Goal: Information Seeking & Learning: Learn about a topic

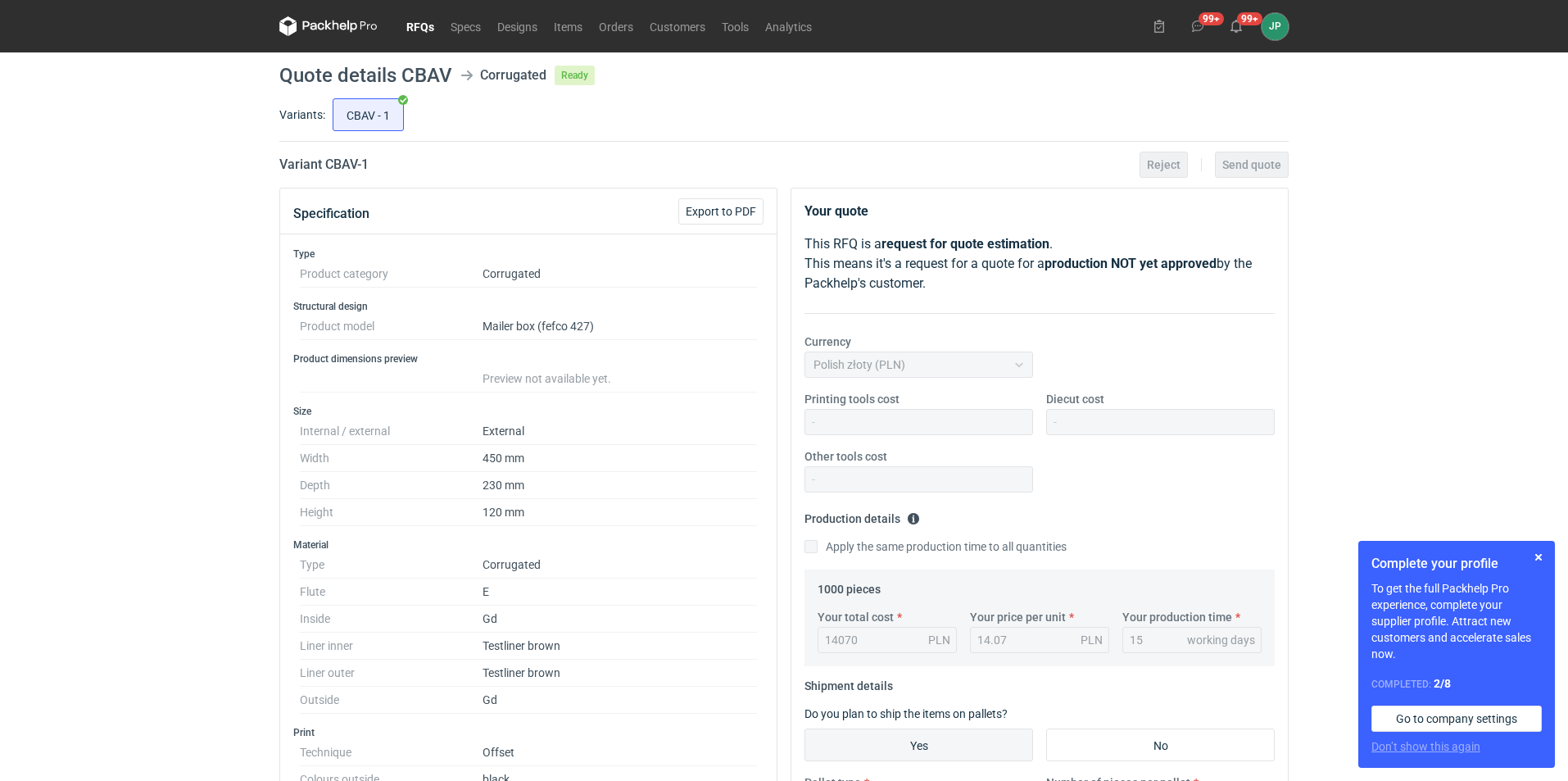
click at [420, 26] on link "RFQs" at bounding box center [420, 26] width 44 height 19
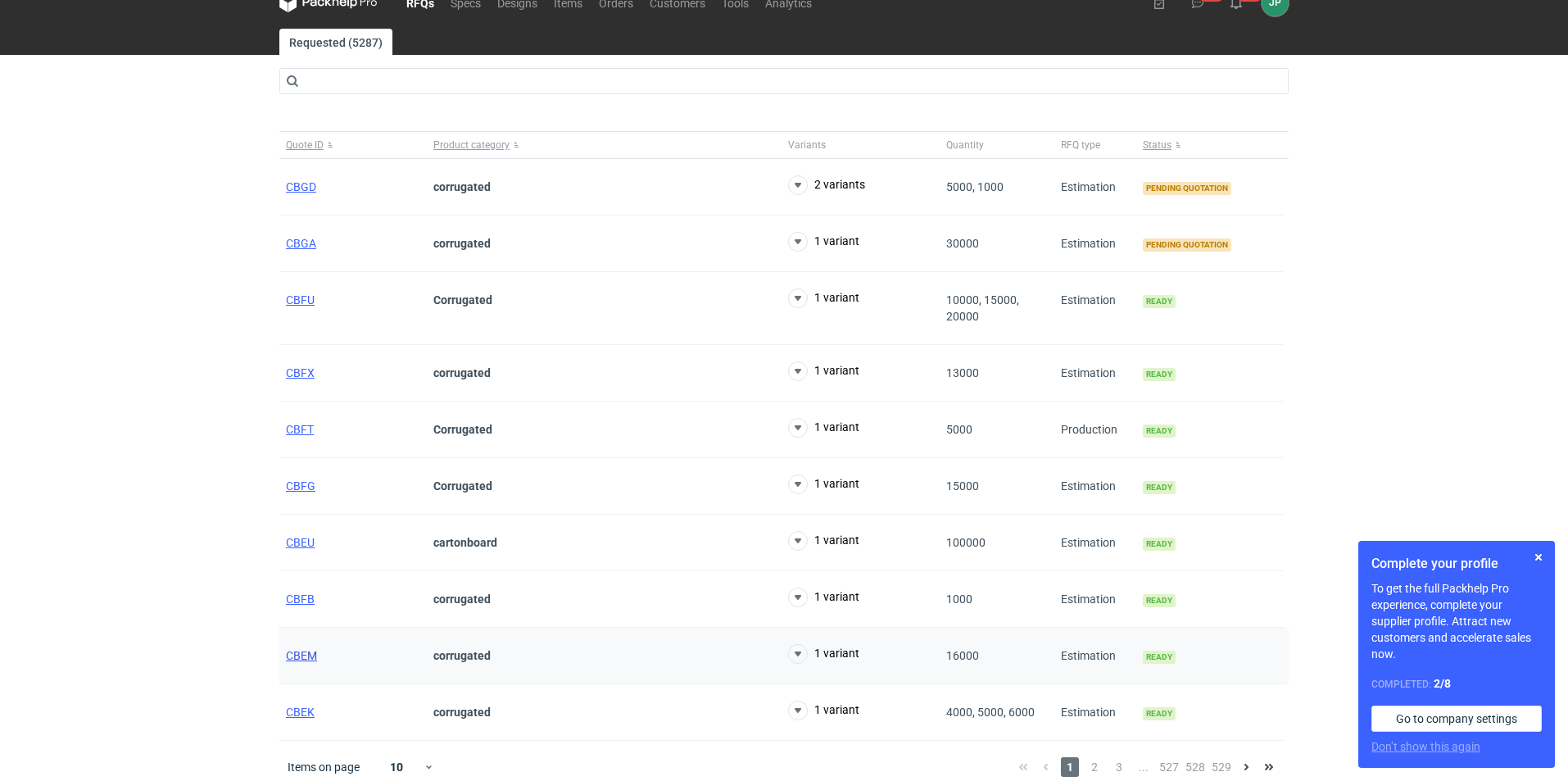
scroll to position [37, 0]
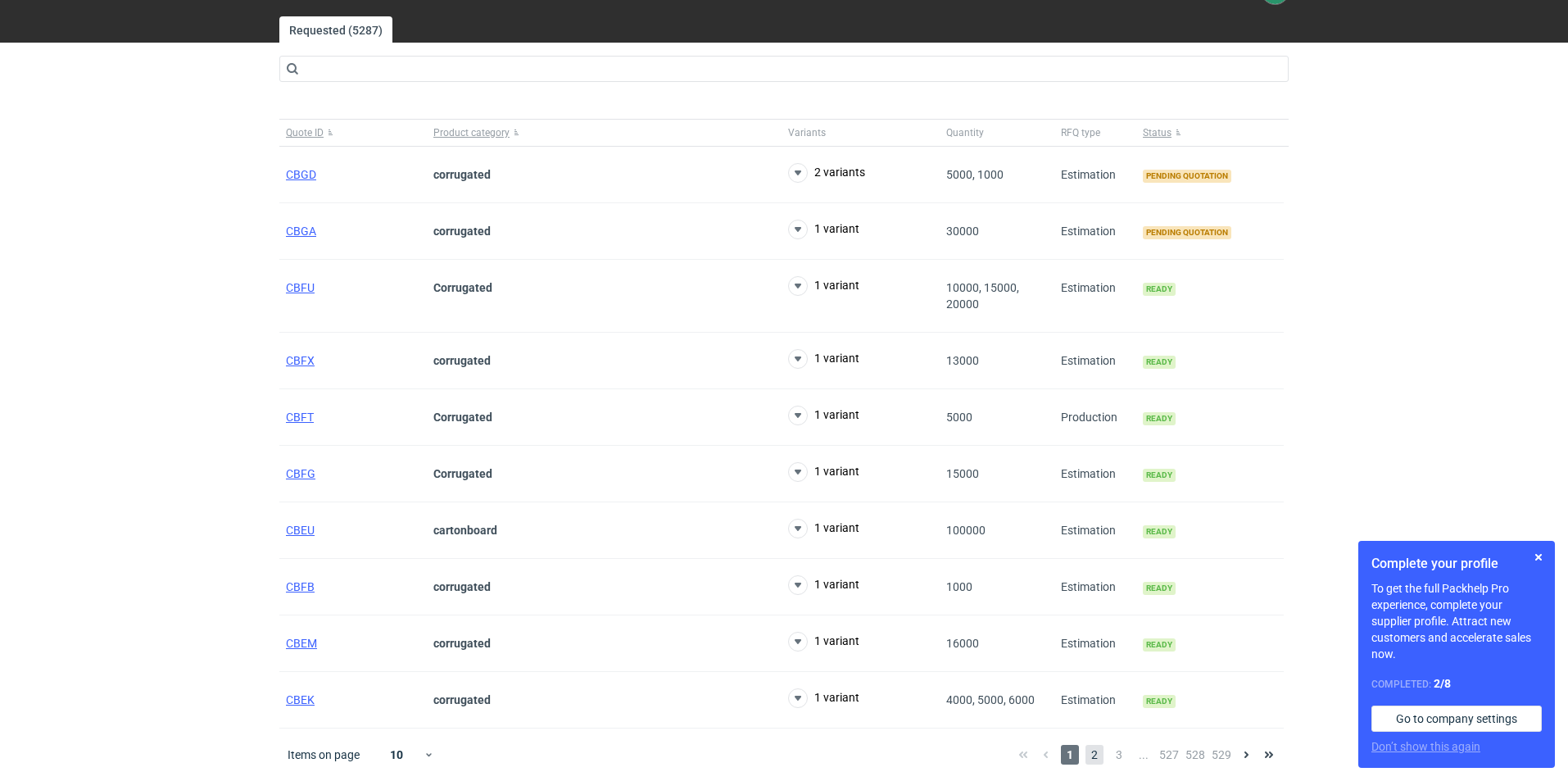
click at [1093, 759] on span "2" at bounding box center [1094, 754] width 18 height 19
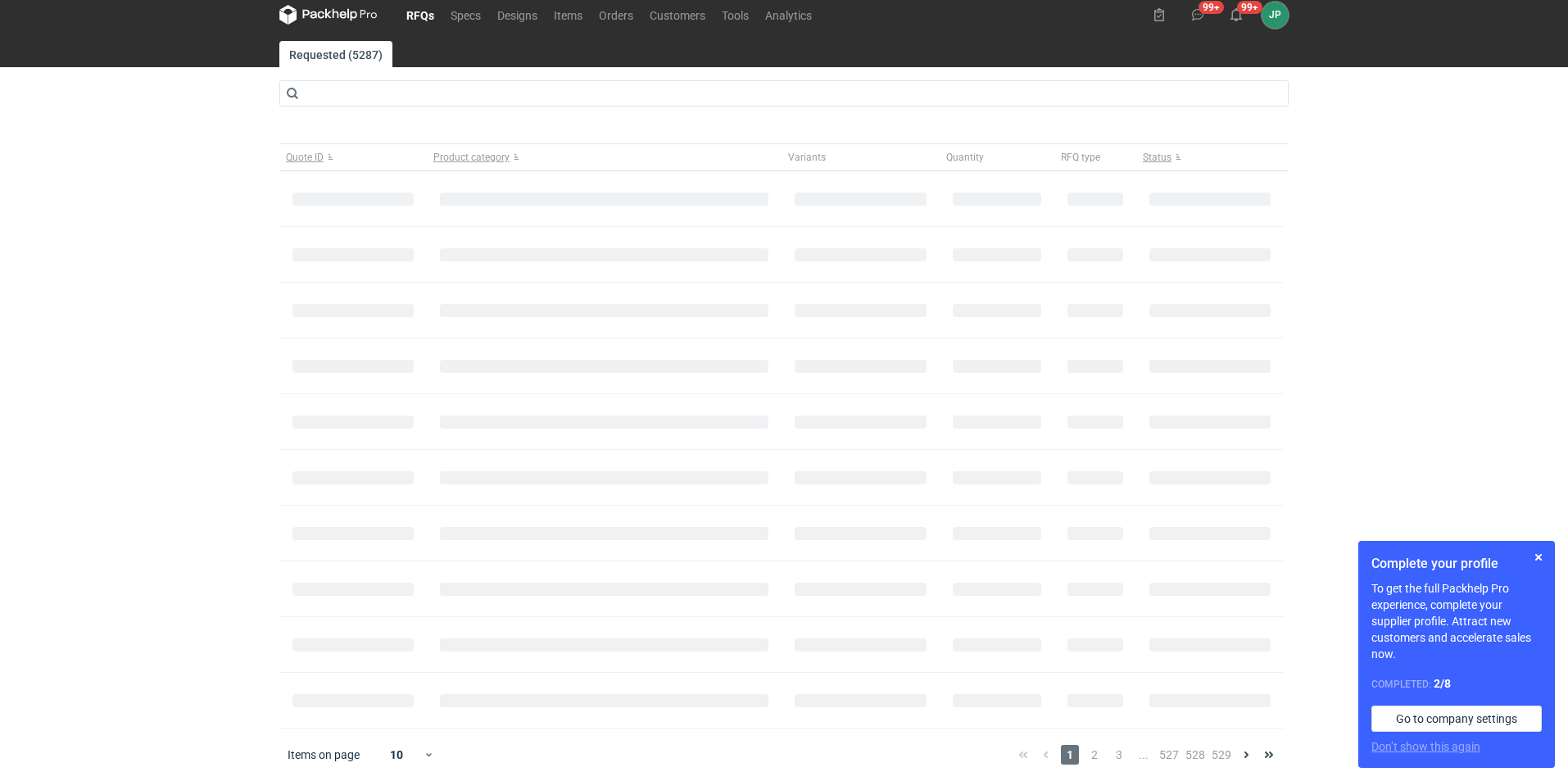
scroll to position [19, 0]
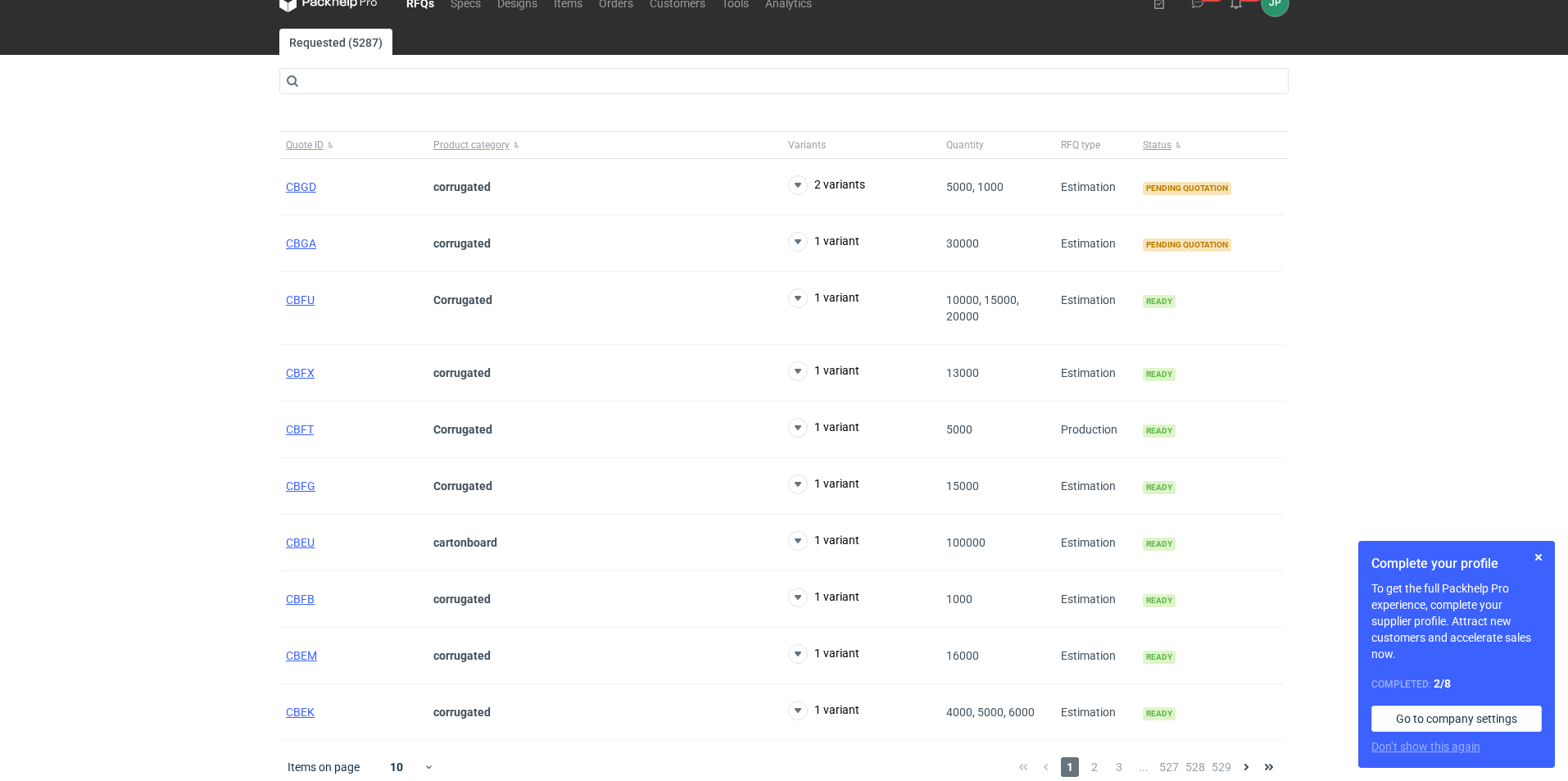
scroll to position [37, 0]
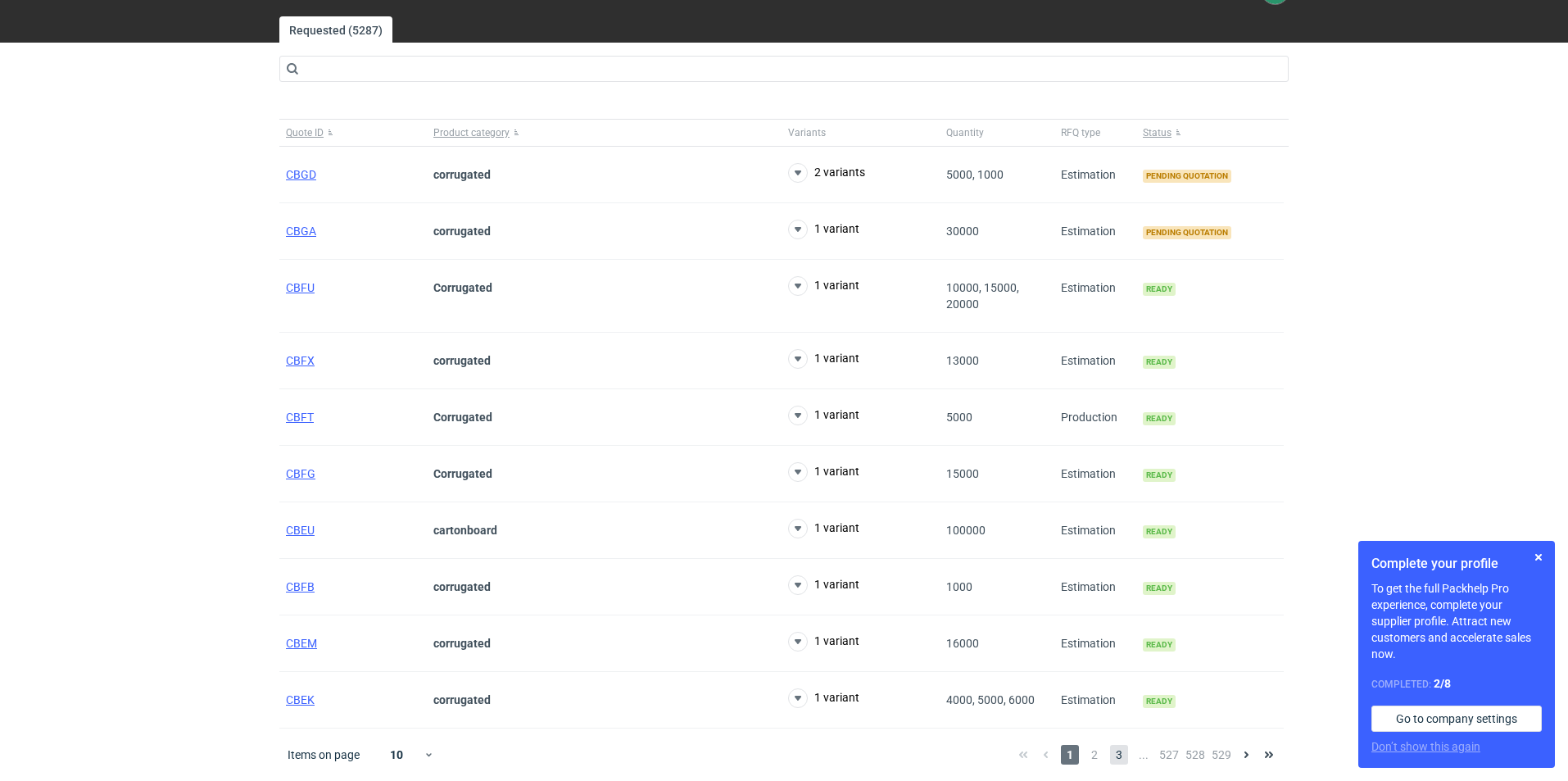
click at [1121, 753] on span "3" at bounding box center [1118, 754] width 18 height 19
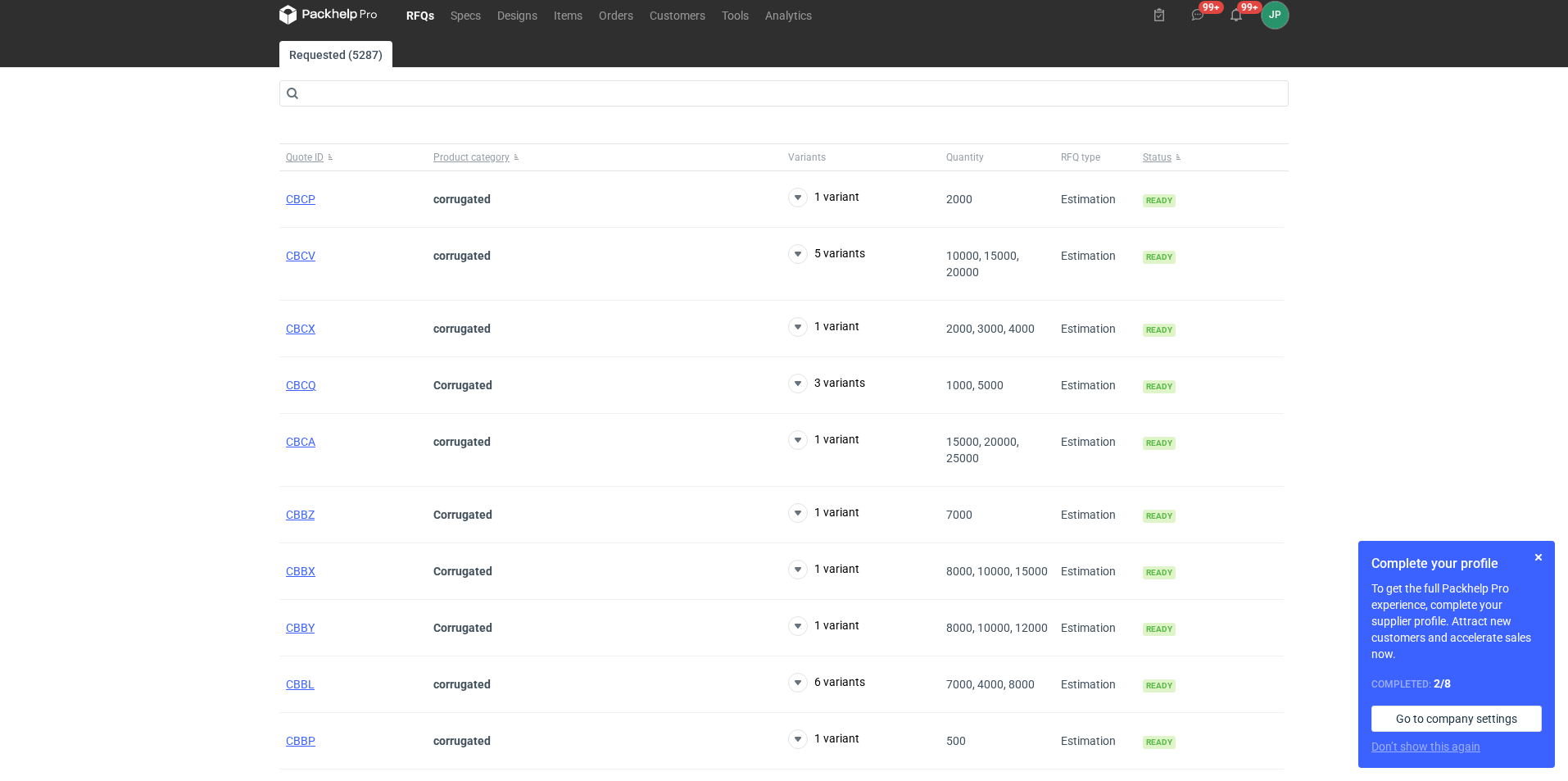
scroll to position [37, 0]
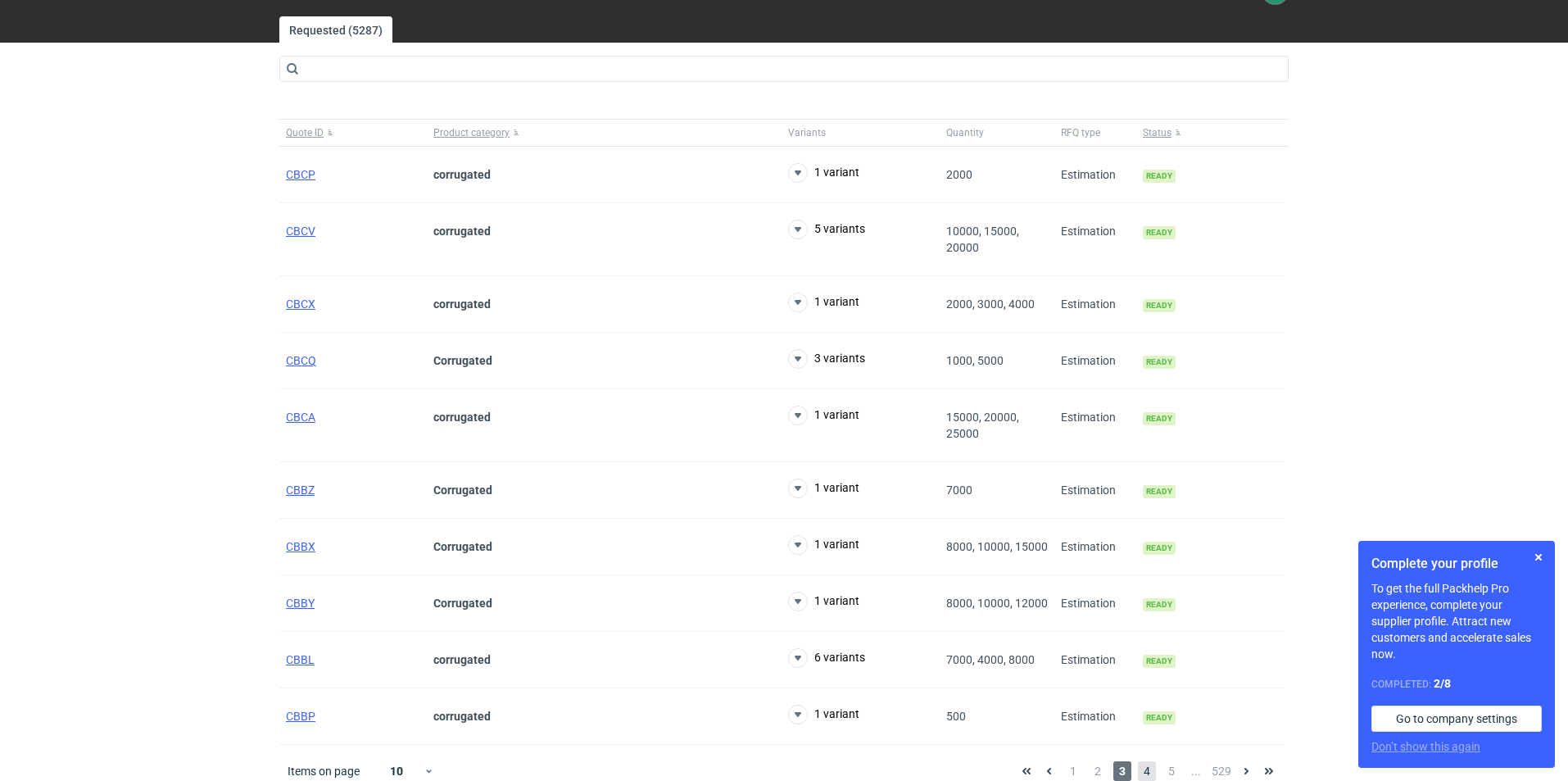
click at [1139, 770] on span "4" at bounding box center [1146, 770] width 18 height 19
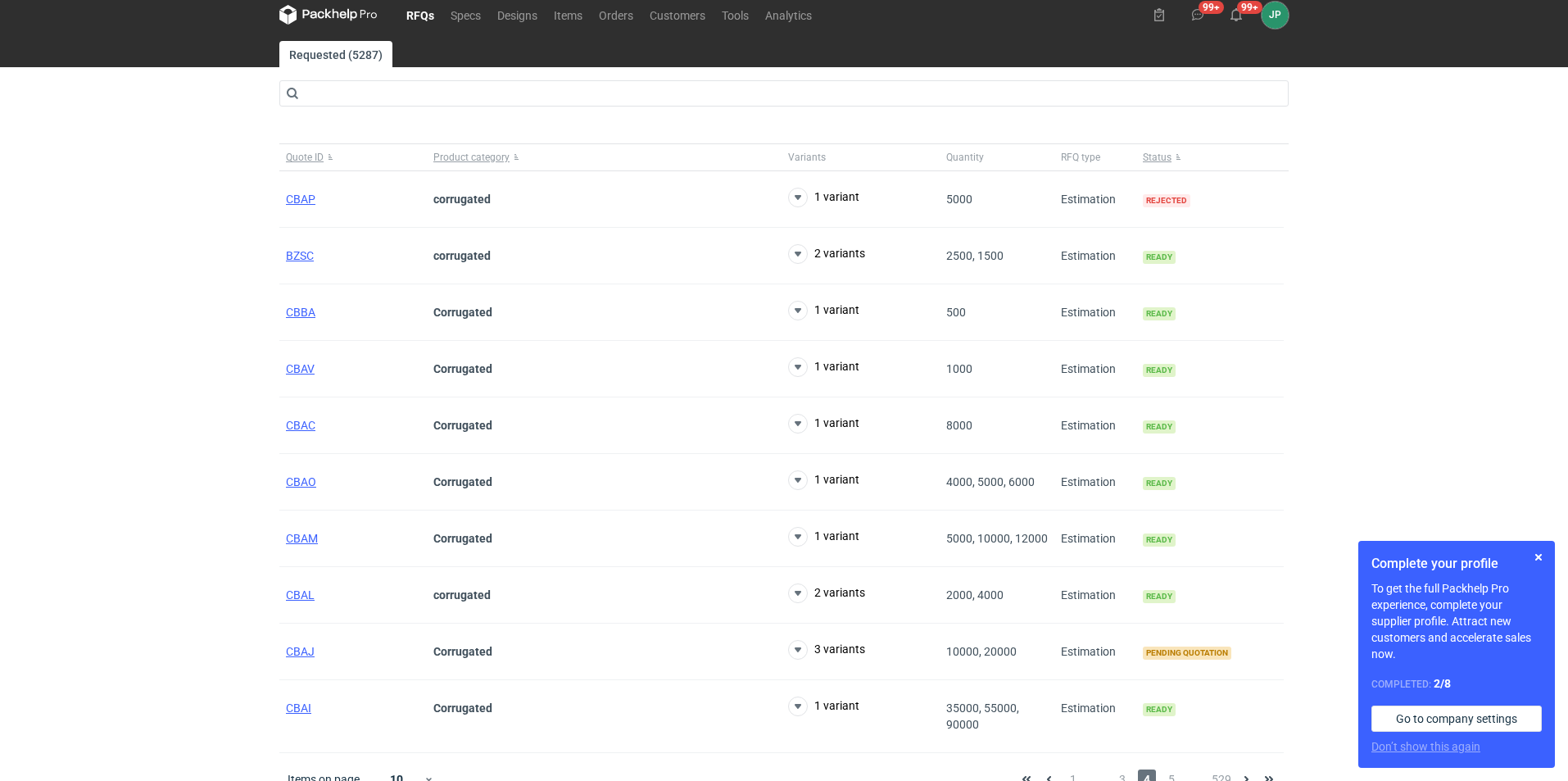
scroll to position [37, 0]
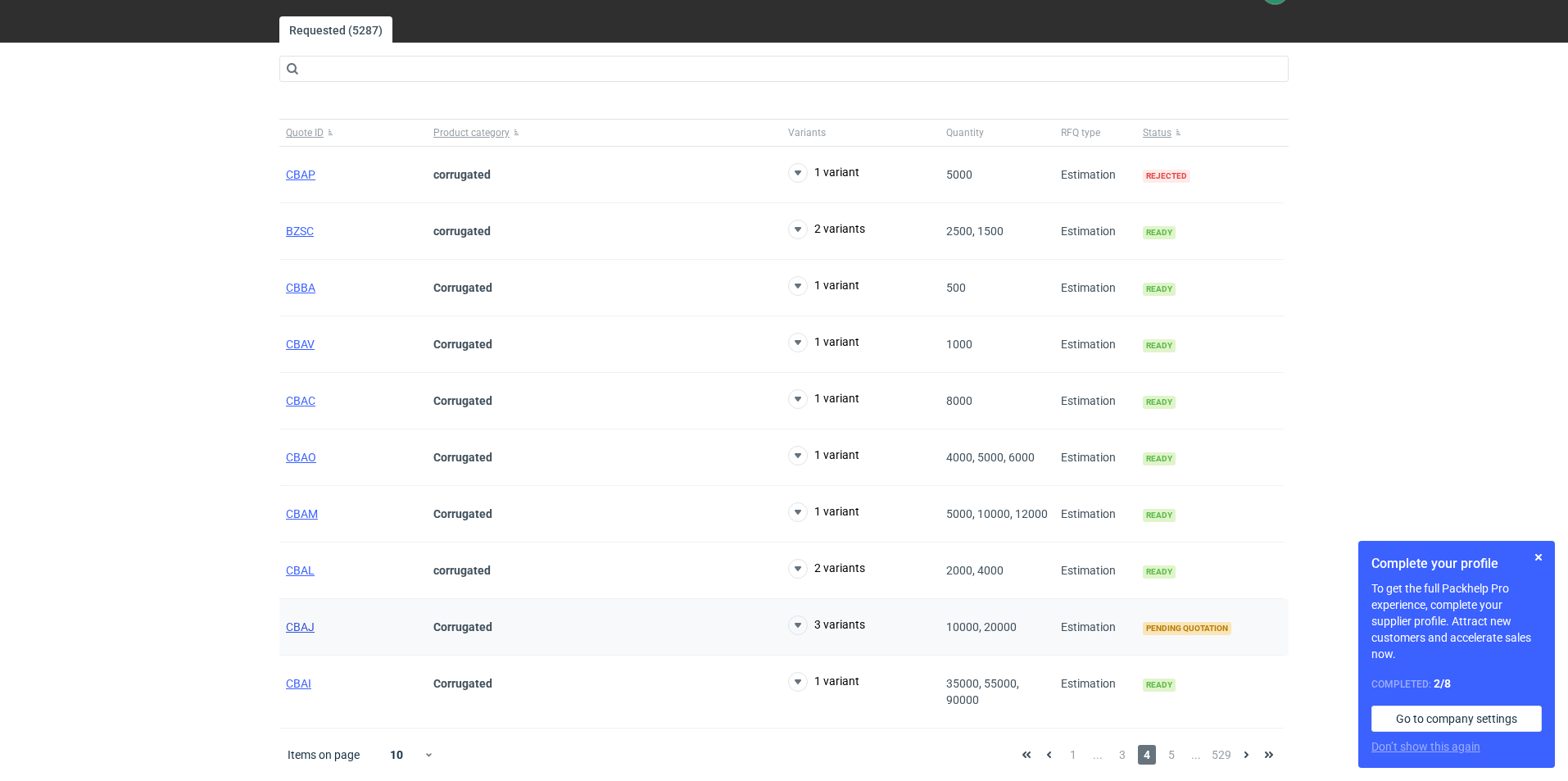
click at [309, 630] on span "CBAJ" at bounding box center [301, 626] width 29 height 13
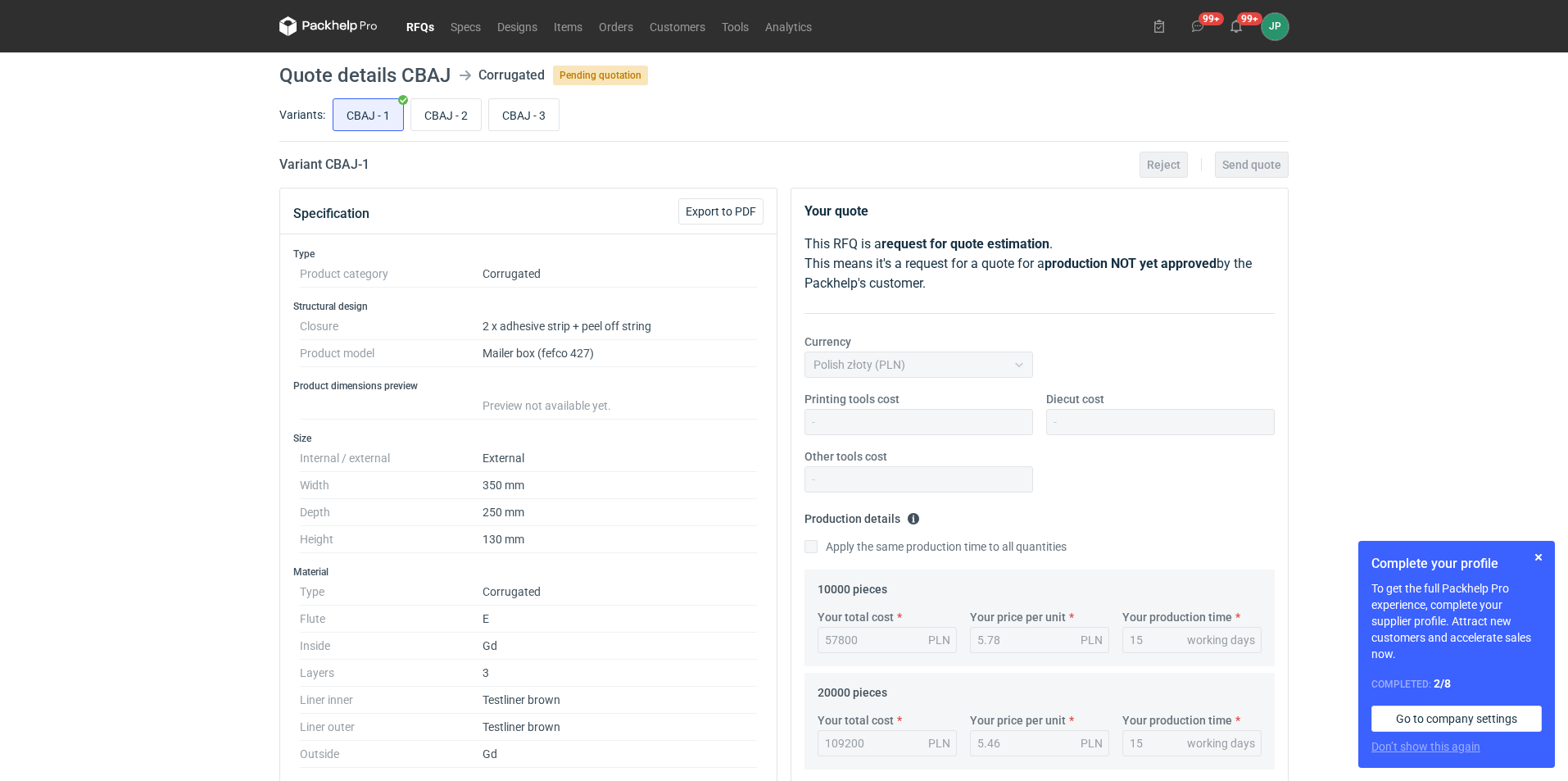
scroll to position [153, 0]
click at [448, 119] on input "CBAJ - 2" at bounding box center [446, 114] width 69 height 31
radio input "true"
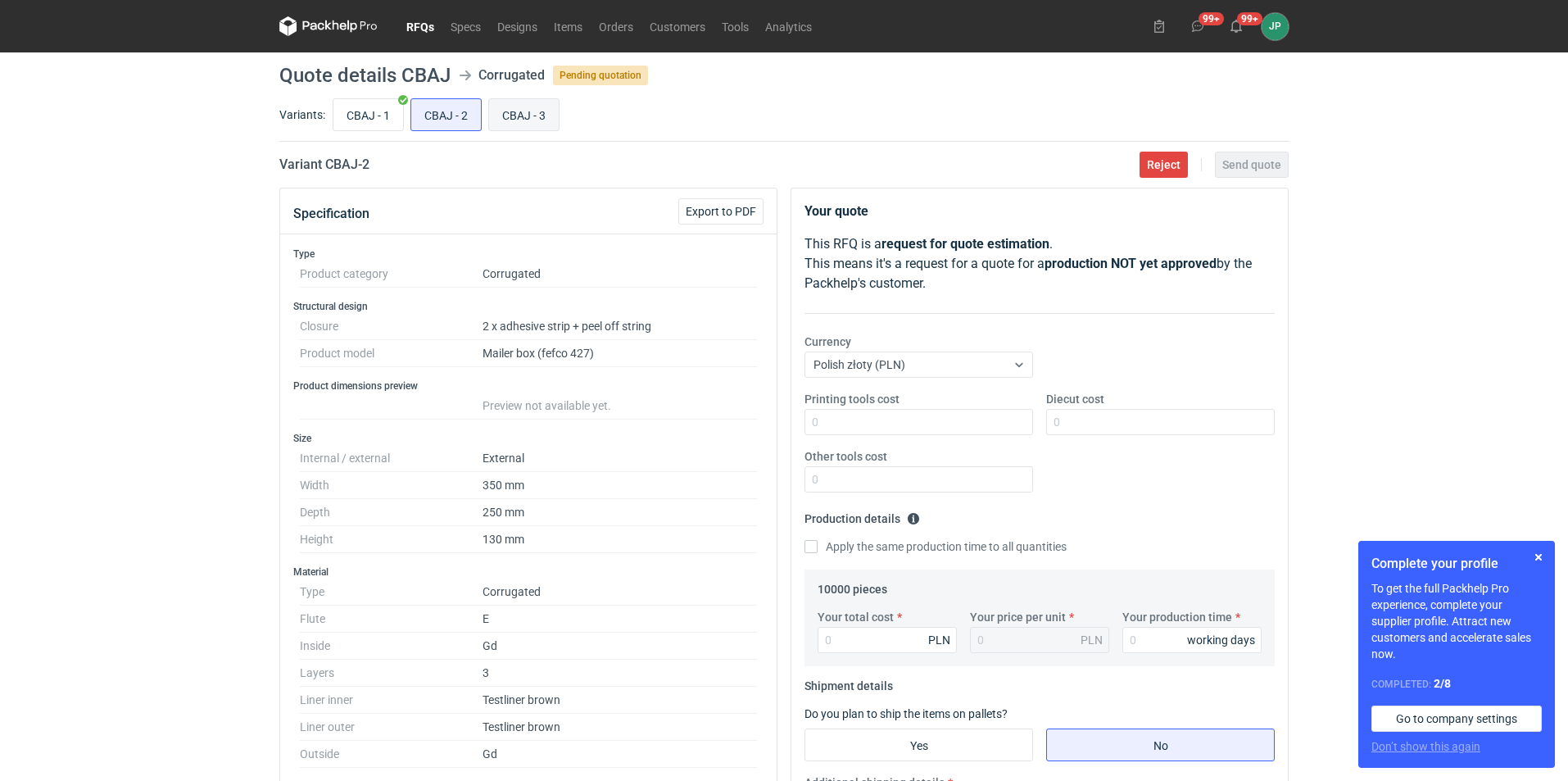
click at [514, 119] on input "CBAJ - 3" at bounding box center [524, 114] width 69 height 31
radio input "true"
click at [453, 119] on input "CBAJ - 2" at bounding box center [446, 114] width 69 height 31
radio input "true"
click at [221, 464] on div "RFQs Specs Designs Items Orders Customers Tools Analytics 99+ 99+ JP Justyna Po…" at bounding box center [784, 390] width 1568 height 781
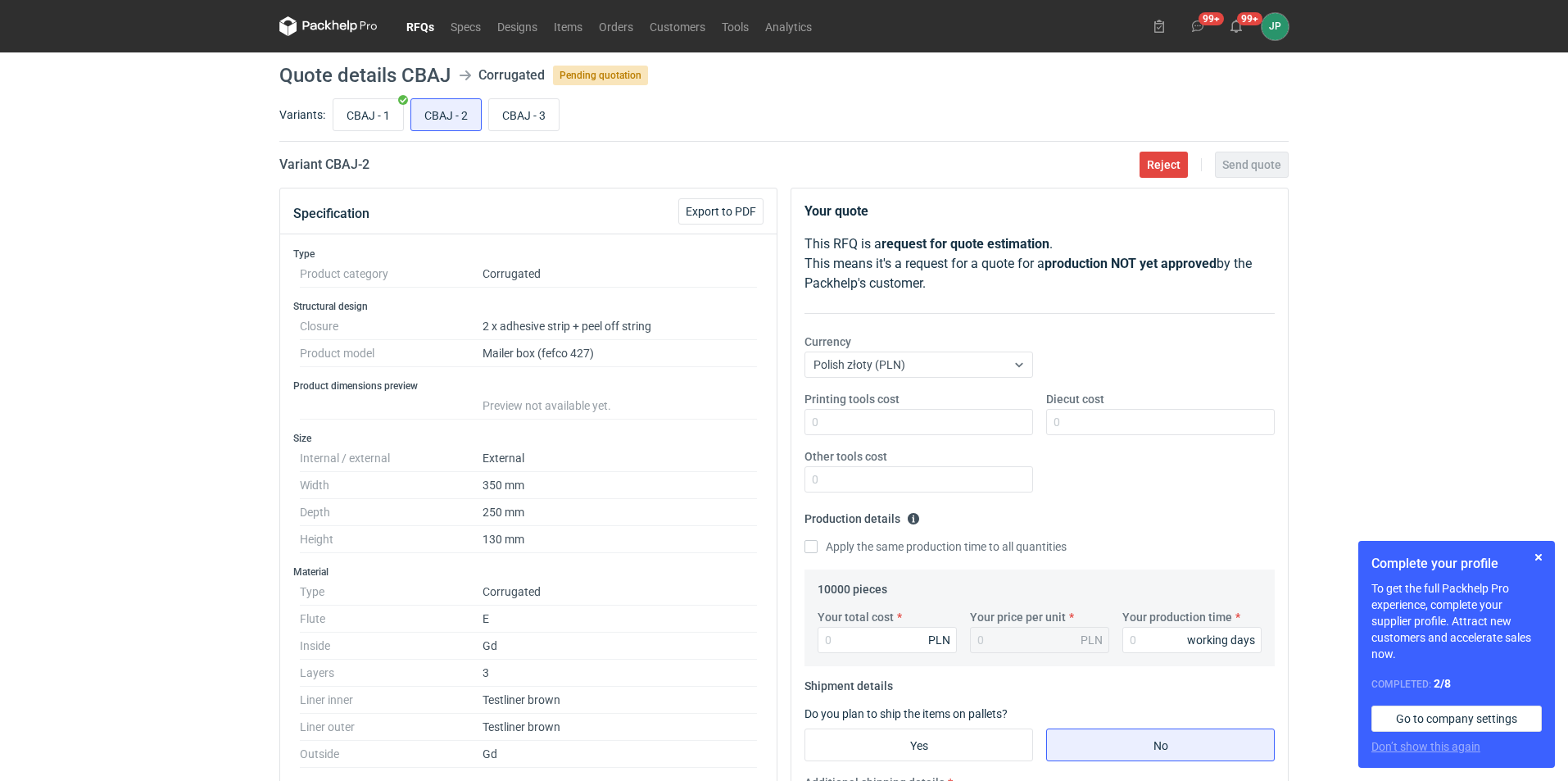
drag, startPoint x: 1358, startPoint y: 363, endPoint x: 1216, endPoint y: 337, distance: 144.4
click at [1358, 363] on div "RFQs Specs Designs Items Orders Customers Tools Analytics 99+ 99+ JP Justyna Po…" at bounding box center [784, 390] width 1568 height 781
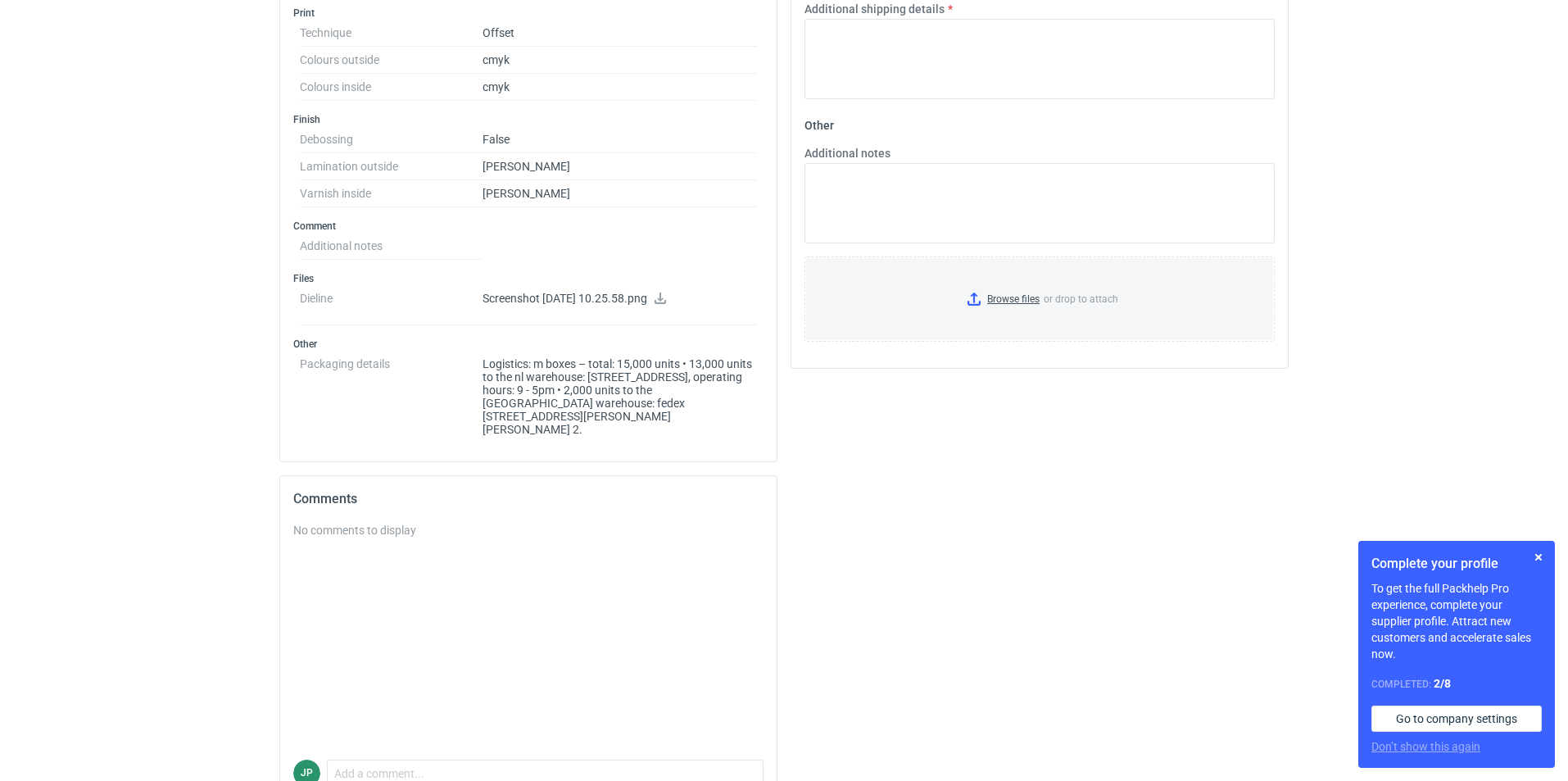
scroll to position [847, 0]
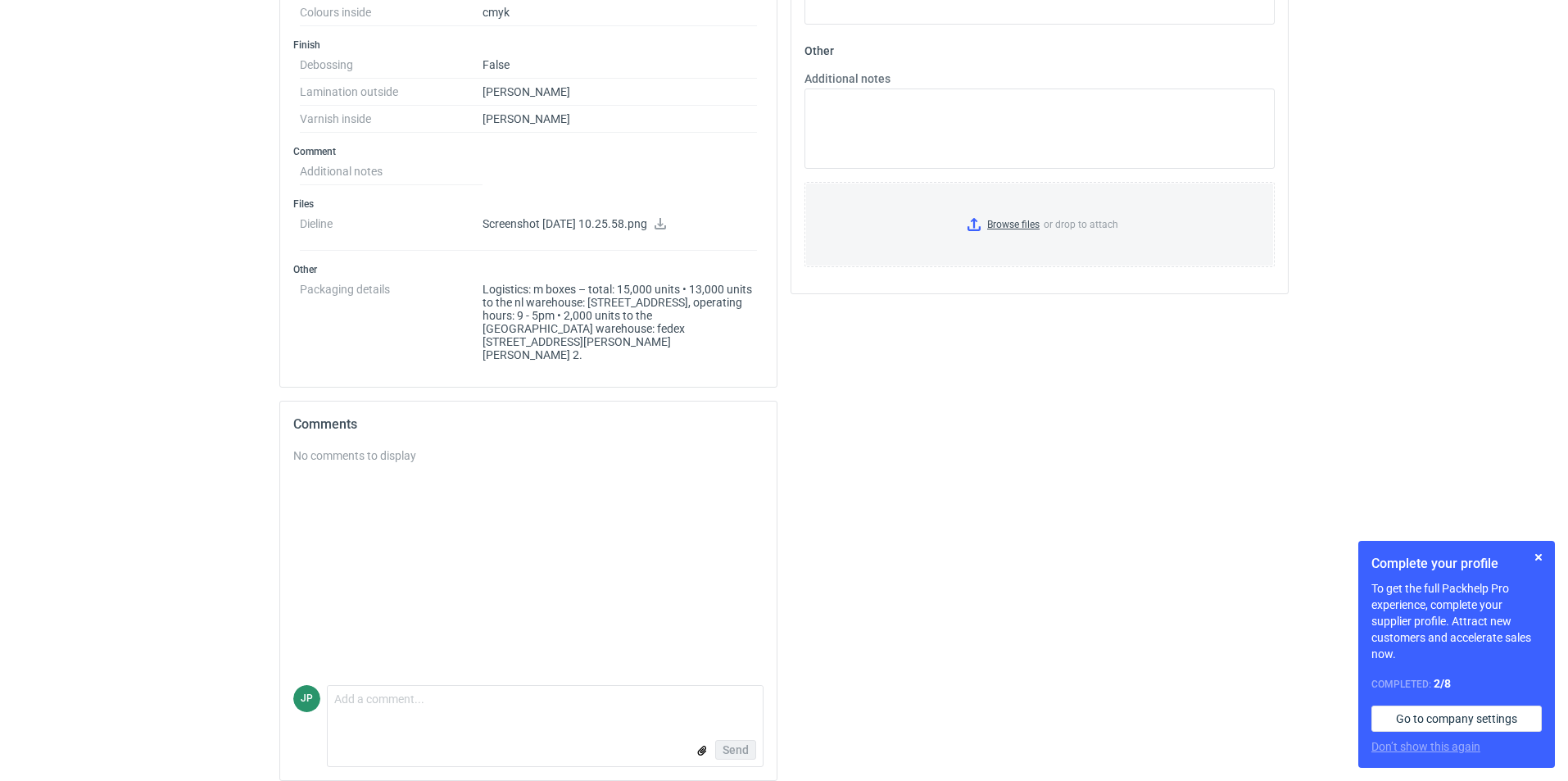
click at [671, 220] on p "Screenshot 2025-09-02 at 10.25.58.png" at bounding box center [620, 224] width 275 height 14
click at [689, 229] on p "Screenshot 2025-09-02 at 10.25.58.png" at bounding box center [620, 224] width 275 height 14
click at [666, 228] on icon at bounding box center [660, 224] width 12 height 12
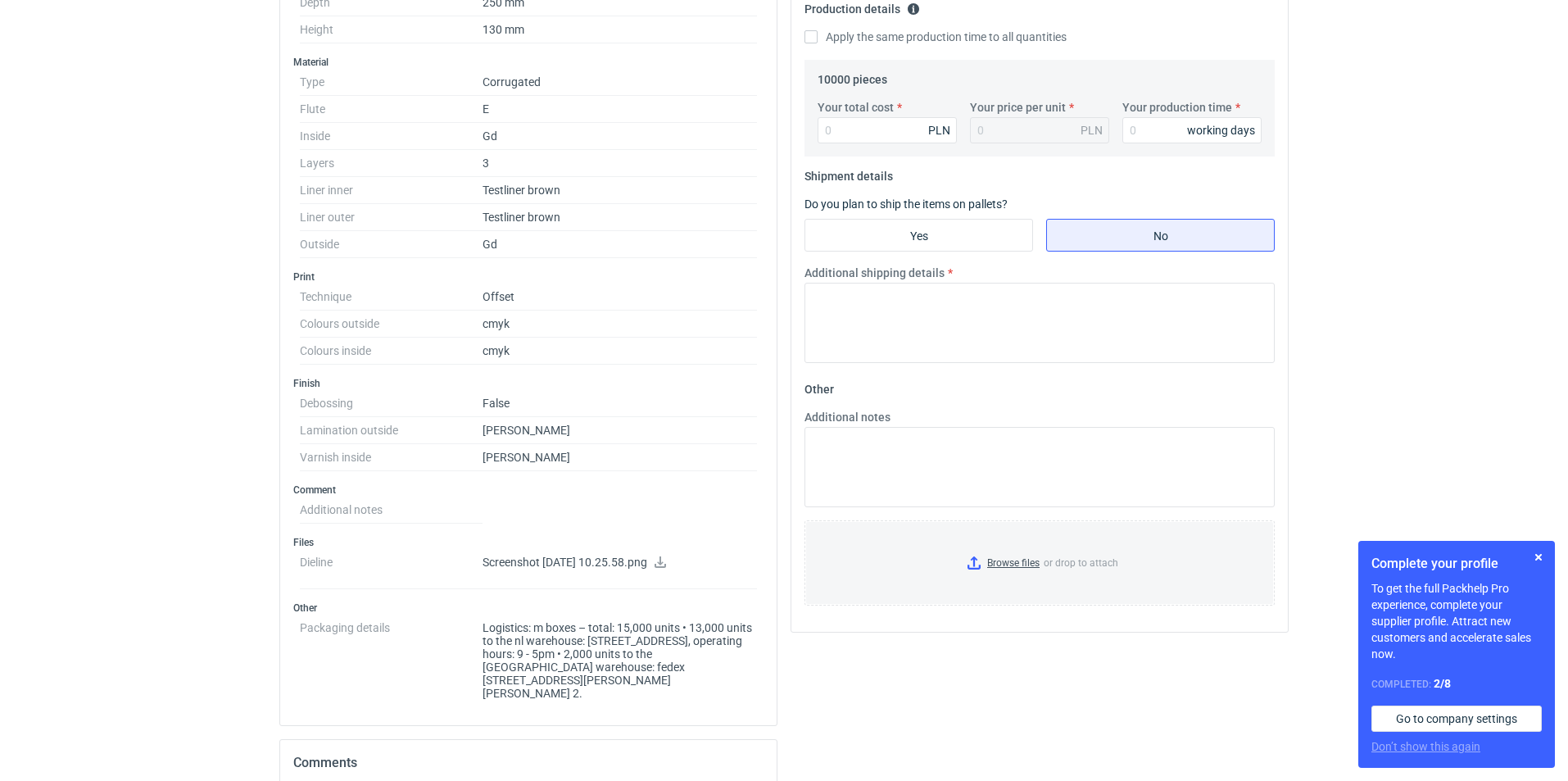
scroll to position [356, 0]
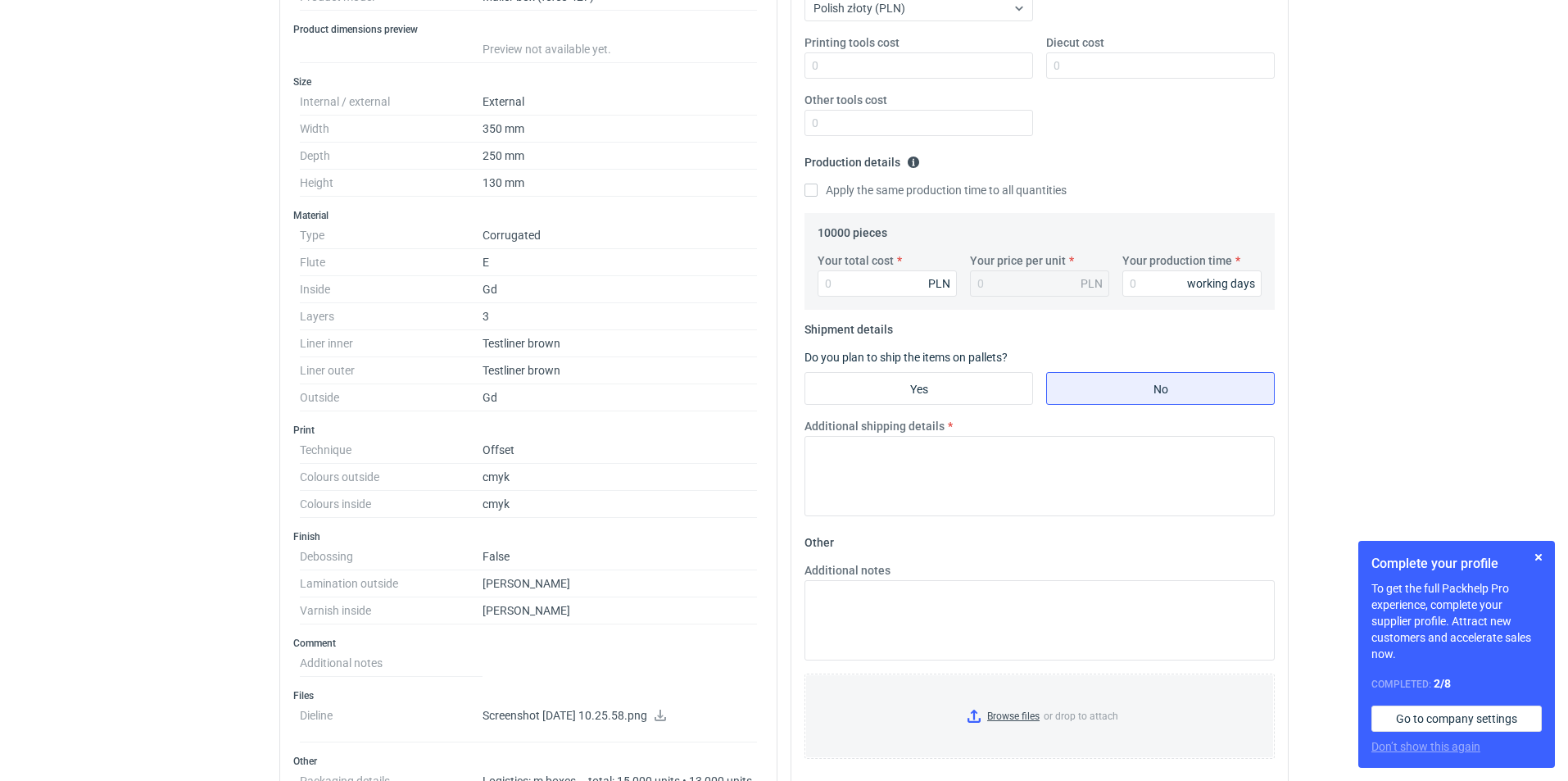
drag, startPoint x: 723, startPoint y: 542, endPoint x: 686, endPoint y: 538, distance: 37.2
click at [724, 542] on h3 "Finish" at bounding box center [527, 537] width 470 height 13
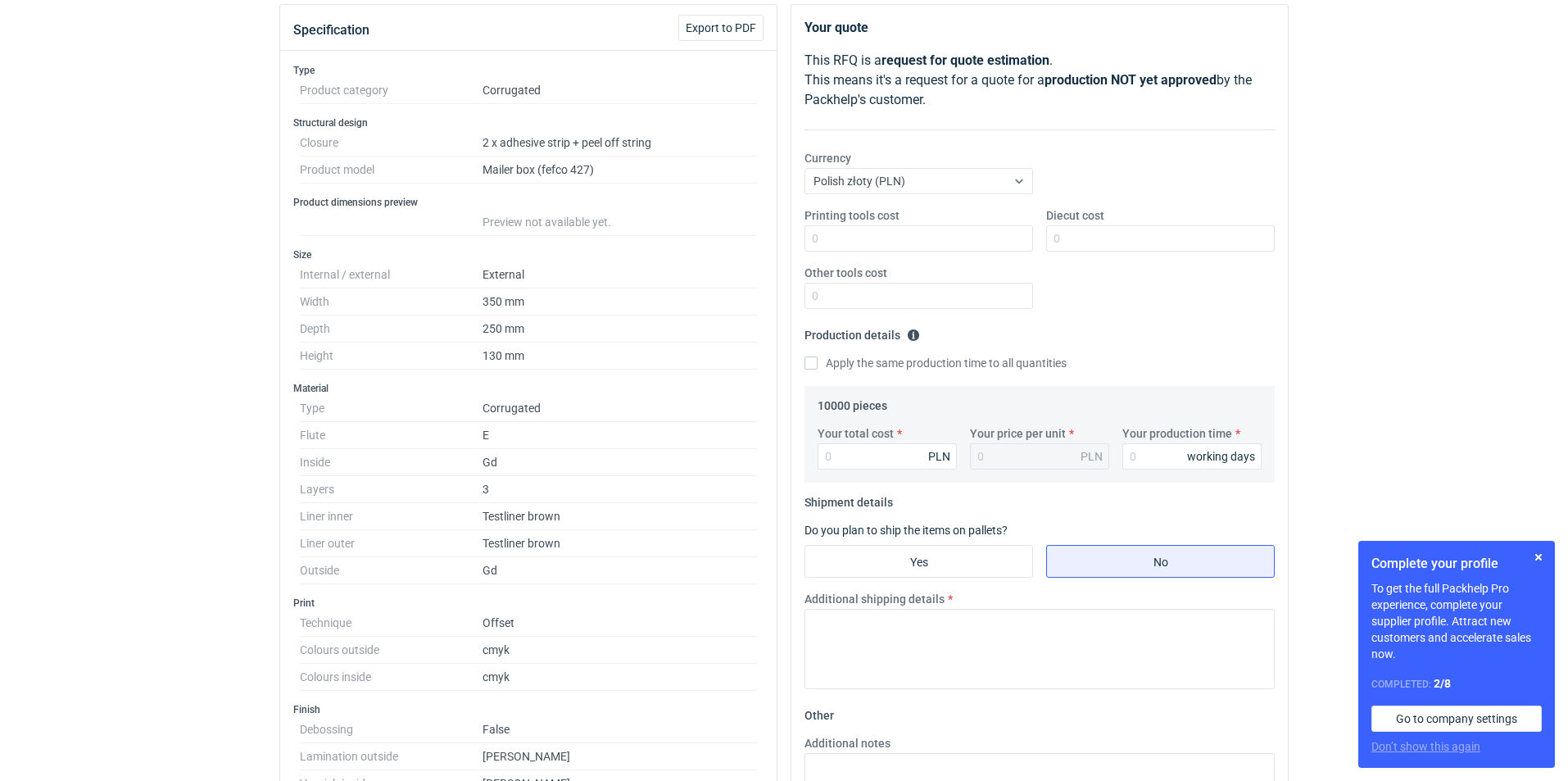
scroll to position [0, 0]
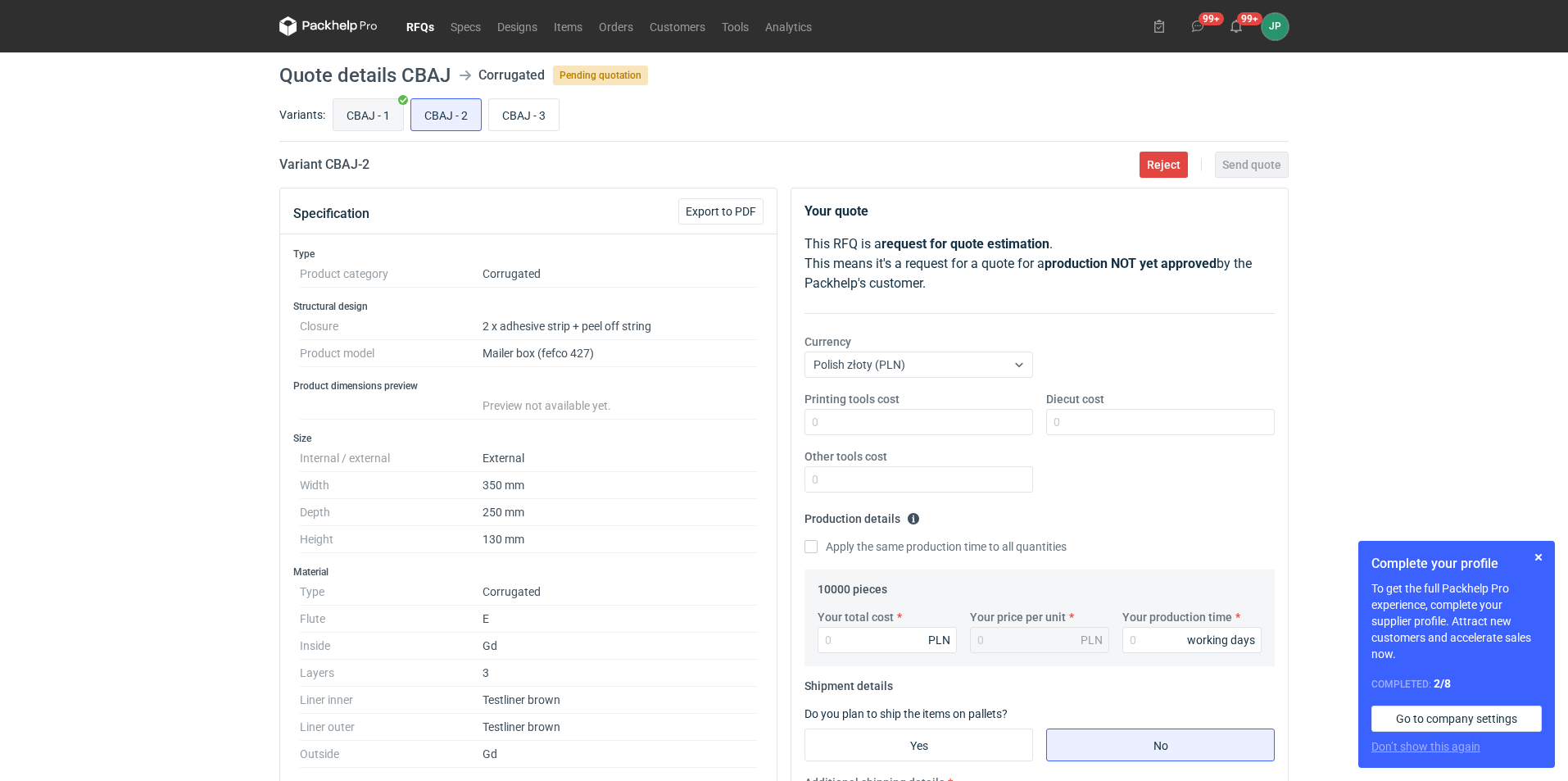
click at [368, 127] on input "CBAJ - 1" at bounding box center [368, 114] width 69 height 31
radio input "true"
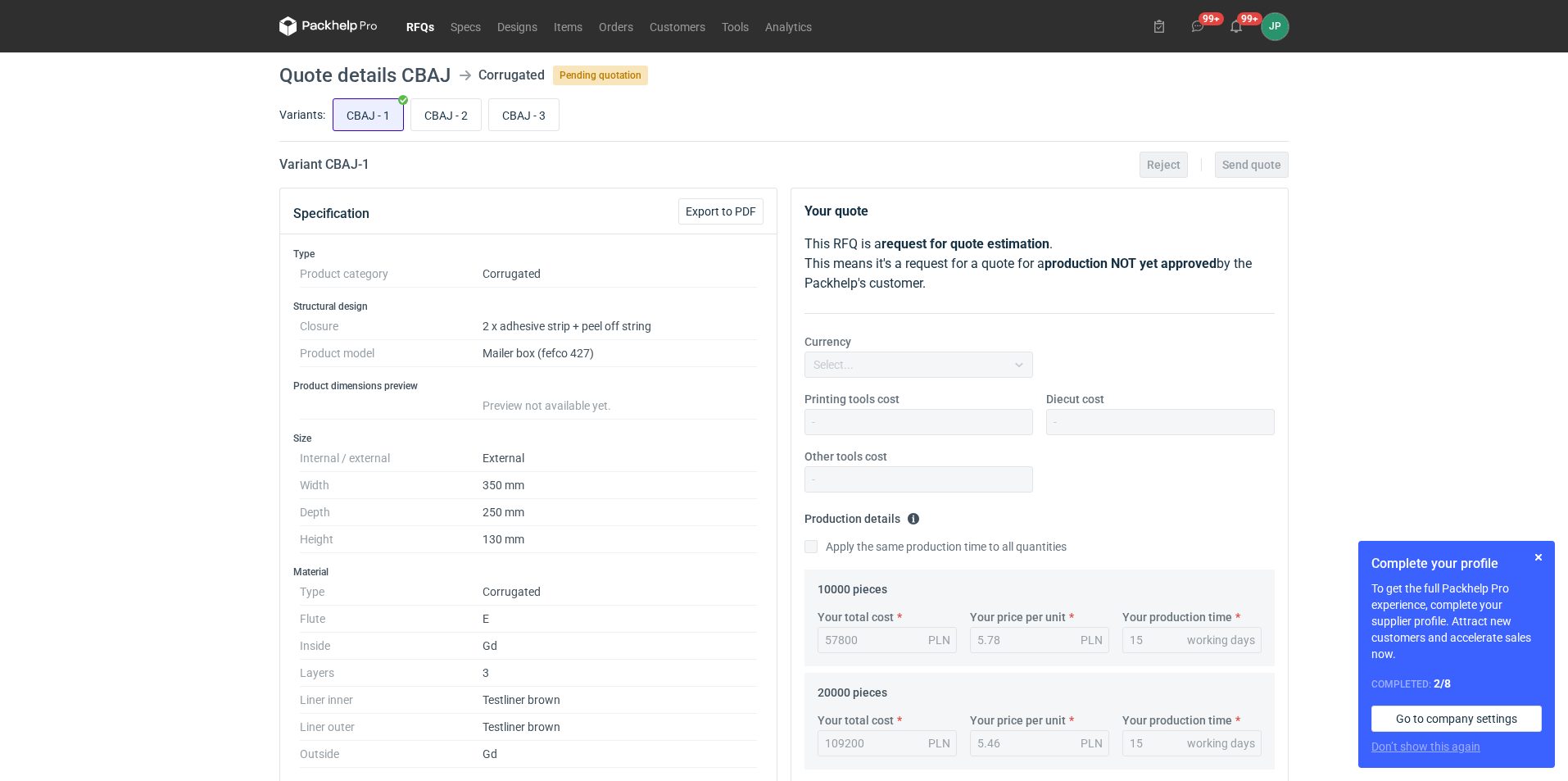
click at [370, 116] on input "CBAJ - 1" at bounding box center [368, 114] width 69 height 31
click at [447, 122] on input "CBAJ - 2" at bounding box center [446, 114] width 69 height 31
radio input "true"
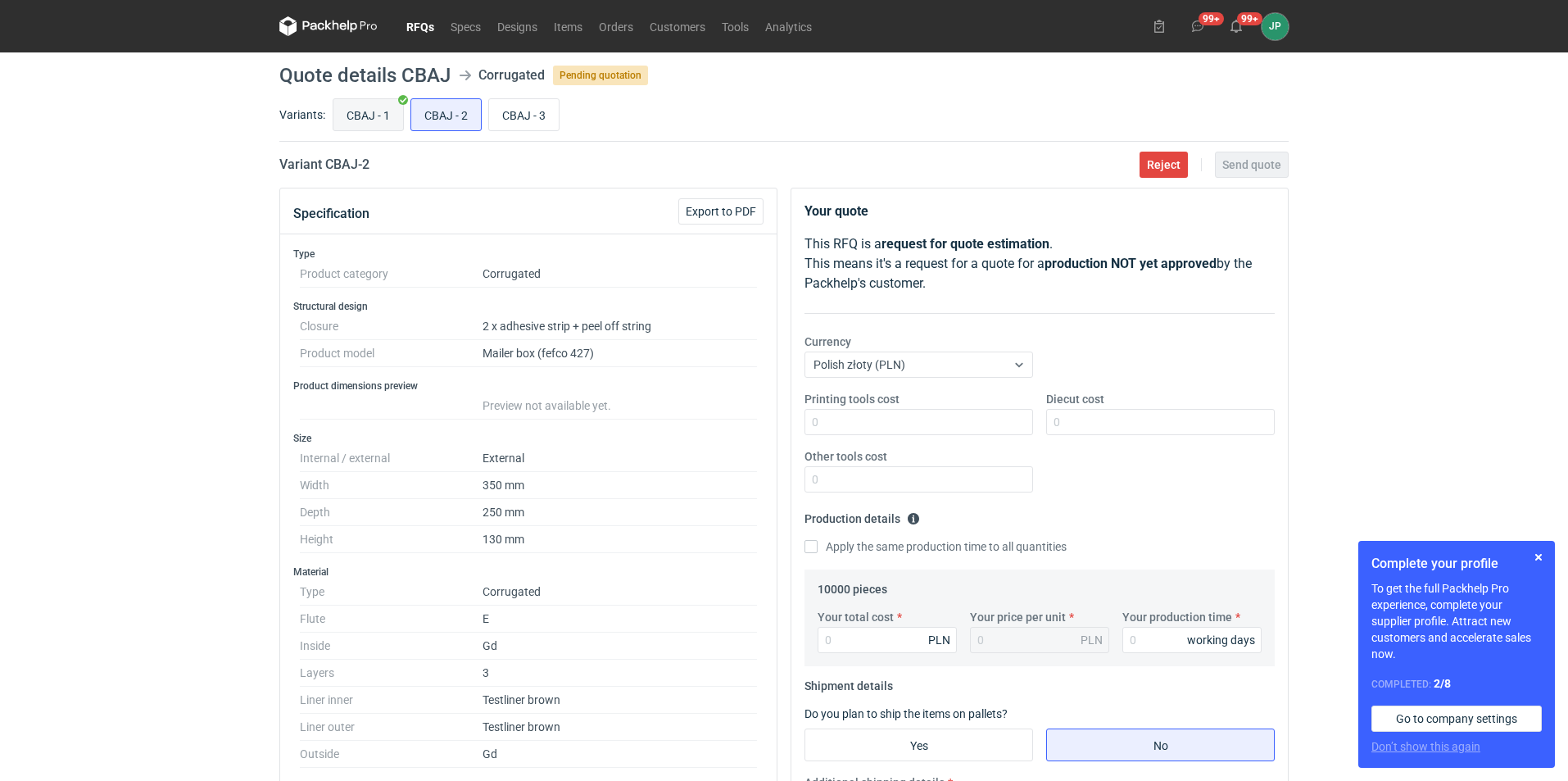
click at [371, 115] on input "CBAJ - 1" at bounding box center [368, 114] width 69 height 31
radio input "true"
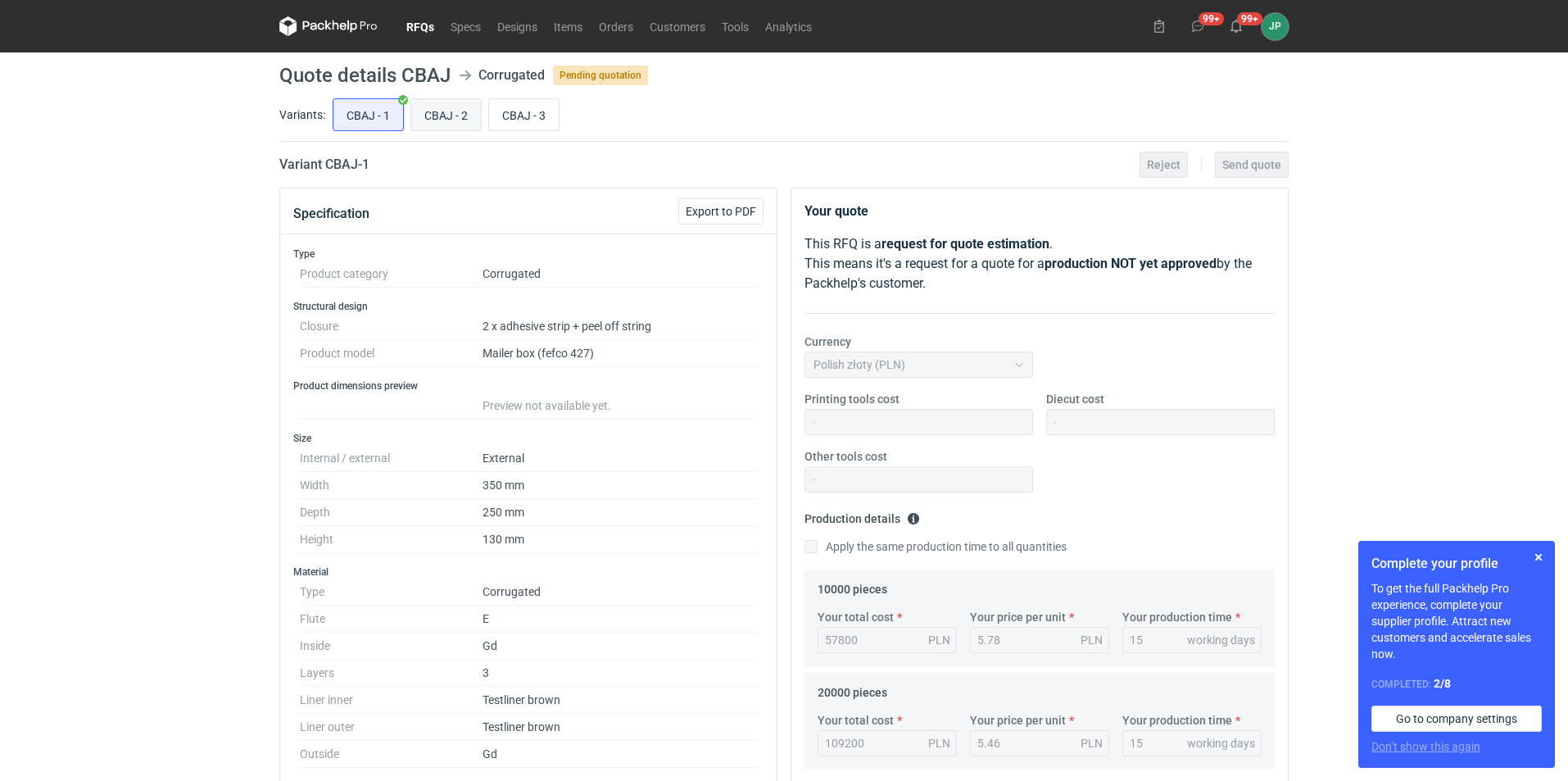
click at [467, 123] on input "CBAJ - 2" at bounding box center [446, 114] width 69 height 31
radio input "true"
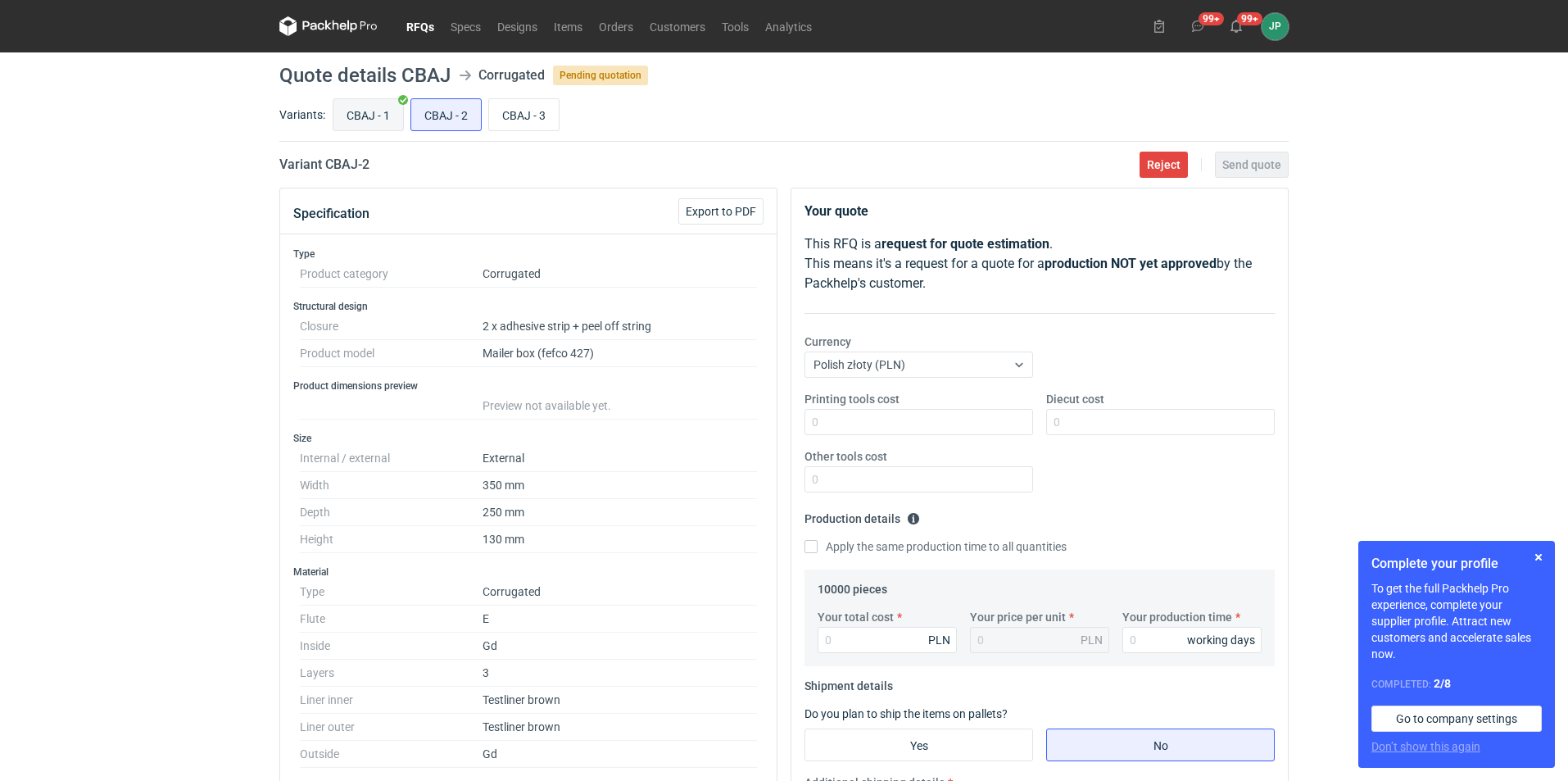
click at [371, 110] on input "CBAJ - 1" at bounding box center [368, 114] width 69 height 31
radio input "true"
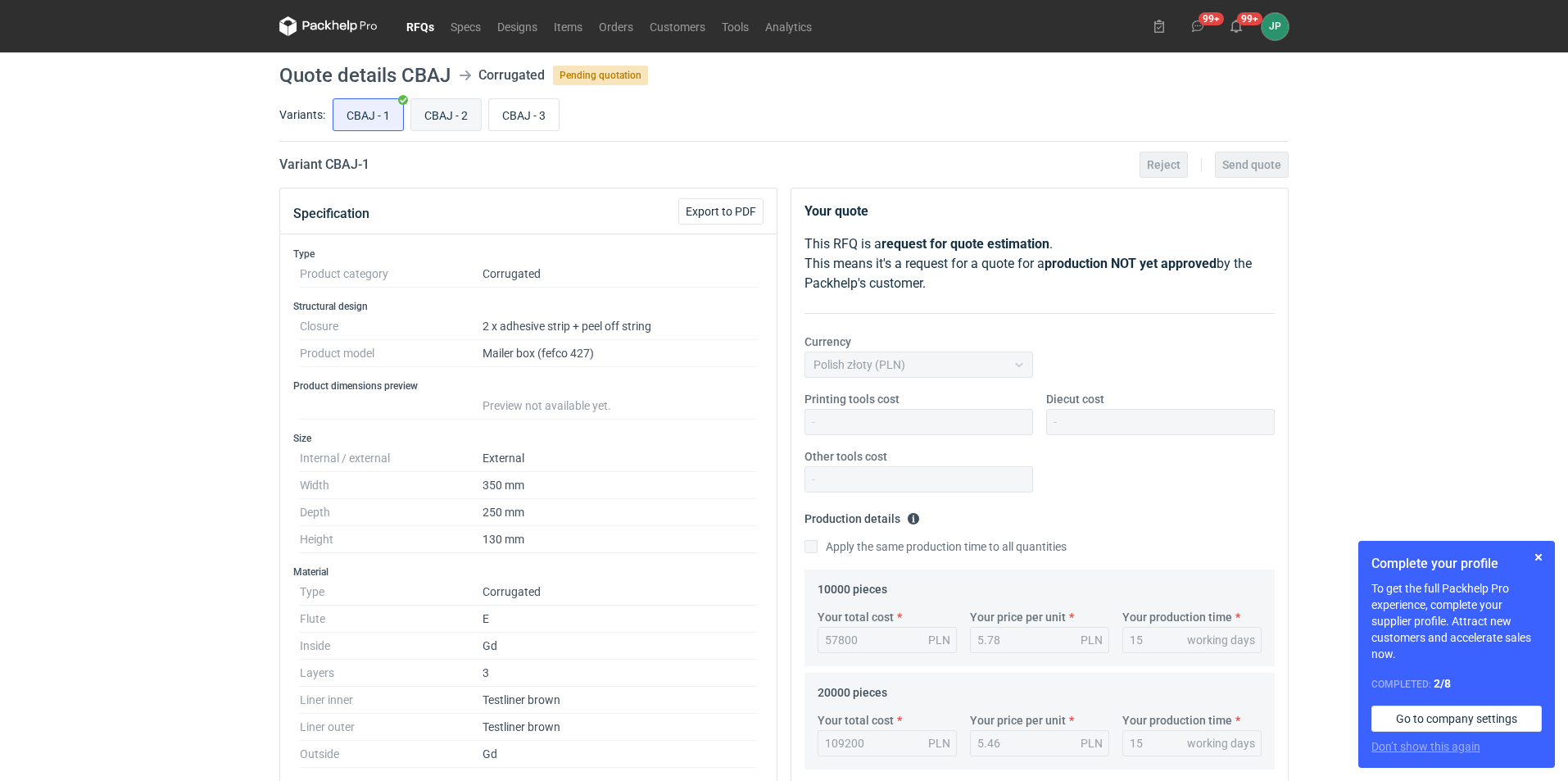
click at [453, 114] on input "CBAJ - 2" at bounding box center [446, 114] width 69 height 31
radio input "true"
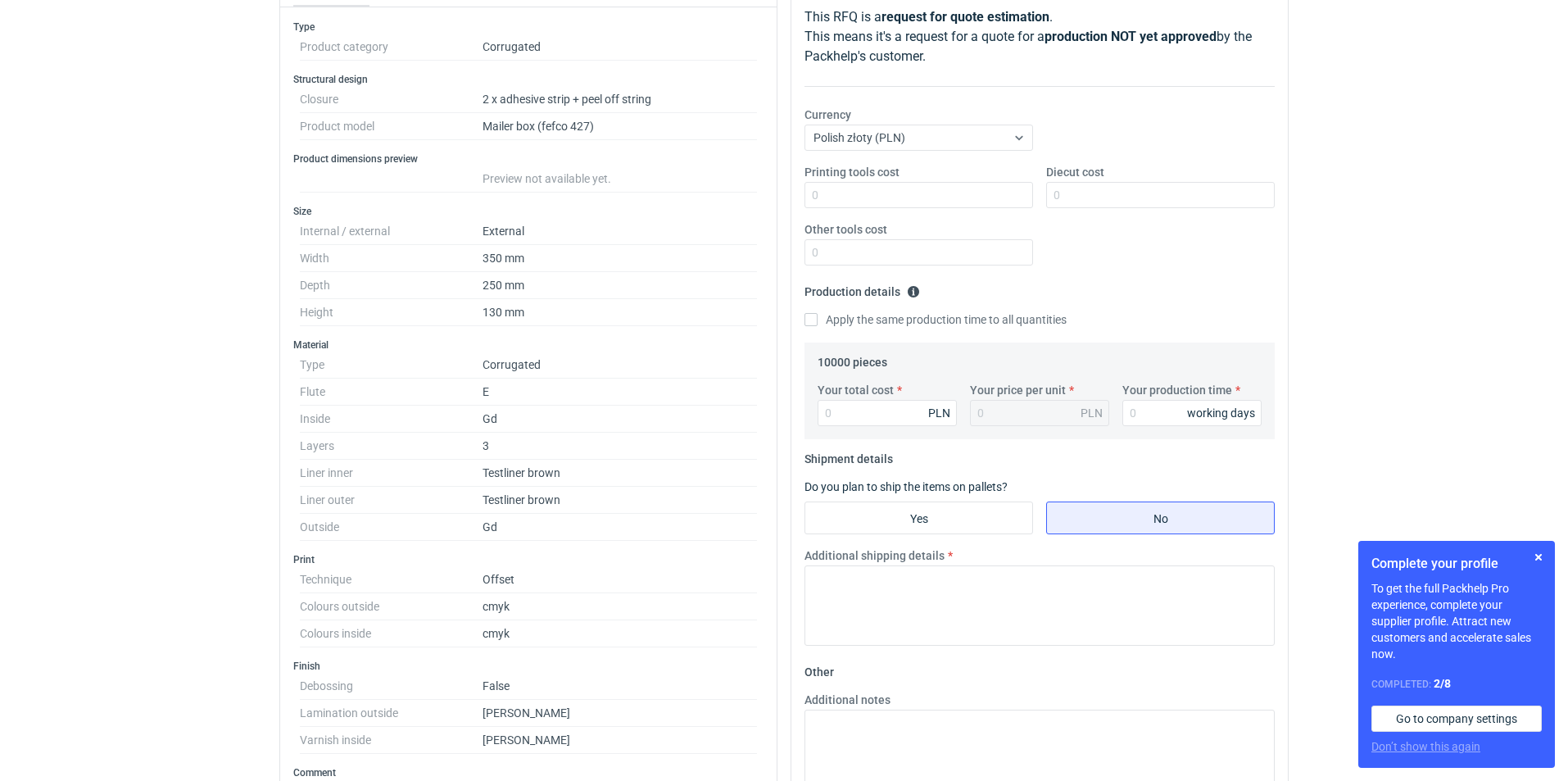
scroll to position [82, 0]
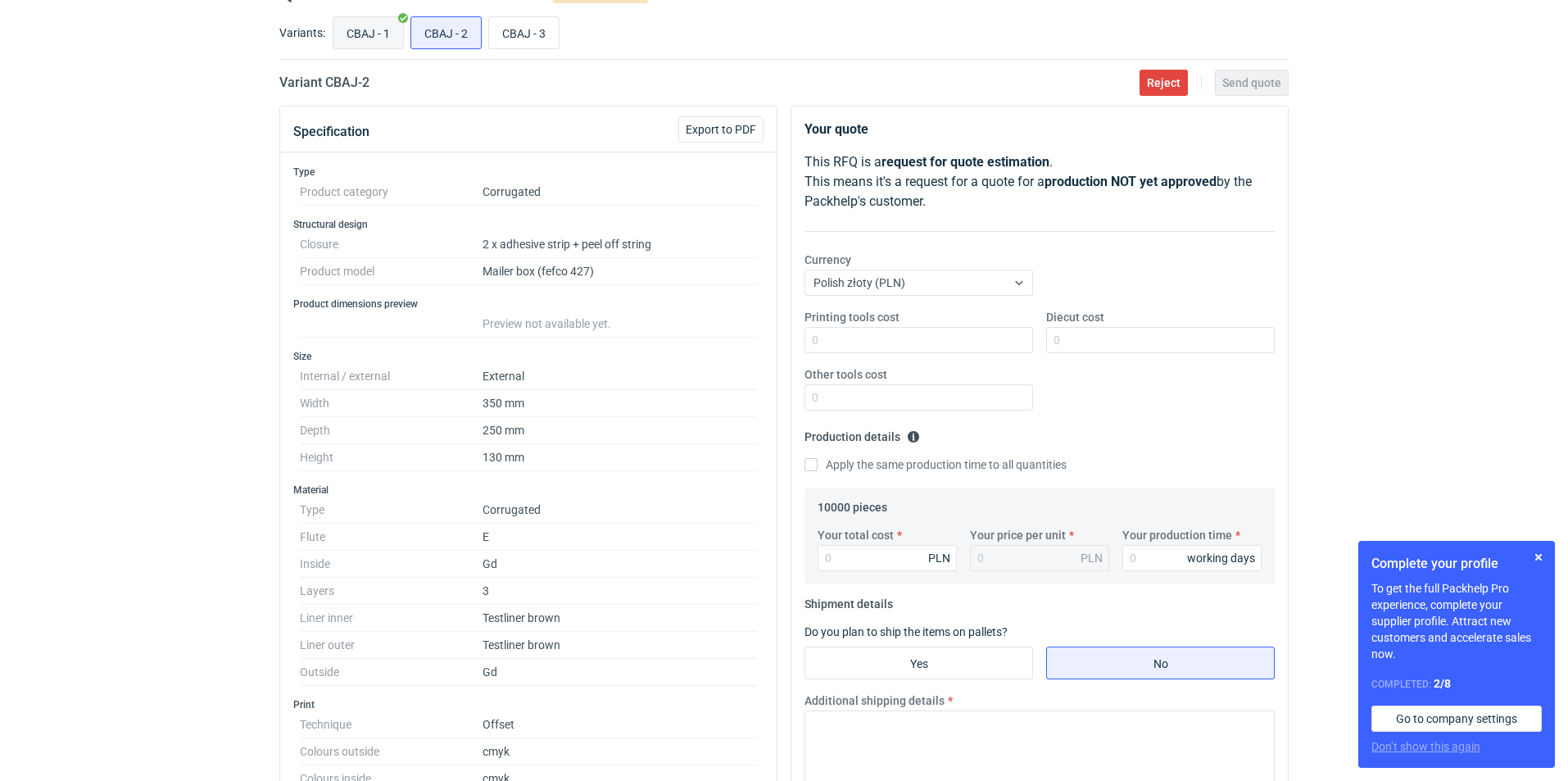
click at [380, 27] on input "CBAJ - 1" at bounding box center [368, 33] width 69 height 31
radio input "true"
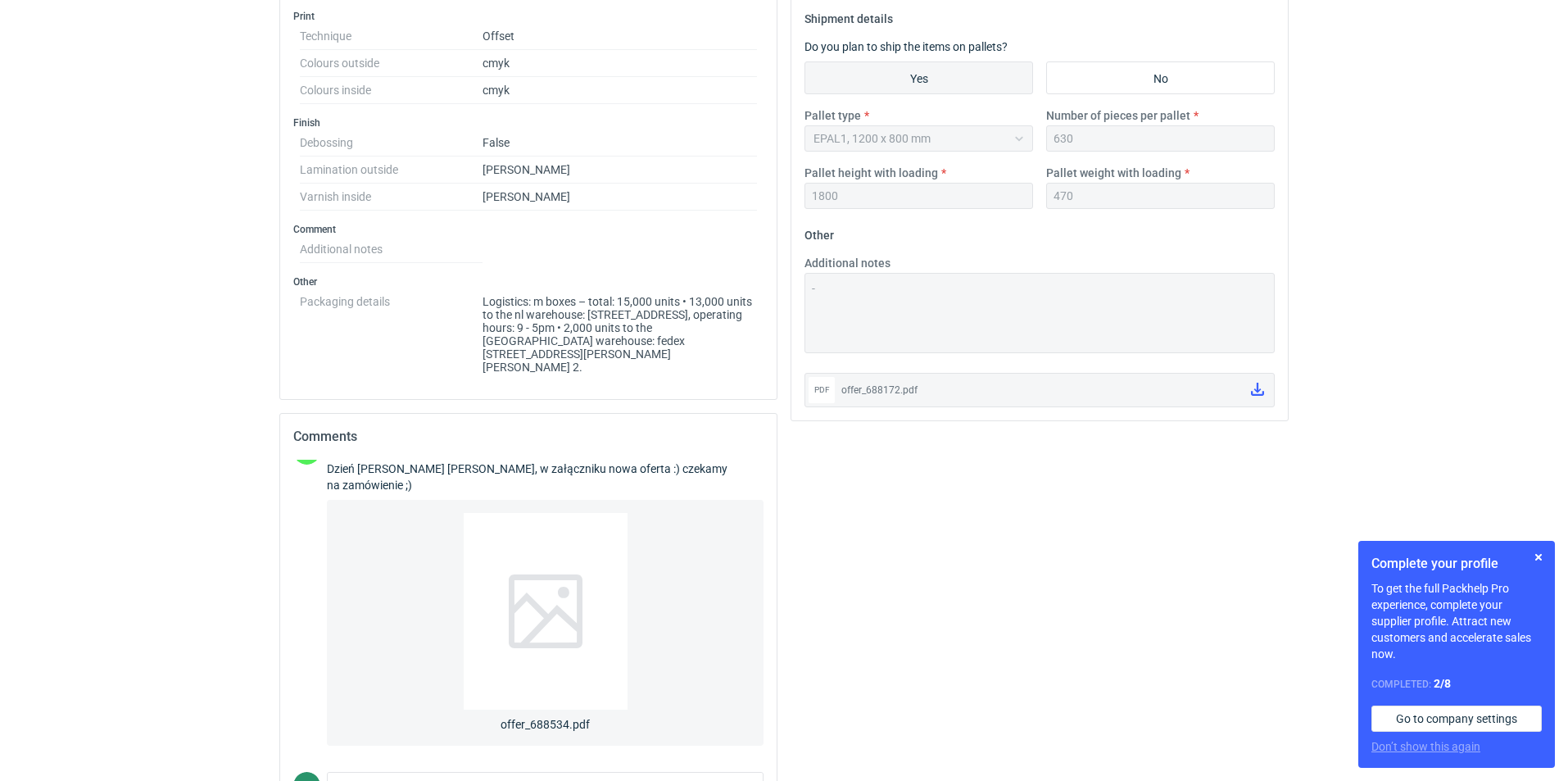
scroll to position [857, 0]
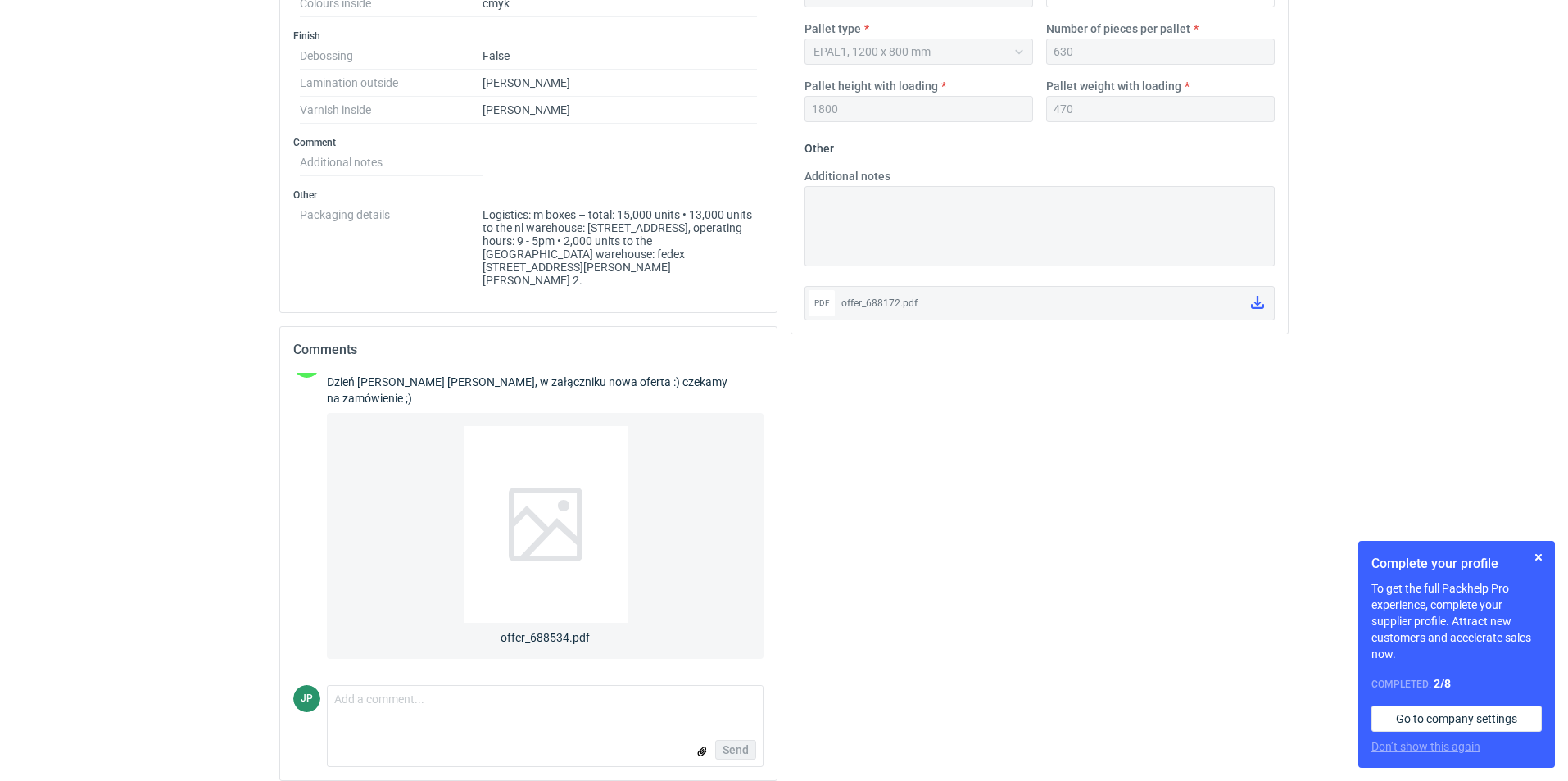
click at [544, 547] on div at bounding box center [546, 524] width 164 height 197
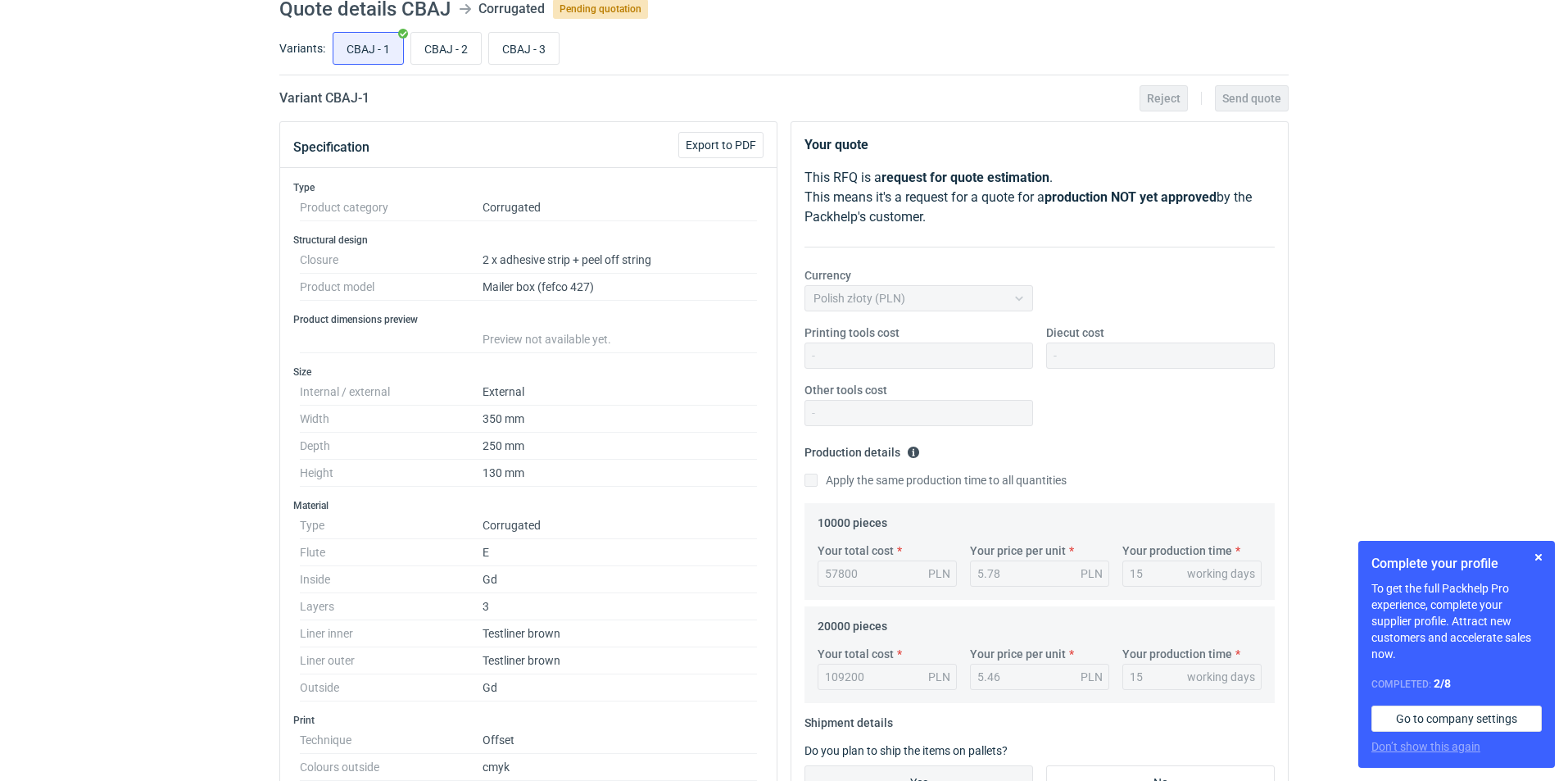
scroll to position [37, 0]
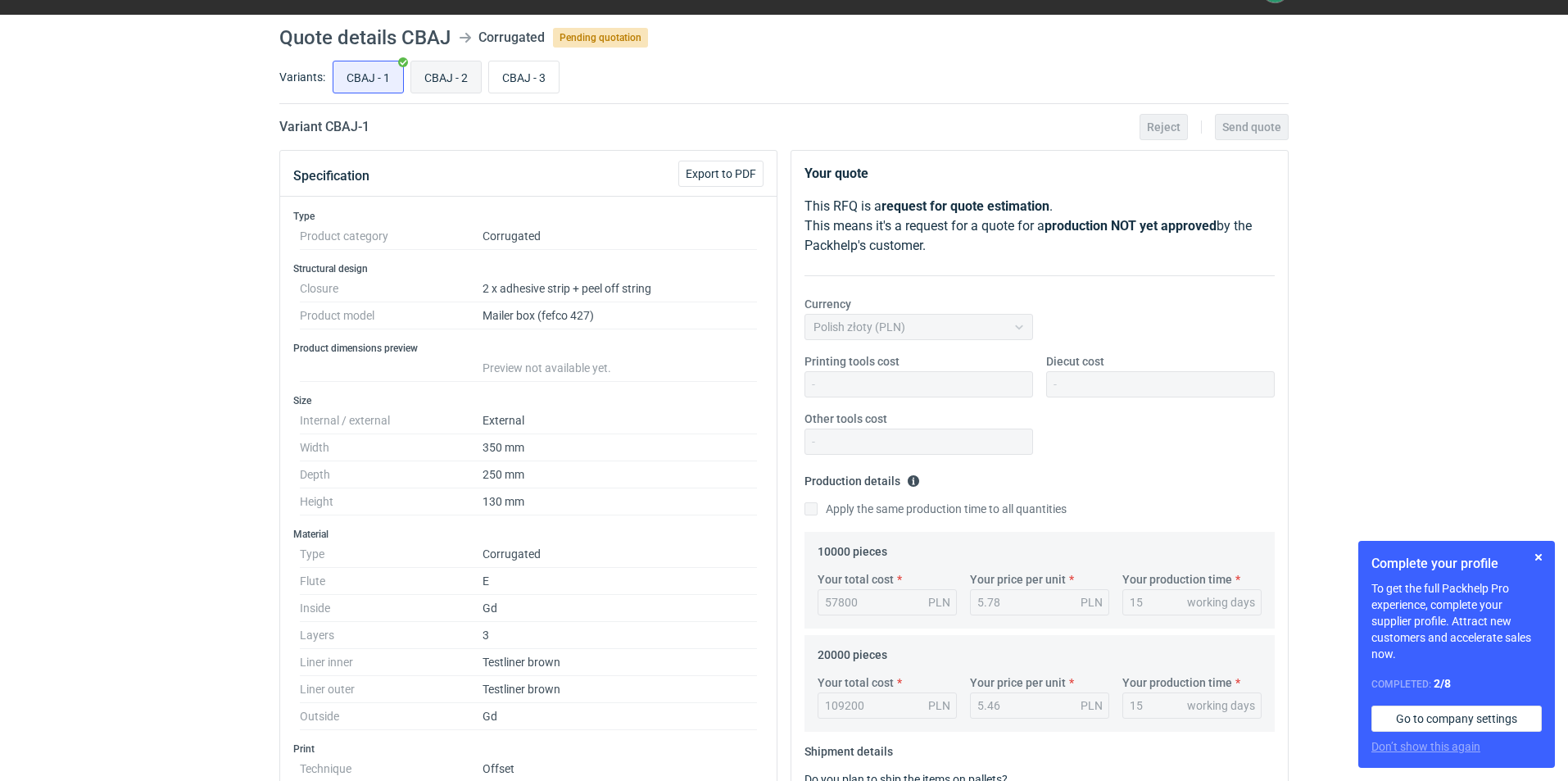
click at [453, 72] on input "CBAJ - 2" at bounding box center [446, 77] width 69 height 31
radio input "true"
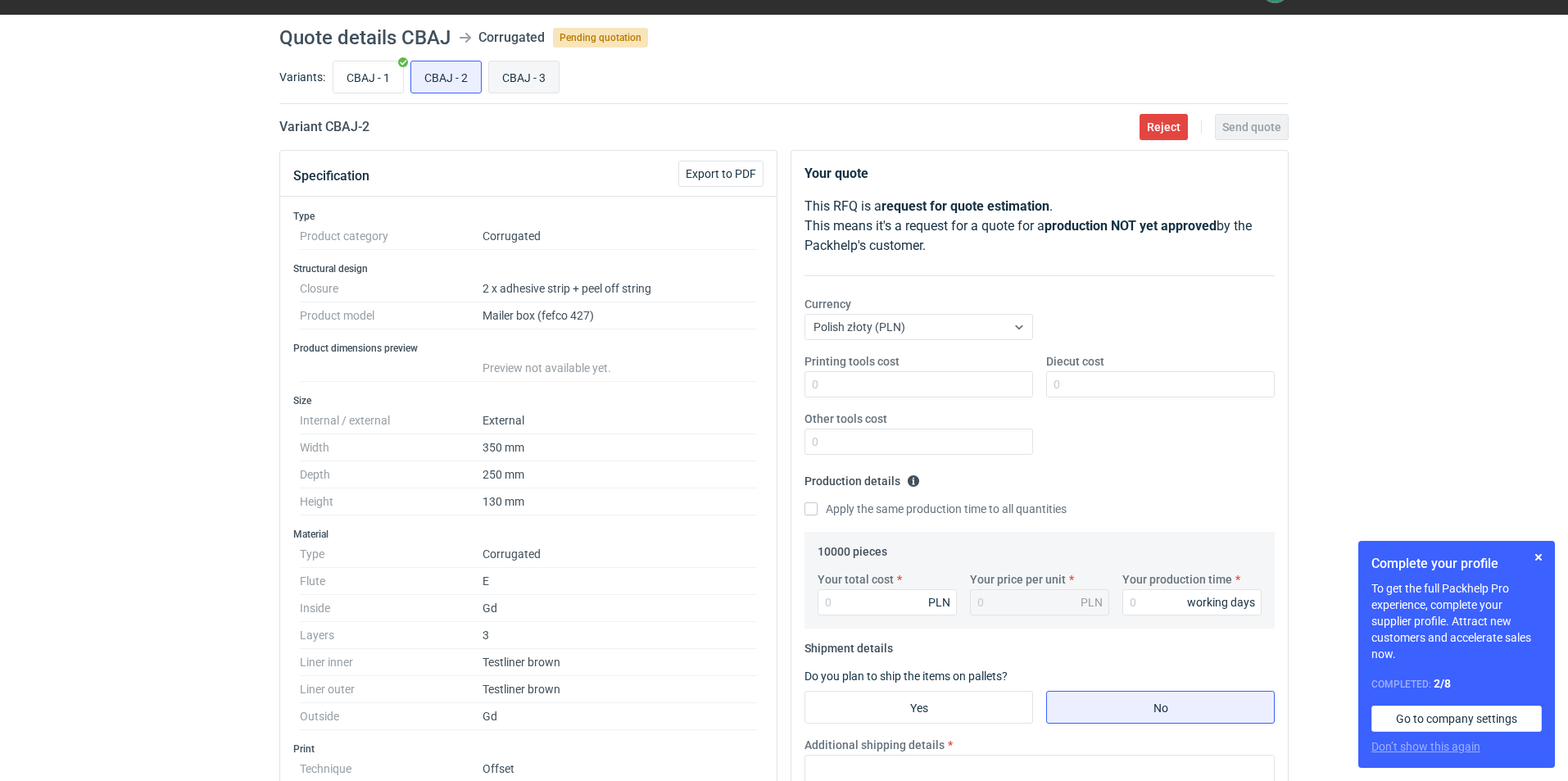
click at [541, 73] on input "CBAJ - 3" at bounding box center [524, 77] width 69 height 31
radio input "true"
click at [472, 72] on input "CBAJ - 2" at bounding box center [446, 77] width 69 height 31
radio input "true"
click at [550, 75] on input "CBAJ - 3" at bounding box center [524, 77] width 69 height 31
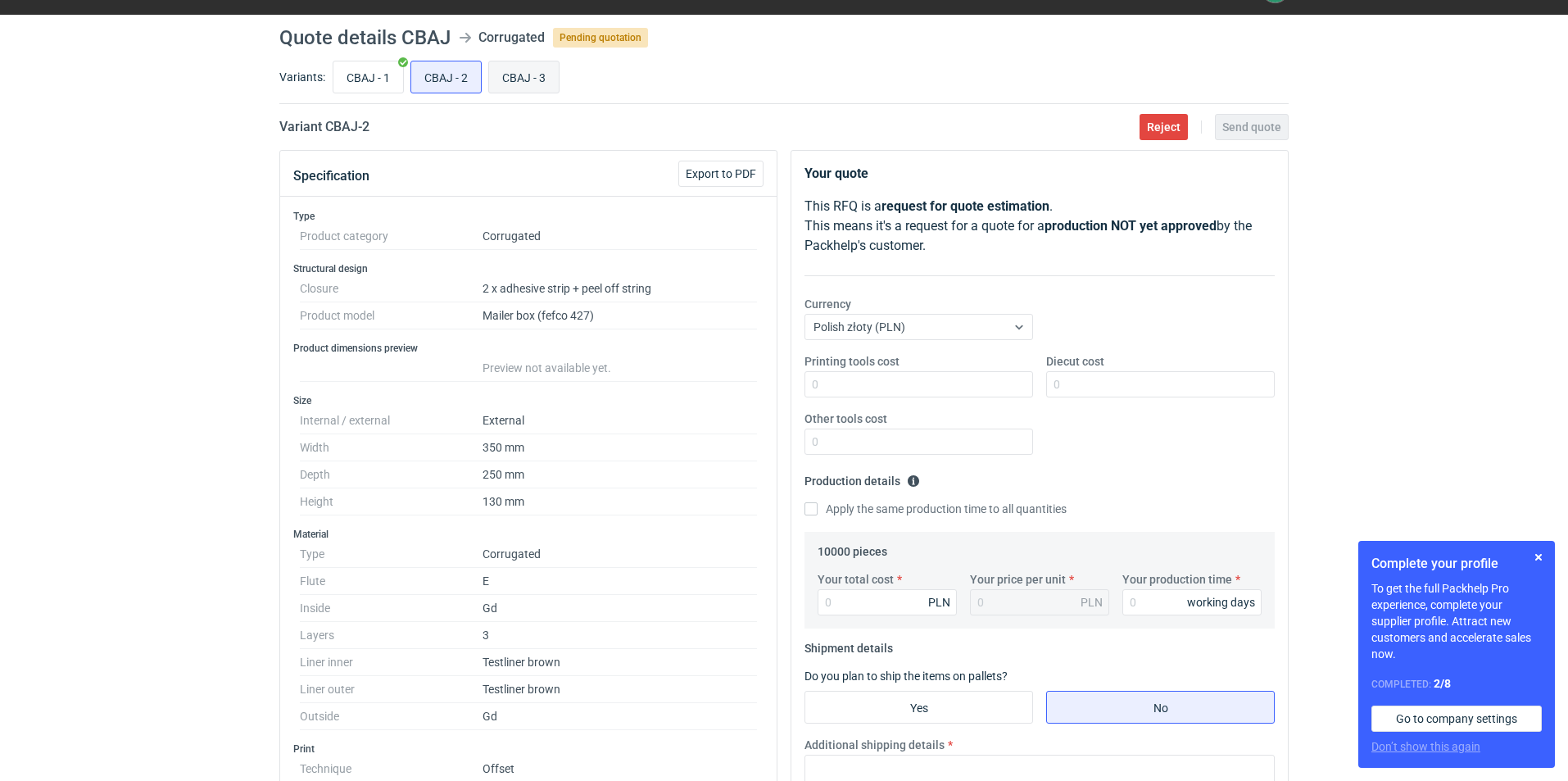
radio input "true"
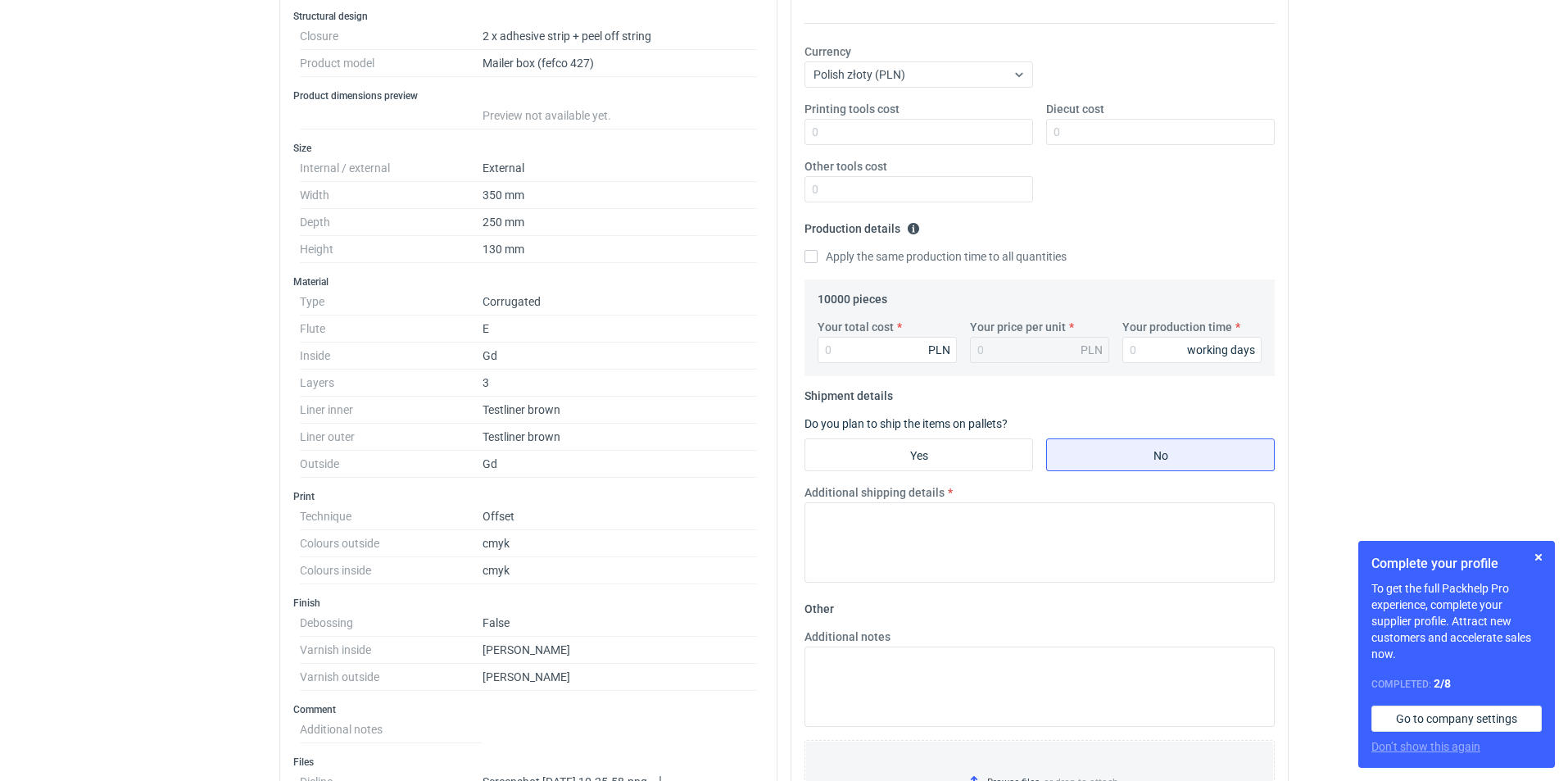
scroll to position [37, 0]
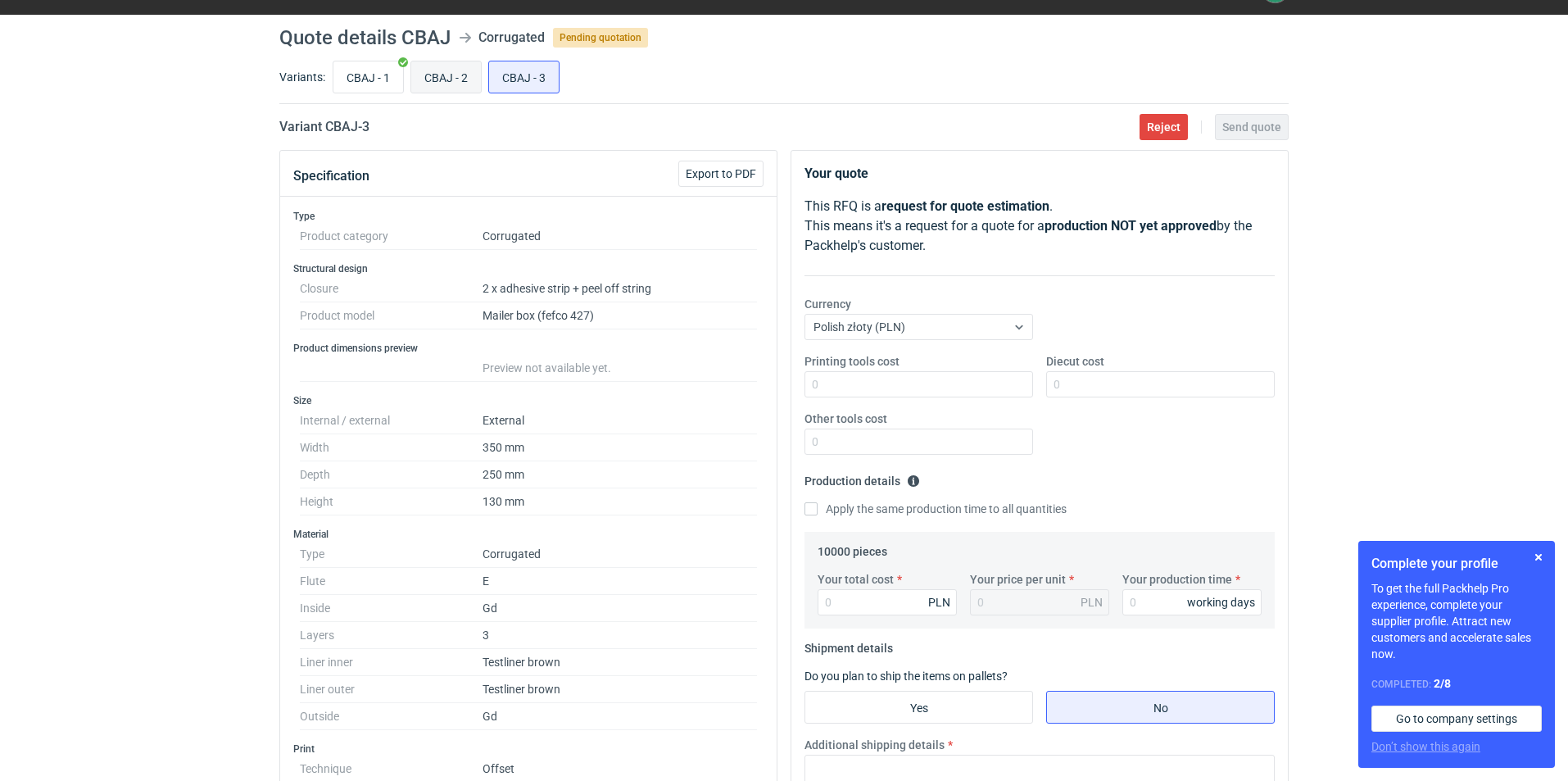
click at [459, 65] on input "CBAJ - 2" at bounding box center [446, 77] width 69 height 31
radio input "true"
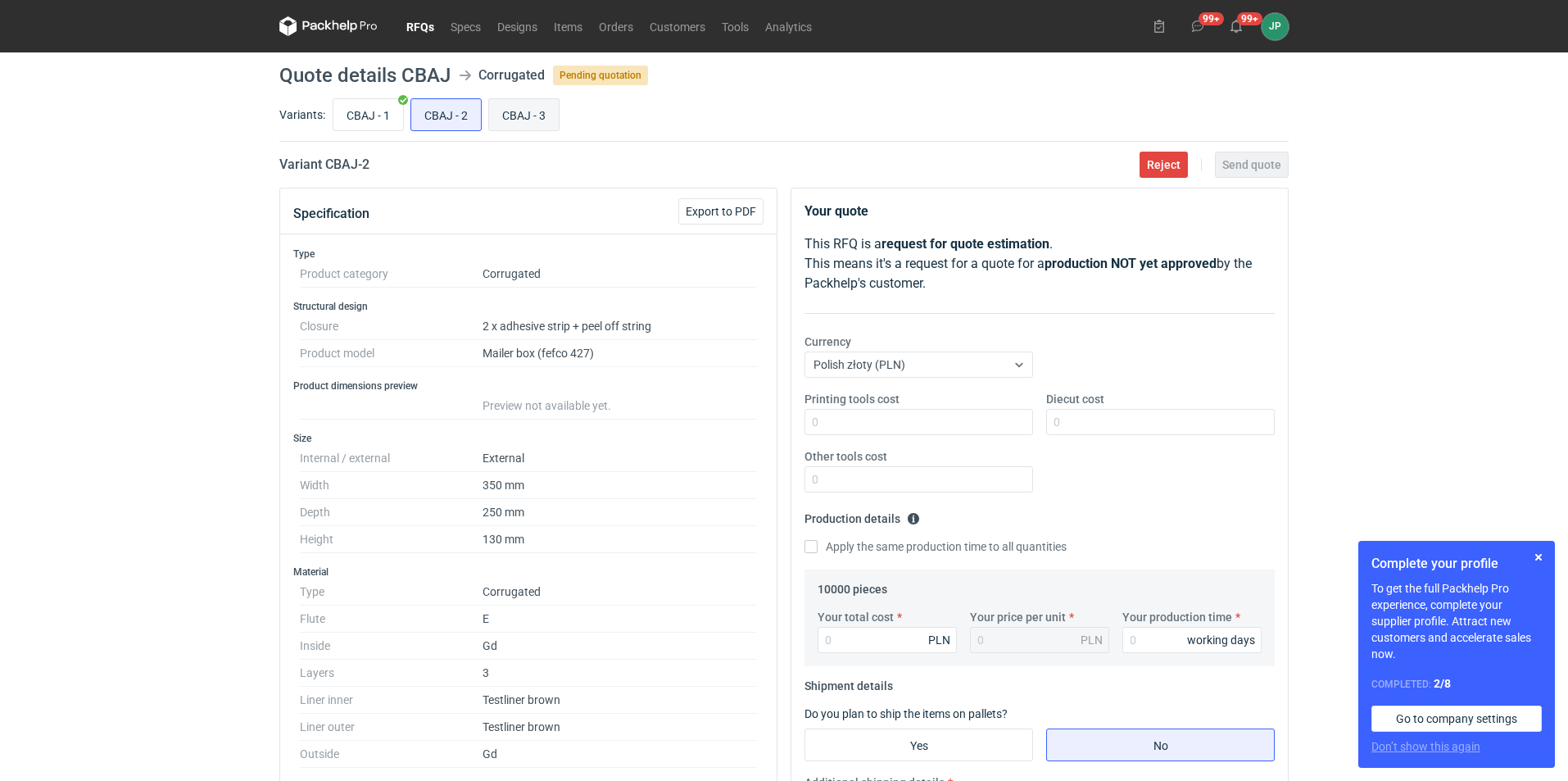
click at [535, 111] on input "CBAJ - 3" at bounding box center [524, 114] width 69 height 31
radio input "true"
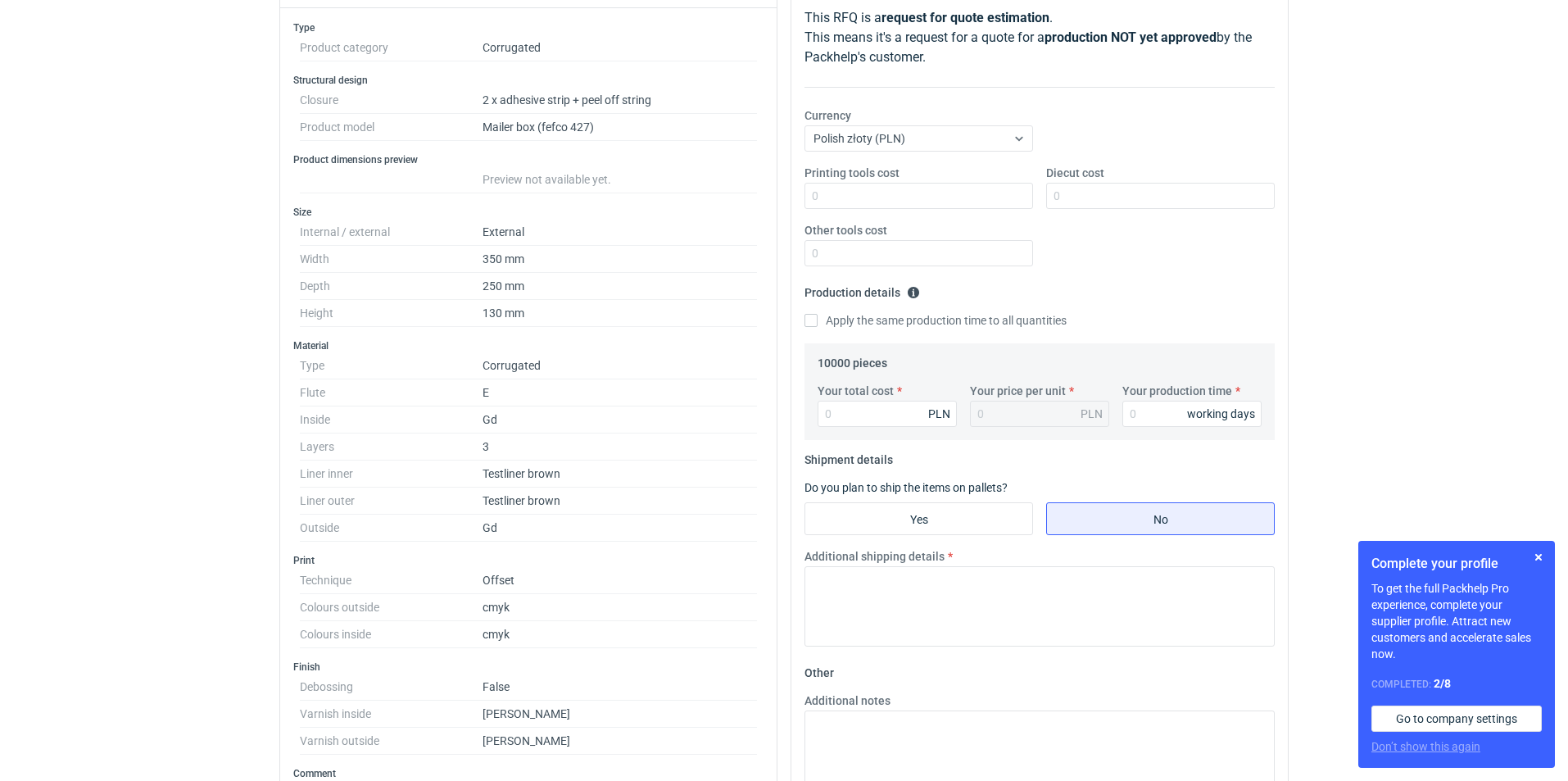
scroll to position [82, 0]
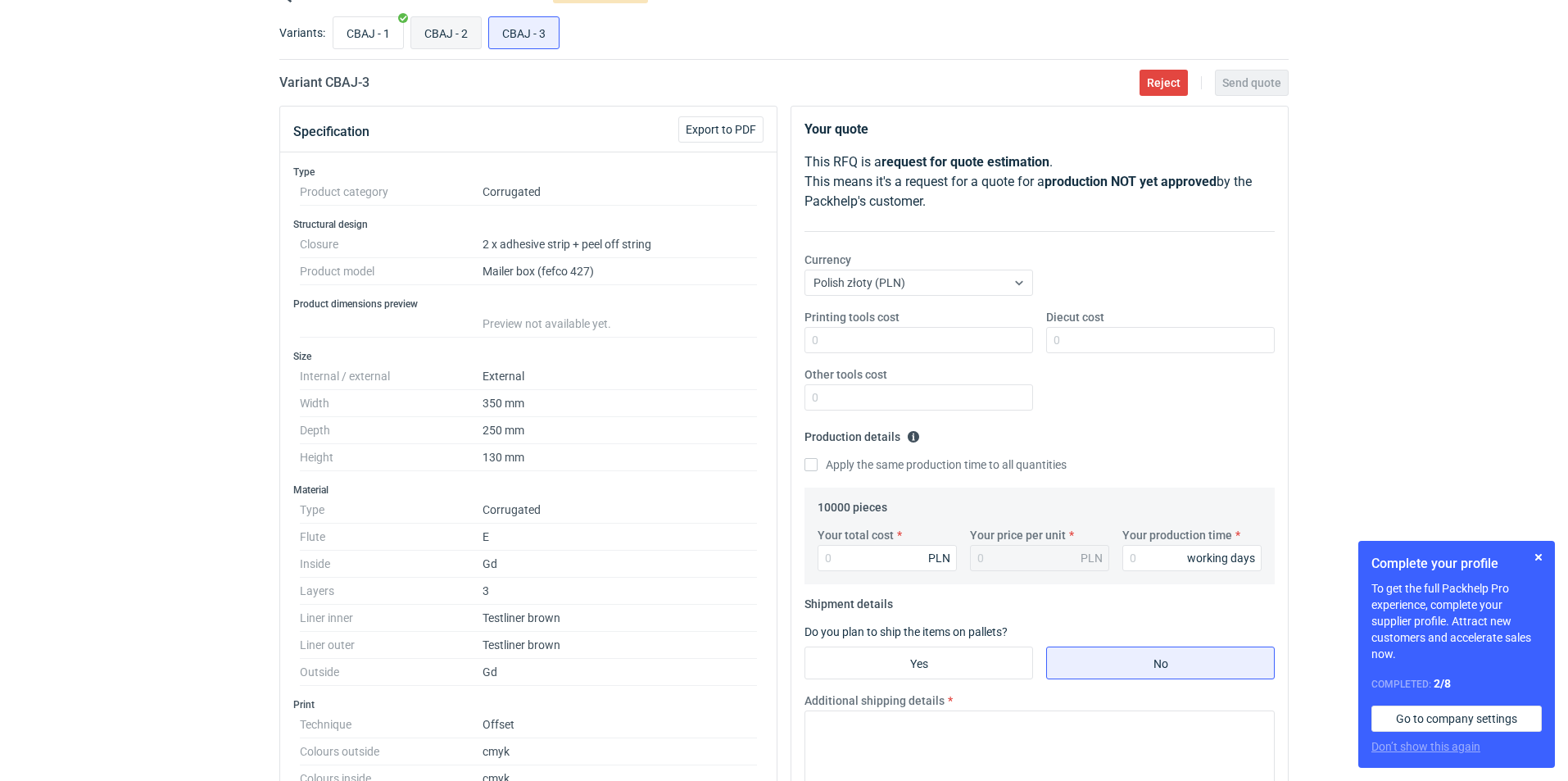
click at [453, 47] on input "CBAJ - 2" at bounding box center [446, 33] width 69 height 31
radio input "true"
click at [527, 37] on input "CBAJ - 3" at bounding box center [524, 33] width 69 height 31
radio input "true"
click at [438, 26] on input "CBAJ - 2" at bounding box center [446, 33] width 69 height 31
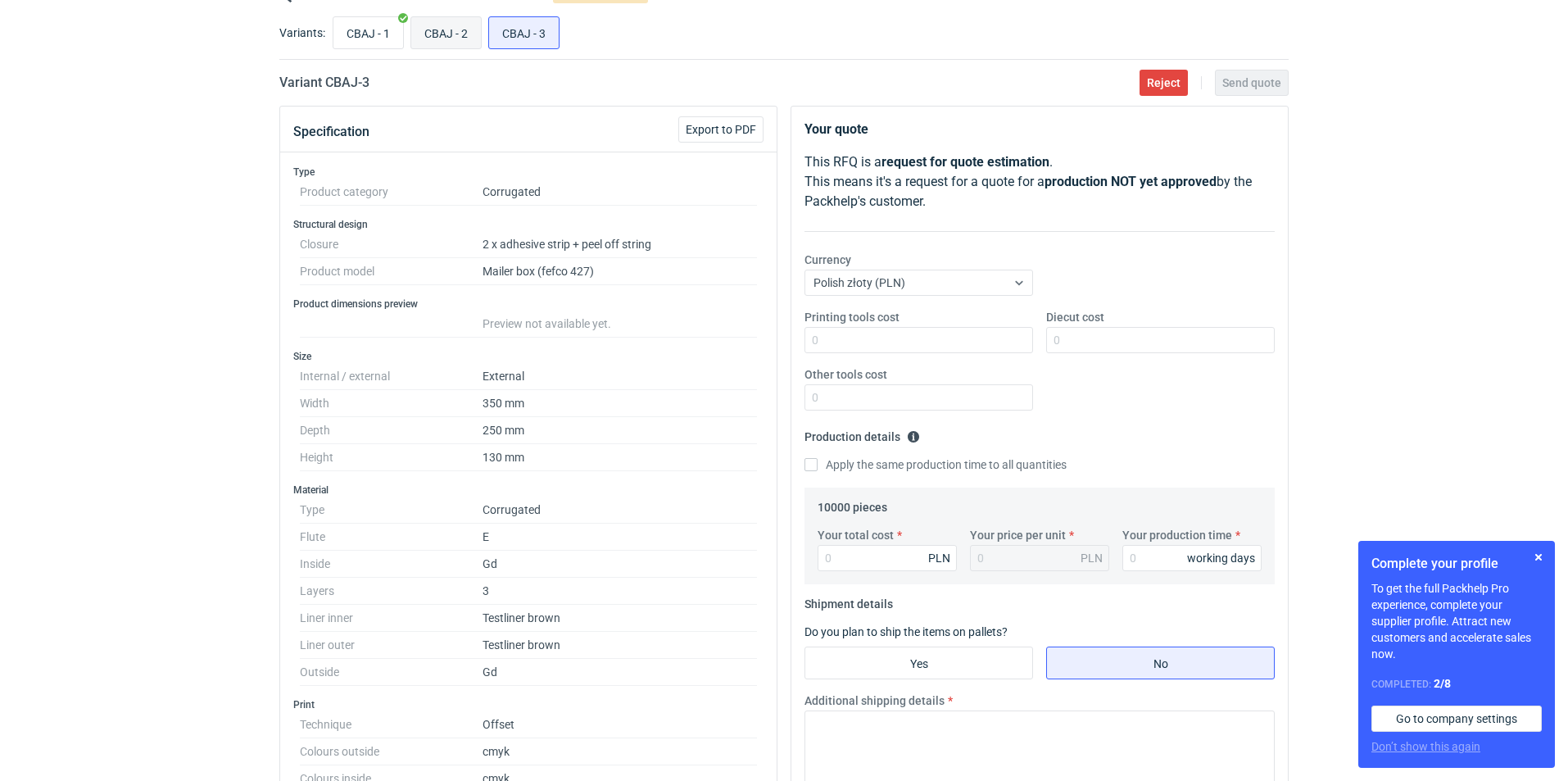
radio input "true"
click at [486, 27] on div "CBAJ - 1 CBAJ - 2 CBAJ - 3" at bounding box center [809, 33] width 959 height 39
click at [511, 33] on input "CBAJ - 3" at bounding box center [524, 33] width 69 height 31
radio input "true"
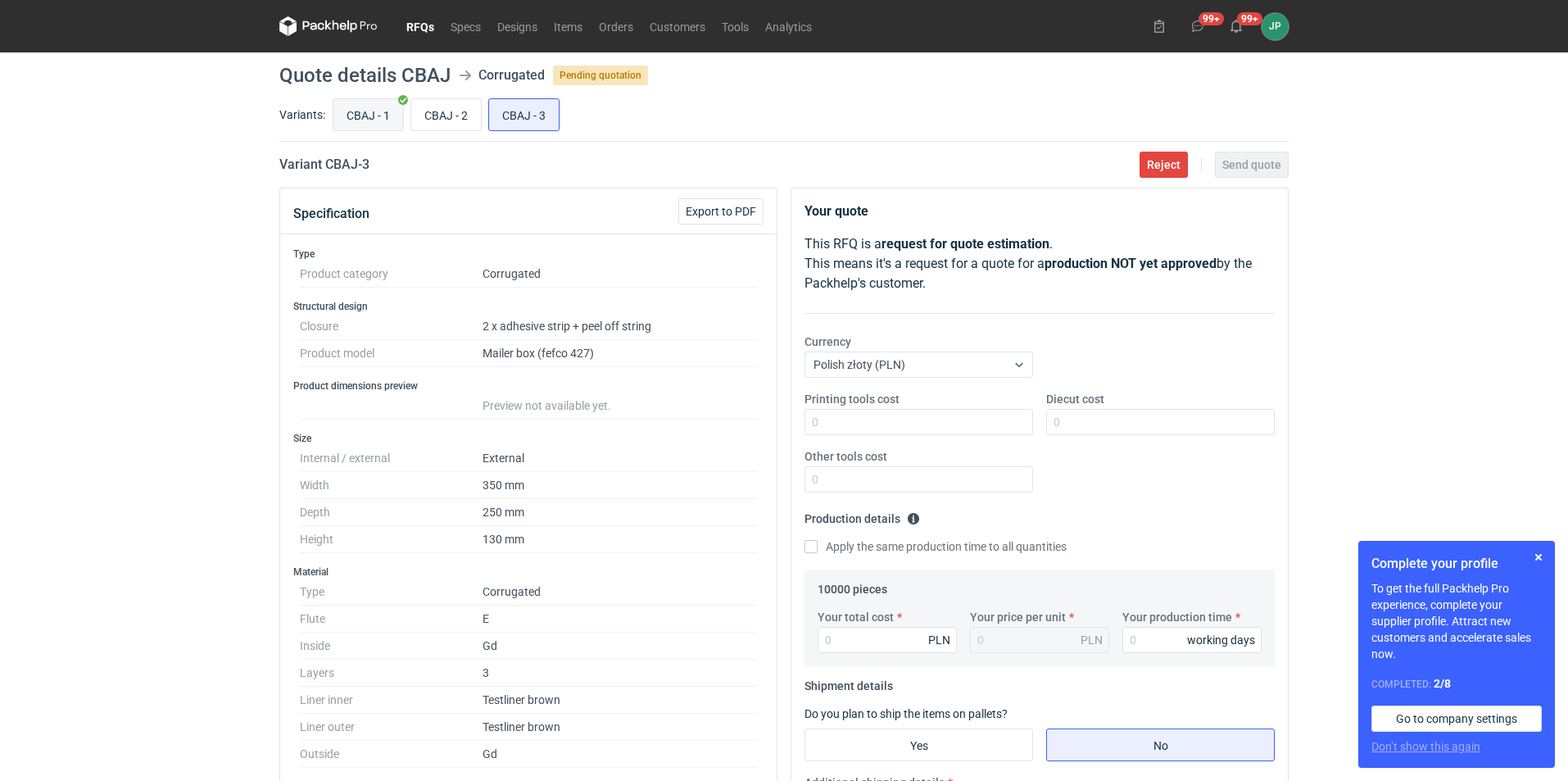
click at [376, 112] on input "CBAJ - 1" at bounding box center [368, 114] width 69 height 31
radio input "true"
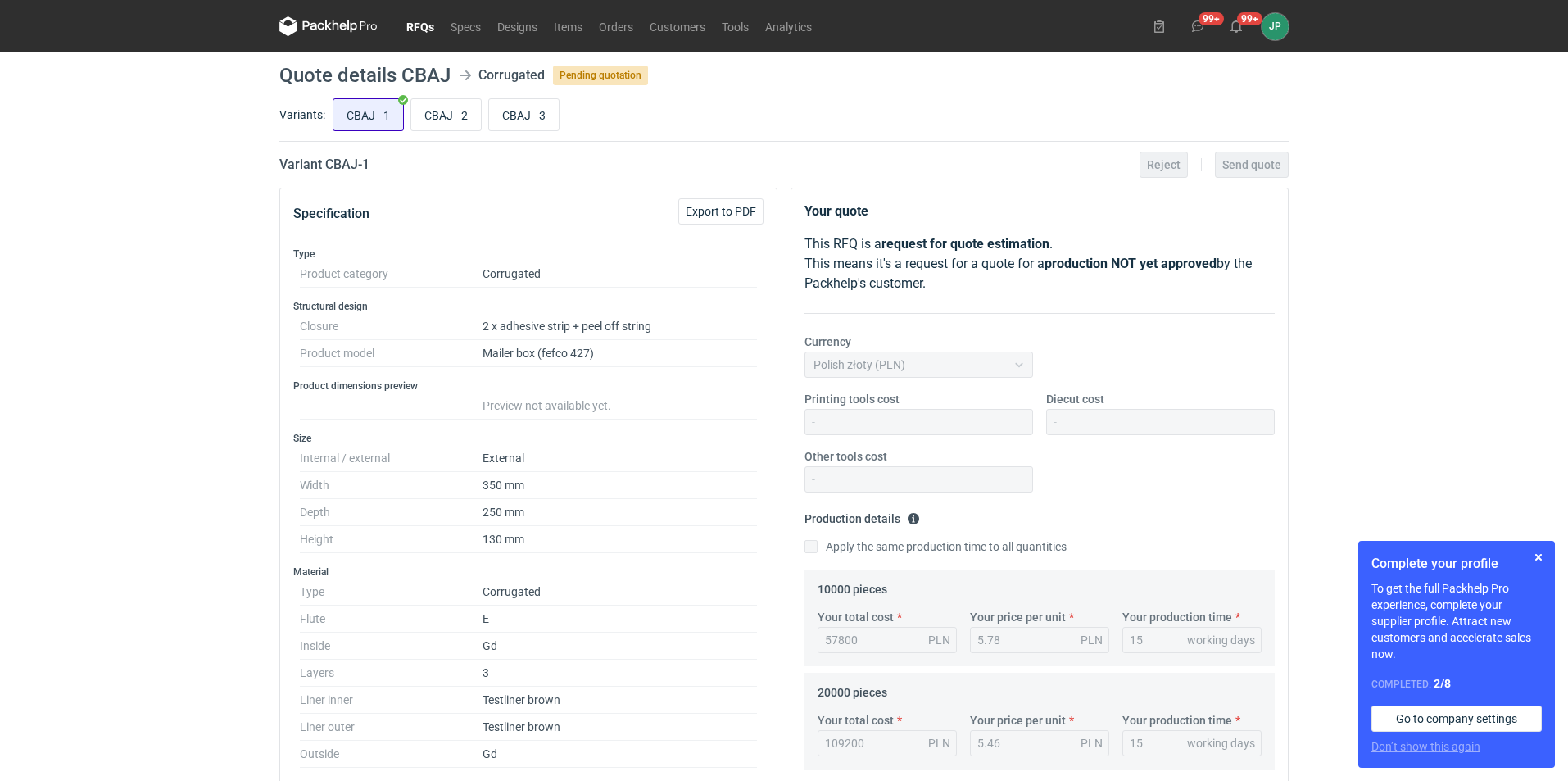
scroll to position [153, 0]
click at [438, 110] on input "CBAJ - 2" at bounding box center [446, 114] width 69 height 31
radio input "true"
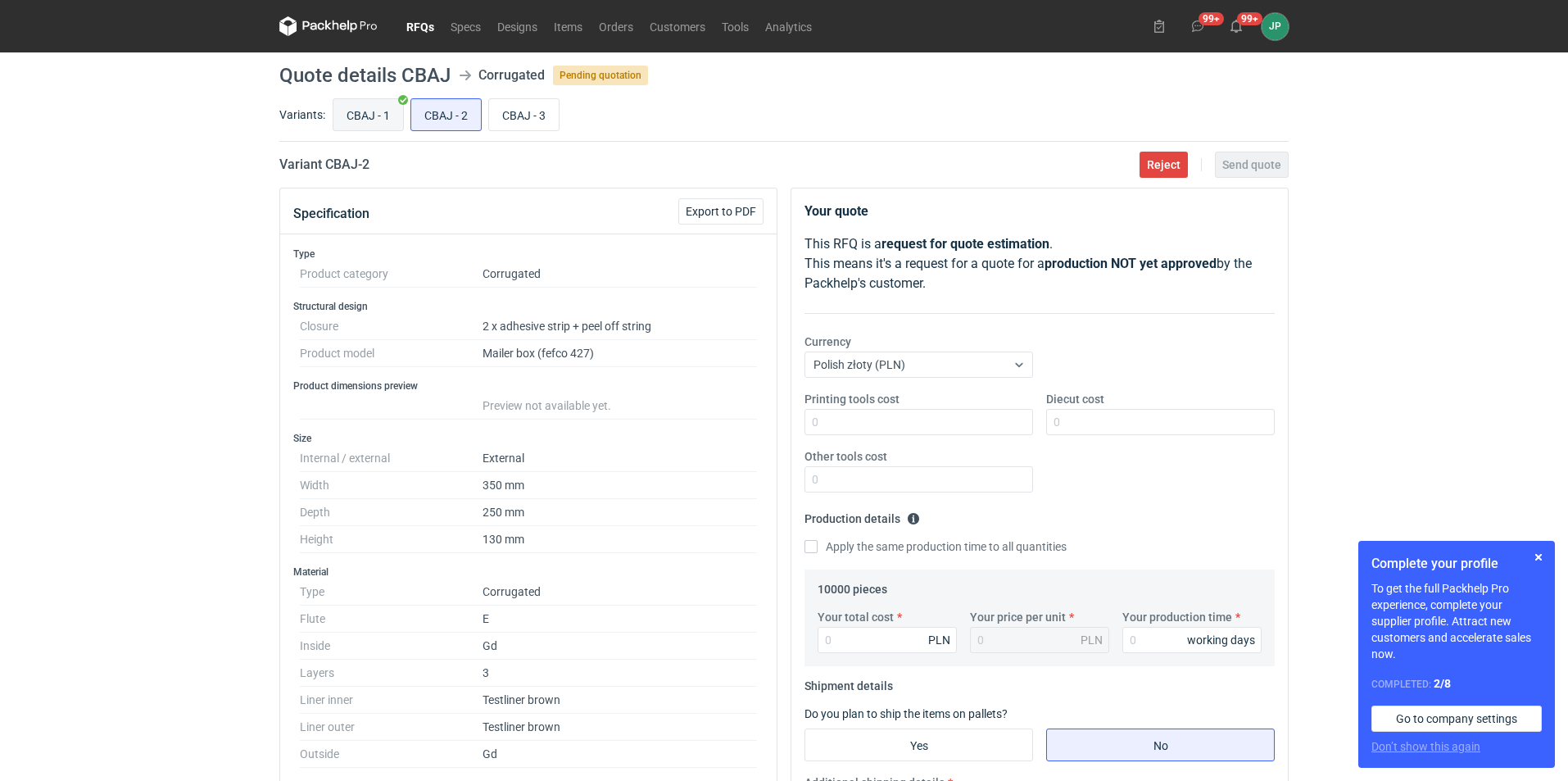
click at [360, 116] on input "CBAJ - 1" at bounding box center [368, 114] width 69 height 31
radio input "true"
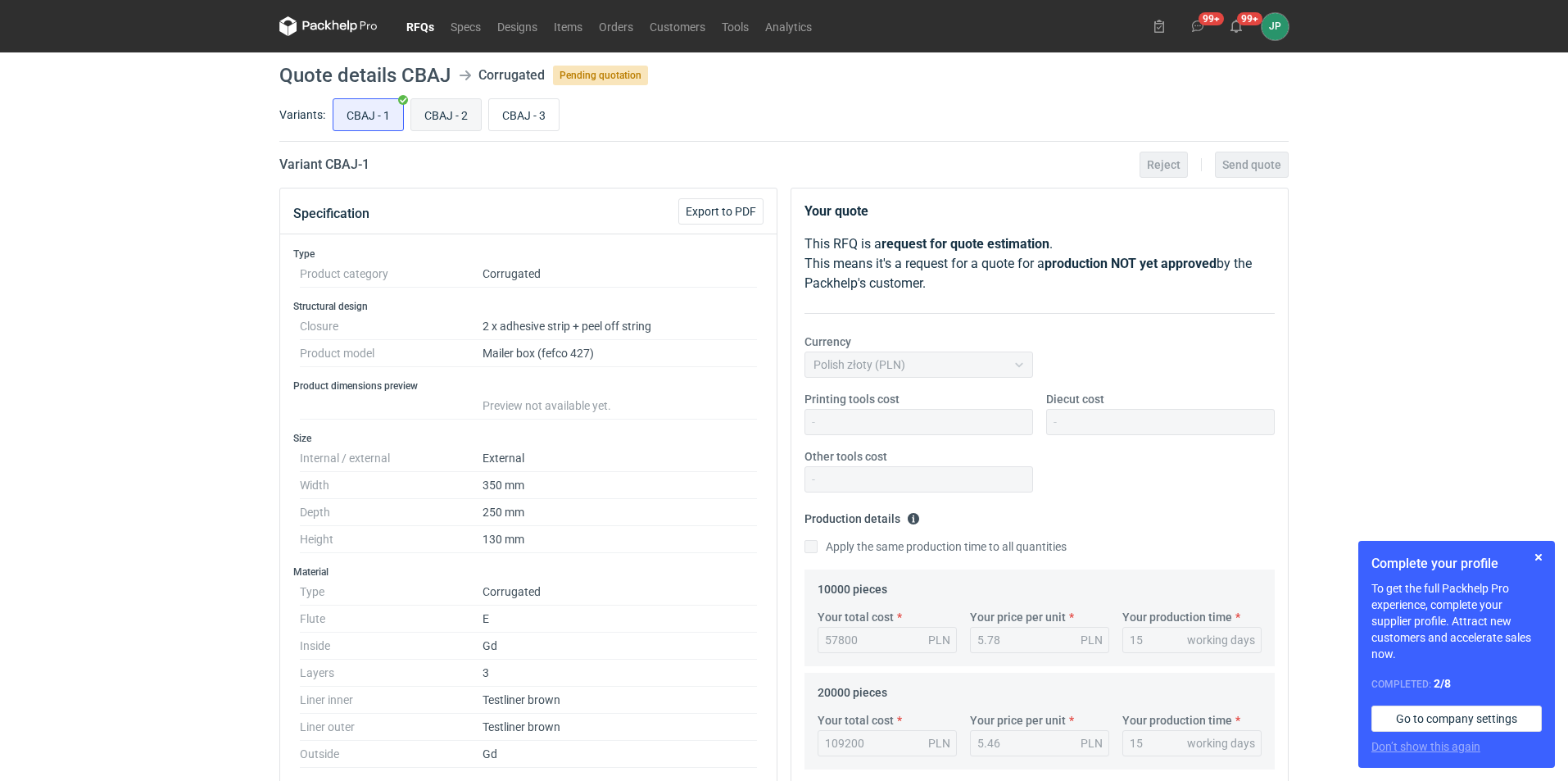
scroll to position [153, 0]
click at [443, 117] on input "CBAJ - 2" at bounding box center [446, 114] width 69 height 31
radio input "true"
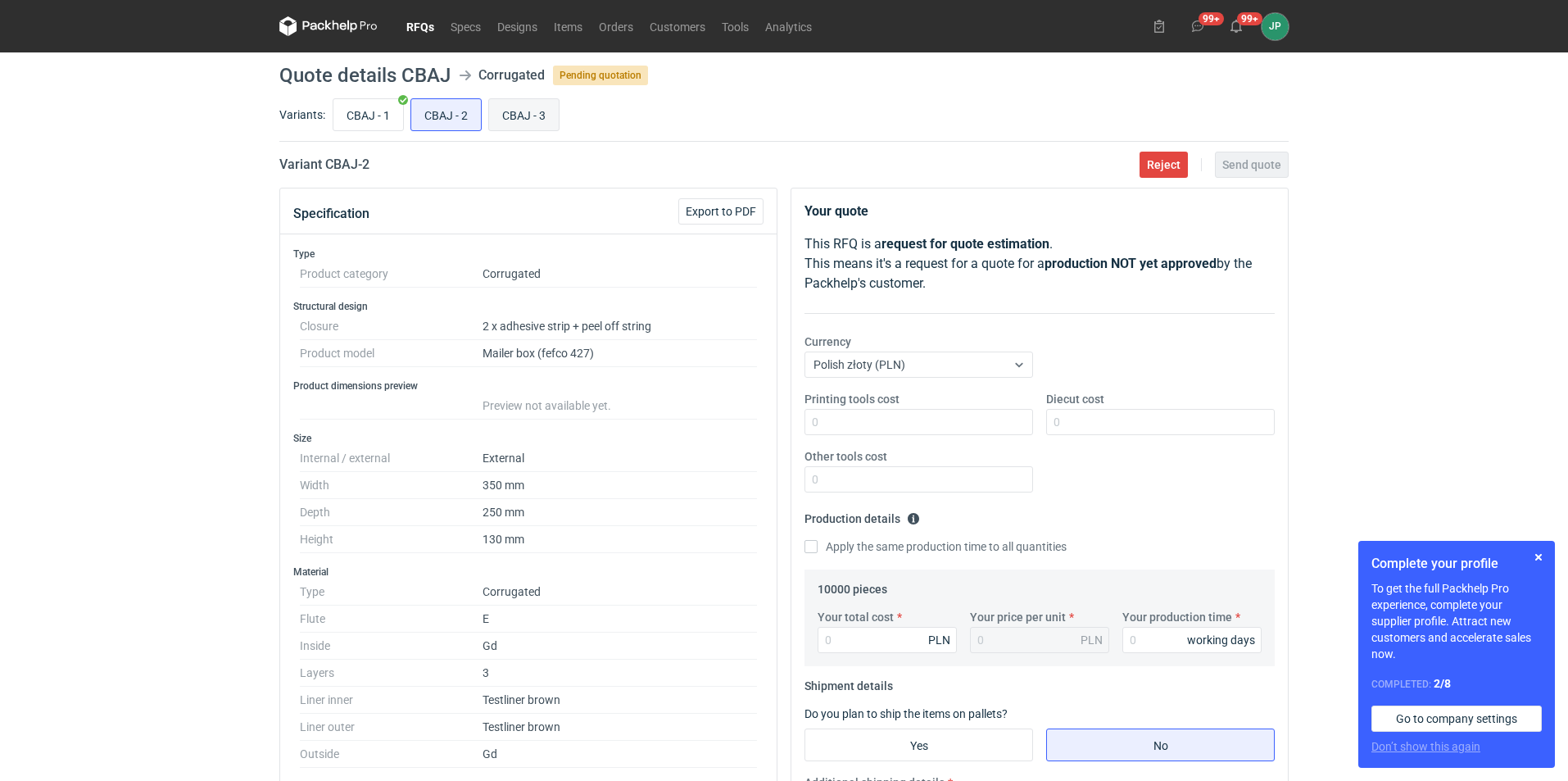
click at [514, 116] on input "CBAJ - 3" at bounding box center [524, 114] width 69 height 31
radio input "true"
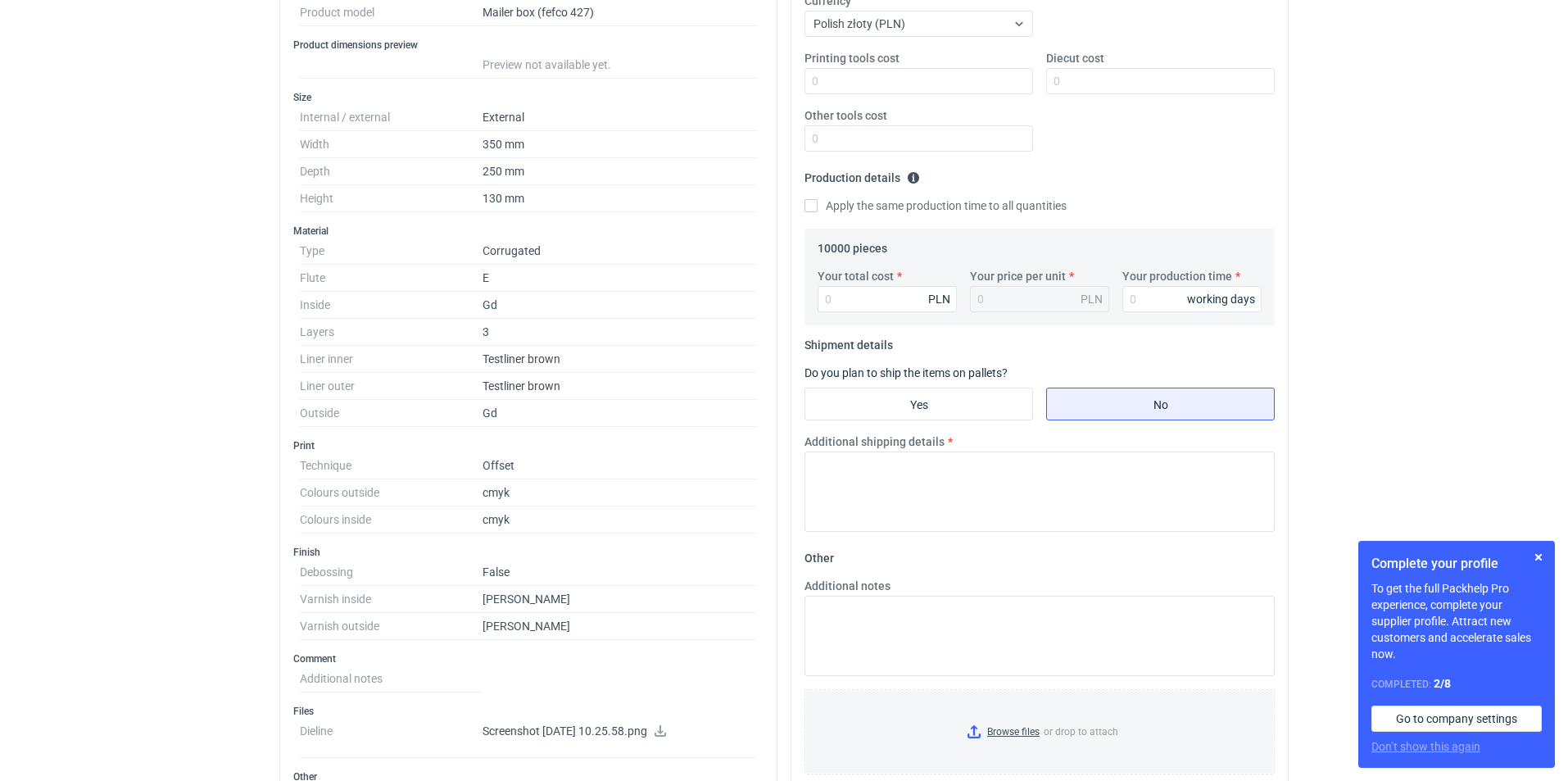
scroll to position [492, 0]
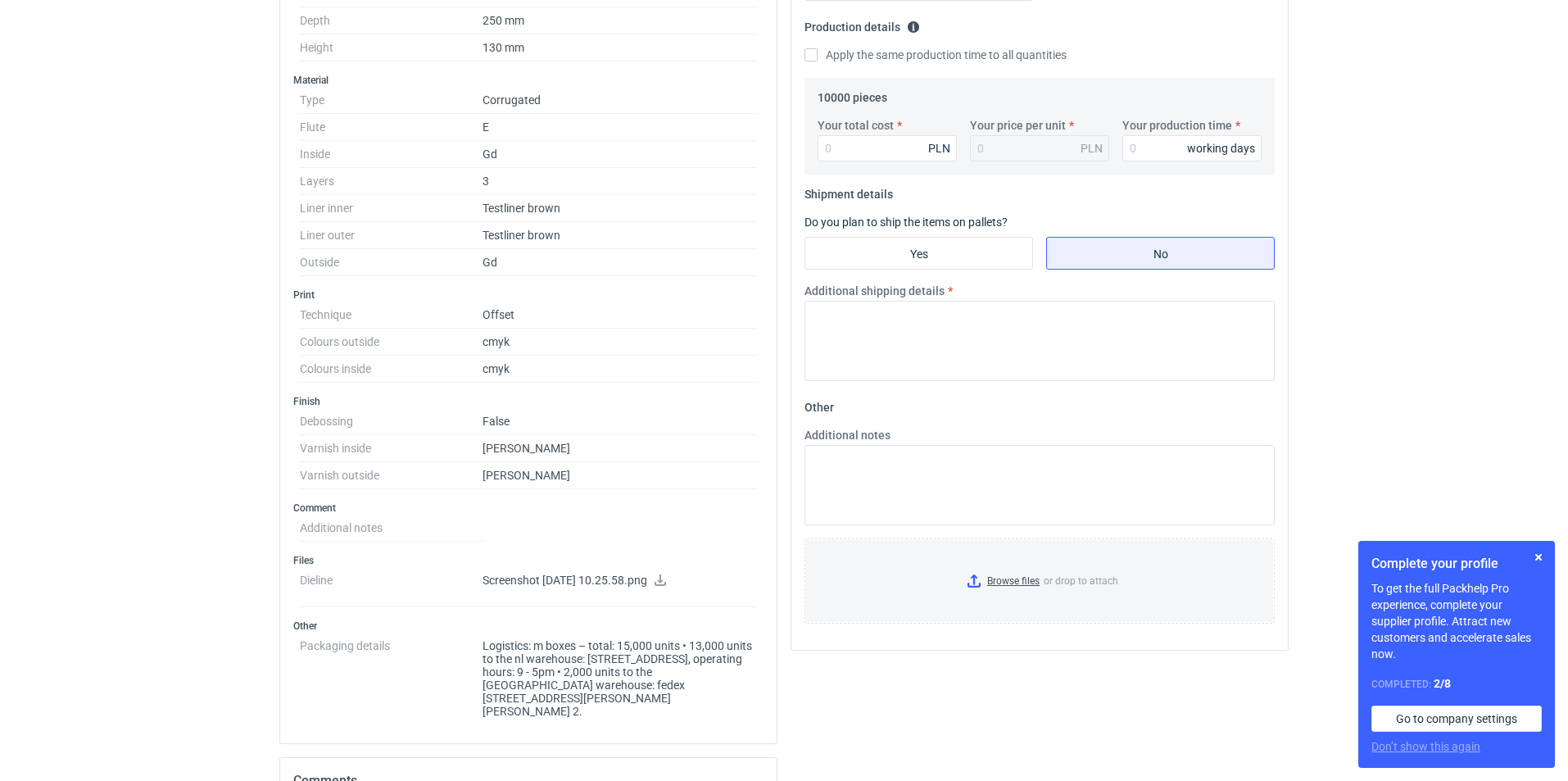
drag, startPoint x: 705, startPoint y: 696, endPoint x: 480, endPoint y: 656, distance: 228.5
click at [480, 656] on dl "Packaging details Logistics: m boxes – total: 15,000 units • 13,000 units to th…" at bounding box center [528, 674] width 457 height 85
copy dl "Logistics: m boxes – total: 15,000 units • 13,000 units to the nl warehouse: la…"
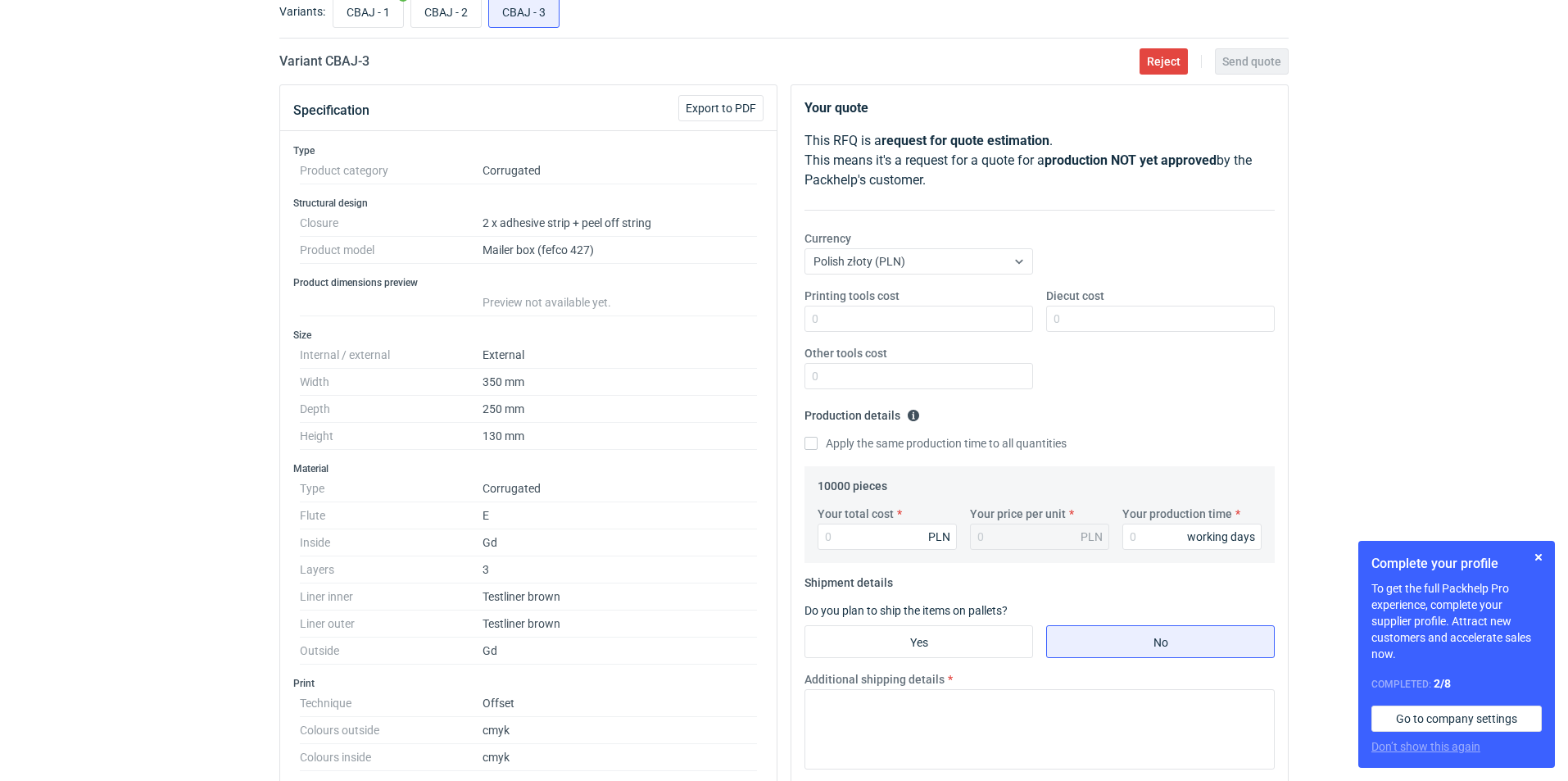
scroll to position [82, 0]
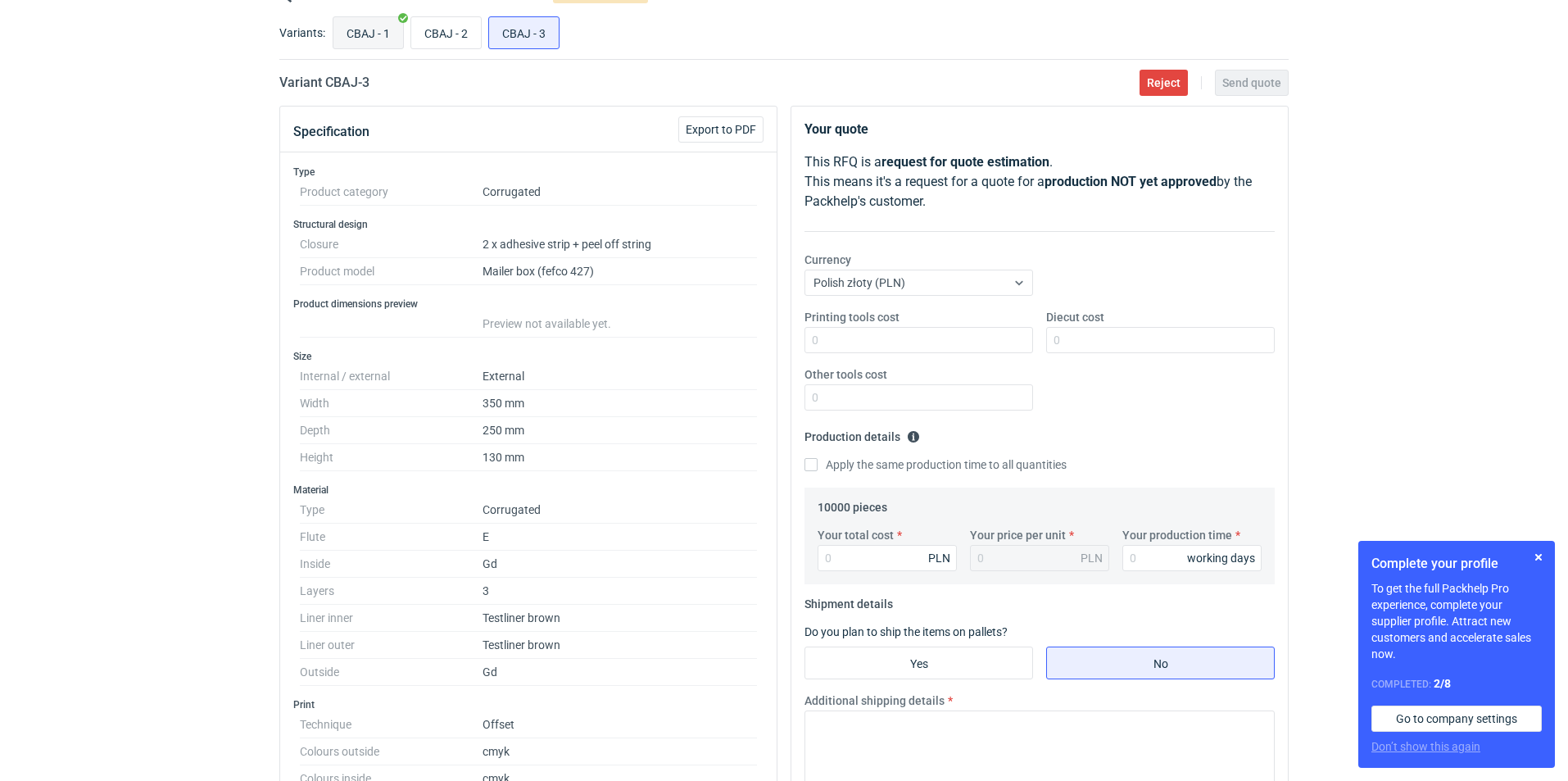
click at [366, 28] on input "CBAJ - 1" at bounding box center [368, 33] width 69 height 31
radio input "true"
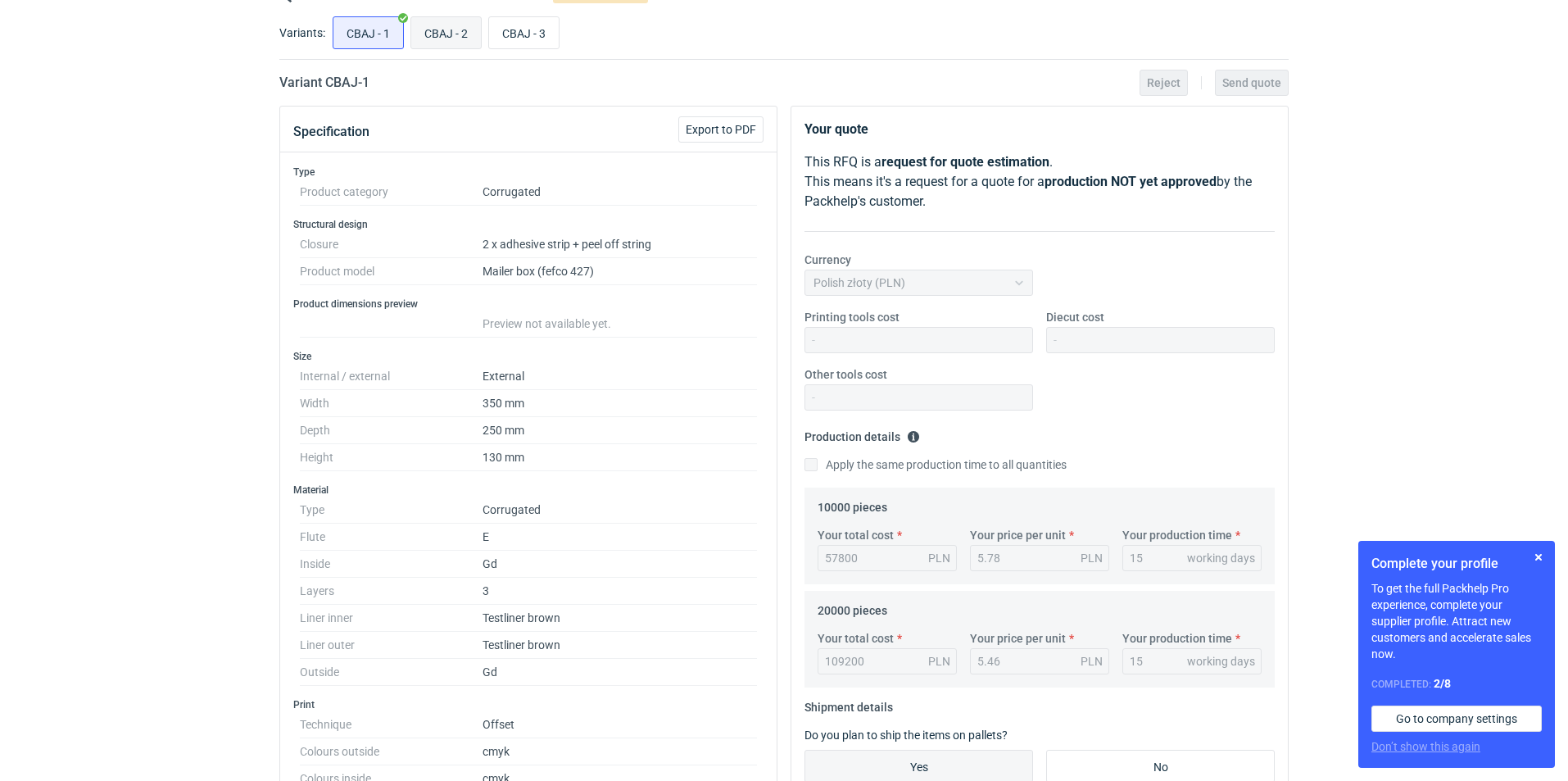
scroll to position [153, 0]
click at [430, 31] on input "CBAJ - 2" at bounding box center [446, 33] width 69 height 31
radio input "true"
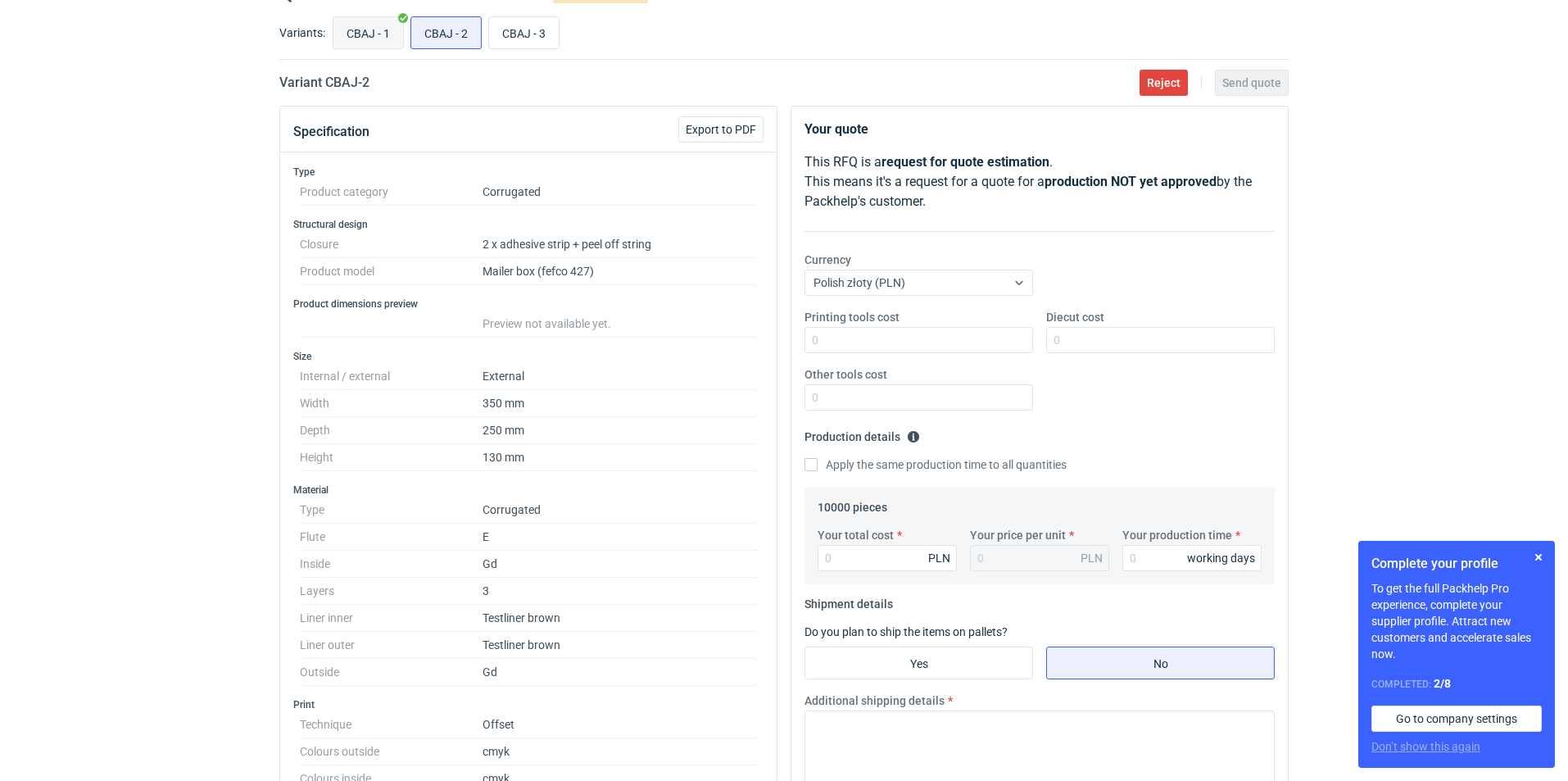
click at [353, 27] on input "CBAJ - 1" at bounding box center [368, 33] width 69 height 31
radio input "true"
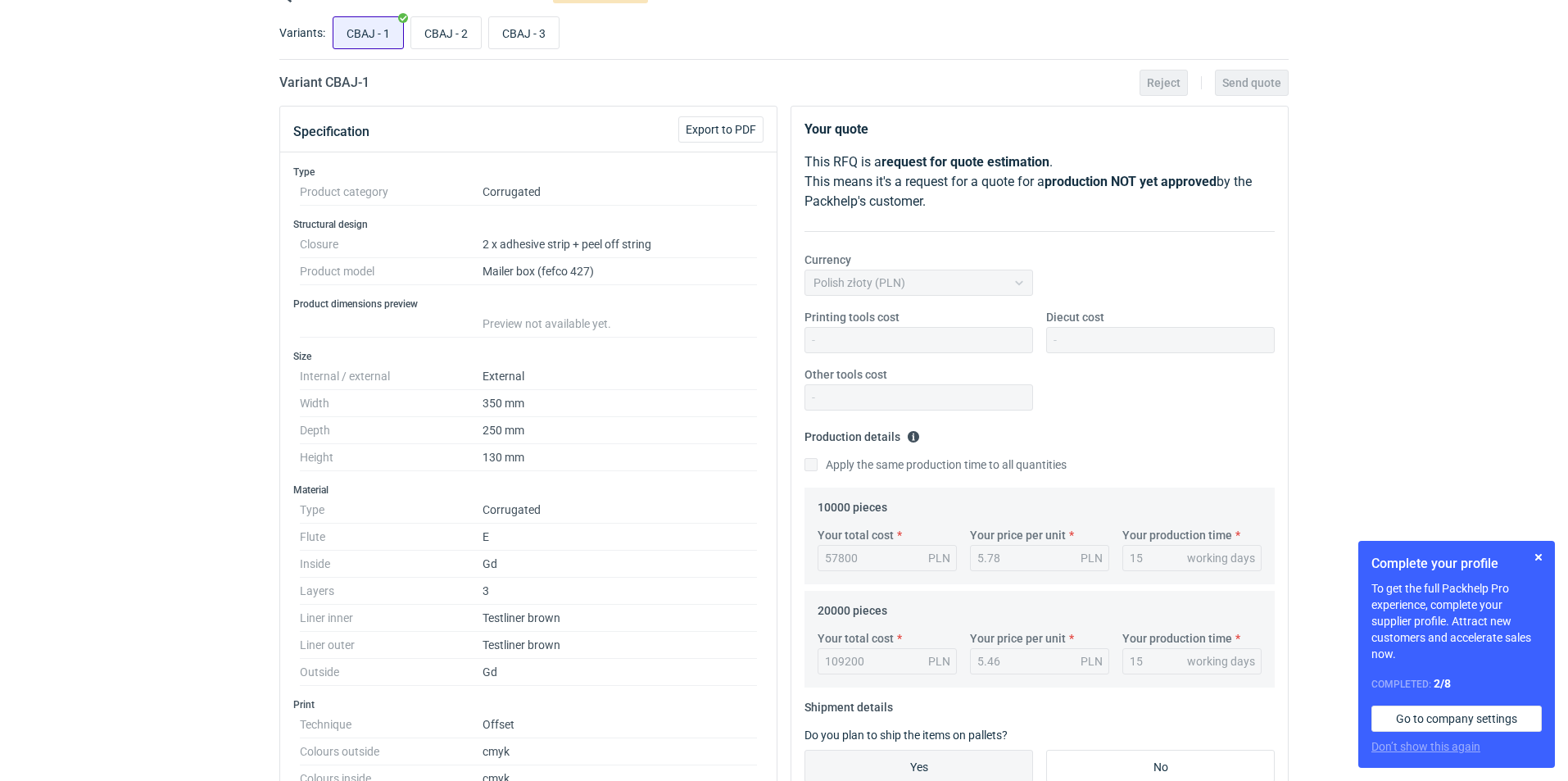
scroll to position [153, 0]
drag, startPoint x: 444, startPoint y: 40, endPoint x: 430, endPoint y: 175, distance: 135.7
click at [431, 158] on main "Quote details CBAJ Corrugated Pending quotation Variants: CBAJ - 1 CBAJ - 2 CBA…" at bounding box center [784, 769] width 1022 height 1598
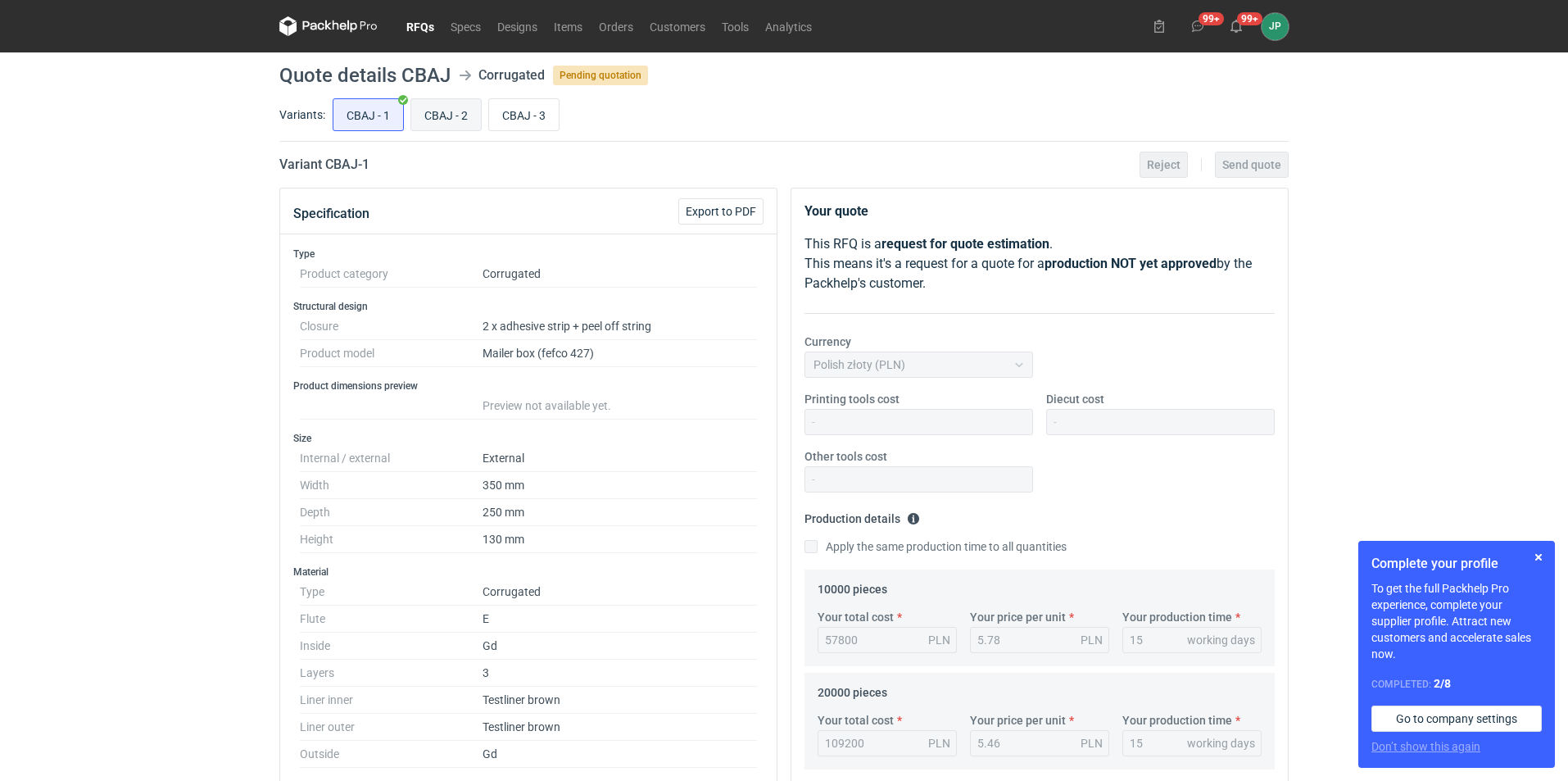
click at [437, 107] on input "CBAJ - 2" at bounding box center [446, 114] width 69 height 31
radio input "true"
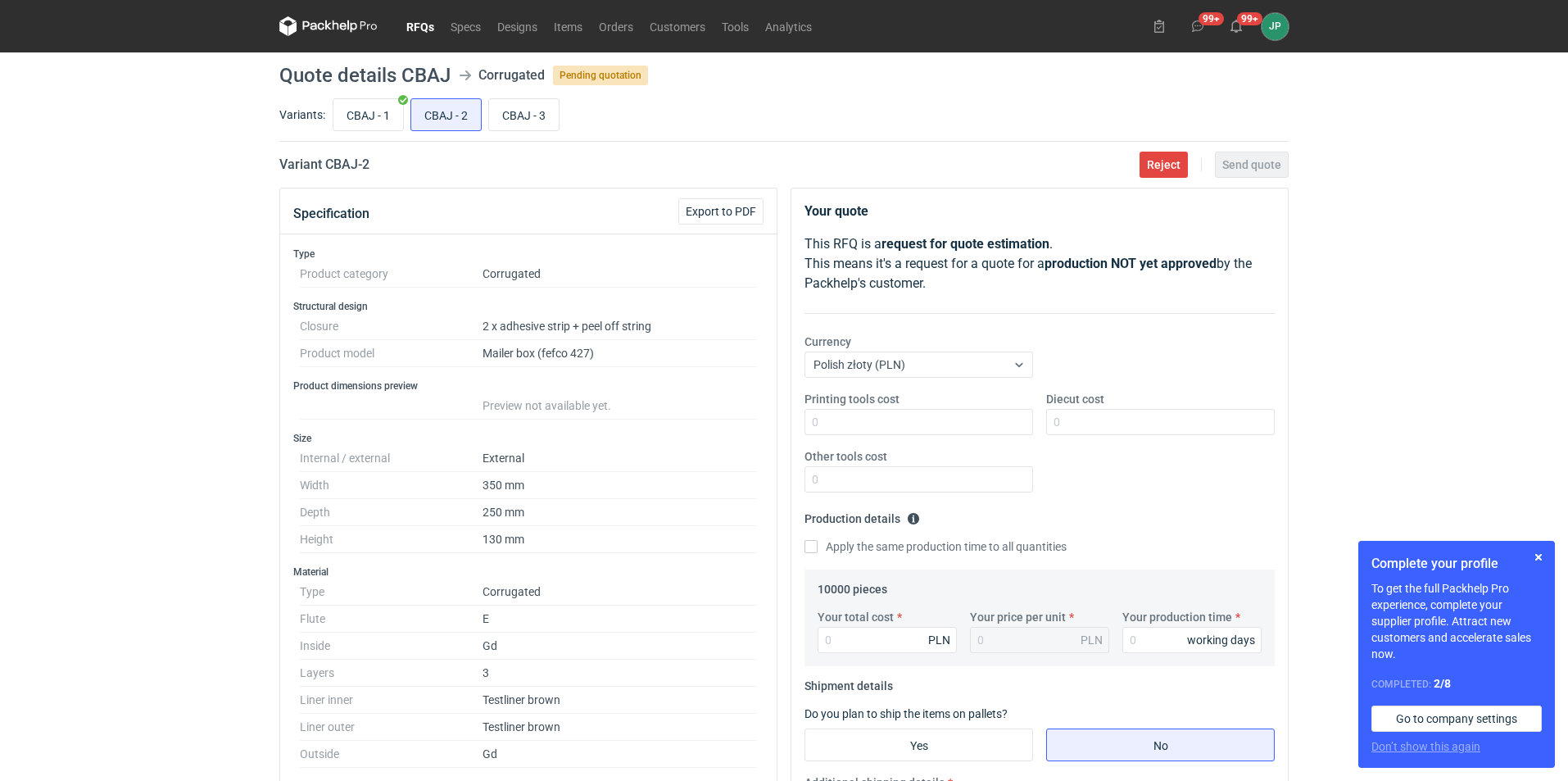
click at [394, 97] on div "CBAJ - 1 CBAJ - 2 CBAJ - 3" at bounding box center [809, 114] width 959 height 39
click at [357, 119] on input "CBAJ - 1" at bounding box center [368, 114] width 69 height 31
radio input "true"
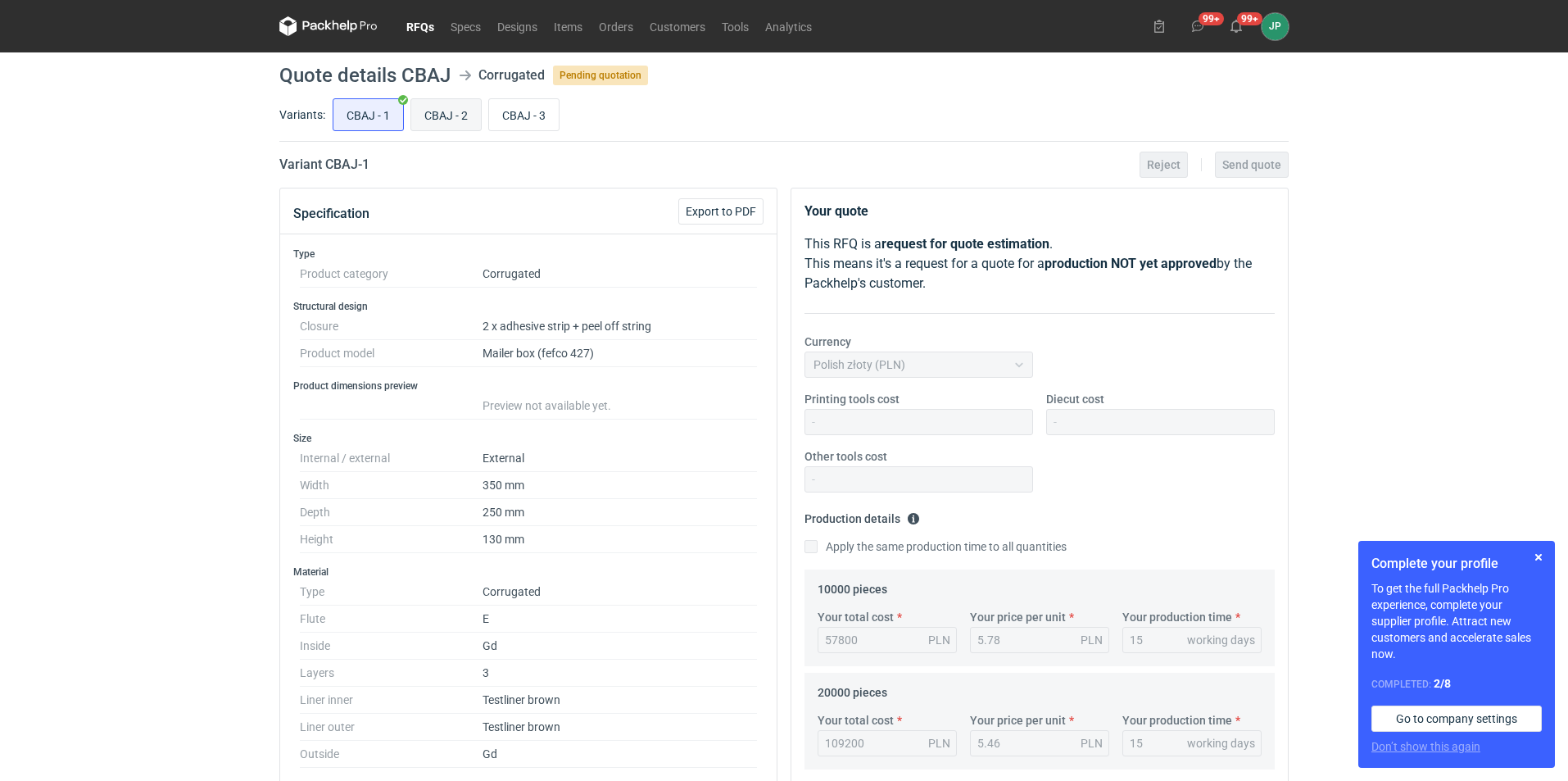
scroll to position [153, 0]
click at [440, 109] on input "CBAJ - 2" at bounding box center [446, 114] width 69 height 31
radio input "true"
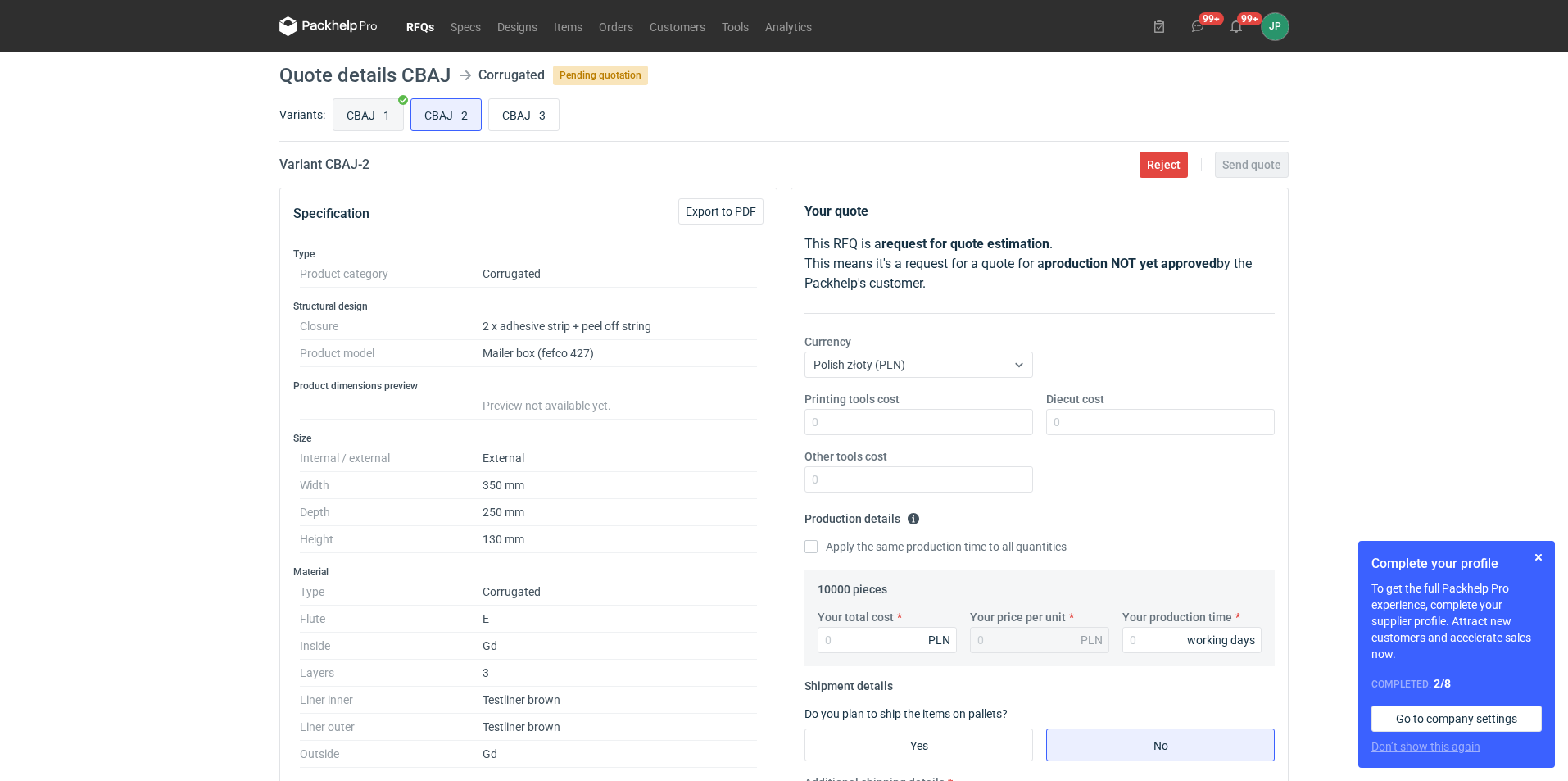
click at [362, 115] on input "CBAJ - 1" at bounding box center [368, 114] width 69 height 31
radio input "true"
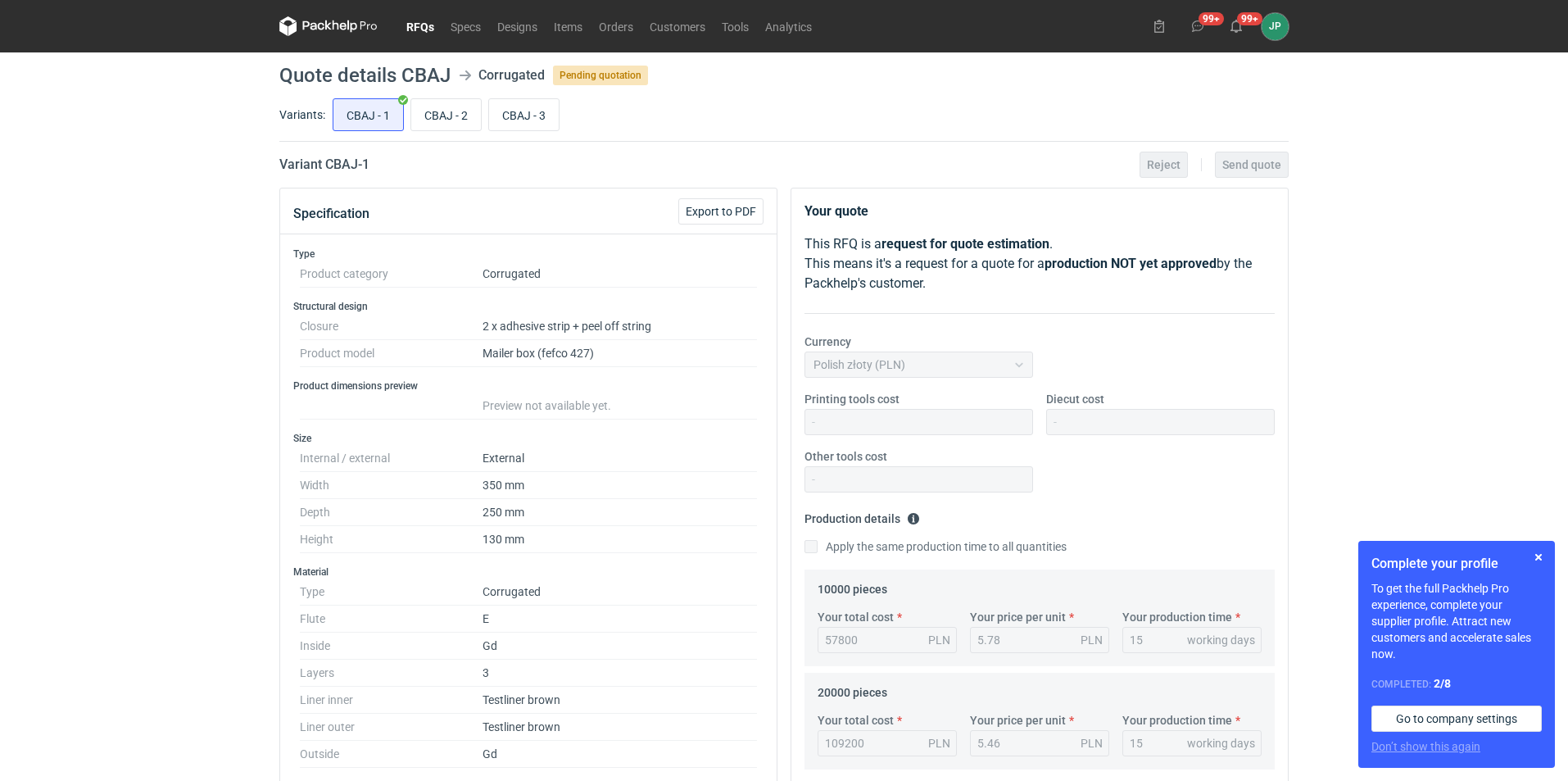
scroll to position [153, 0]
click at [607, 190] on div "Specification Export to PDF" at bounding box center [528, 211] width 497 height 46
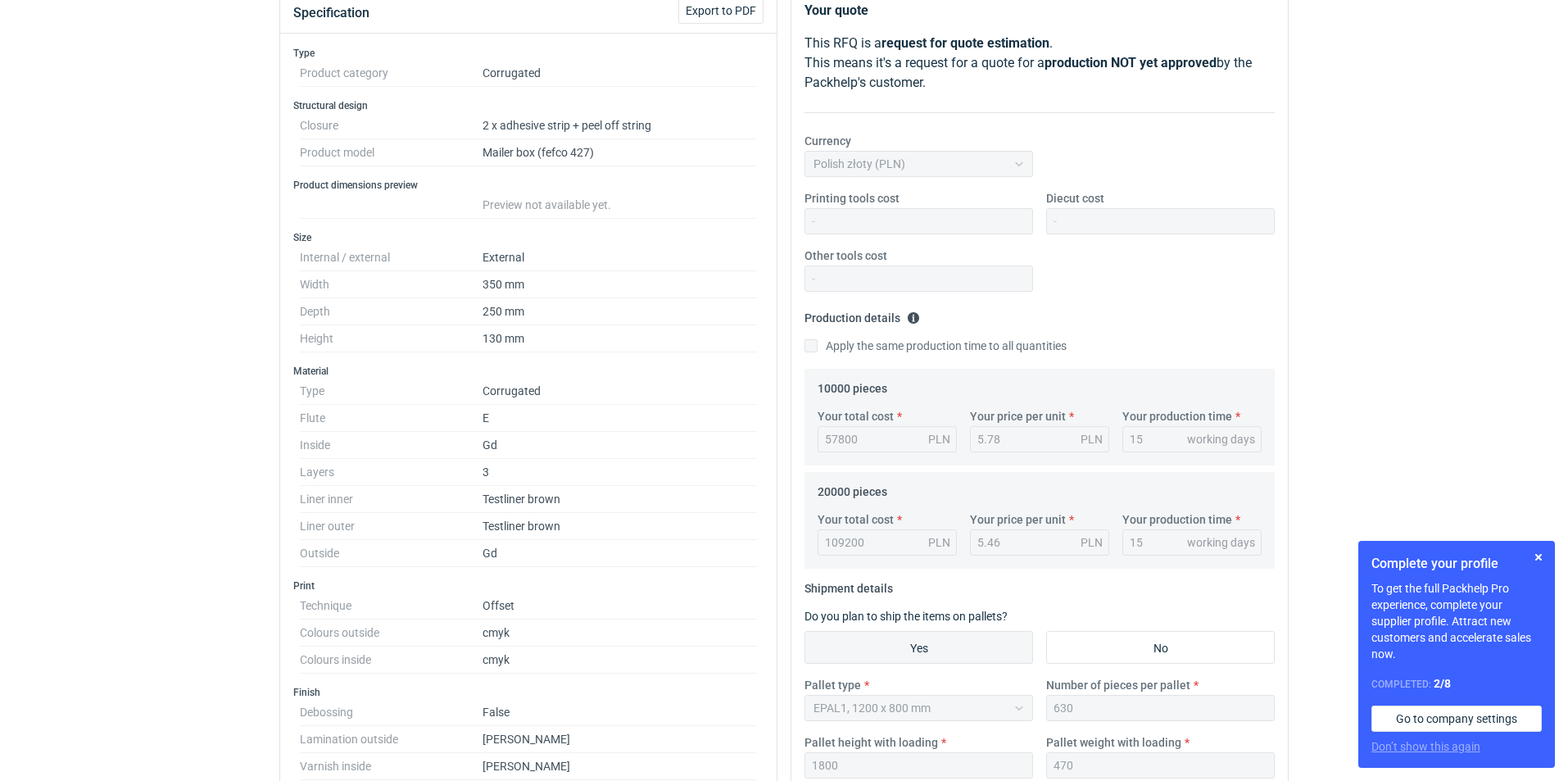
scroll to position [0, 0]
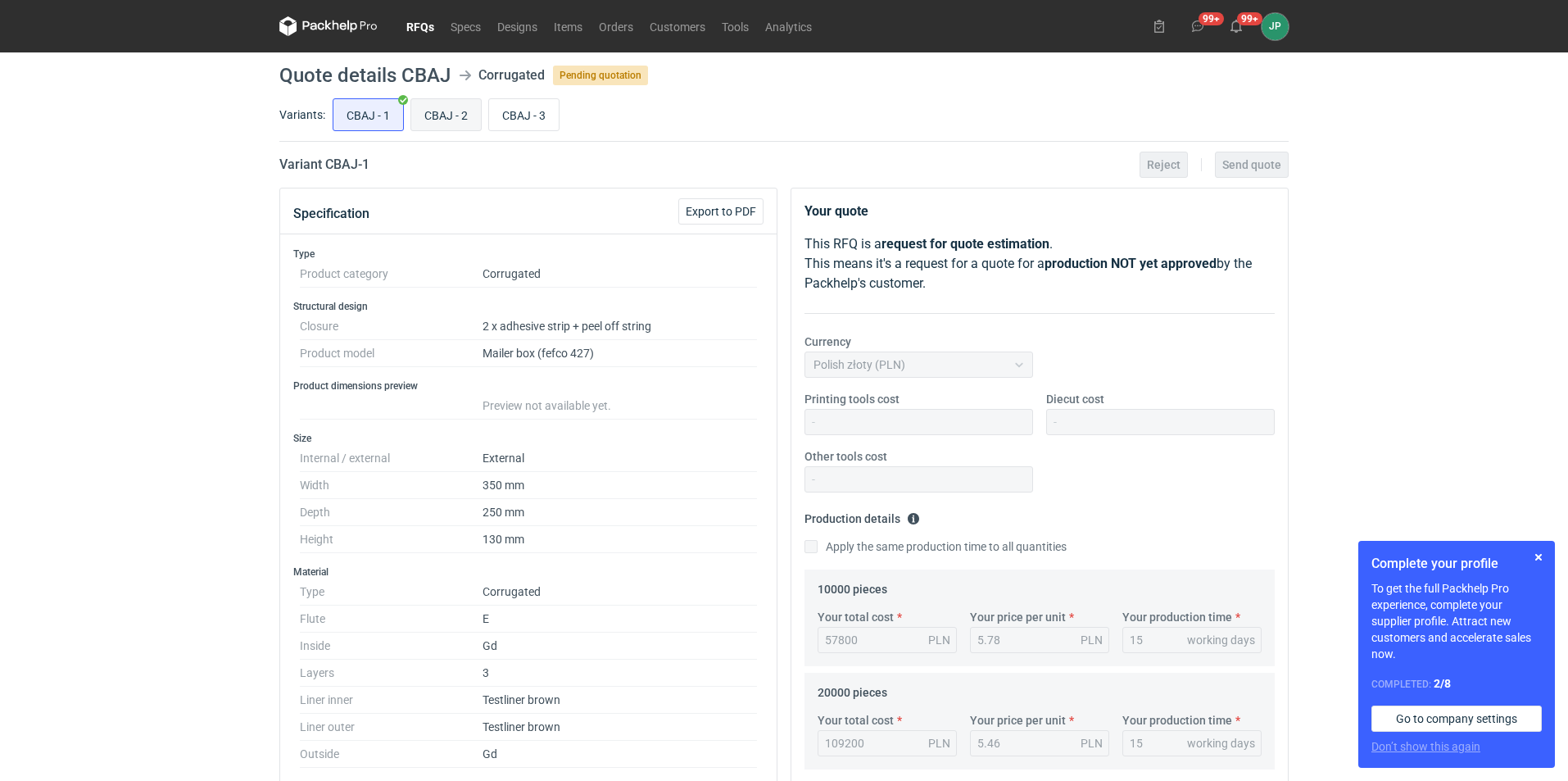
click at [435, 114] on input "CBAJ - 2" at bounding box center [446, 114] width 69 height 31
radio input "true"
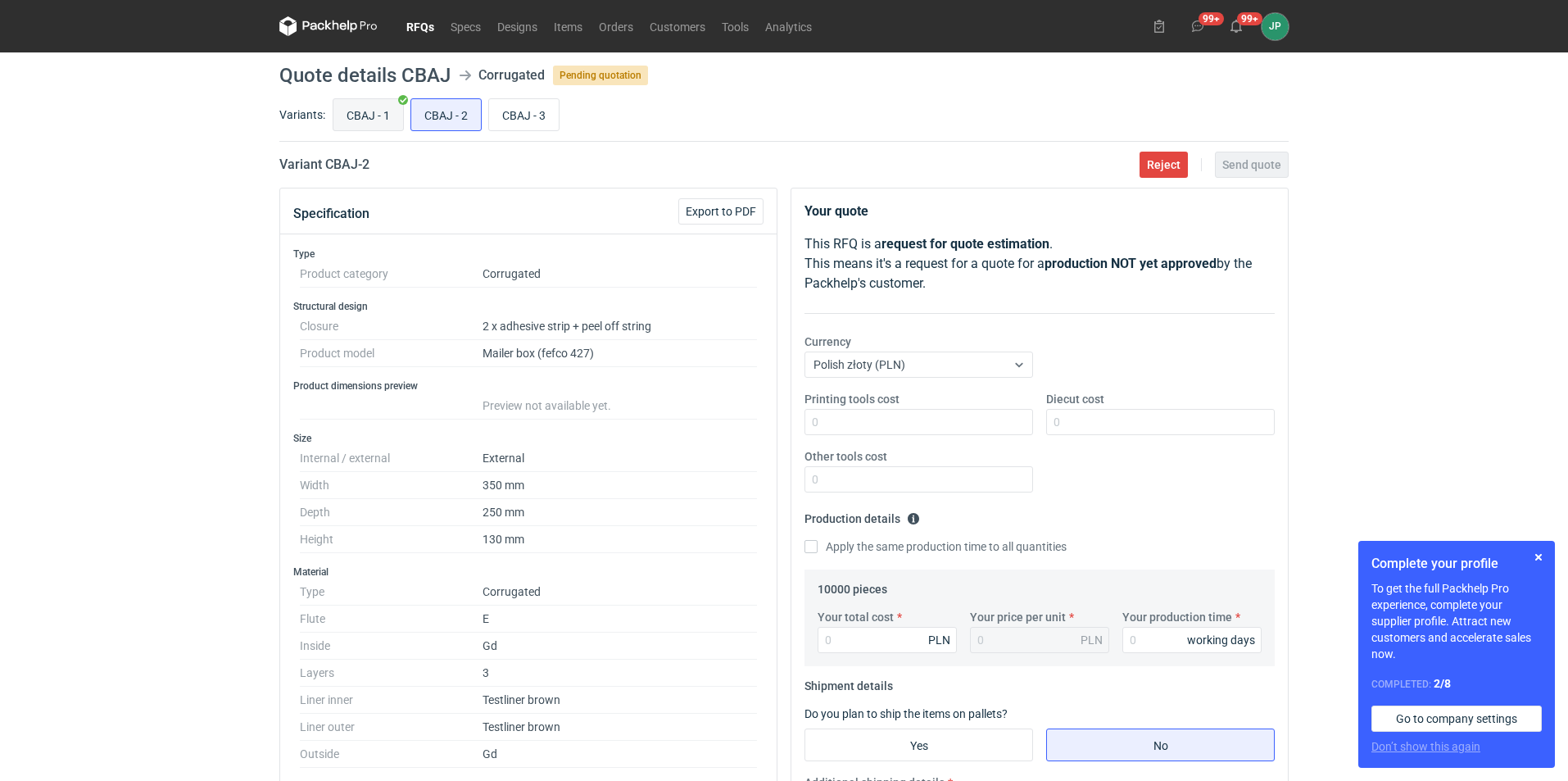
click at [388, 102] on input "CBAJ - 1" at bounding box center [368, 114] width 69 height 31
radio input "true"
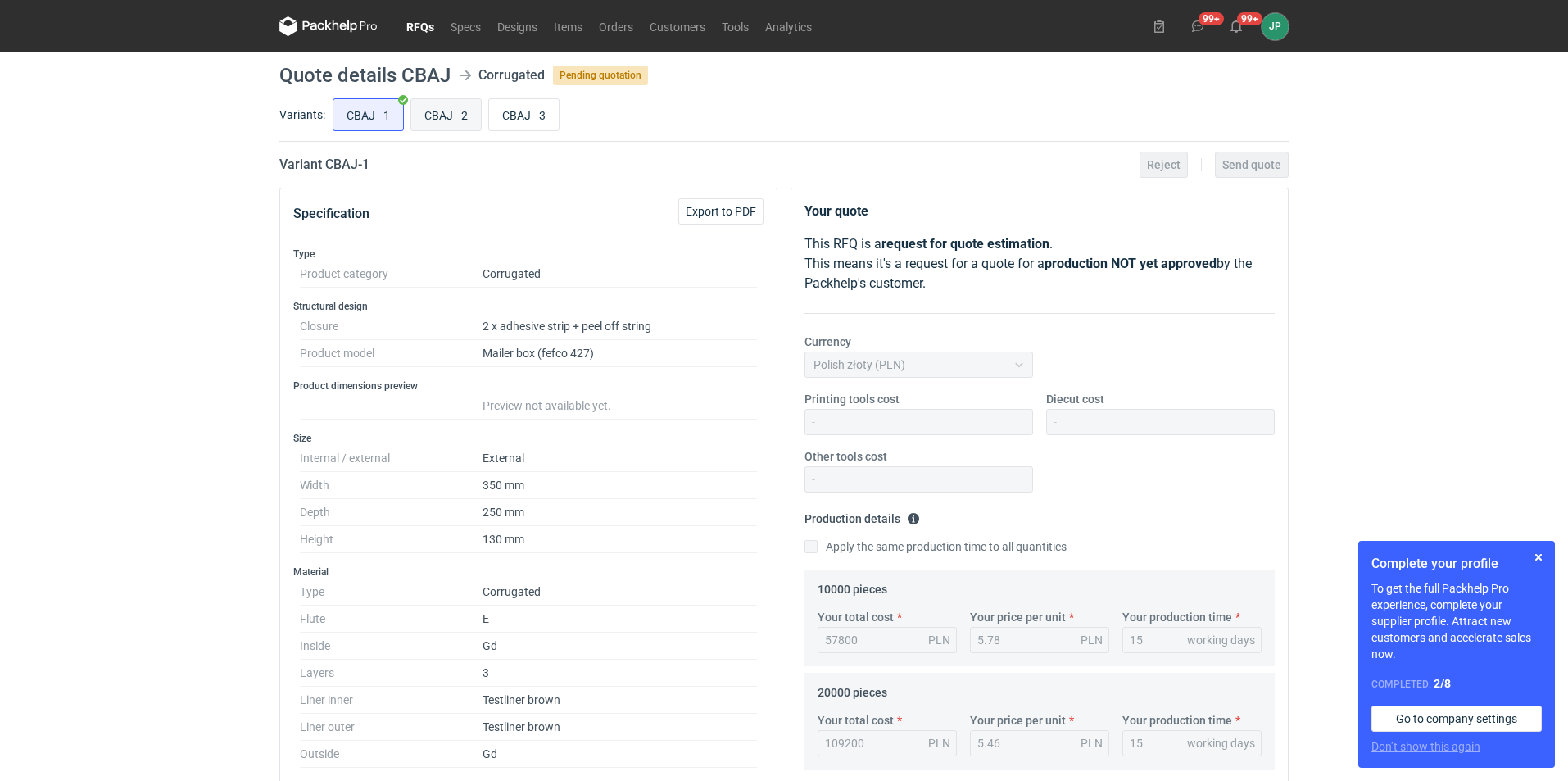
scroll to position [153, 0]
click at [453, 105] on input "CBAJ - 2" at bounding box center [446, 114] width 69 height 31
radio input "true"
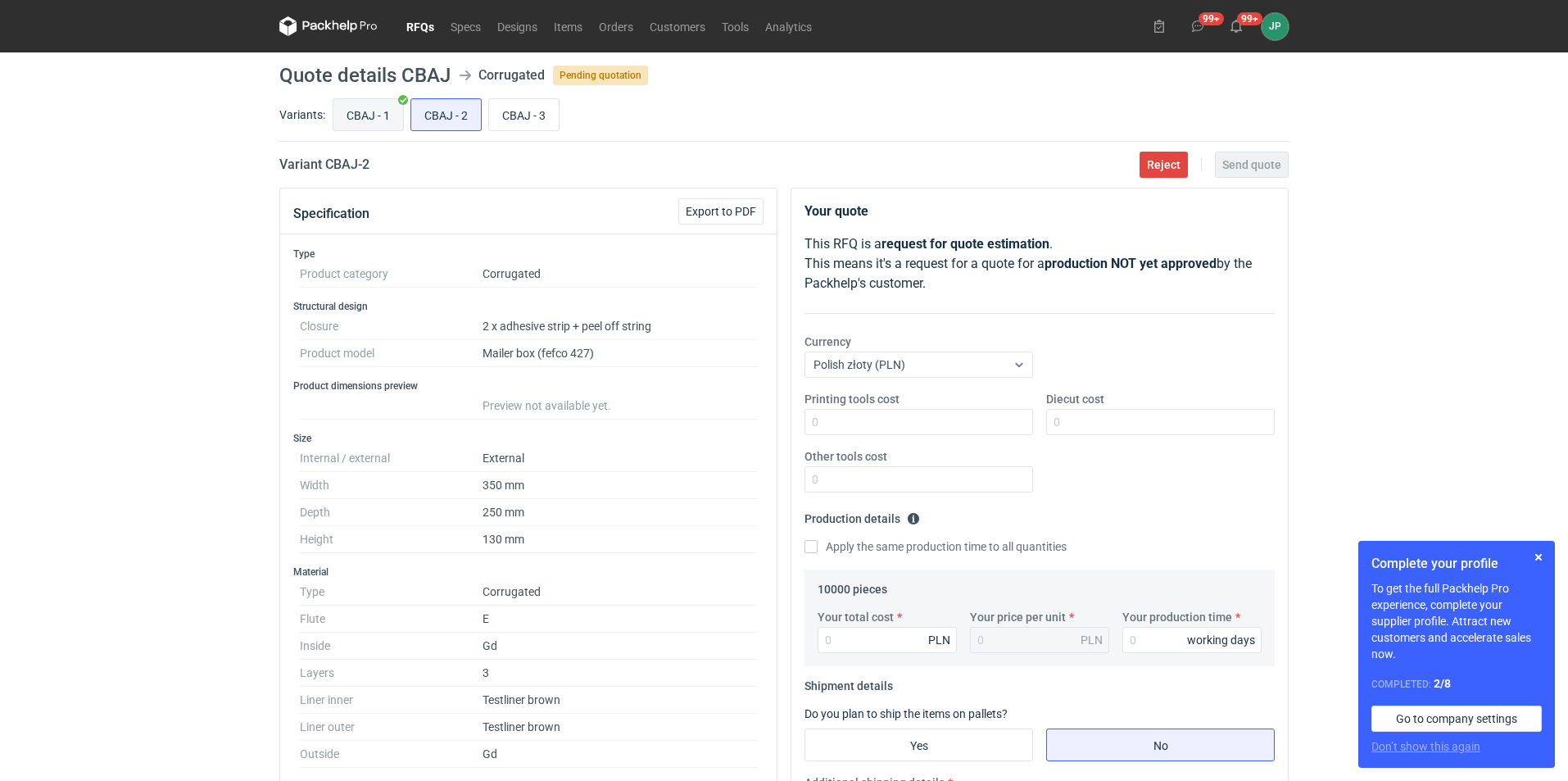
click at [367, 103] on input "CBAJ - 1" at bounding box center [368, 114] width 69 height 31
radio input "true"
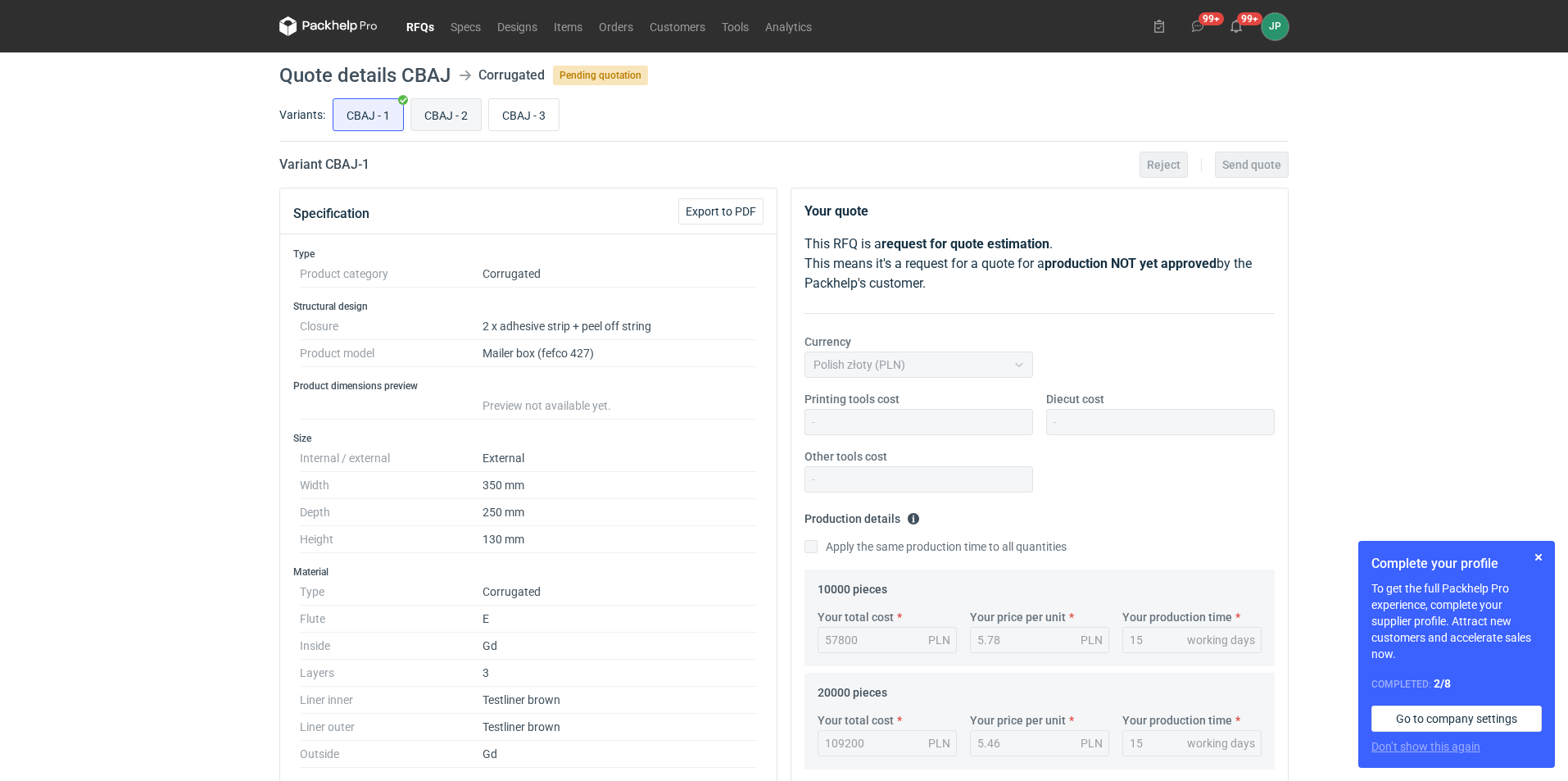
scroll to position [153, 0]
click at [426, 110] on input "CBAJ - 2" at bounding box center [446, 114] width 69 height 31
radio input "true"
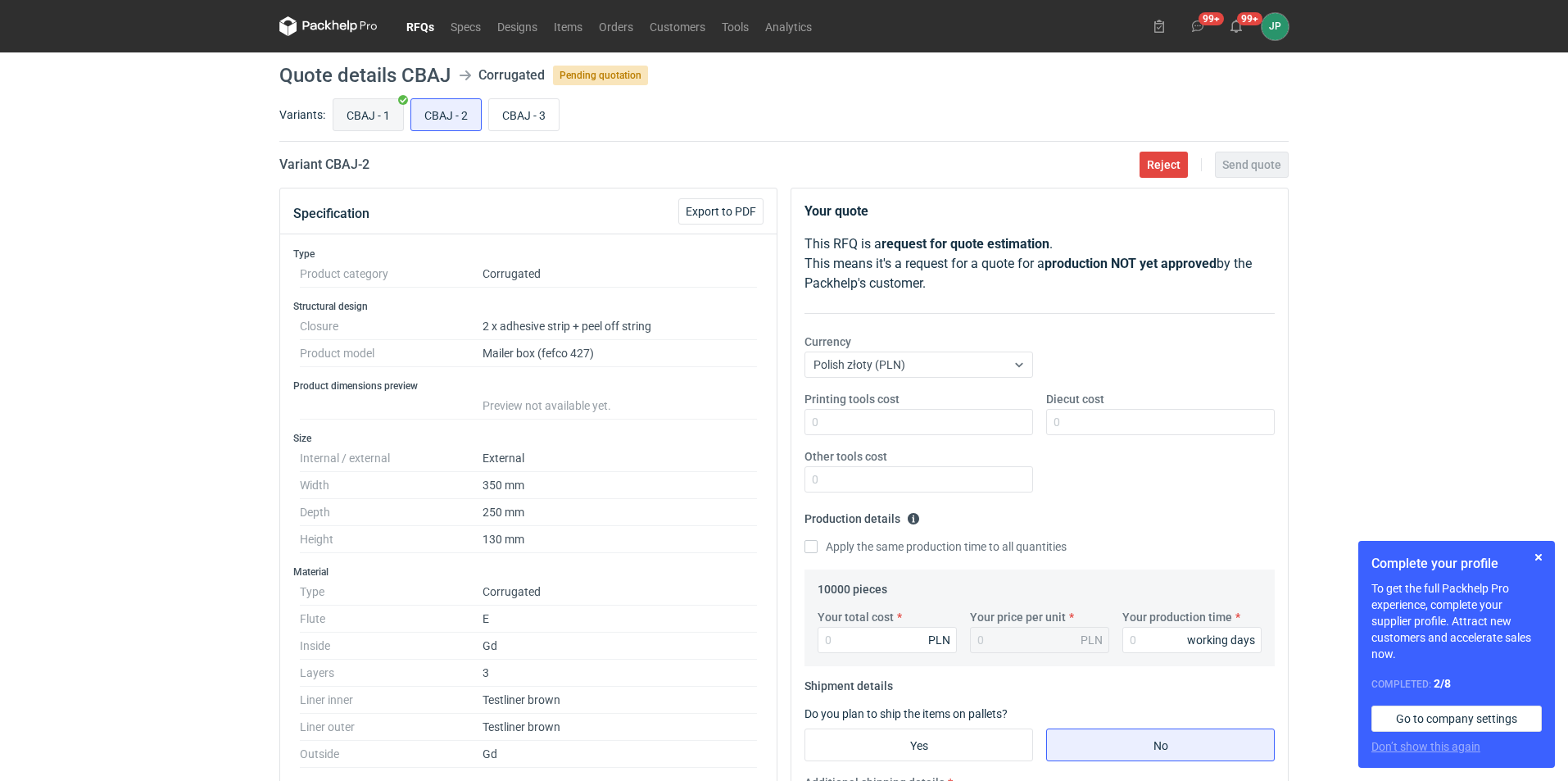
click at [380, 113] on input "CBAJ - 1" at bounding box center [368, 114] width 69 height 31
radio input "true"
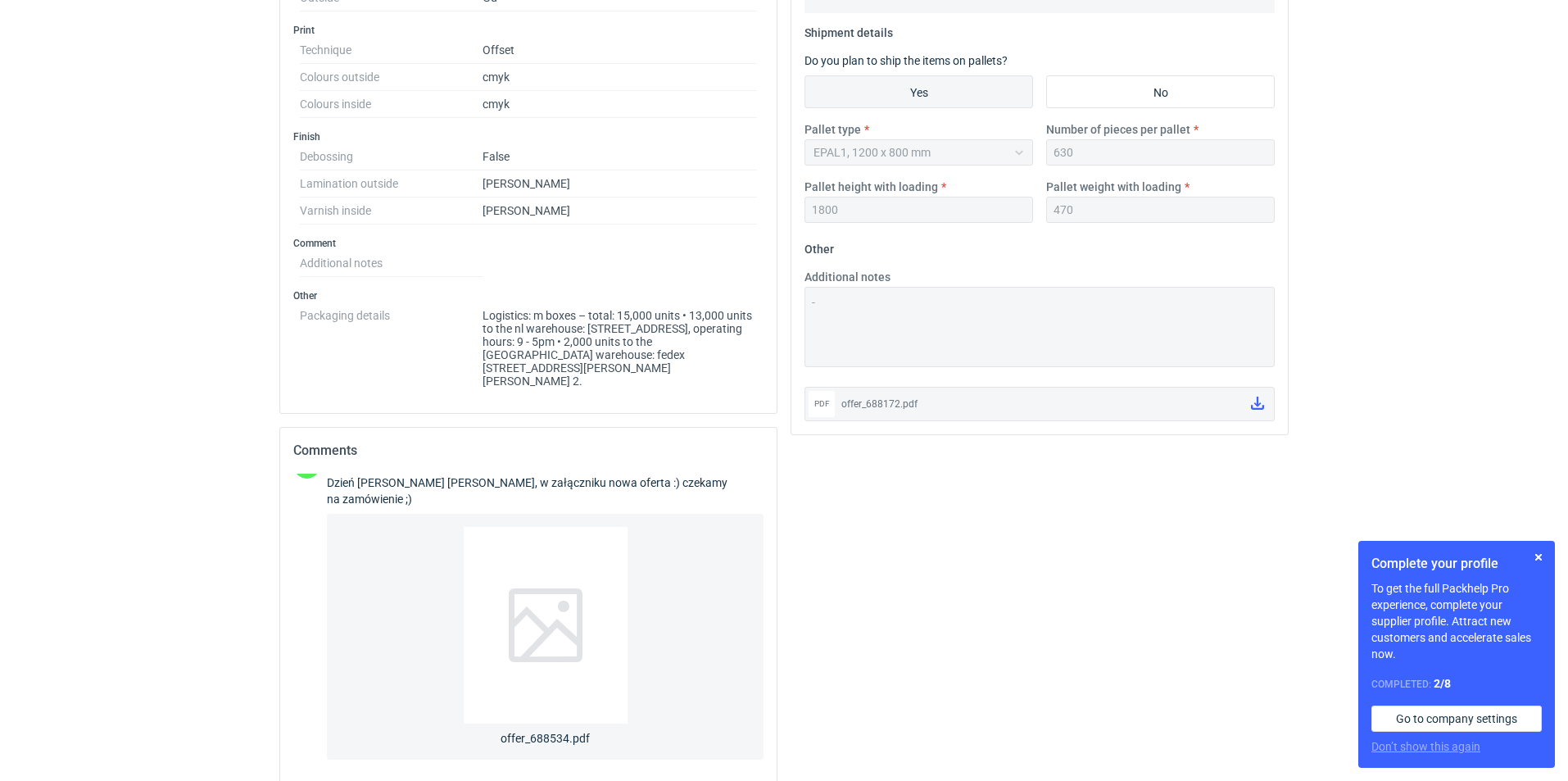
scroll to position [529, 0]
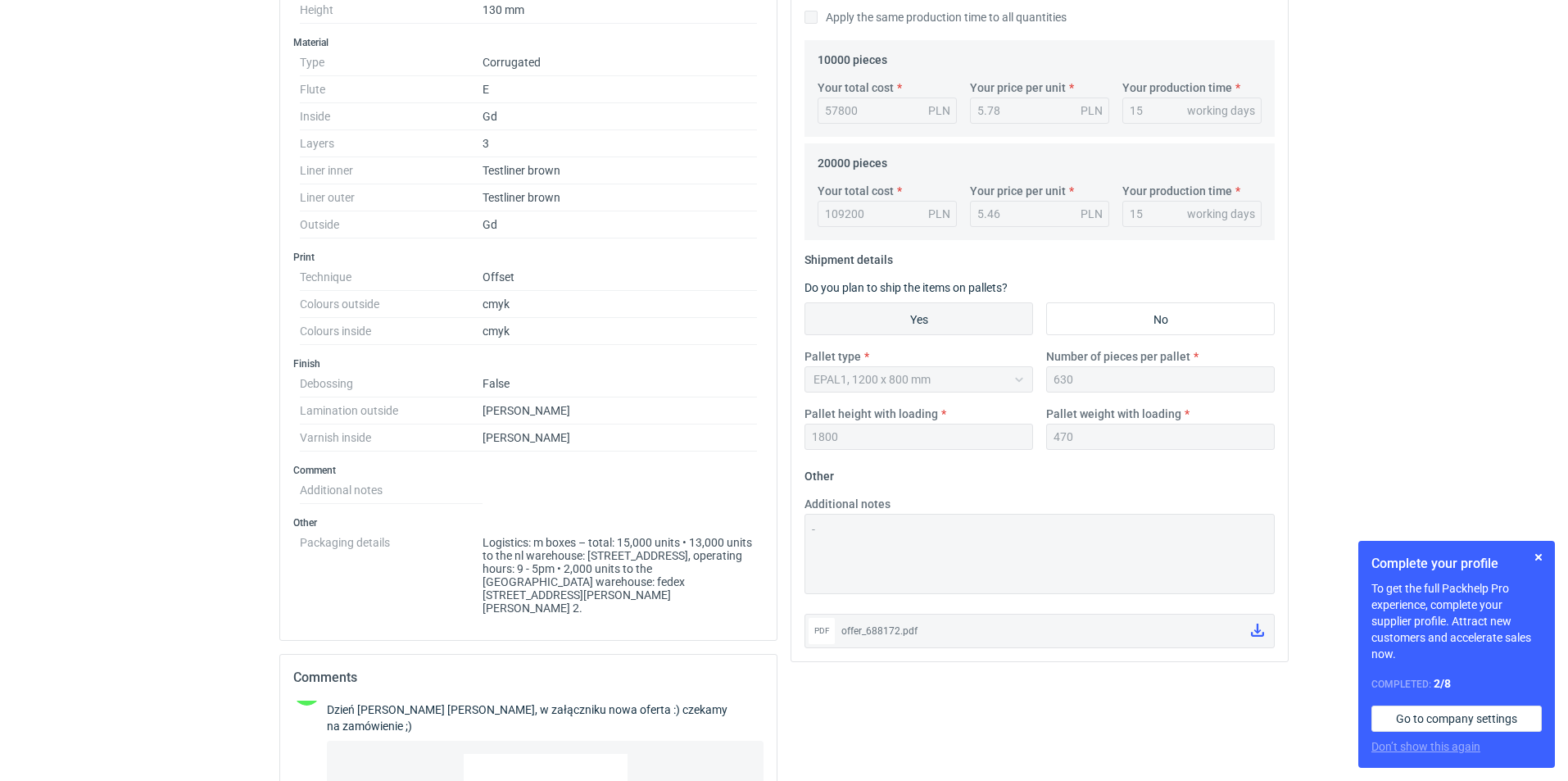
click at [658, 570] on dd "Logistics: m boxes – total: 15,000 units • 13,000 units to the nl warehouse: la…" at bounding box center [620, 572] width 275 height 85
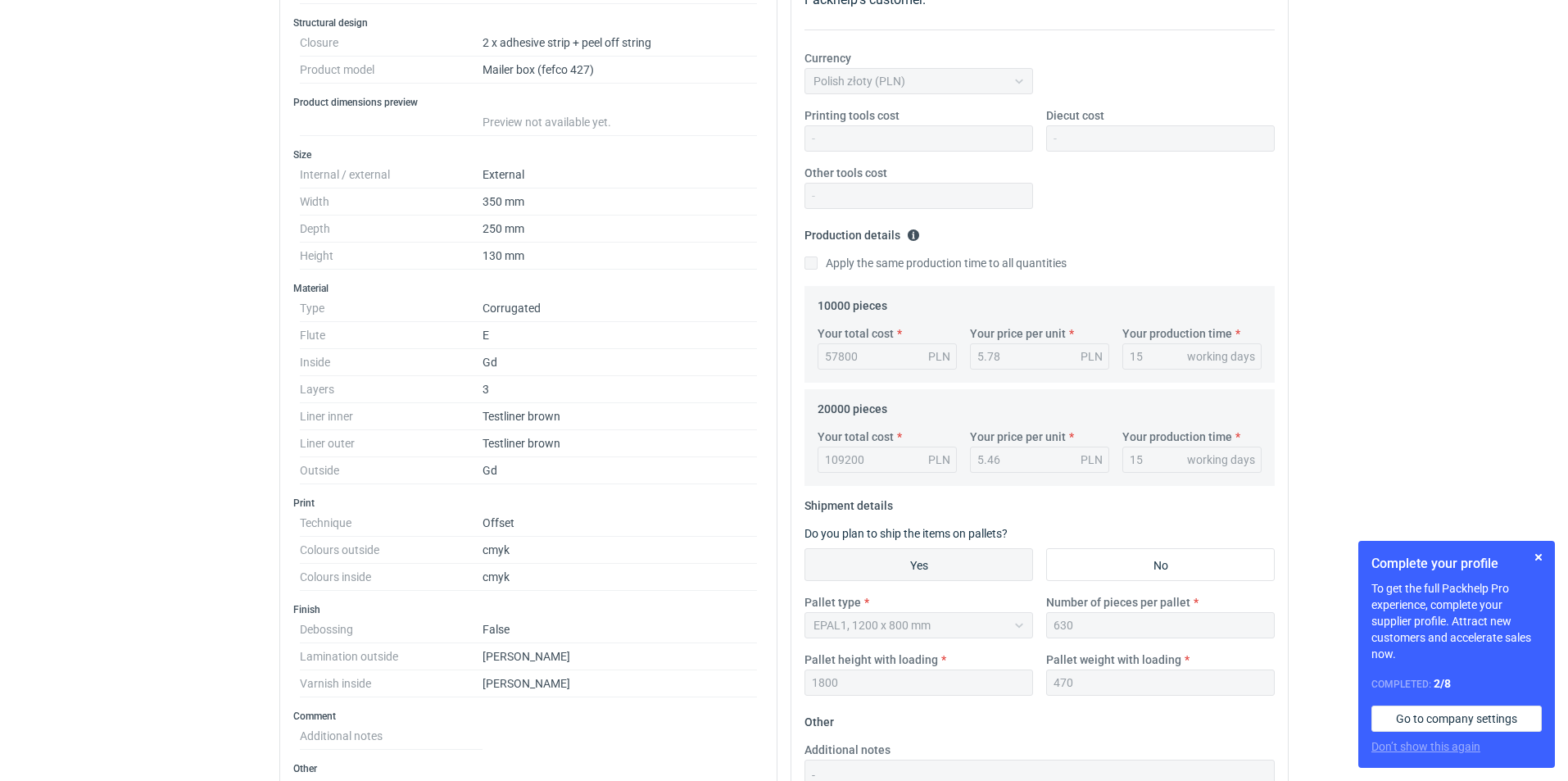
scroll to position [0, 0]
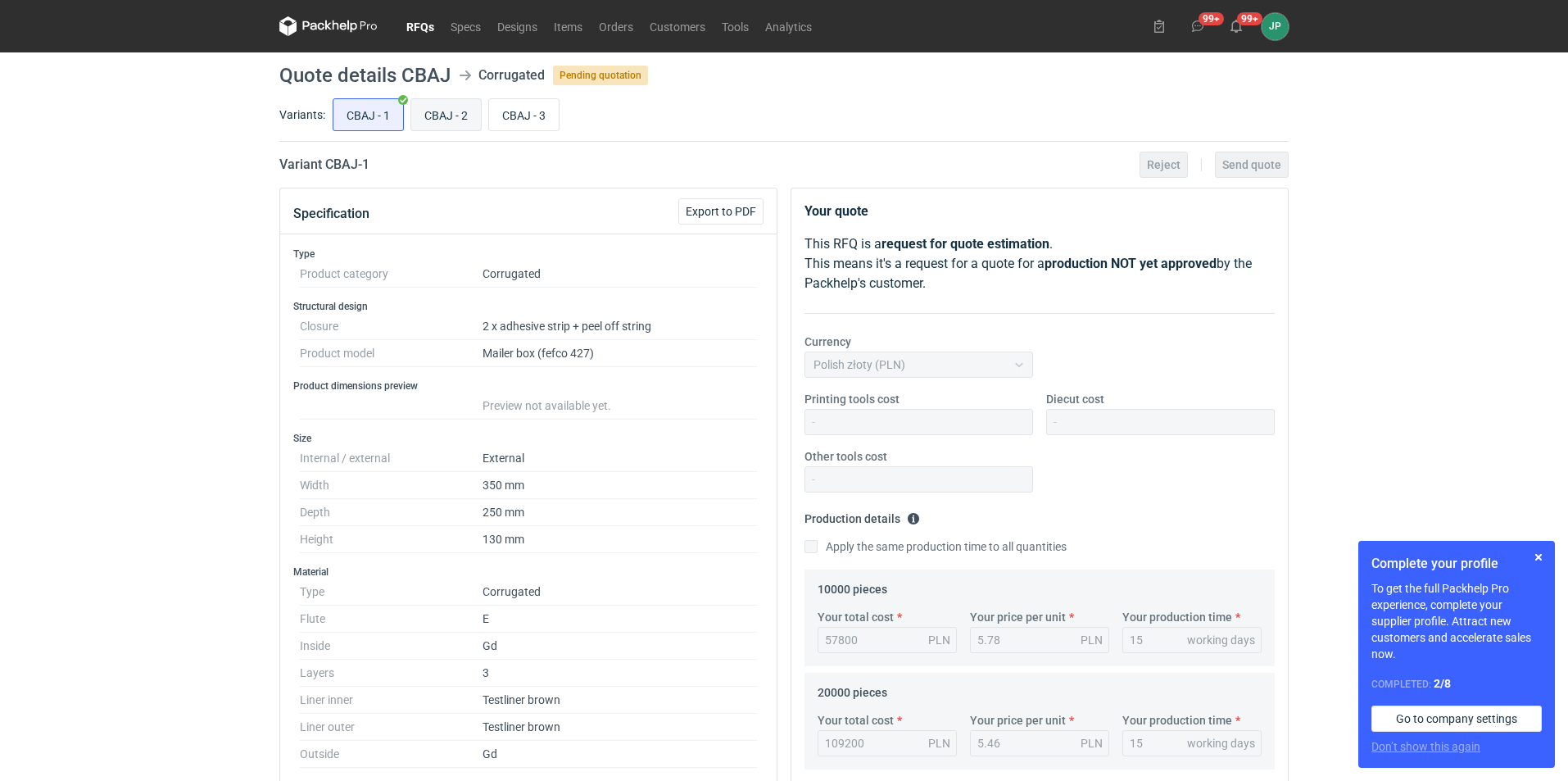
click at [445, 114] on input "CBAJ - 2" at bounding box center [446, 114] width 69 height 31
radio input "true"
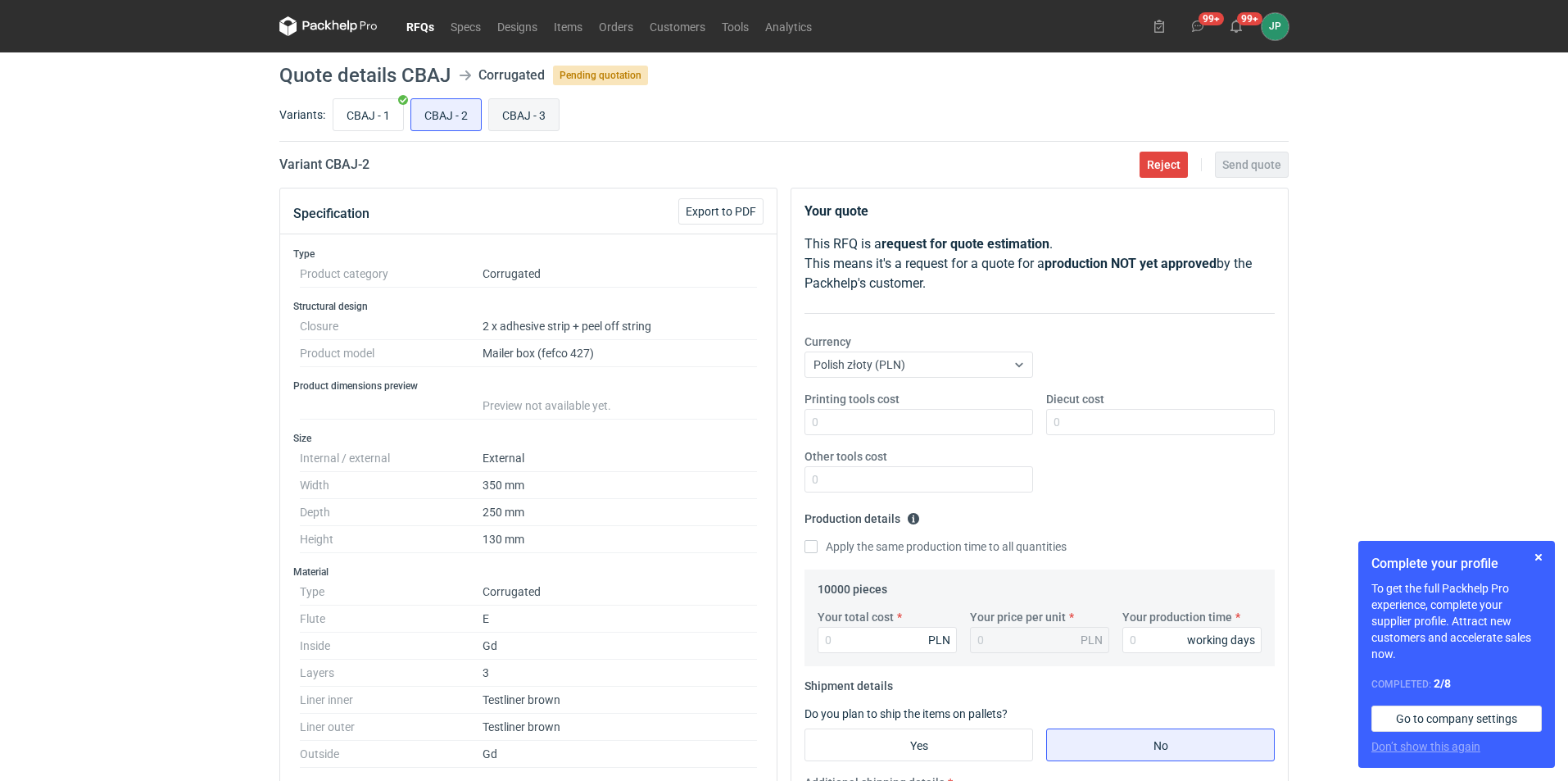
click at [526, 117] on input "CBAJ - 3" at bounding box center [524, 114] width 69 height 31
radio input "true"
click at [458, 101] on input "CBAJ - 2" at bounding box center [446, 114] width 69 height 31
radio input "true"
click at [506, 110] on input "CBAJ - 3" at bounding box center [524, 114] width 69 height 31
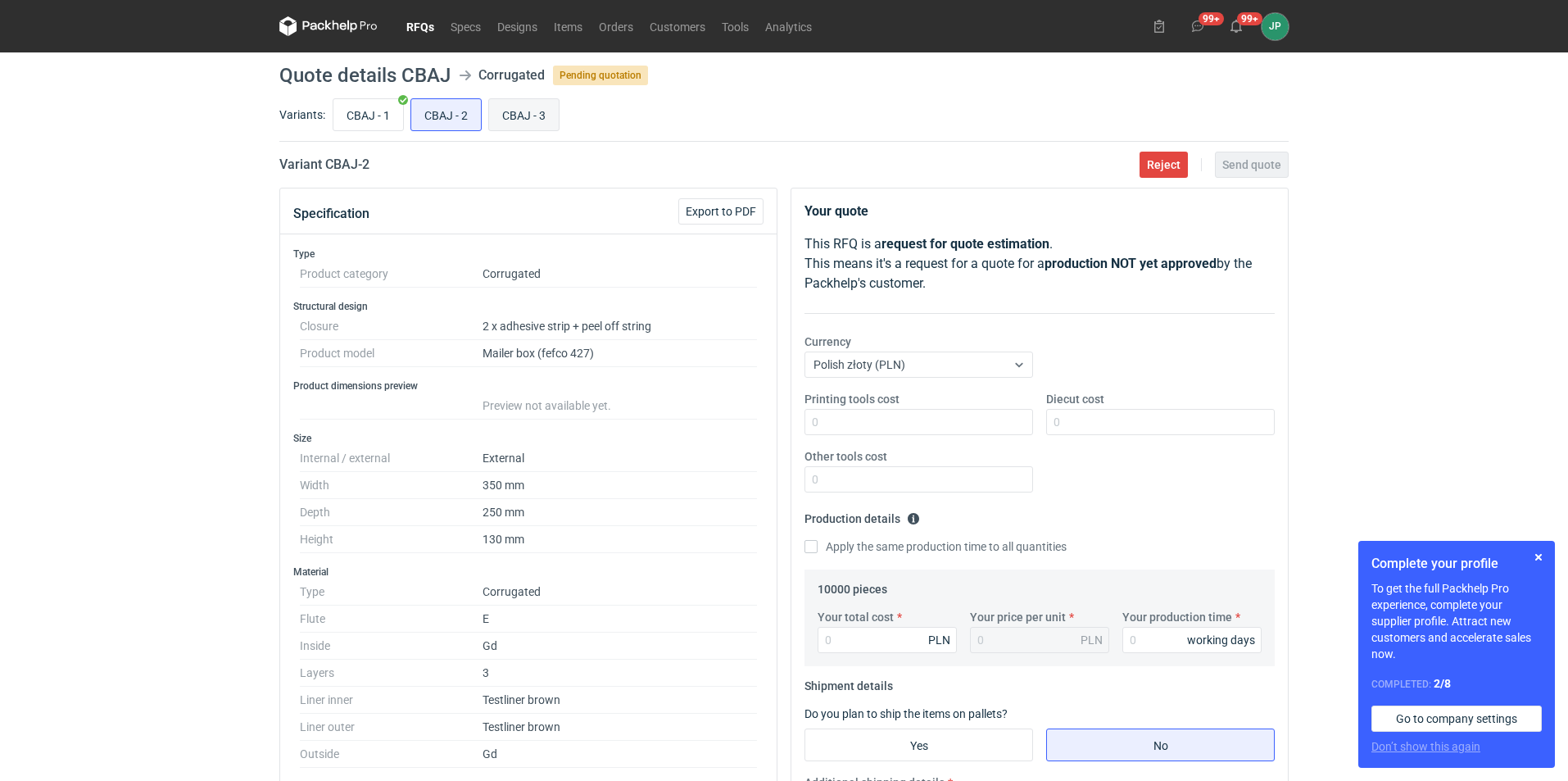
radio input "true"
click at [358, 119] on input "CBAJ - 1" at bounding box center [368, 114] width 69 height 31
radio input "true"
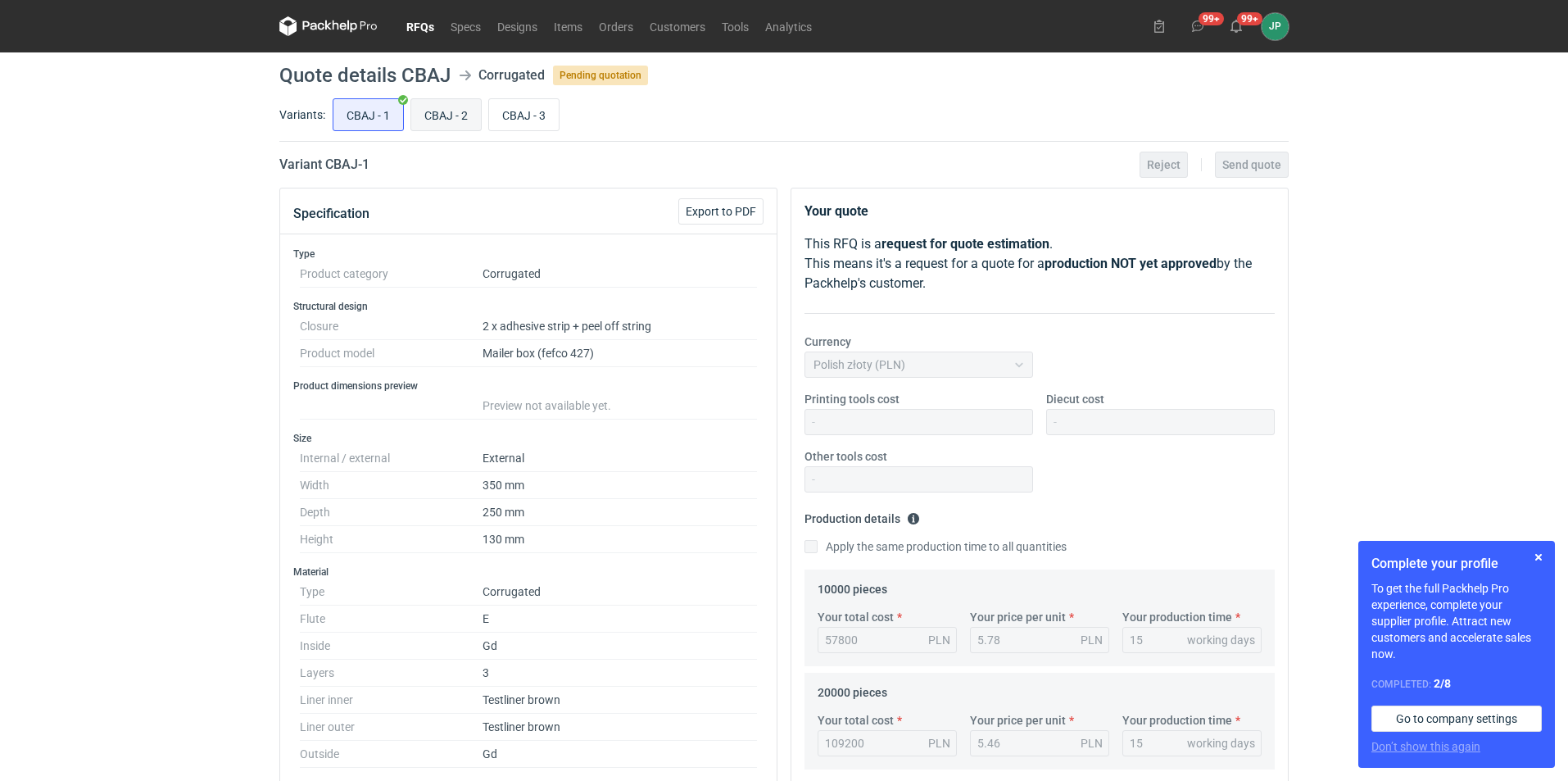
click at [443, 119] on input "CBAJ - 2" at bounding box center [446, 114] width 69 height 31
radio input "true"
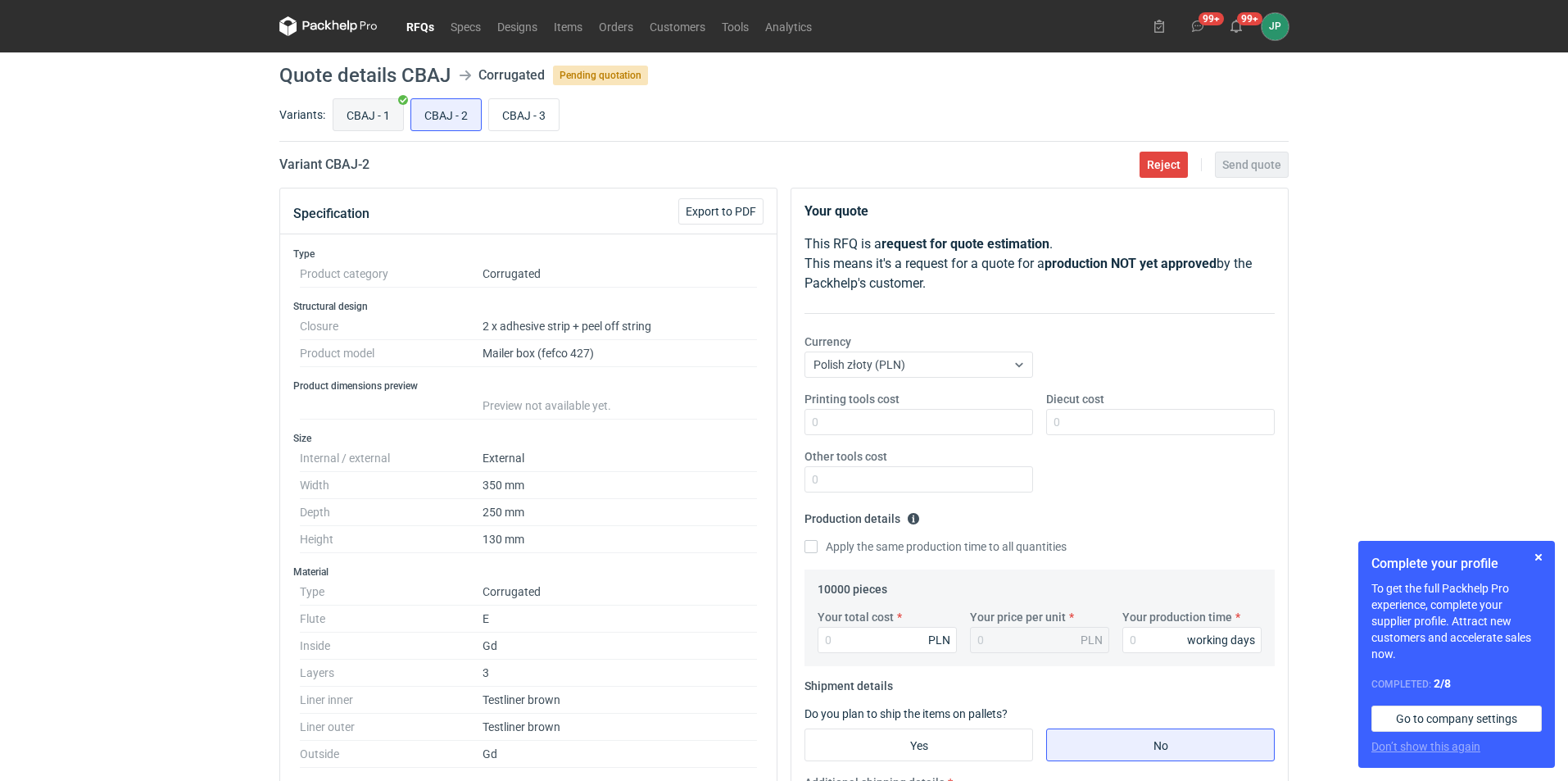
click at [392, 115] on input "CBAJ - 1" at bounding box center [368, 114] width 69 height 31
radio input "true"
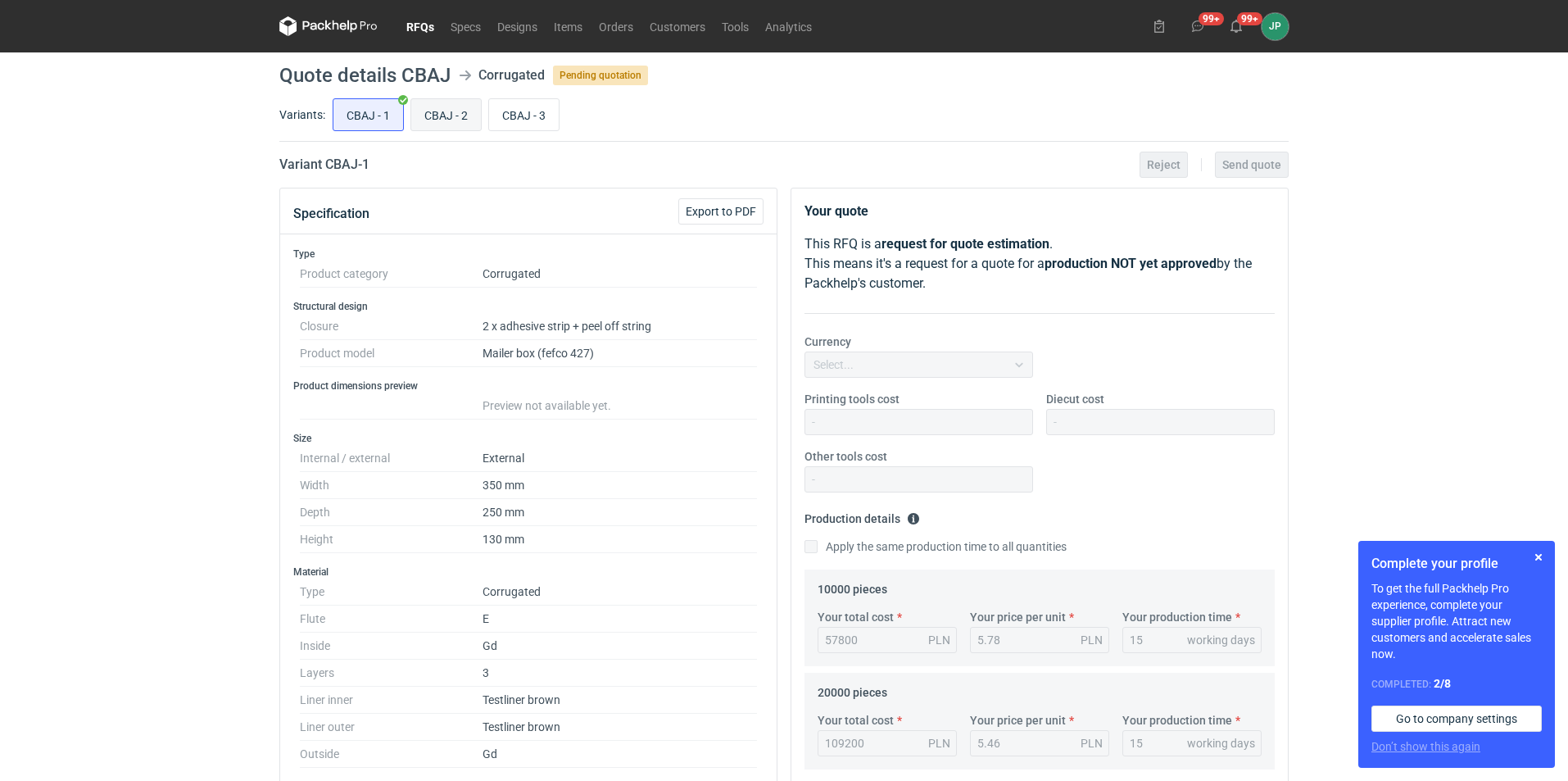
click at [449, 111] on input "CBAJ - 2" at bounding box center [446, 114] width 69 height 31
radio input "true"
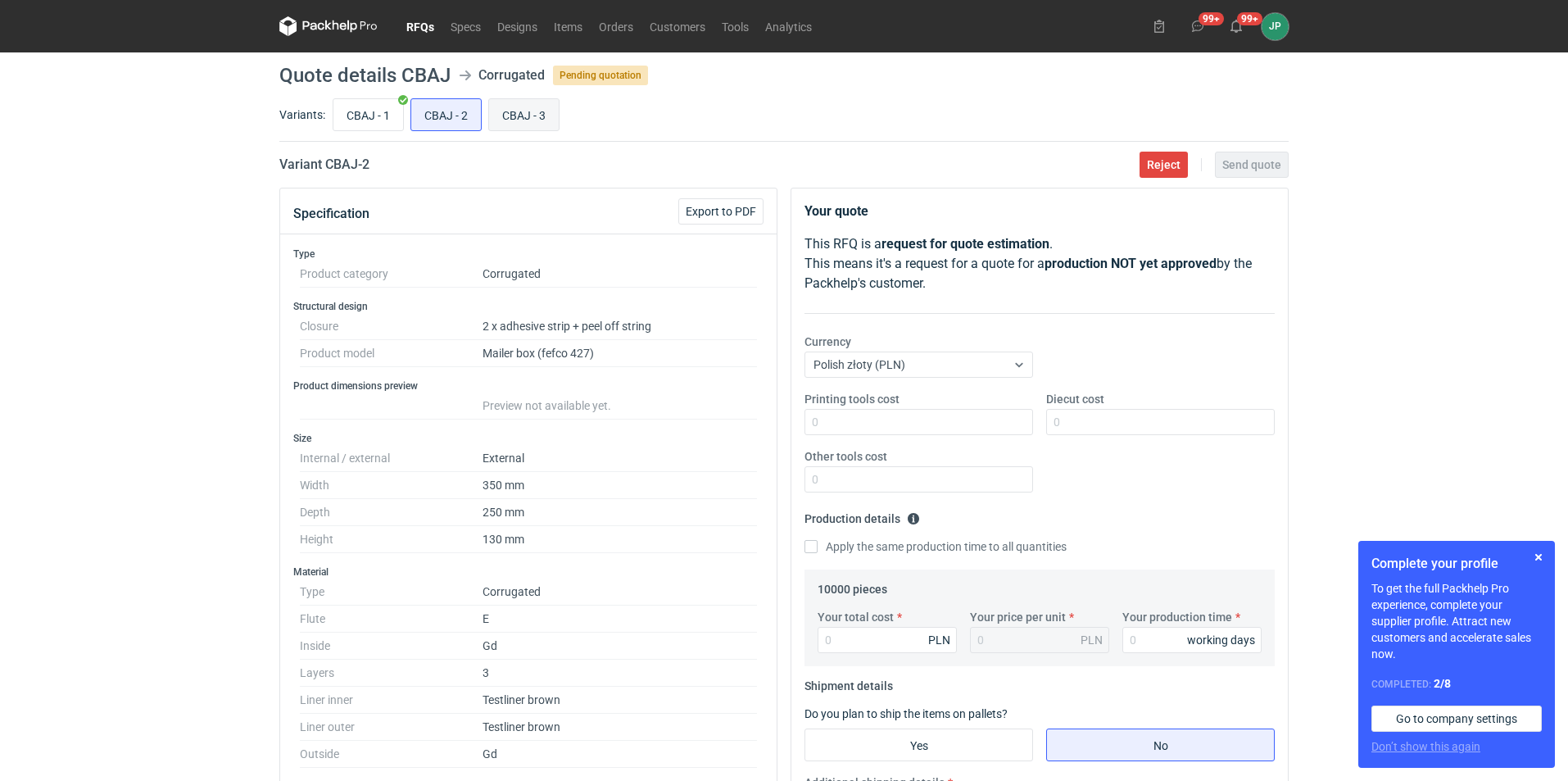
click at [536, 115] on input "CBAJ - 3" at bounding box center [524, 114] width 69 height 31
radio input "true"
click at [459, 110] on input "CBAJ - 2" at bounding box center [446, 114] width 69 height 31
radio input "true"
click at [548, 109] on input "CBAJ - 3" at bounding box center [524, 114] width 69 height 31
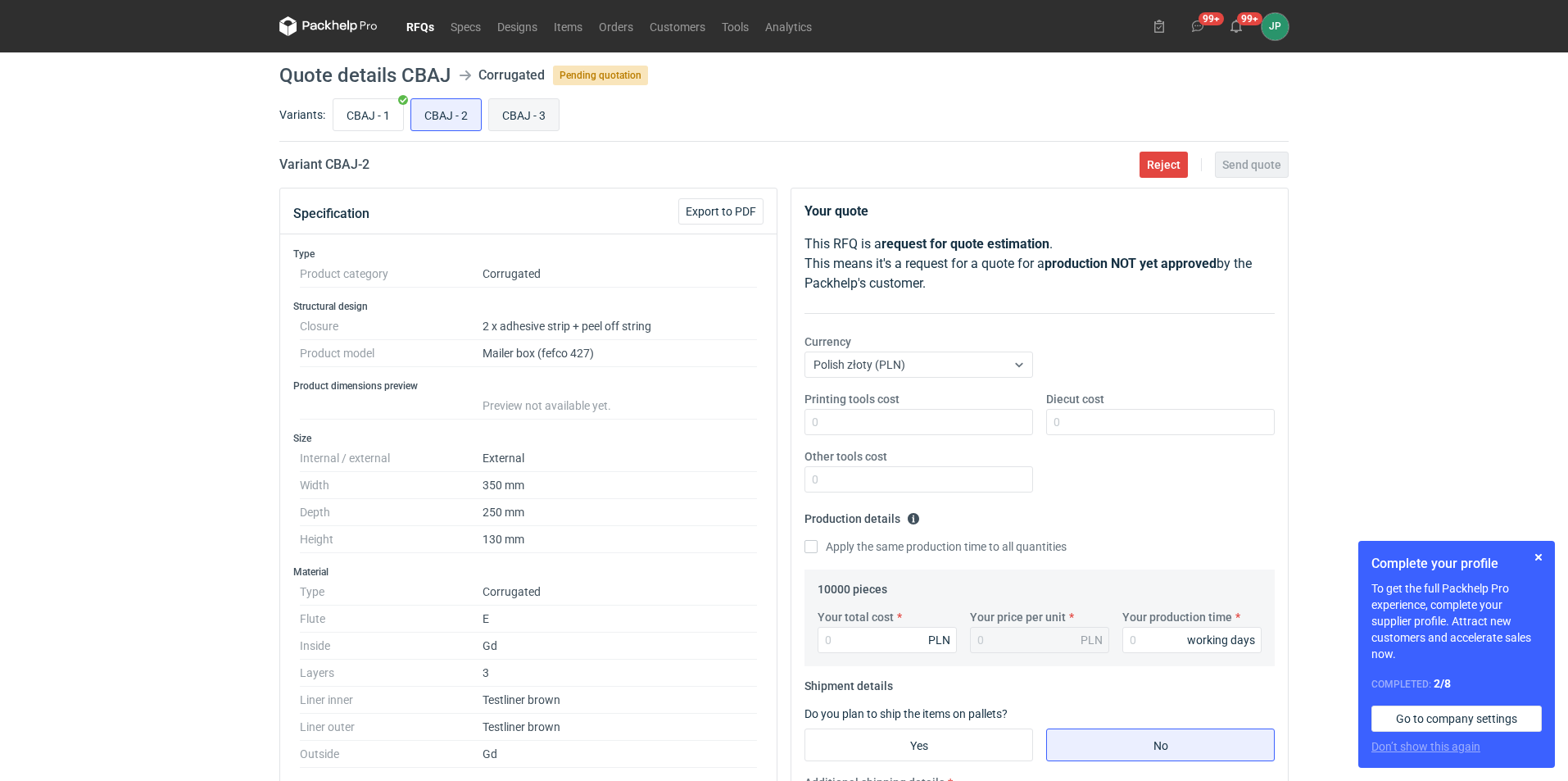
radio input "true"
click at [463, 115] on input "CBAJ - 2" at bounding box center [446, 114] width 69 height 31
radio input "true"
click at [366, 119] on input "CBAJ - 1" at bounding box center [368, 114] width 69 height 31
radio input "true"
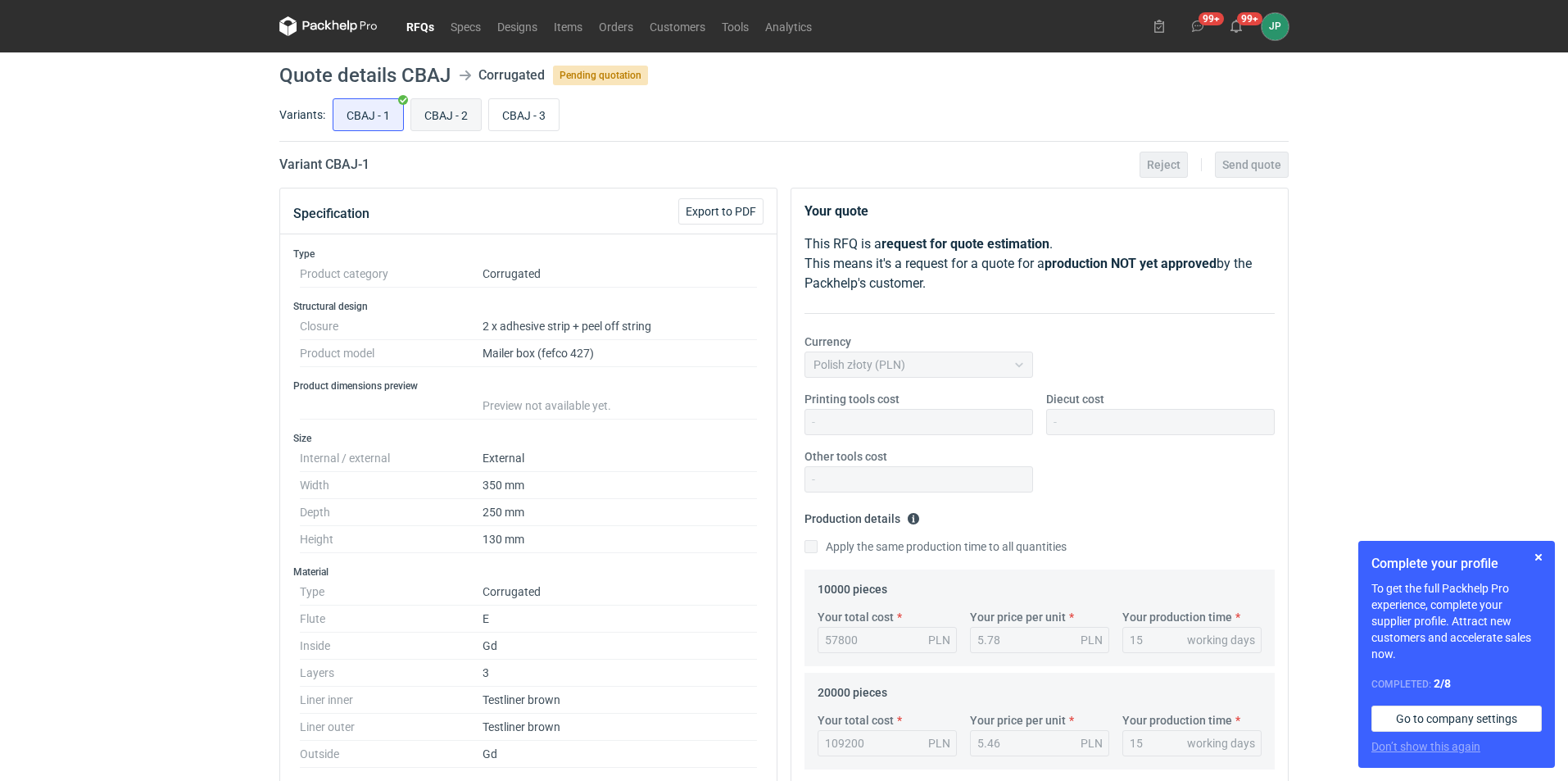
scroll to position [153, 0]
click at [425, 119] on input "CBAJ - 2" at bounding box center [446, 114] width 69 height 31
radio input "true"
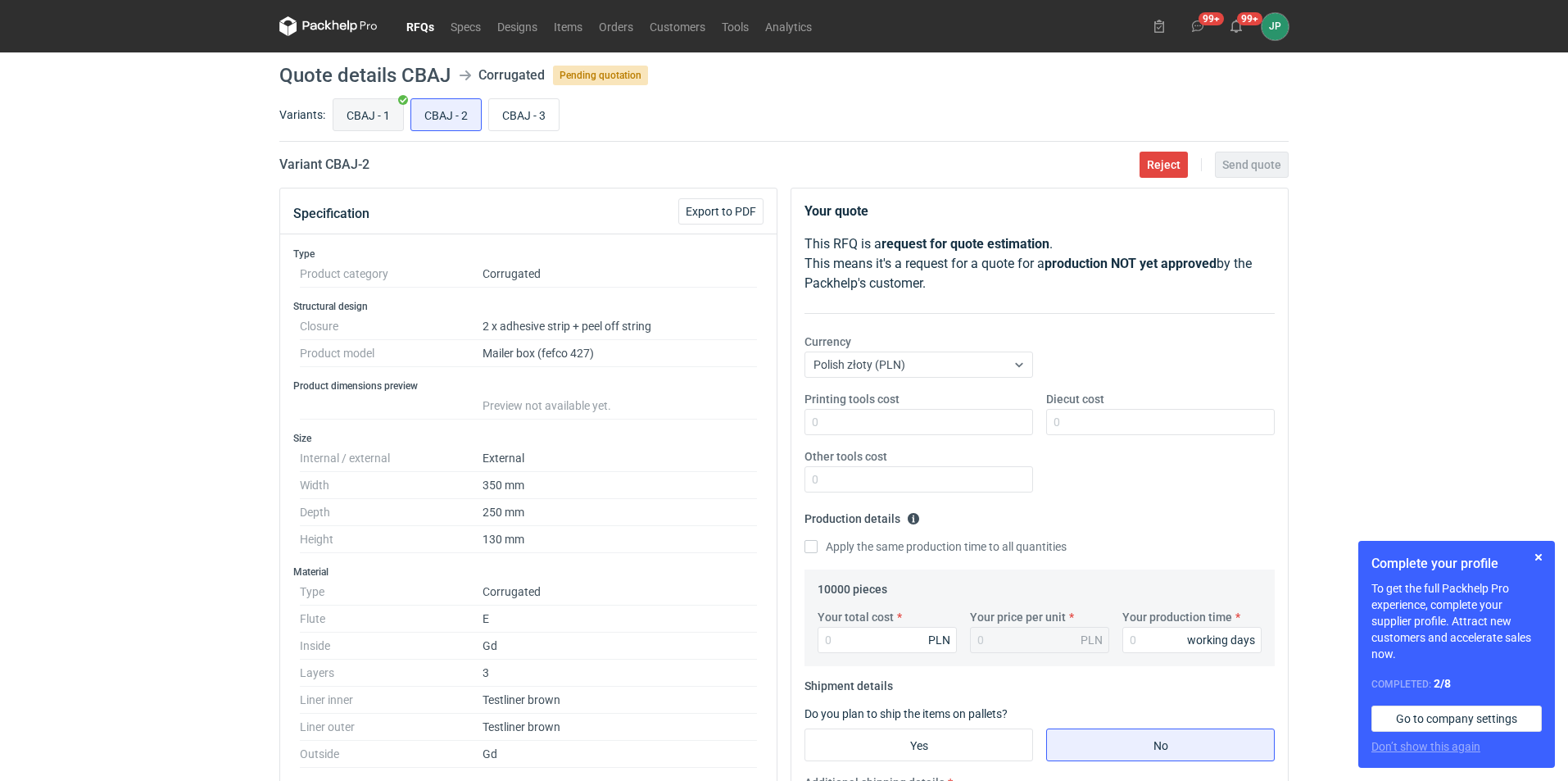
click at [364, 114] on input "CBAJ - 1" at bounding box center [368, 114] width 69 height 31
radio input "true"
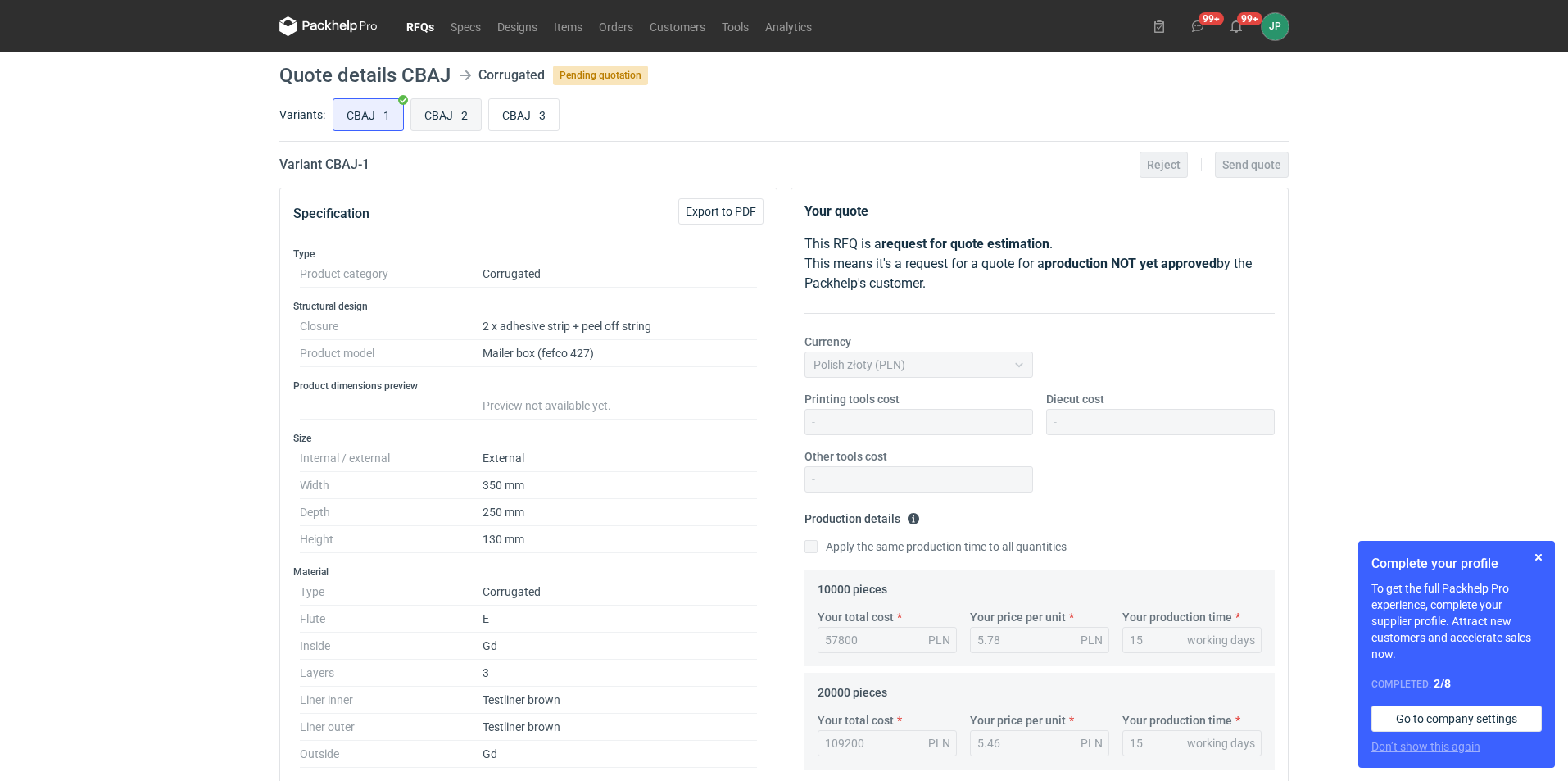
scroll to position [153, 0]
click at [418, 114] on input "CBAJ - 2" at bounding box center [446, 114] width 69 height 31
radio input "true"
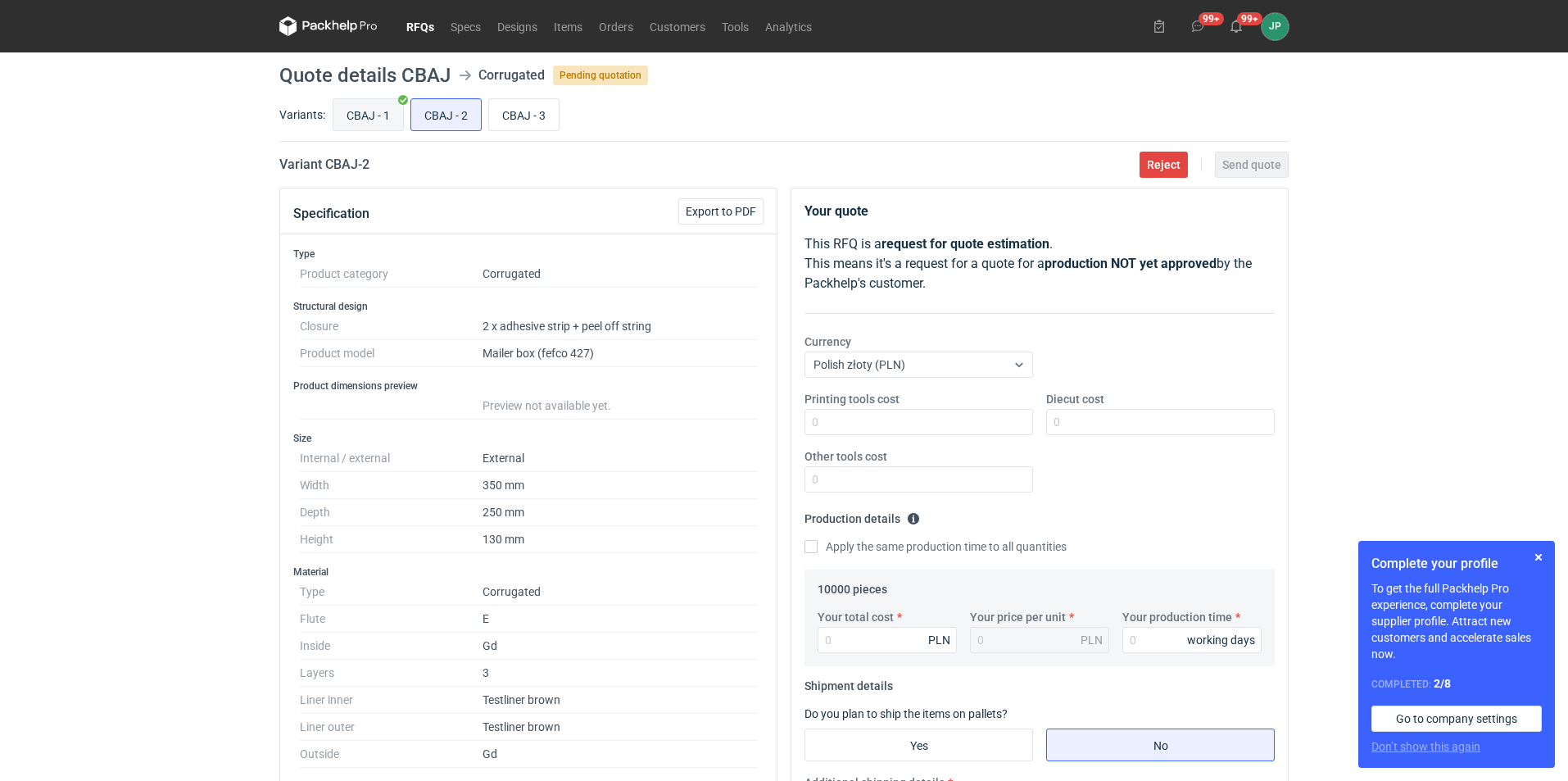
click at [372, 122] on input "CBAJ - 1" at bounding box center [368, 114] width 69 height 31
radio input "true"
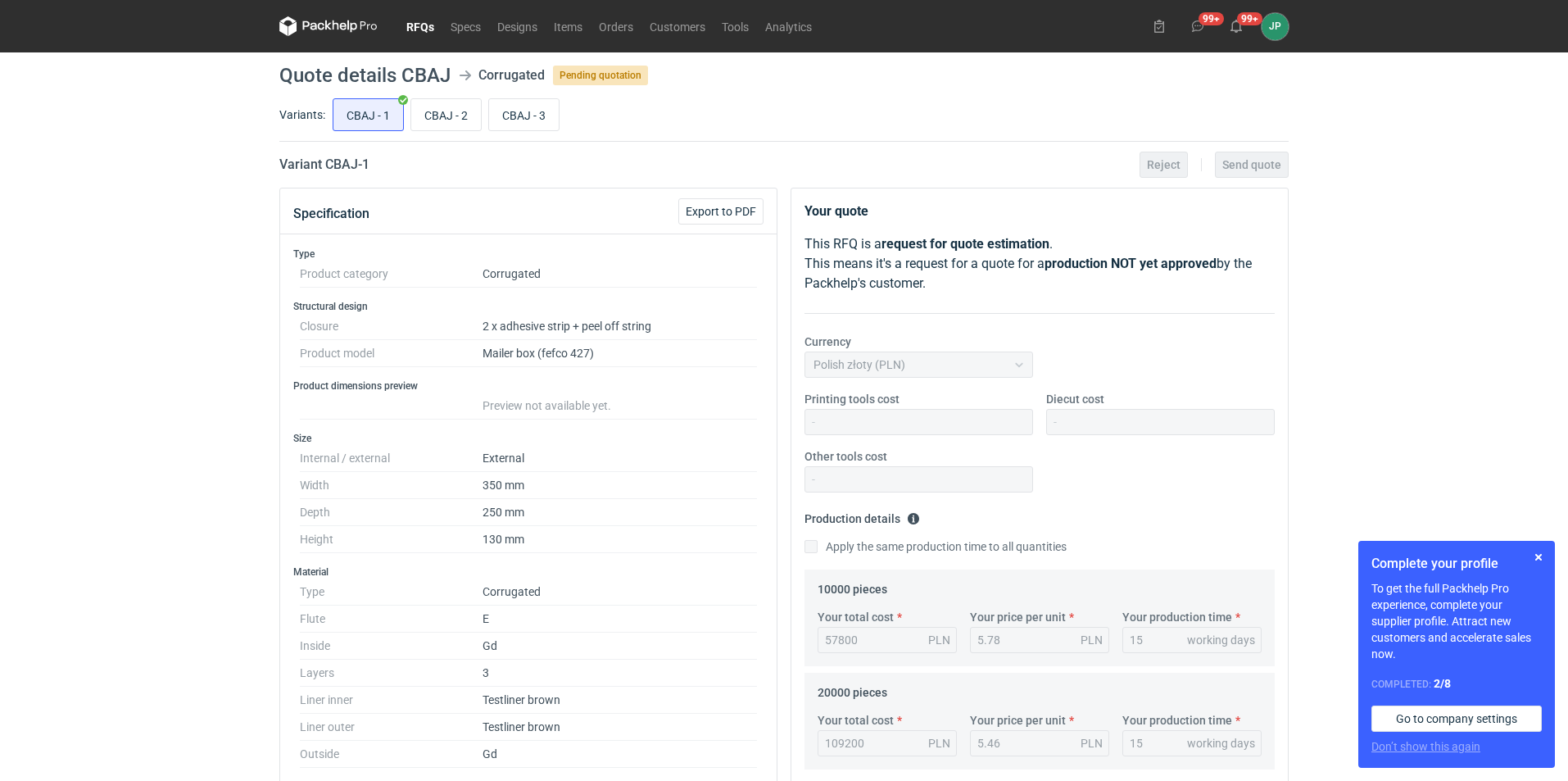
scroll to position [153, 0]
drag, startPoint x: 488, startPoint y: 448, endPoint x: 542, endPoint y: 549, distance: 114.5
click at [542, 549] on dl "Internal / external External Width 350 mm Depth 250 mm Height 130 mm" at bounding box center [528, 499] width 457 height 109
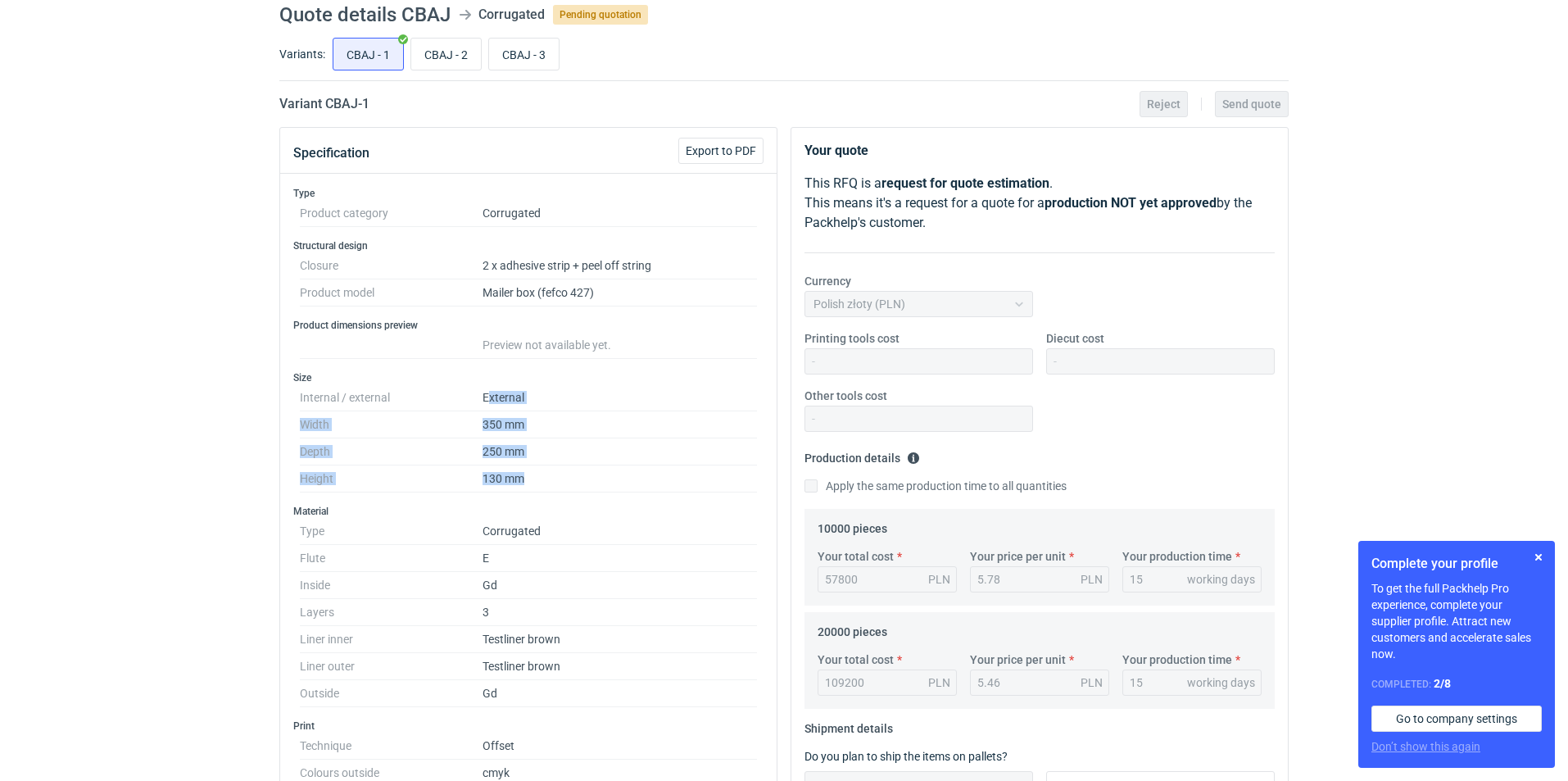
scroll to position [0, 0]
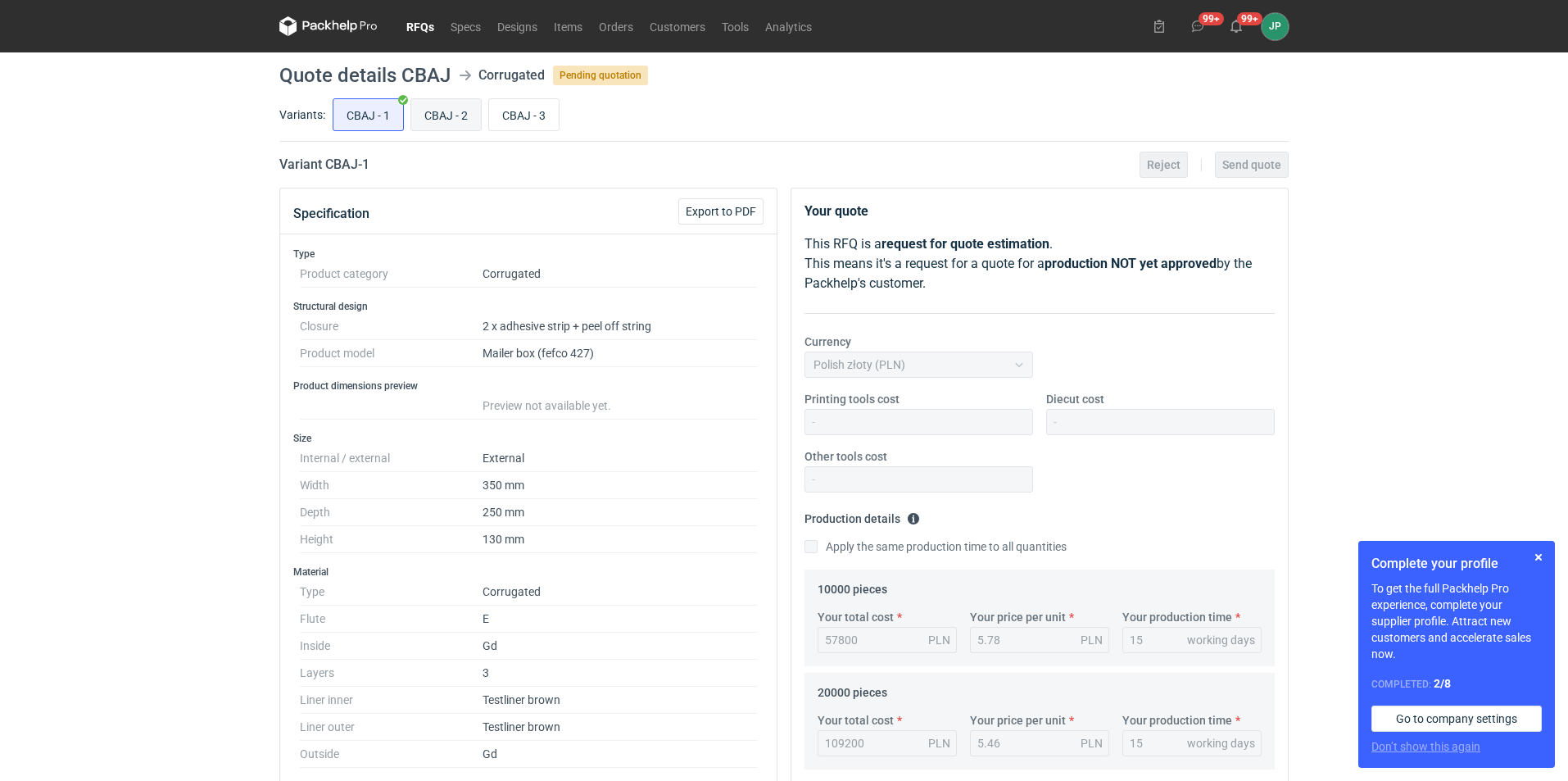
drag, startPoint x: 427, startPoint y: 132, endPoint x: 431, endPoint y: 121, distance: 11.7
click at [429, 125] on div "CBAJ - 1 CBAJ - 2 CBAJ - 3" at bounding box center [809, 114] width 959 height 39
click at [431, 121] on input "CBAJ - 2" at bounding box center [446, 114] width 69 height 31
radio input "true"
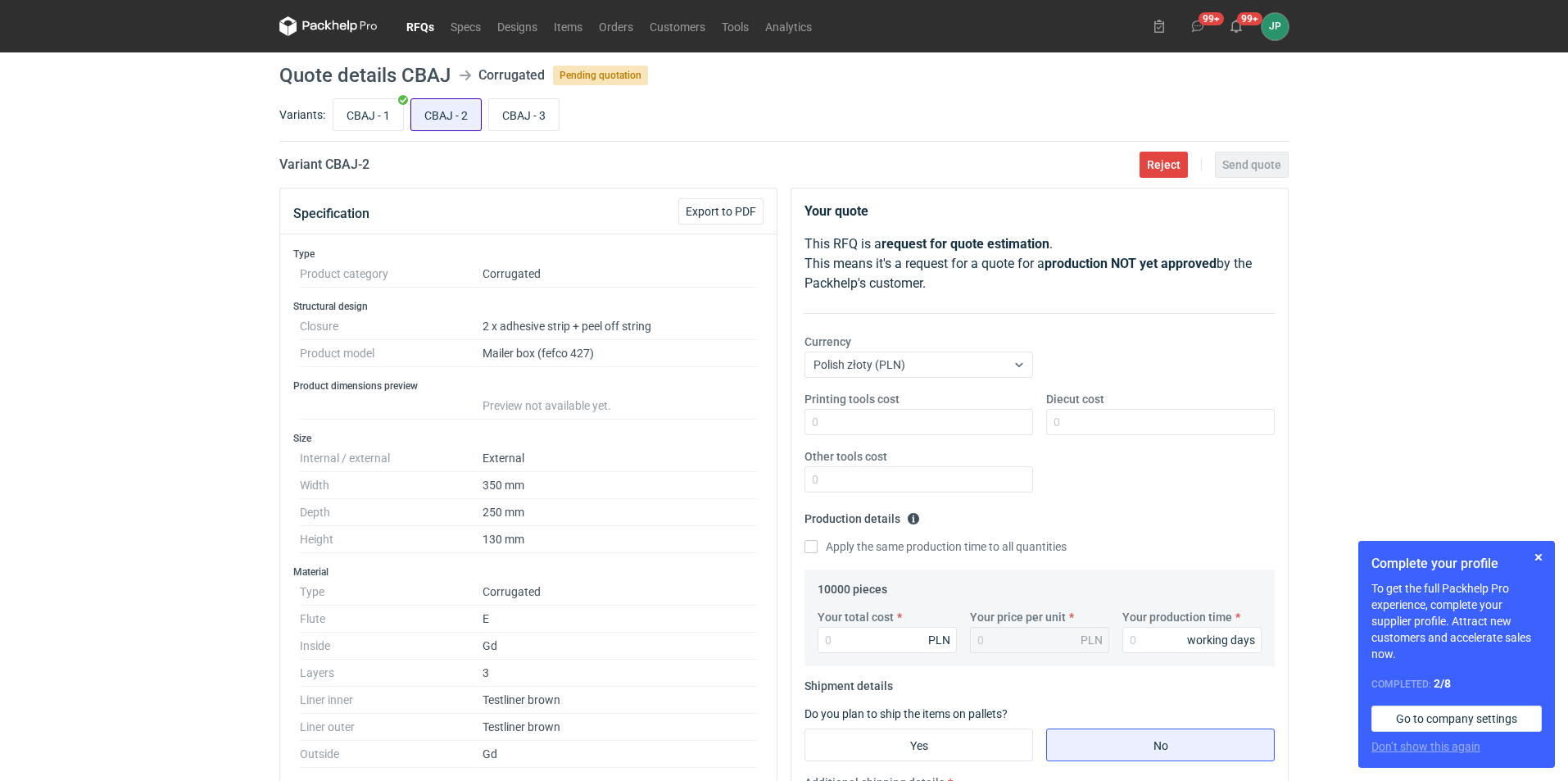
click at [431, 121] on input "CBAJ - 2" at bounding box center [446, 114] width 69 height 31
click at [608, 445] on dd "External" at bounding box center [620, 458] width 275 height 27
click at [445, 118] on input "CBAJ - 2" at bounding box center [446, 114] width 69 height 31
drag, startPoint x: 902, startPoint y: 589, endPoint x: 812, endPoint y: 588, distance: 90.0
click at [812, 588] on div "10000 pieces Your total cost PLN Your price per unit PLN Your production time w…" at bounding box center [1039, 618] width 470 height 97
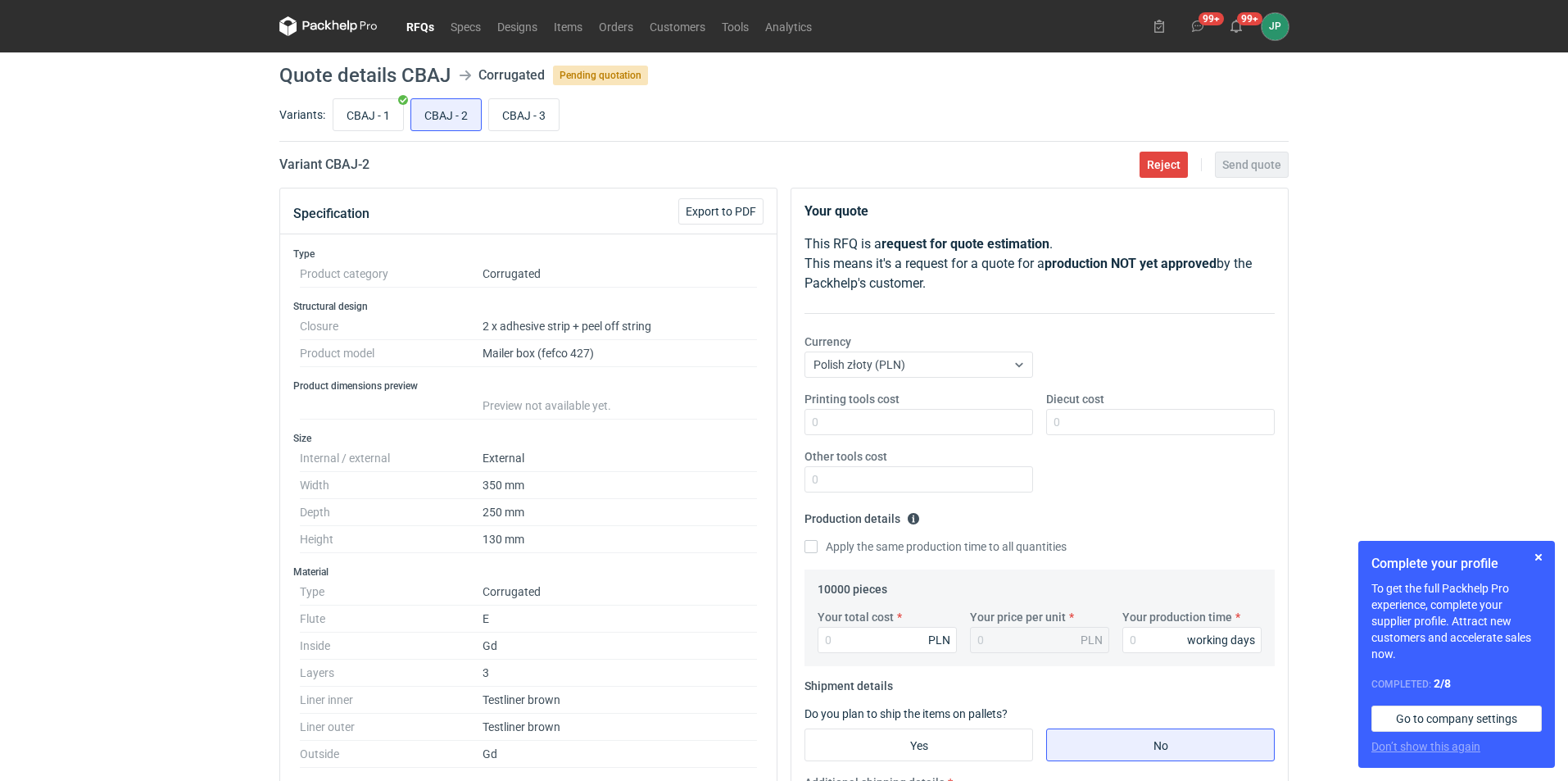
click at [909, 586] on fieldset "10000 pieces Your total cost PLN Your price per unit PLN Your production time w…" at bounding box center [1040, 621] width 444 height 90
drag, startPoint x: 909, startPoint y: 588, endPoint x: 816, endPoint y: 593, distance: 93.1
click at [816, 593] on div "10000 pieces Your total cost PLN Your price per unit PLN Your production time w…" at bounding box center [1039, 618] width 470 height 97
click at [829, 592] on legend "10000 pieces" at bounding box center [852, 585] width 69 height 19
click at [519, 125] on input "CBAJ - 3" at bounding box center [524, 114] width 69 height 31
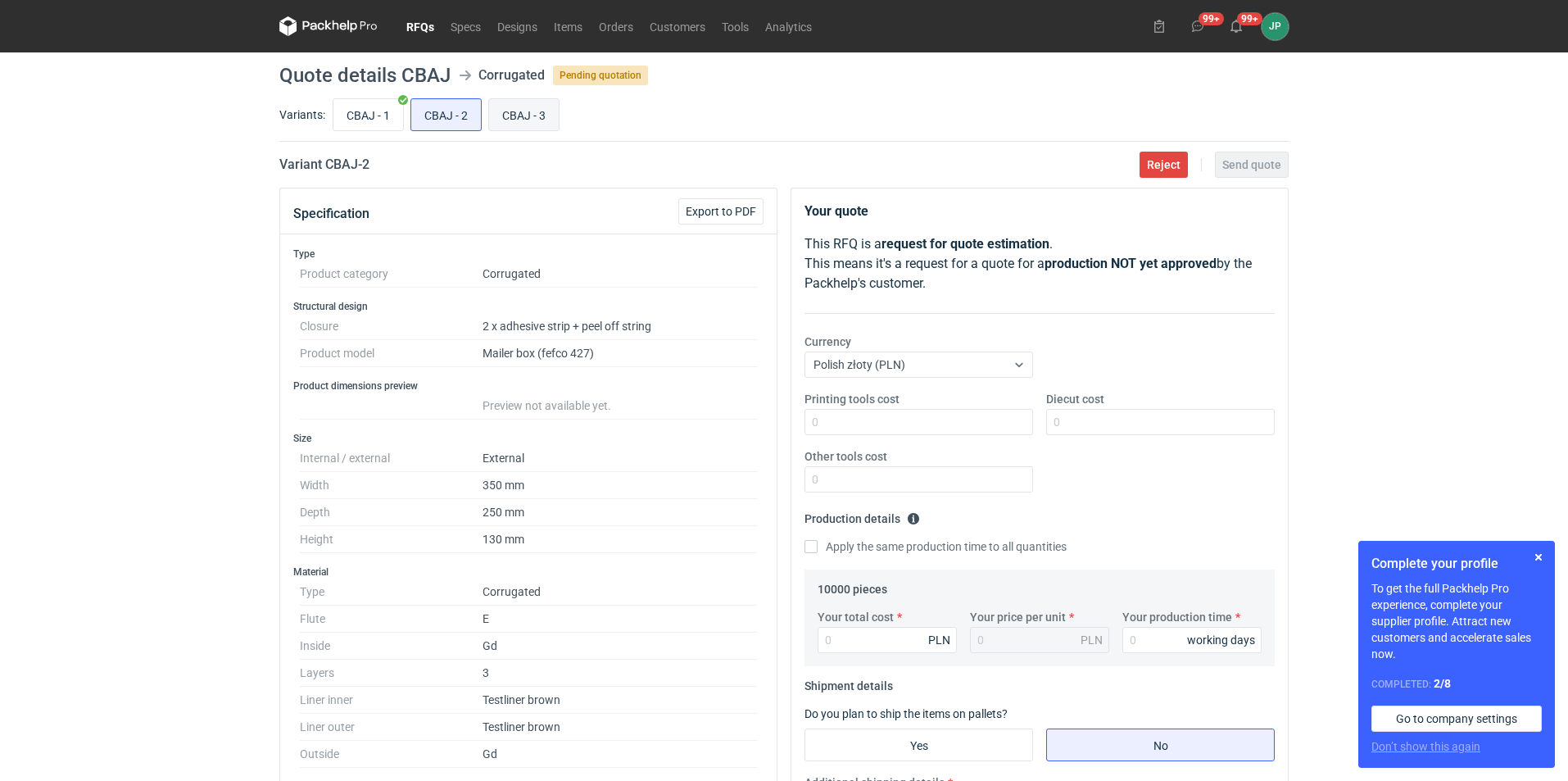
radio input "true"
click at [468, 112] on input "CBAJ - 2" at bounding box center [446, 114] width 69 height 31
radio input "true"
click at [521, 113] on input "CBAJ - 3" at bounding box center [524, 114] width 69 height 31
radio input "true"
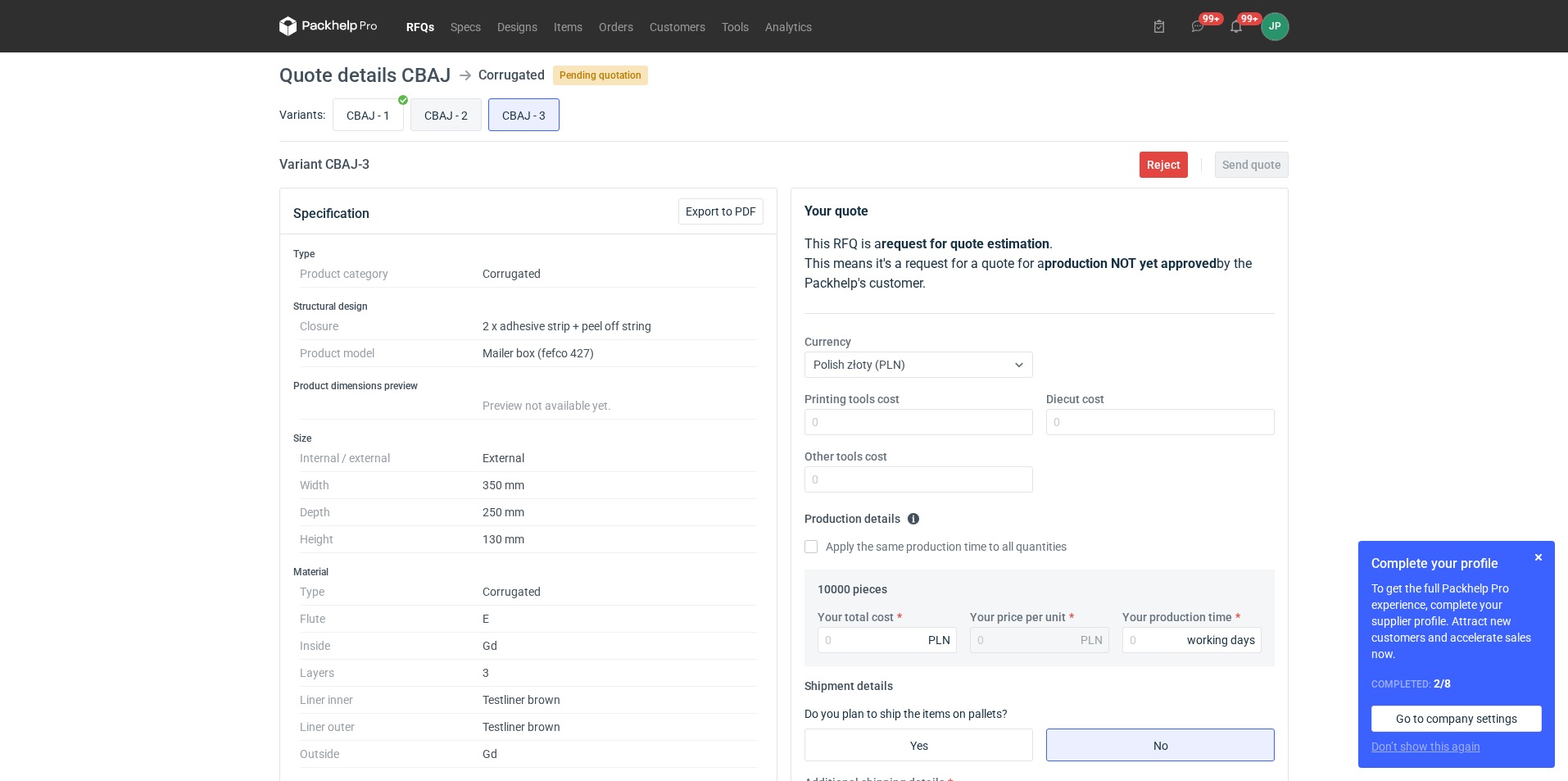
click at [474, 113] on input "CBAJ - 2" at bounding box center [446, 114] width 69 height 31
radio input "true"
click at [513, 117] on input "CBAJ - 3" at bounding box center [524, 114] width 69 height 31
radio input "true"
click at [458, 111] on input "CBAJ - 2" at bounding box center [446, 114] width 69 height 31
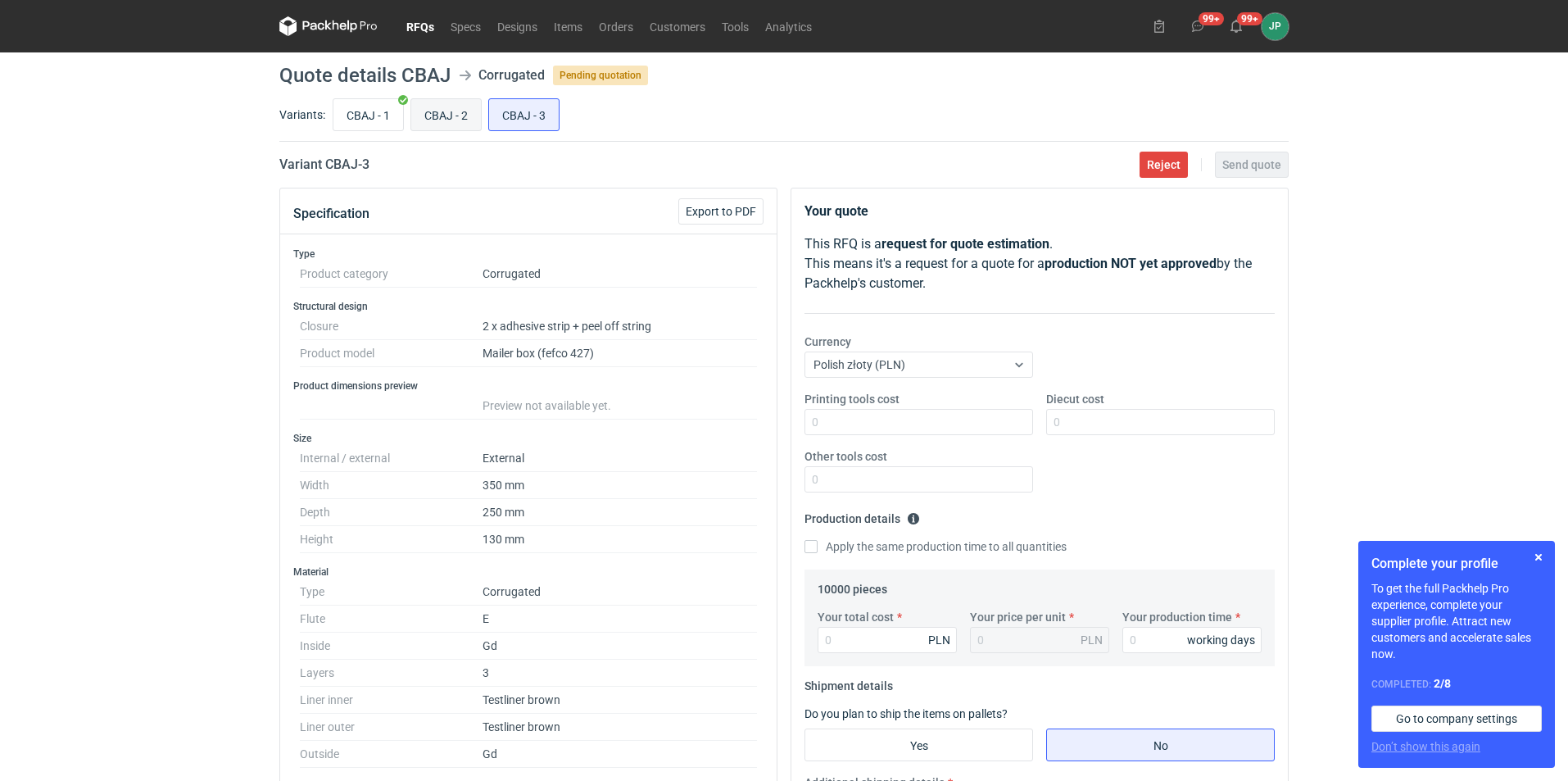
radio input "true"
click at [526, 124] on input "CBAJ - 3" at bounding box center [524, 114] width 69 height 31
radio input "true"
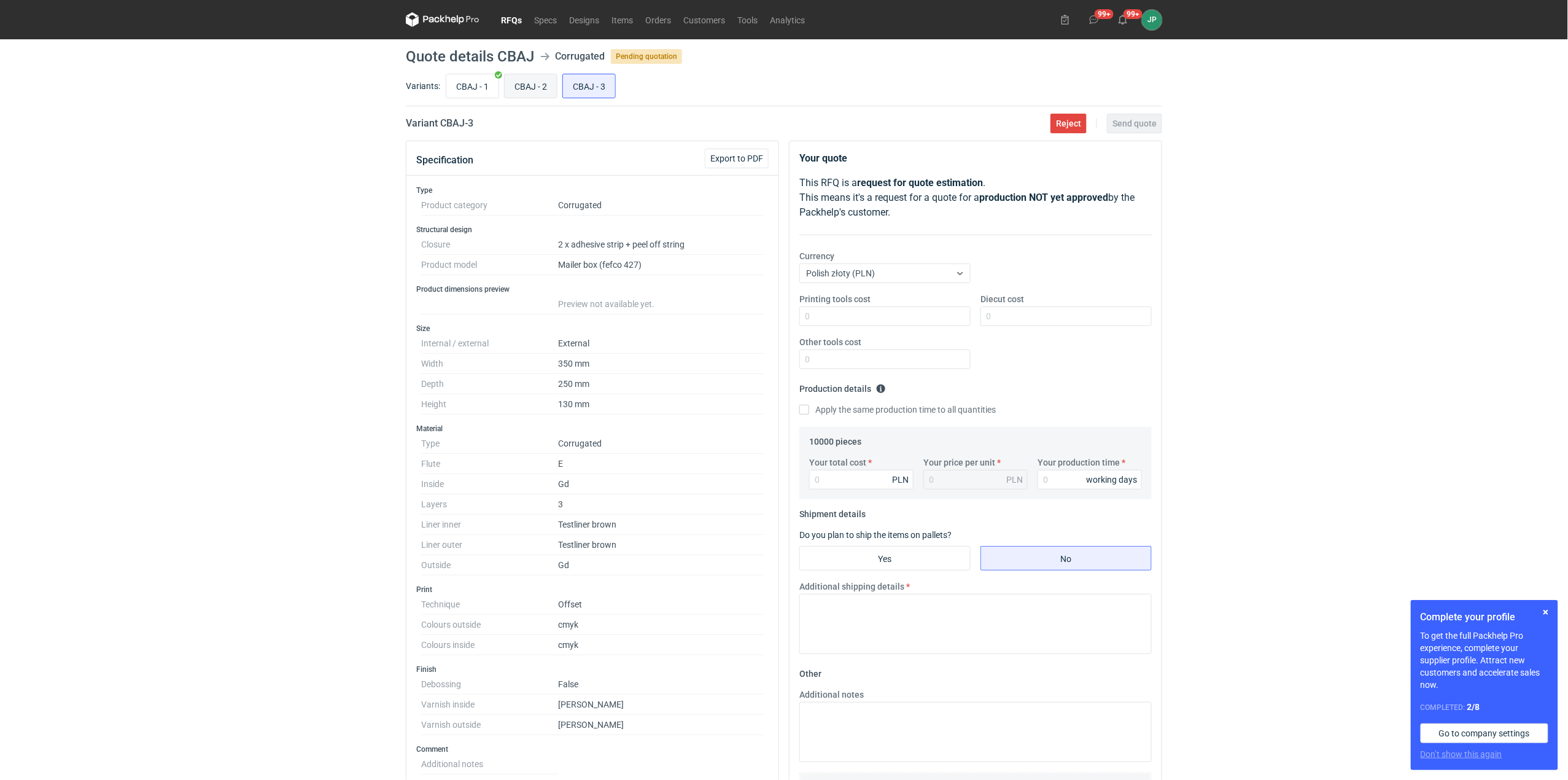
drag, startPoint x: 463, startPoint y: 0, endPoint x: 533, endPoint y: 84, distance: 109.3
click at [533, 84] on input "CBAJ - 2" at bounding box center [531, 86] width 52 height 23
radio input "true"
click at [592, 85] on input "CBAJ - 3" at bounding box center [589, 86] width 52 height 23
radio input "true"
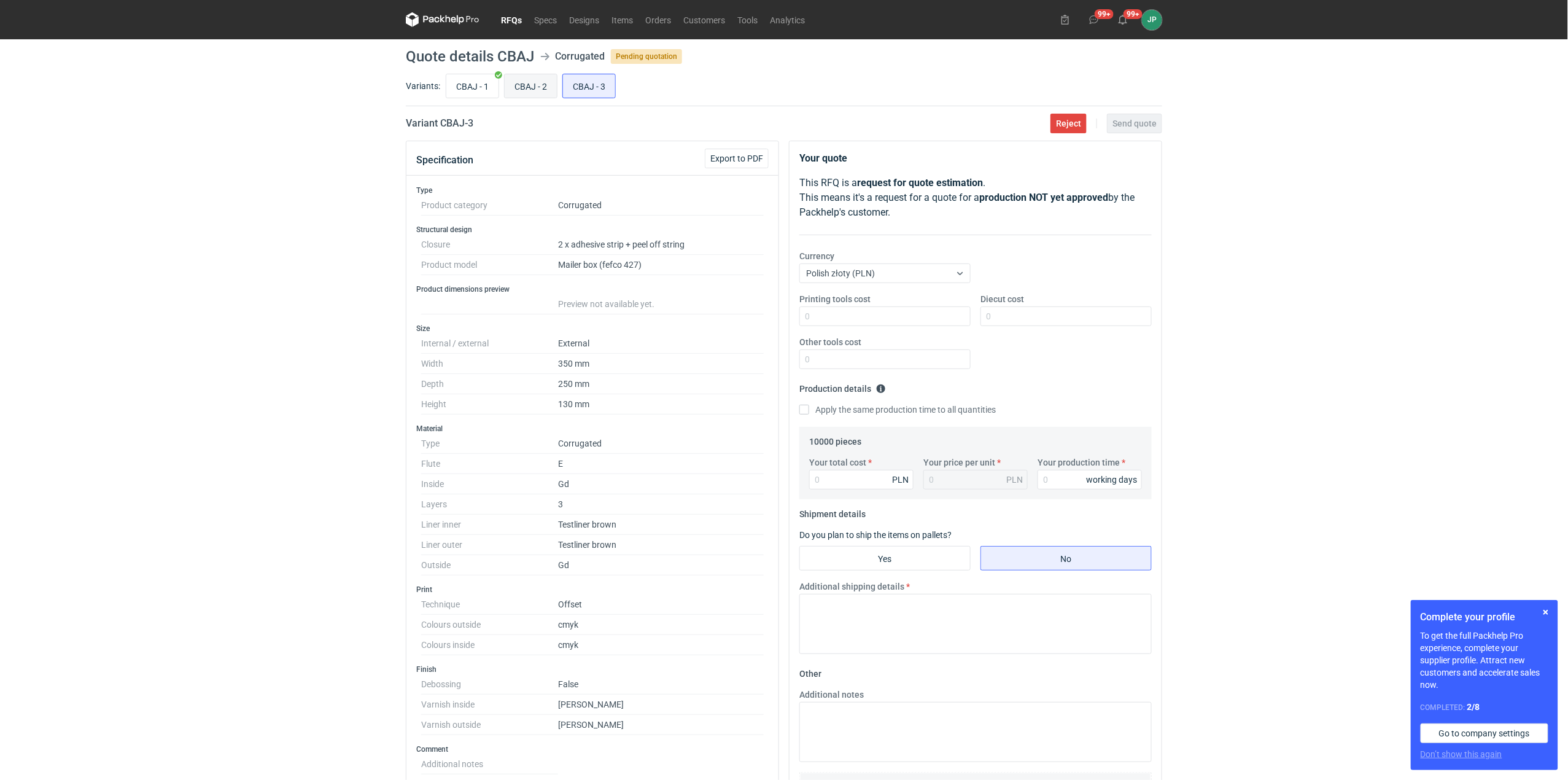
click at [557, 84] on label "CBAJ - 2" at bounding box center [531, 86] width 53 height 24
click at [557, 84] on input "CBAJ - 2" at bounding box center [531, 86] width 52 height 23
radio input "true"
click at [585, 81] on input "CBAJ - 3" at bounding box center [589, 86] width 52 height 23
radio input "true"
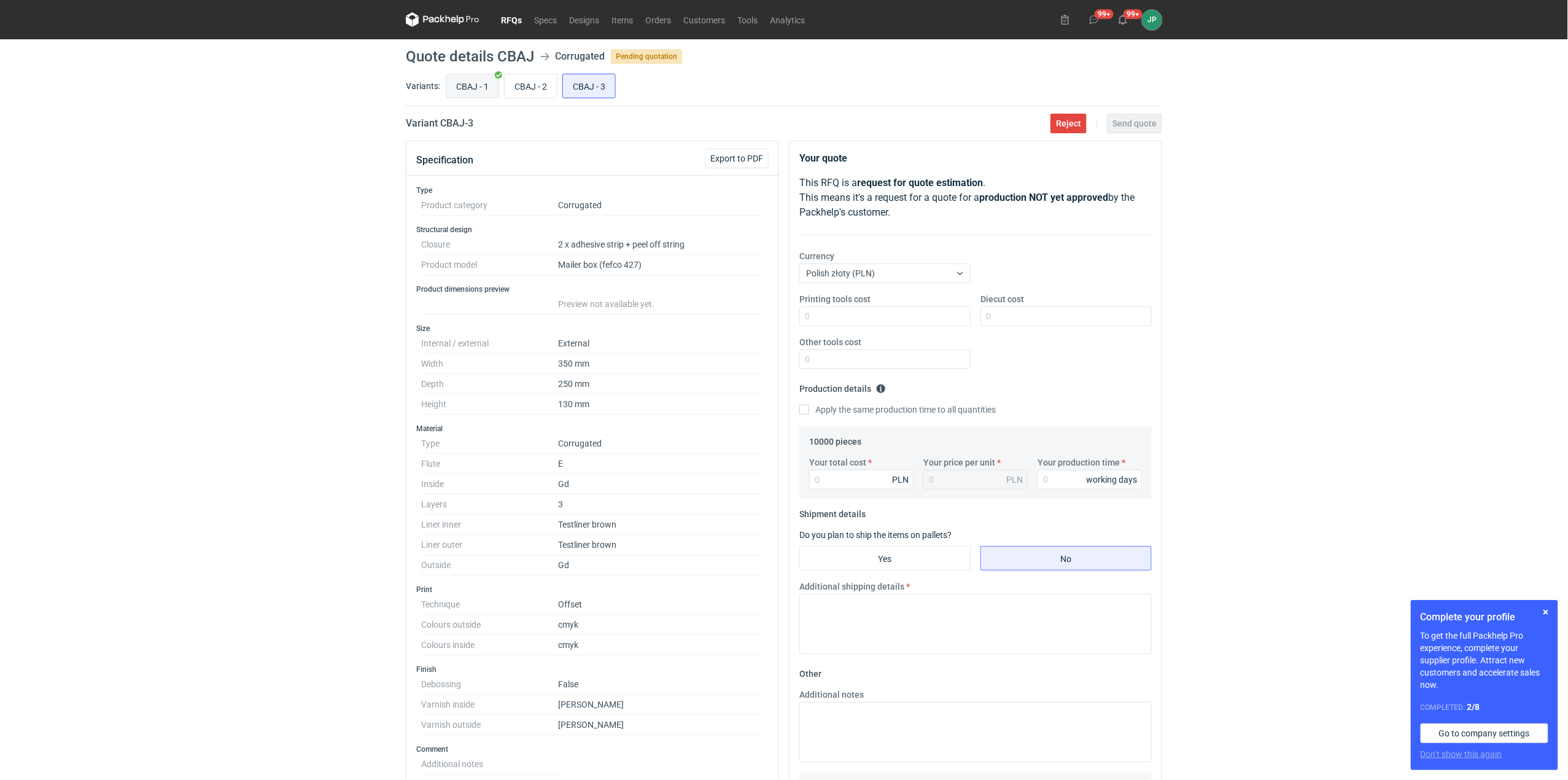
click at [465, 89] on input "CBAJ - 1" at bounding box center [472, 86] width 52 height 23
radio input "true"
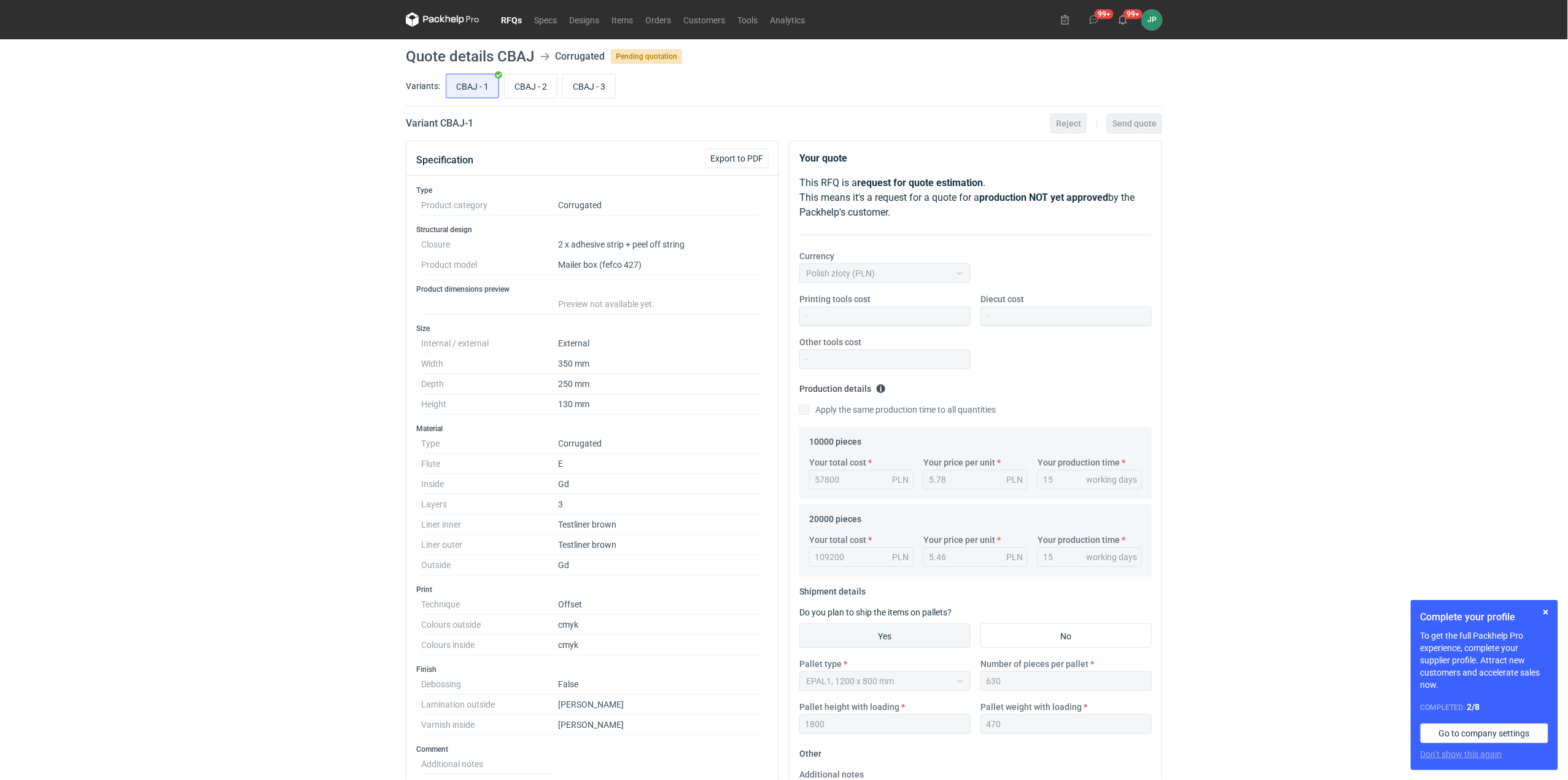
scroll to position [37, 0]
click at [526, 91] on input "CBAJ - 2" at bounding box center [531, 86] width 52 height 23
radio input "true"
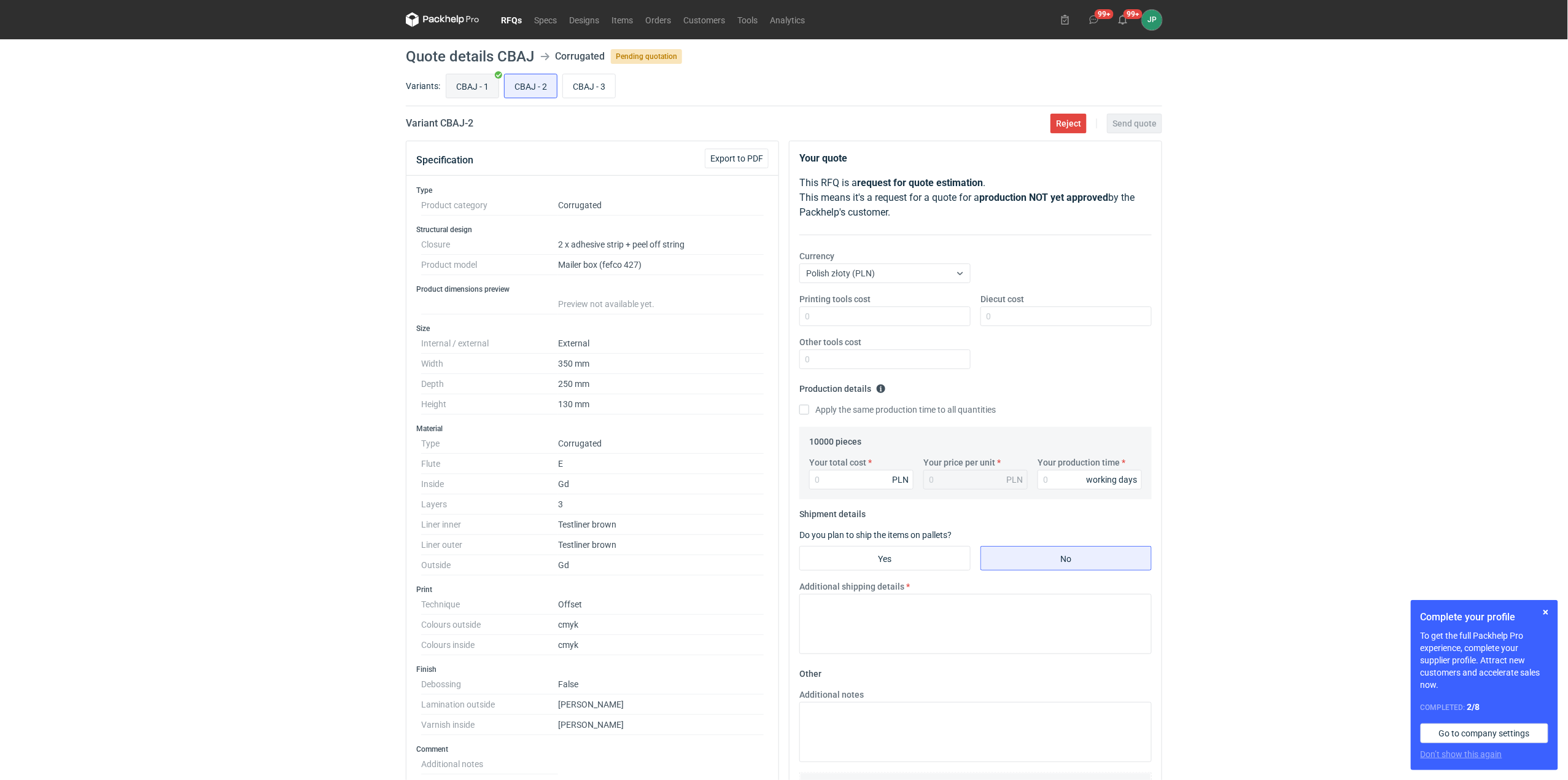
click at [489, 85] on input "CBAJ - 1" at bounding box center [472, 86] width 52 height 23
radio input "true"
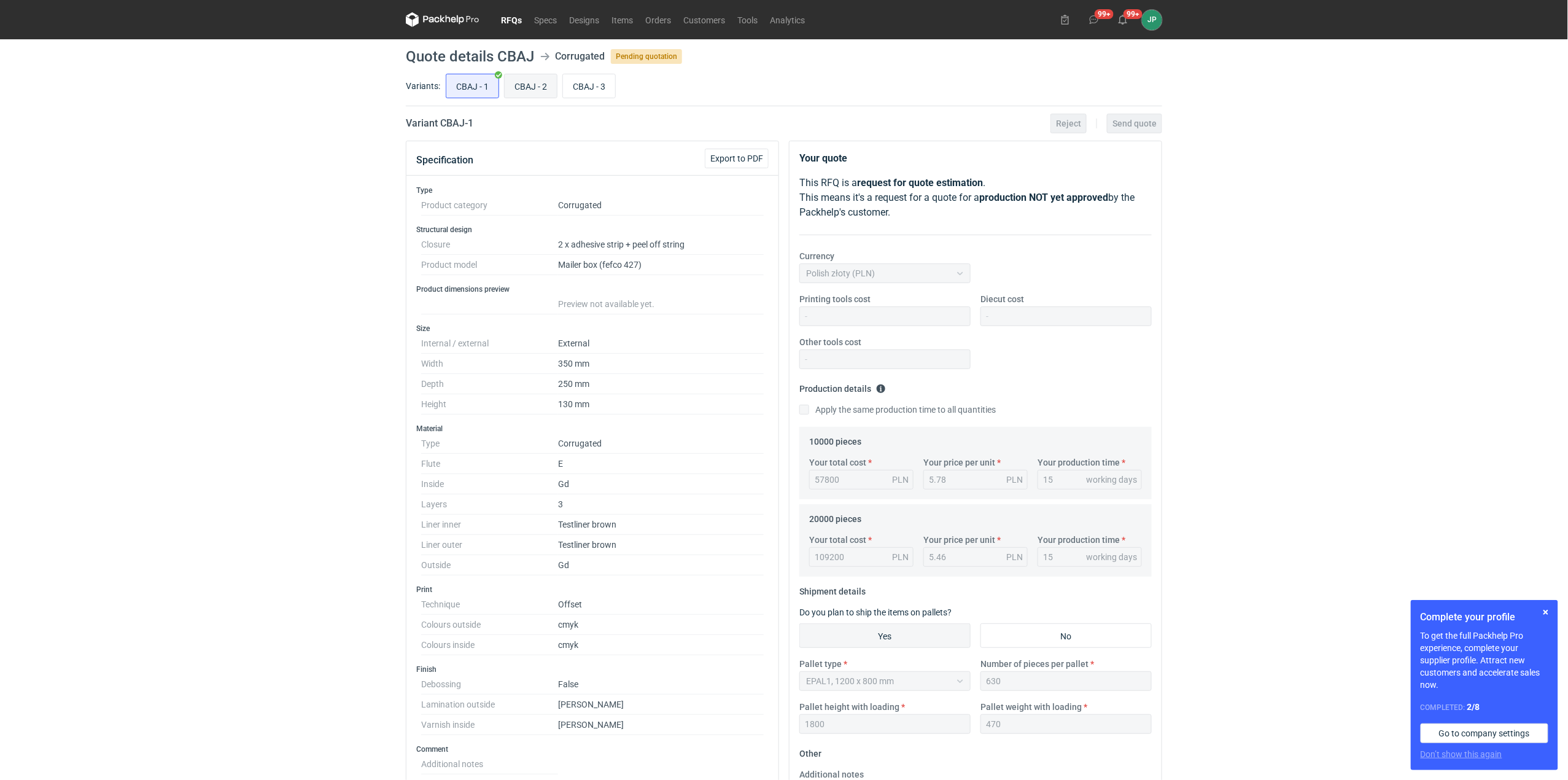
scroll to position [37, 0]
click at [533, 89] on input "CBAJ - 2" at bounding box center [531, 86] width 52 height 23
radio input "true"
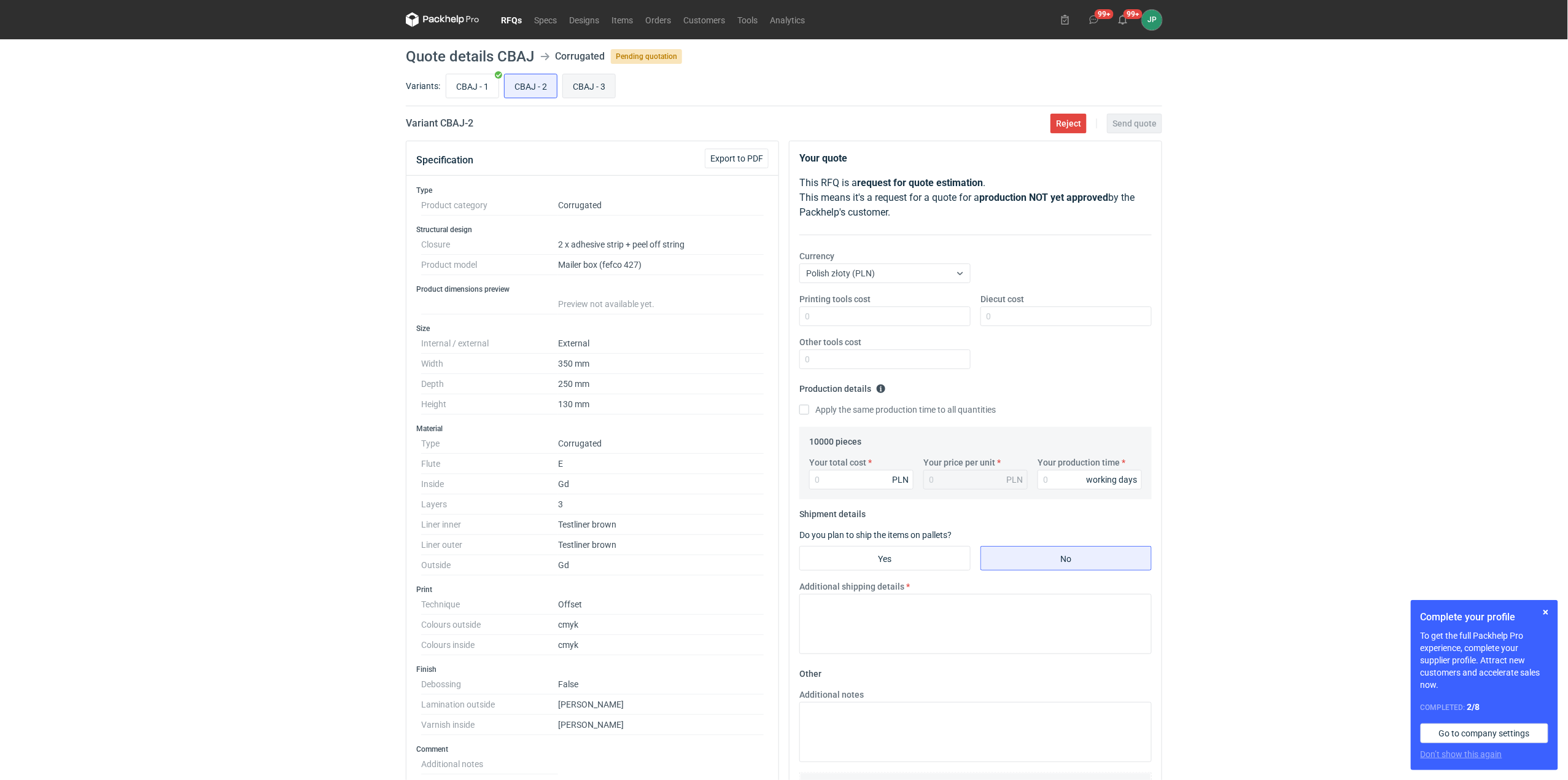
click at [580, 94] on input "CBAJ - 3" at bounding box center [589, 86] width 52 height 23
radio input "true"
click at [531, 81] on input "CBAJ - 2" at bounding box center [531, 86] width 52 height 23
radio input "true"
click at [474, 92] on input "CBAJ - 1" at bounding box center [472, 86] width 52 height 23
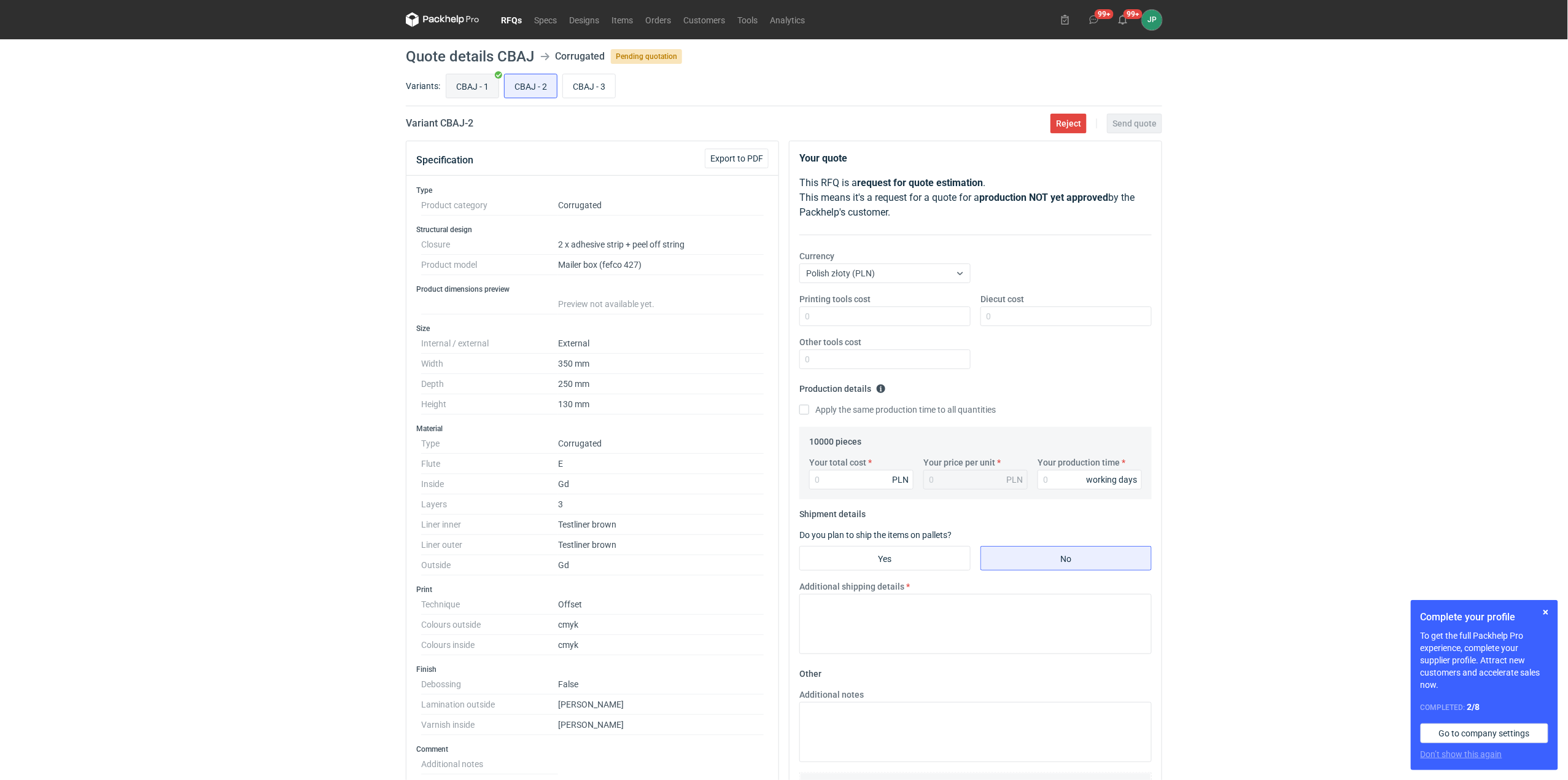
radio input "true"
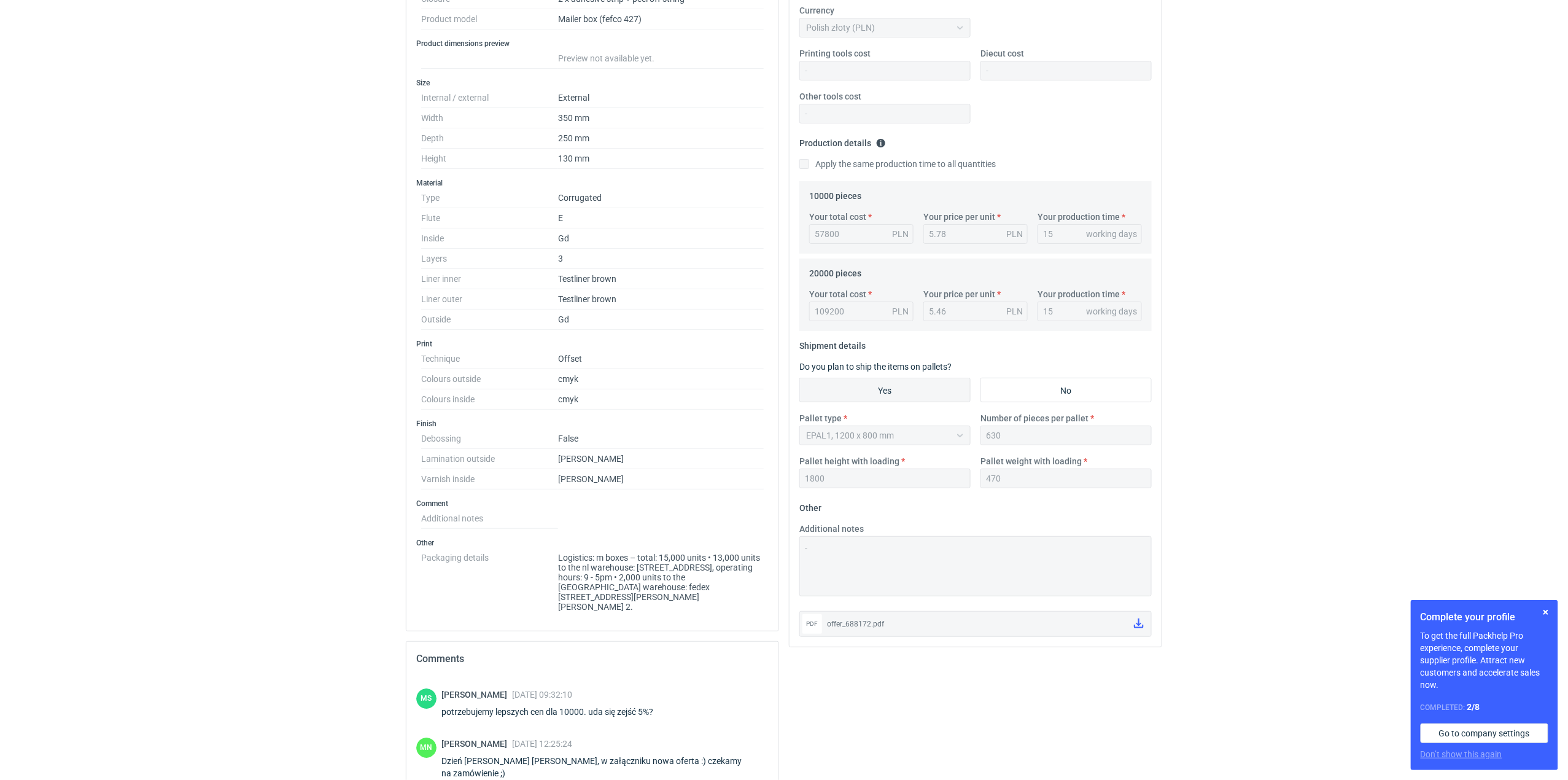
scroll to position [327, 0]
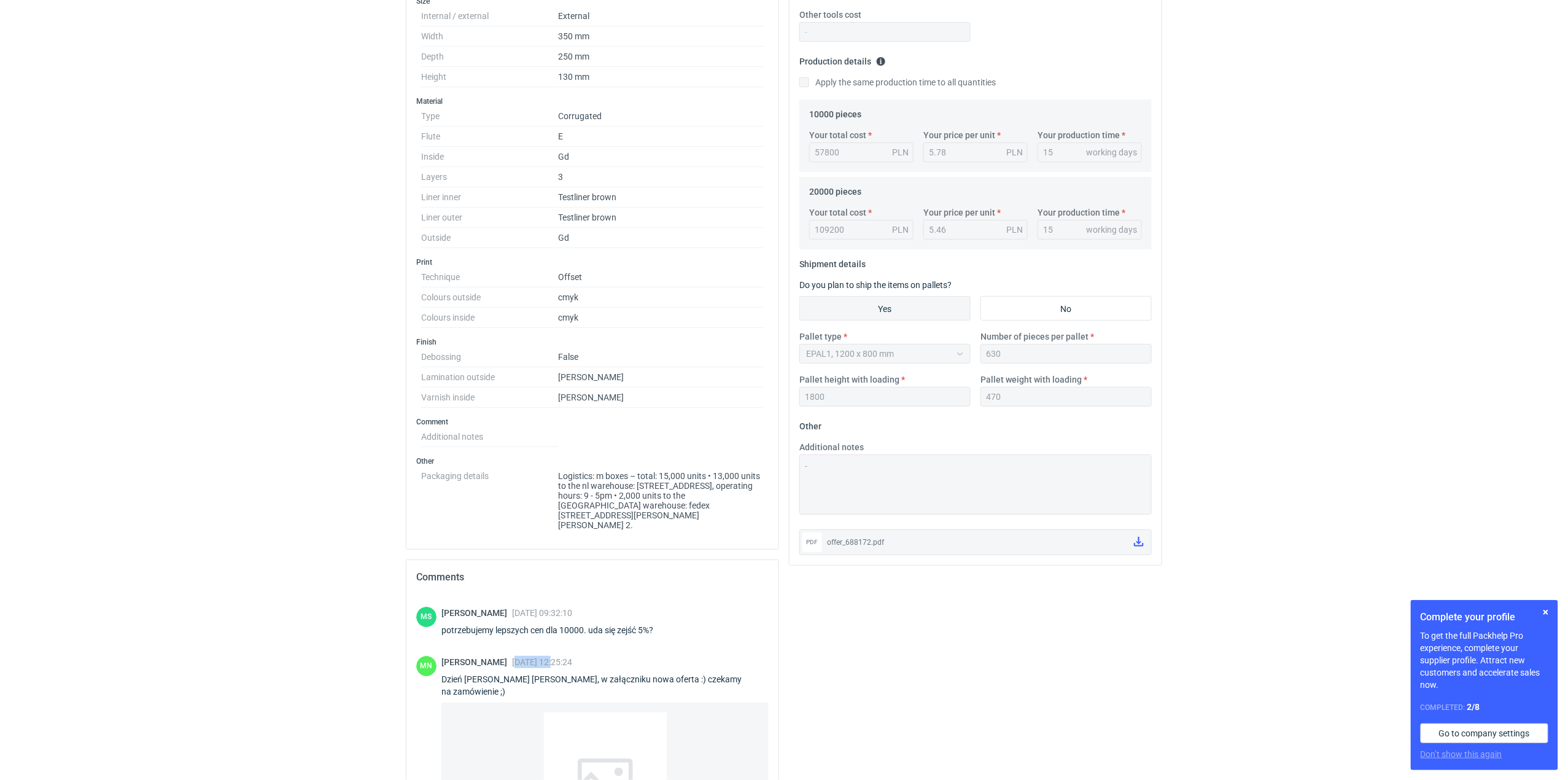
drag, startPoint x: 531, startPoint y: 656, endPoint x: 573, endPoint y: 658, distance: 42.0
click at [572, 585] on span "18 Aug 2025 12:25:24" at bounding box center [542, 662] width 60 height 10
click at [576, 585] on div "Małgorzata Nowotna 18 Aug 2025 12:25:24 Dzień dobry Panie Macieju, w załączniku…" at bounding box center [605, 774] width 327 height 236
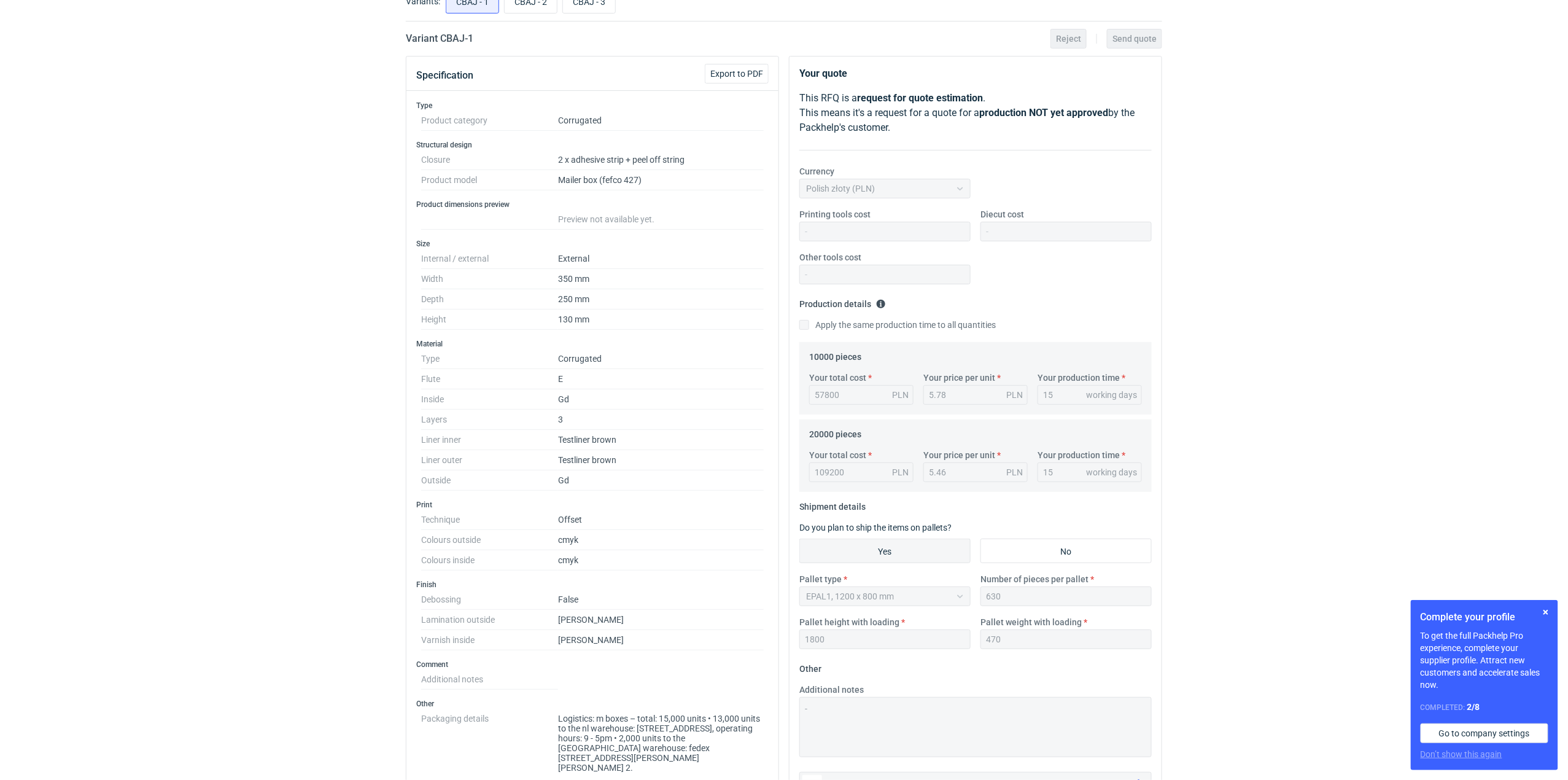
scroll to position [0, 0]
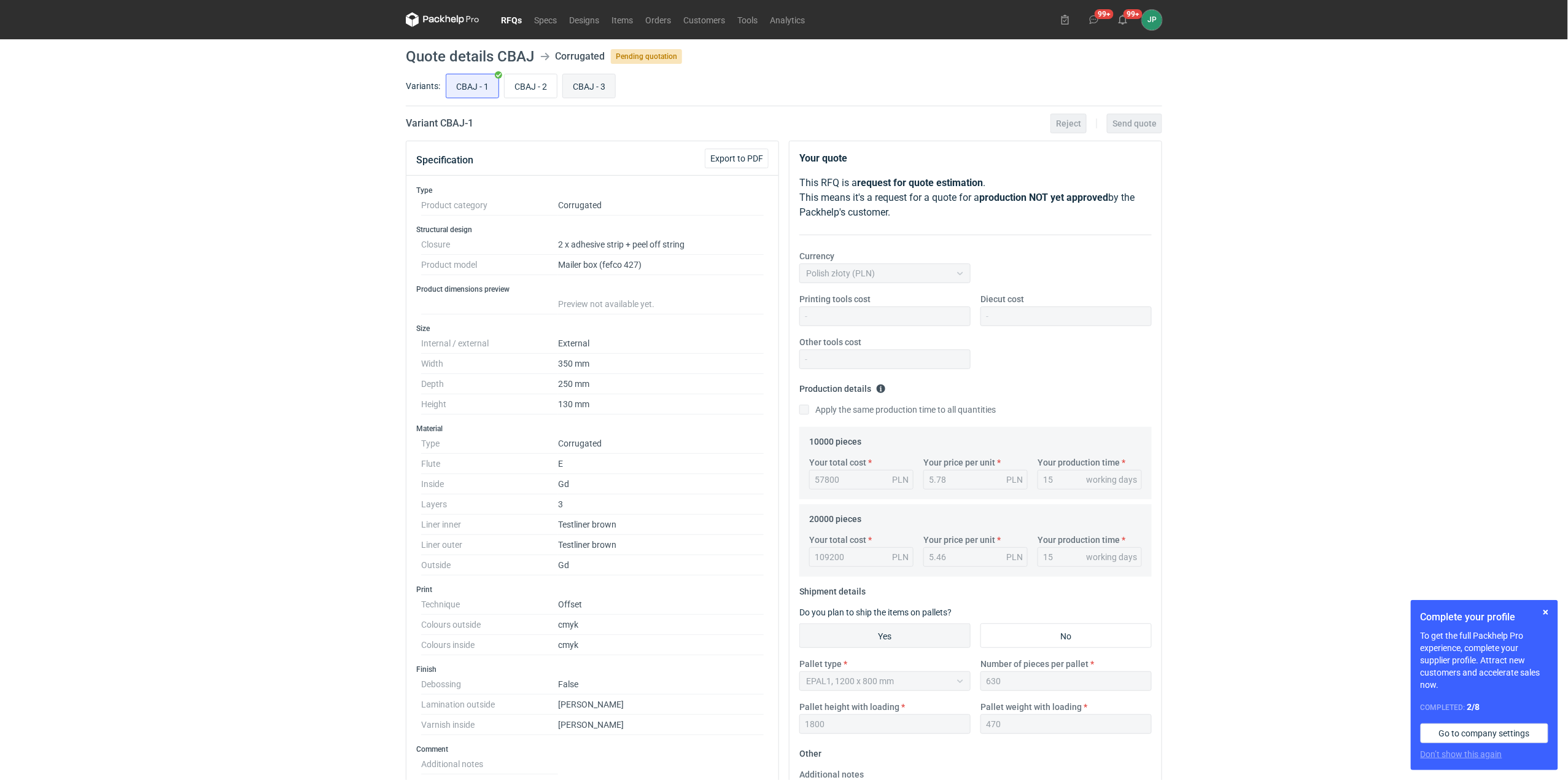
click at [593, 87] on input "CBAJ - 3" at bounding box center [589, 86] width 52 height 23
radio input "true"
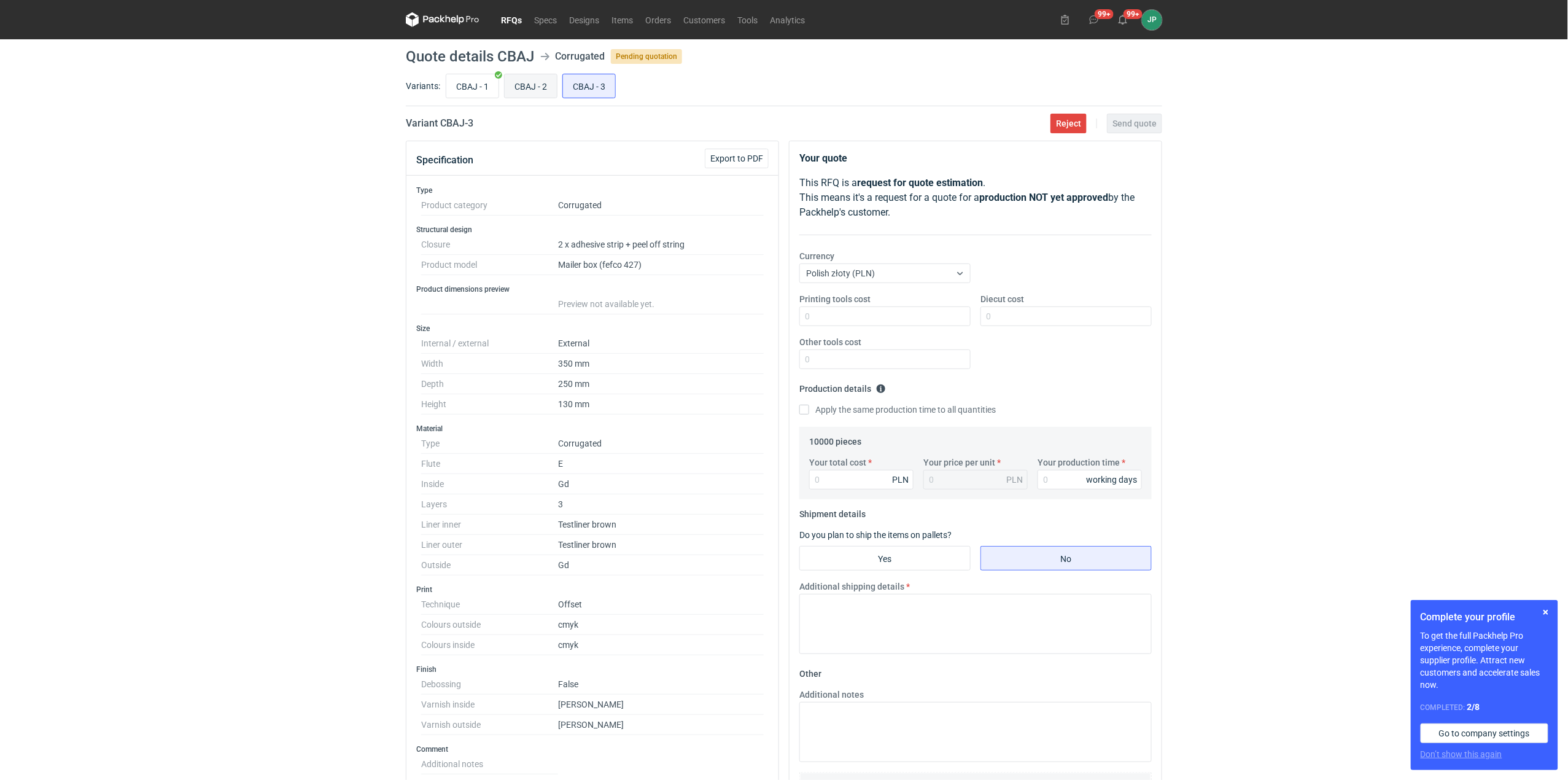
click at [536, 91] on input "CBAJ - 2" at bounding box center [531, 86] width 52 height 23
radio input "true"
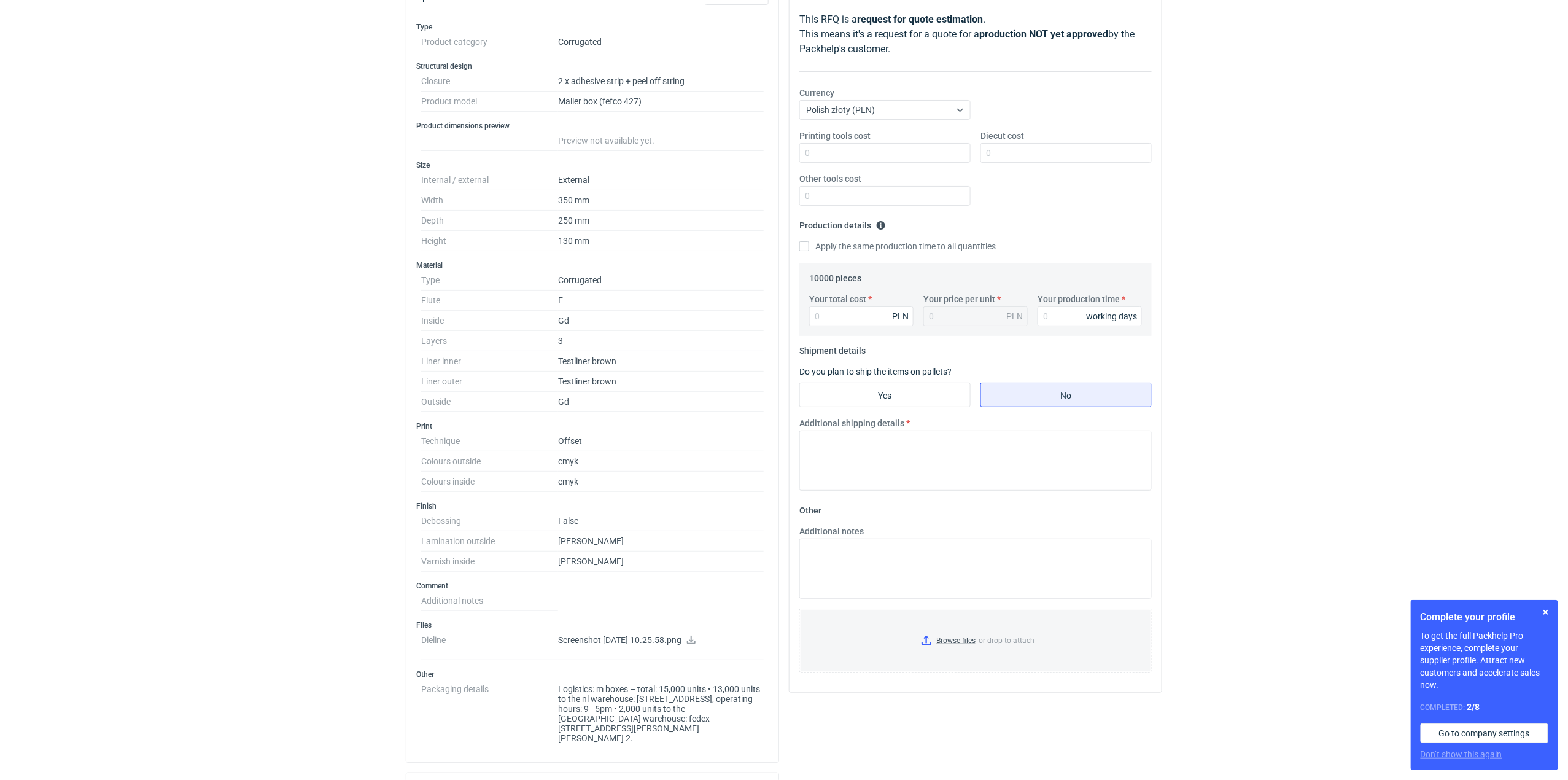
click at [686, 585] on p "Screenshot 2025-09-02 at 10.25.58.png" at bounding box center [661, 640] width 206 height 11
click at [689, 585] on p "Screenshot 2025-09-02 at 10.25.58.png" at bounding box center [661, 640] width 206 height 11
click at [713, 585] on p "Screenshot 2025-09-02 at 10.25.58.png" at bounding box center [661, 640] width 206 height 11
click at [696, 585] on icon at bounding box center [691, 640] width 10 height 9
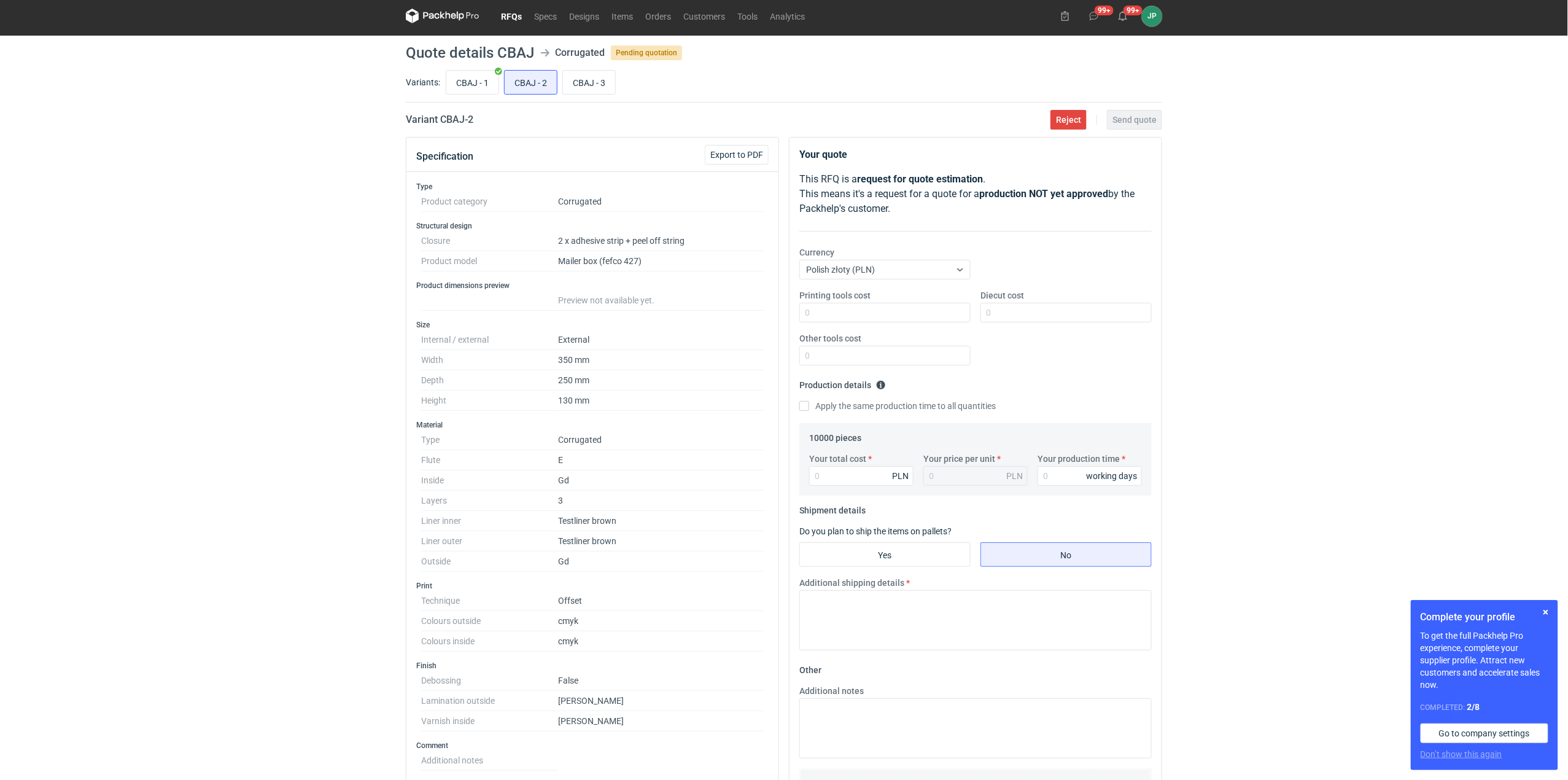
scroll to position [0, 0]
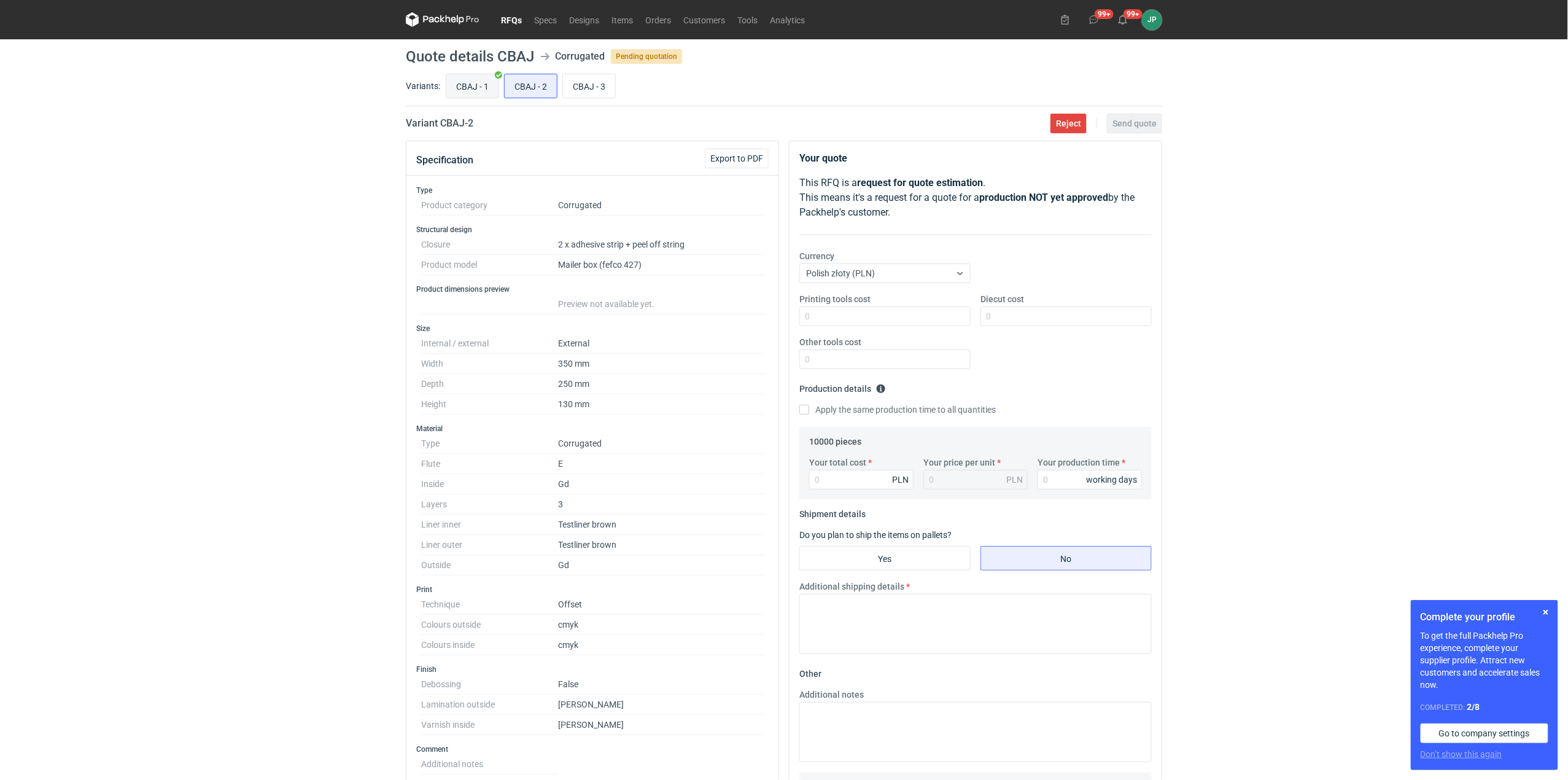
click at [467, 89] on input "CBAJ - 1" at bounding box center [472, 86] width 52 height 23
radio input "true"
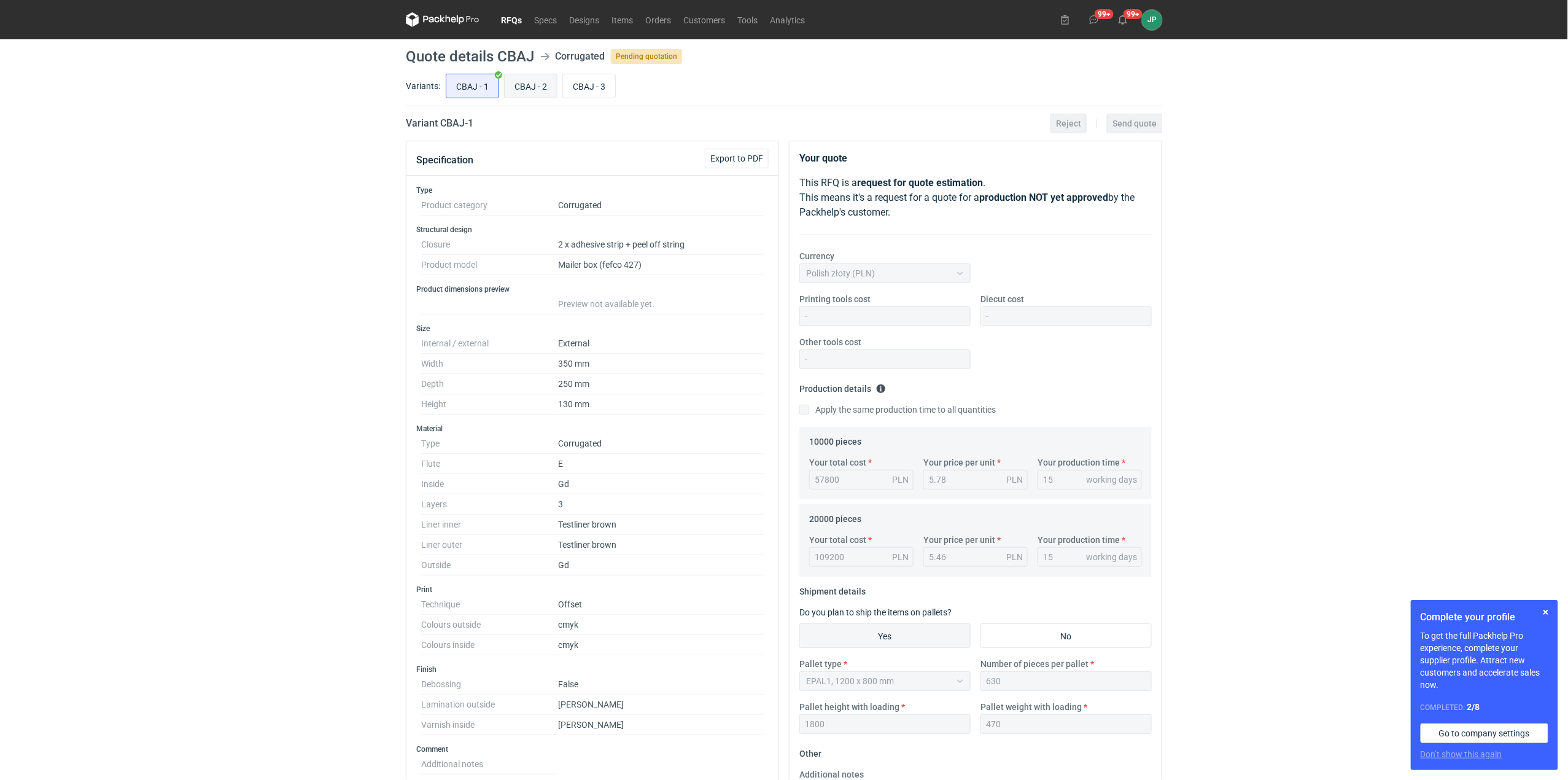
click at [519, 89] on input "CBAJ - 2" at bounding box center [531, 86] width 52 height 23
radio input "true"
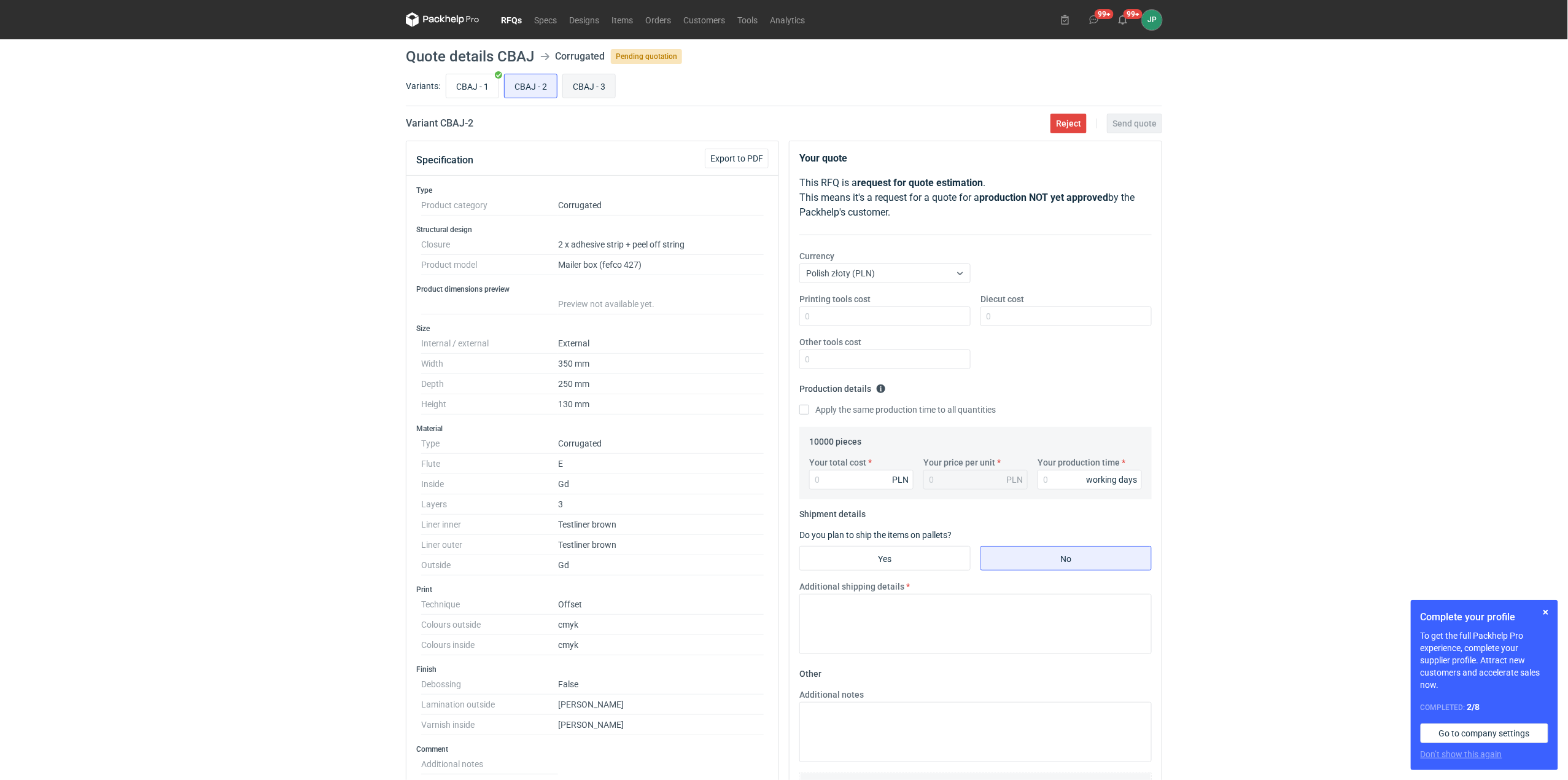
click at [611, 94] on input "CBAJ - 3" at bounding box center [589, 86] width 52 height 23
radio input "true"
click at [465, 86] on input "CBAJ - 1" at bounding box center [472, 86] width 52 height 23
radio input "true"
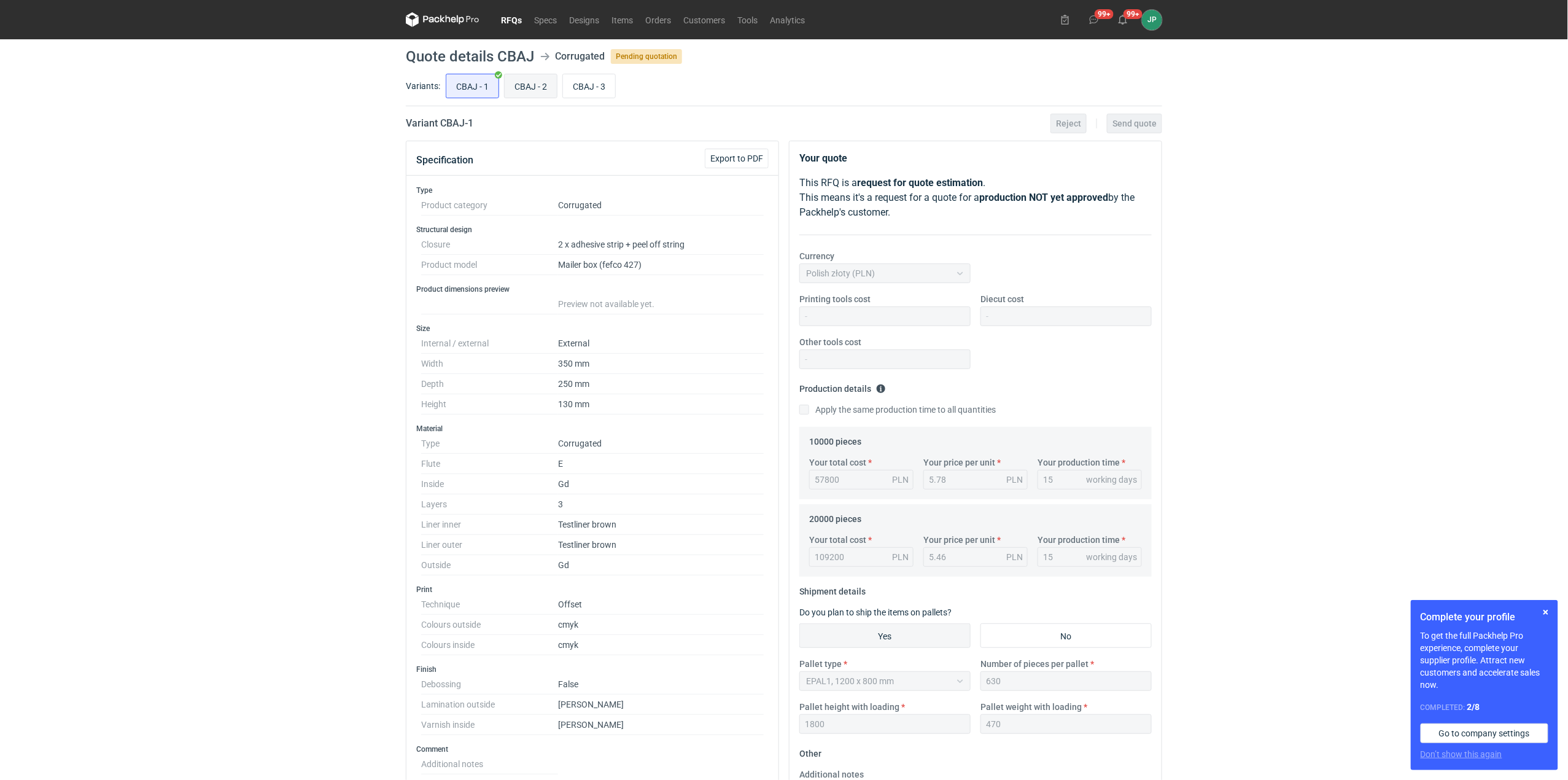
scroll to position [37, 0]
click at [533, 89] on input "CBAJ - 2" at bounding box center [531, 86] width 52 height 23
radio input "true"
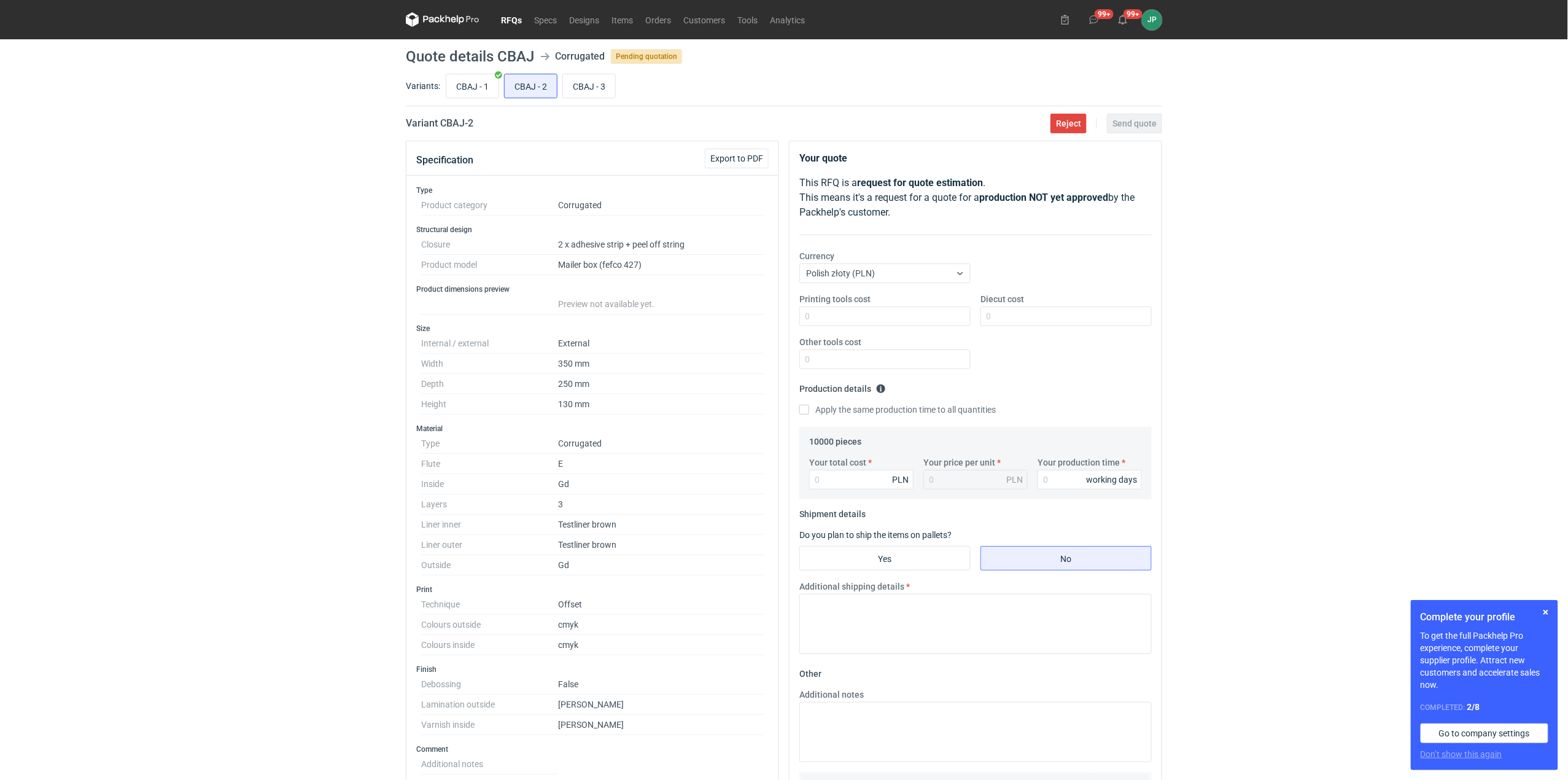
click at [512, 16] on link "RFQs" at bounding box center [511, 19] width 33 height 14
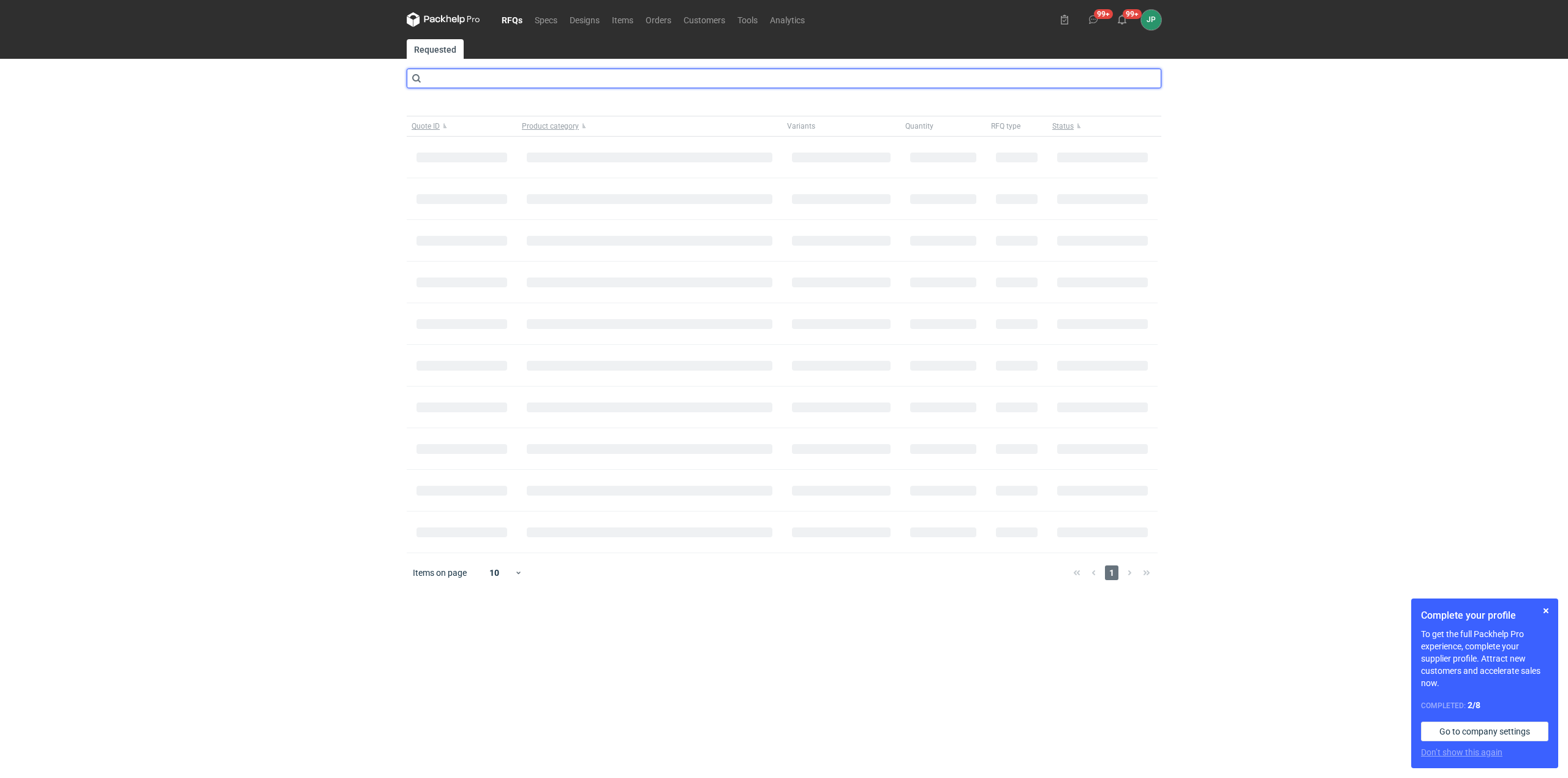
click at [460, 81] on input "text" at bounding box center [784, 78] width 754 height 19
type input "c"
type input "CBAI"
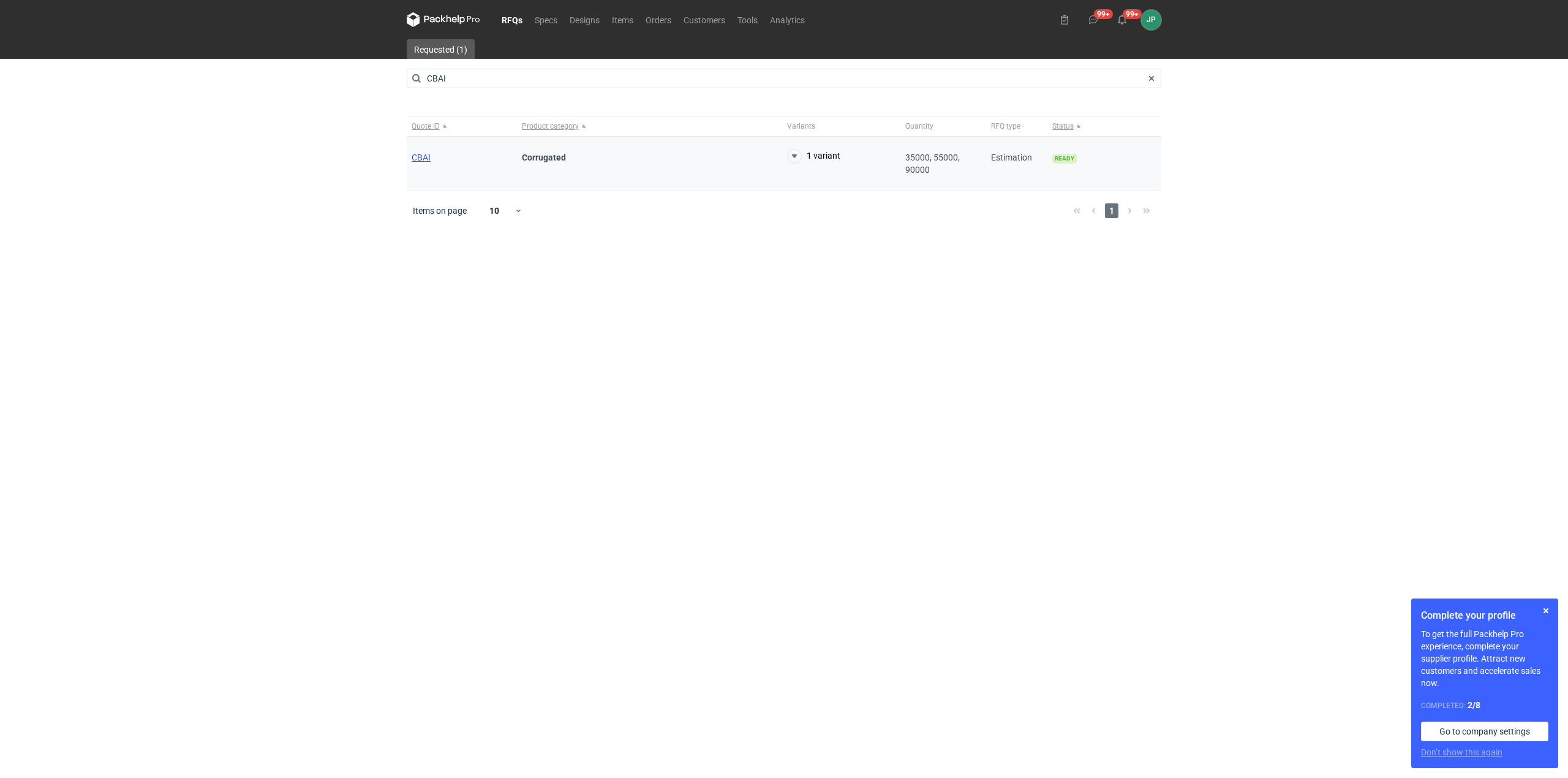
click at [422, 160] on span "CBAI" at bounding box center [421, 157] width 19 height 10
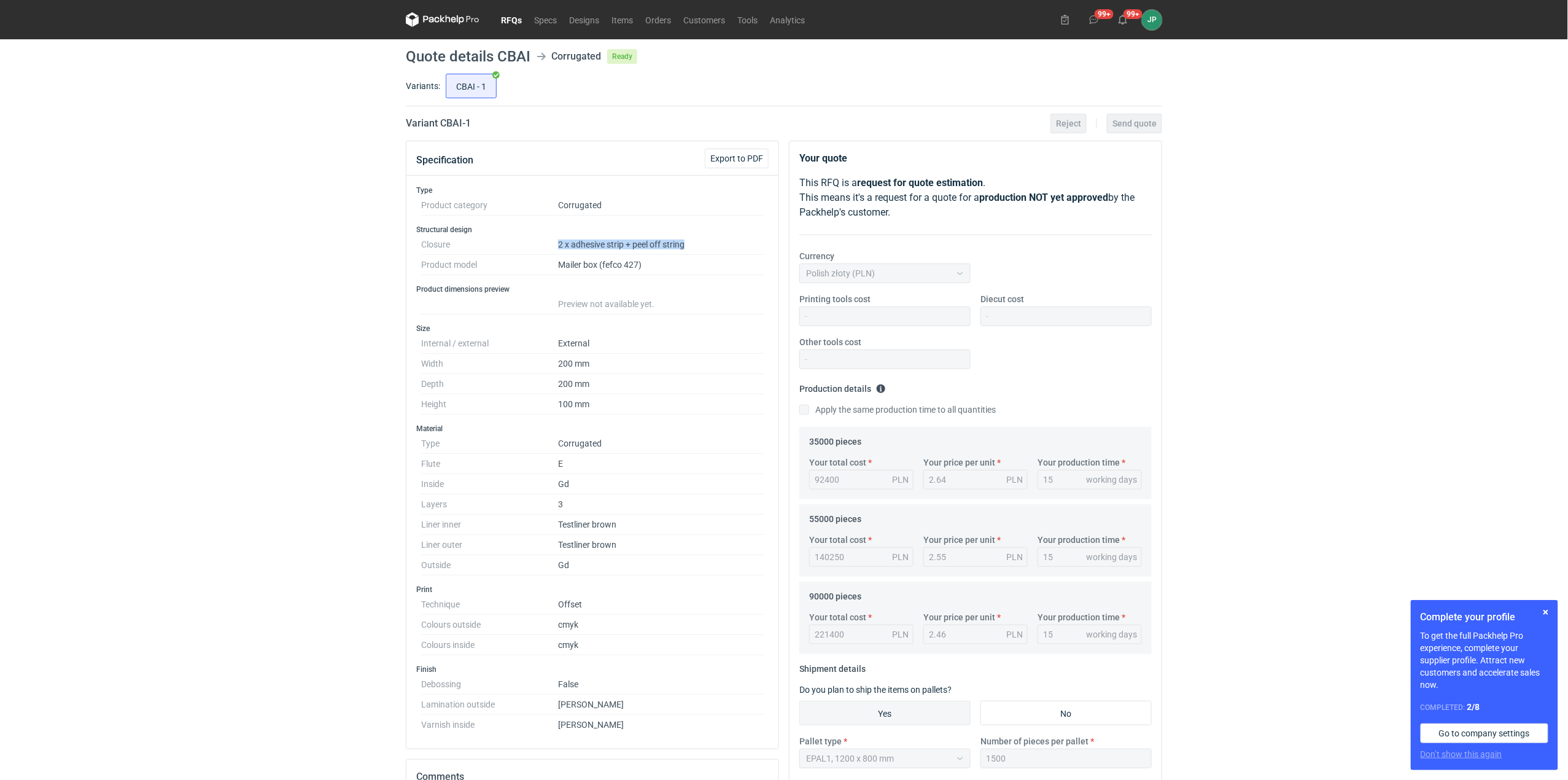
drag, startPoint x: 549, startPoint y: 237, endPoint x: 700, endPoint y: 246, distance: 151.3
click at [700, 246] on dl "Closure 2 x adhesive strip + peel off string Product model Mailer box (fefco 42…" at bounding box center [592, 255] width 343 height 40
click at [713, 252] on dd "2 x adhesive strip + peel off string" at bounding box center [661, 245] width 206 height 20
drag, startPoint x: 552, startPoint y: 237, endPoint x: 624, endPoint y: 244, distance: 72.3
click at [624, 244] on dl "Closure 2 x adhesive strip + peel off string Product model Mailer box (fefco 42…" at bounding box center [592, 255] width 343 height 40
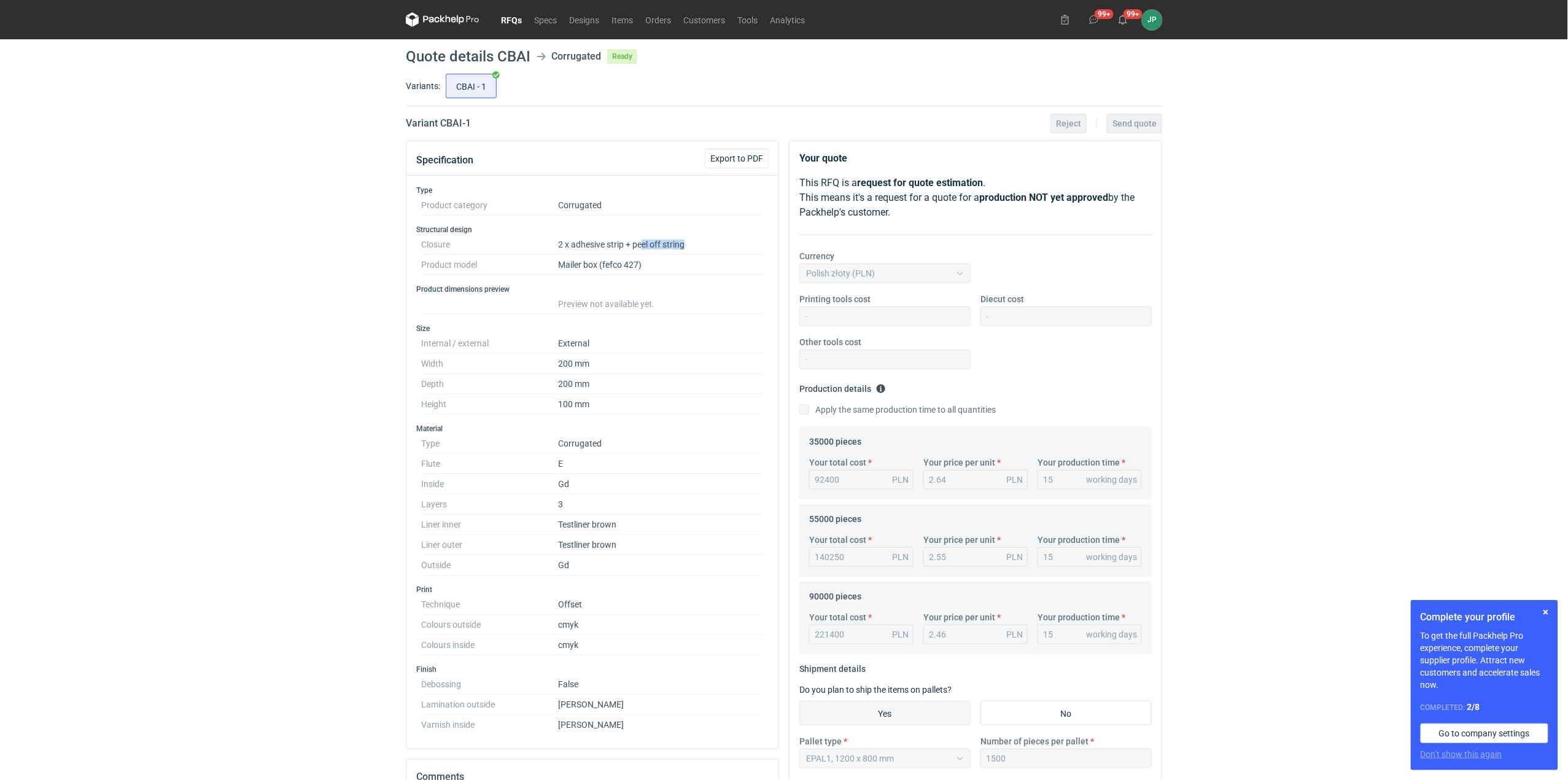
drag, startPoint x: 685, startPoint y: 244, endPoint x: 641, endPoint y: 243, distance: 44.0
click at [641, 243] on dd "2 x adhesive strip + peel off string" at bounding box center [661, 245] width 206 height 20
click at [684, 281] on div "Type Product category Corrugated Structural design Closure 2 x adhesive strip +…" at bounding box center [592, 462] width 372 height 573
click at [460, 19] on icon at bounding box center [460, 19] width 7 height 9
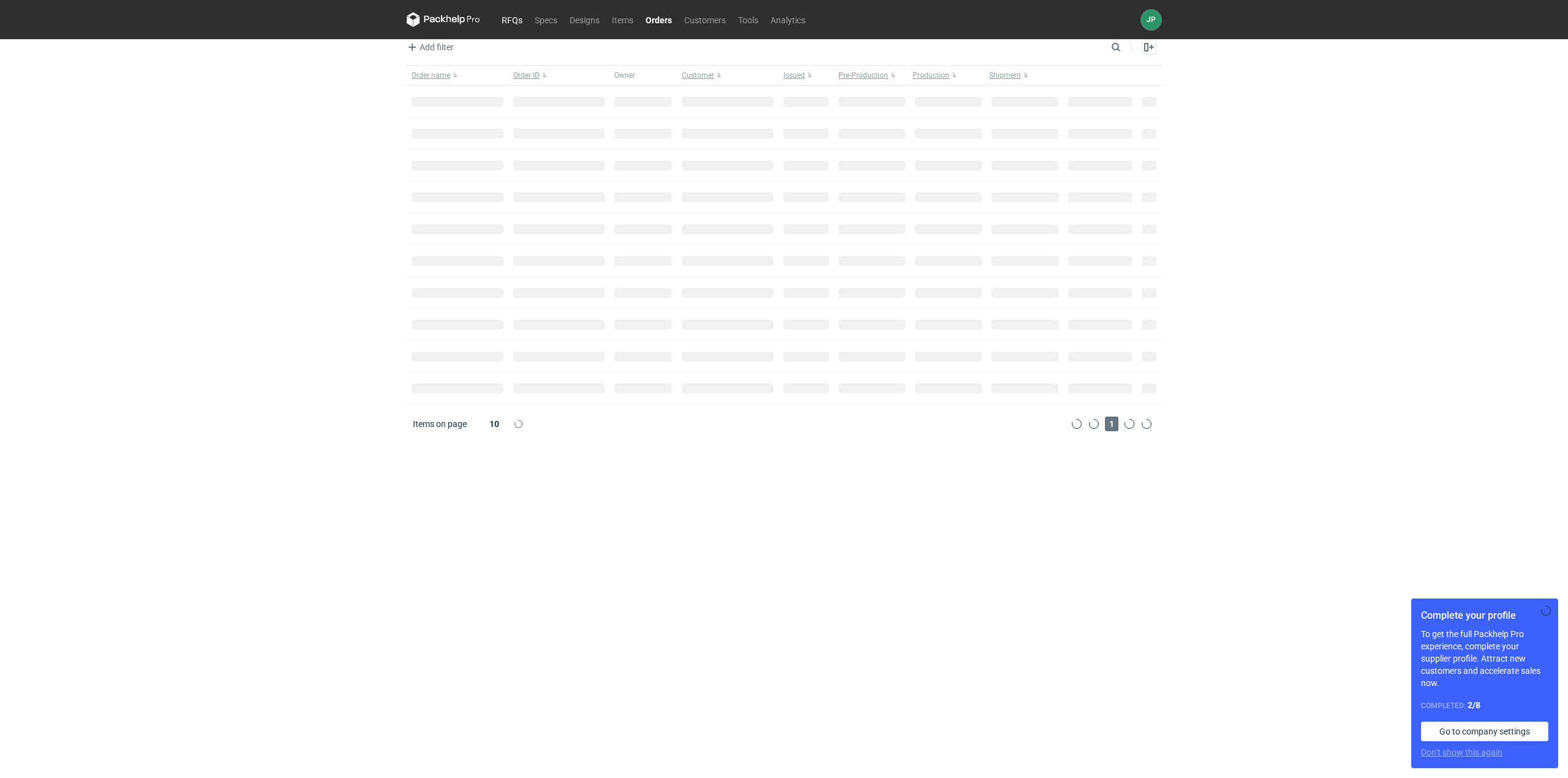
click at [517, 18] on link "RFQs" at bounding box center [512, 19] width 33 height 14
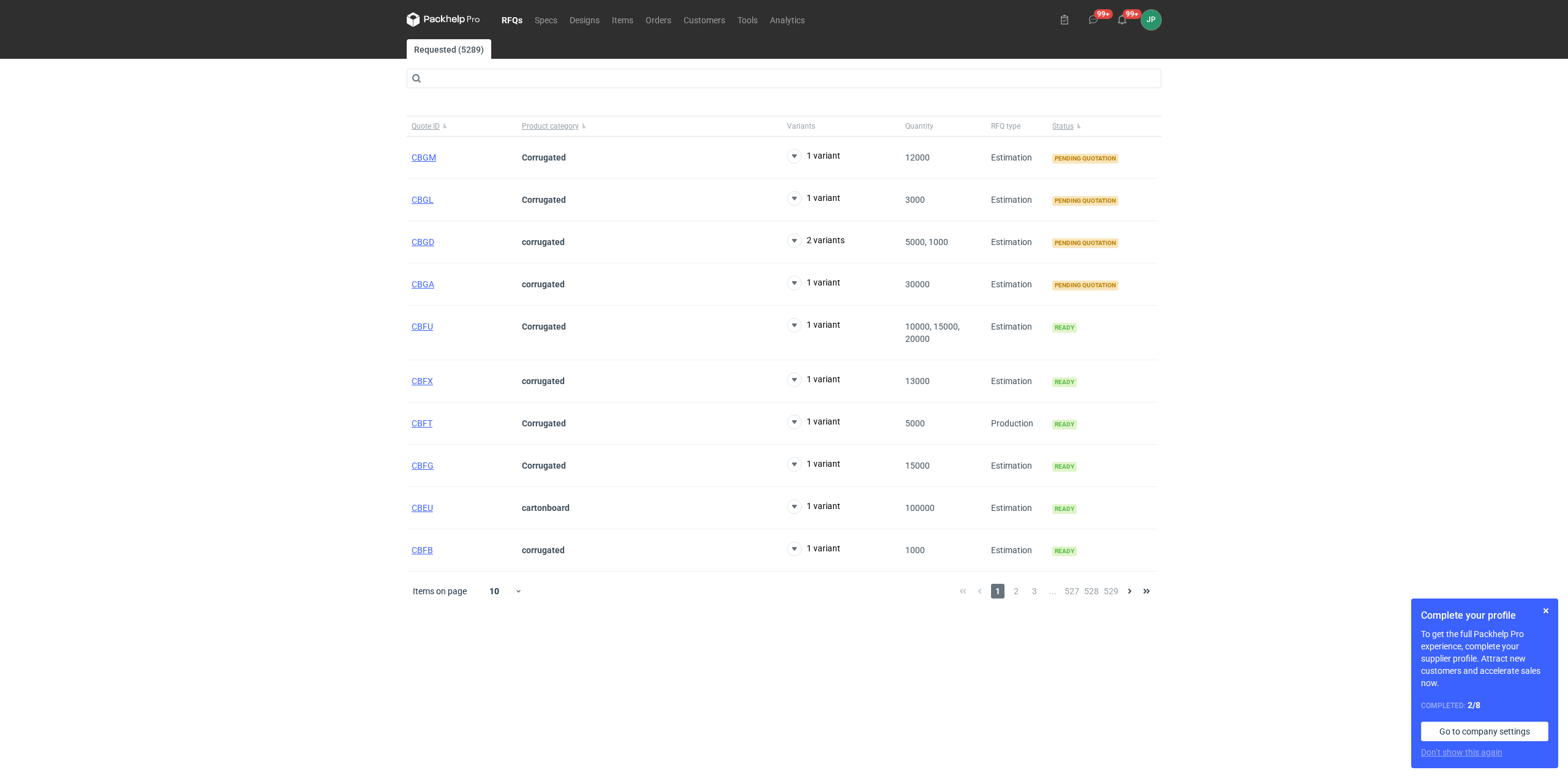
click at [147, 239] on div "RFQs Specs Designs Items Orders Customers Tools Analytics 99+ 99+ JP [PERSON_NA…" at bounding box center [784, 389] width 1568 height 778
click at [417, 160] on span "CBGM" at bounding box center [424, 157] width 24 height 10
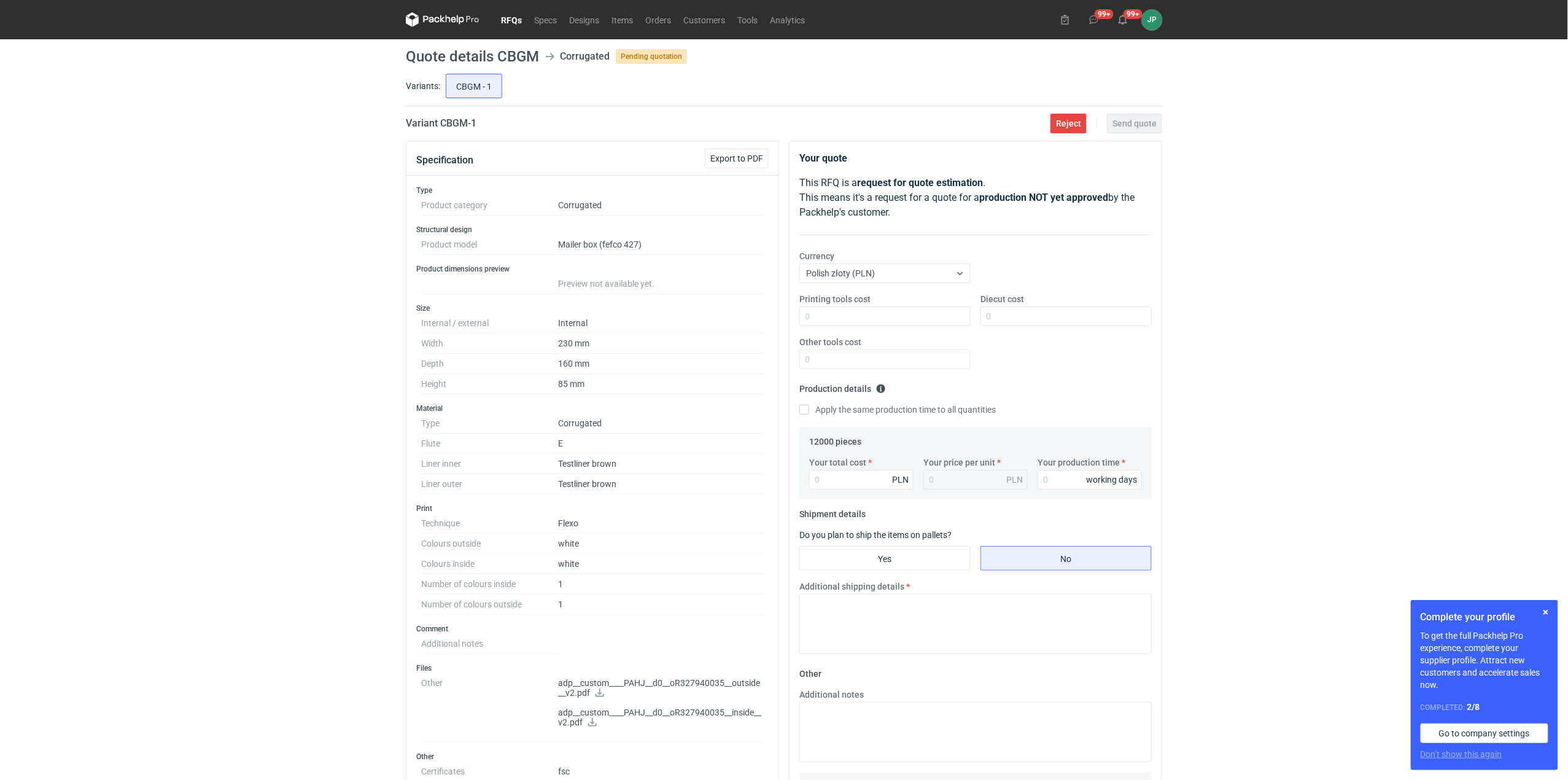
click at [1459, 377] on div "RFQs Specs Designs Items Orders Customers Tools Analytics 99+ 99+ JP Justyna Po…" at bounding box center [784, 390] width 1568 height 780
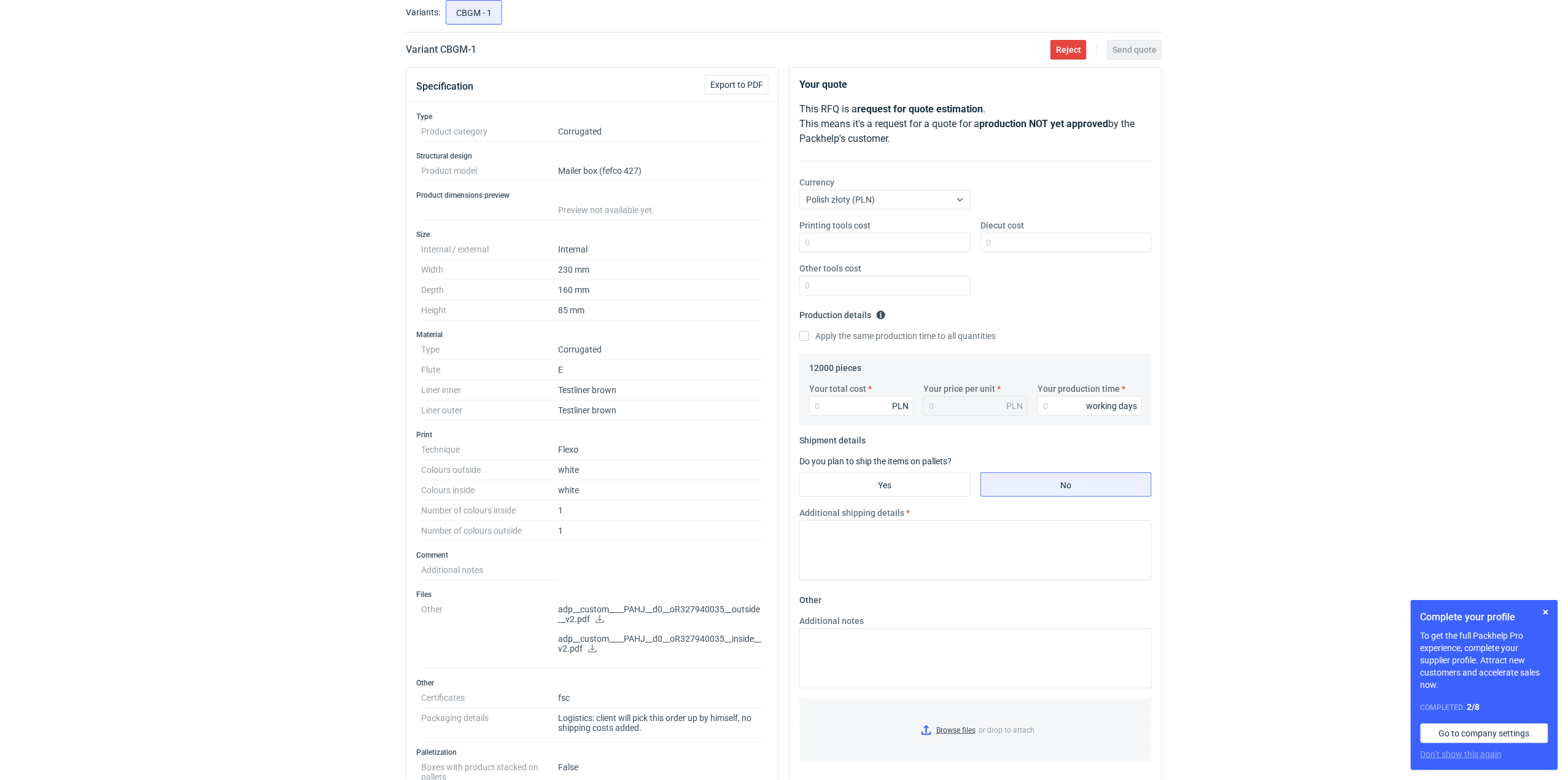
scroll to position [246, 0]
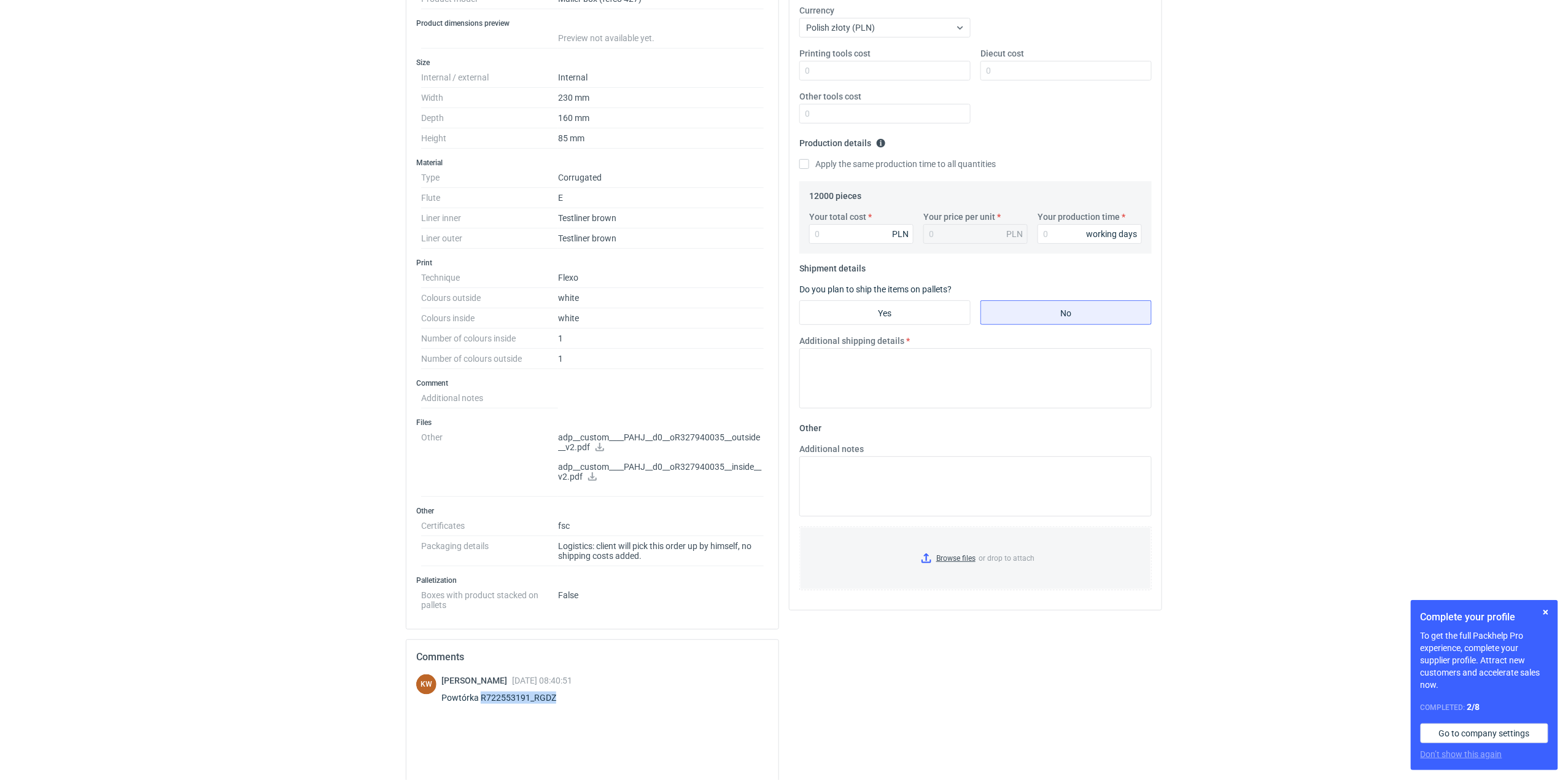
drag, startPoint x: 572, startPoint y: 708, endPoint x: 479, endPoint y: 698, distance: 93.5
click at [479, 698] on div "Powtórka R722553191_RGDZ" at bounding box center [507, 697] width 131 height 12
copy div "R722553191_RGDZ"
click at [597, 451] on icon at bounding box center [600, 447] width 10 height 9
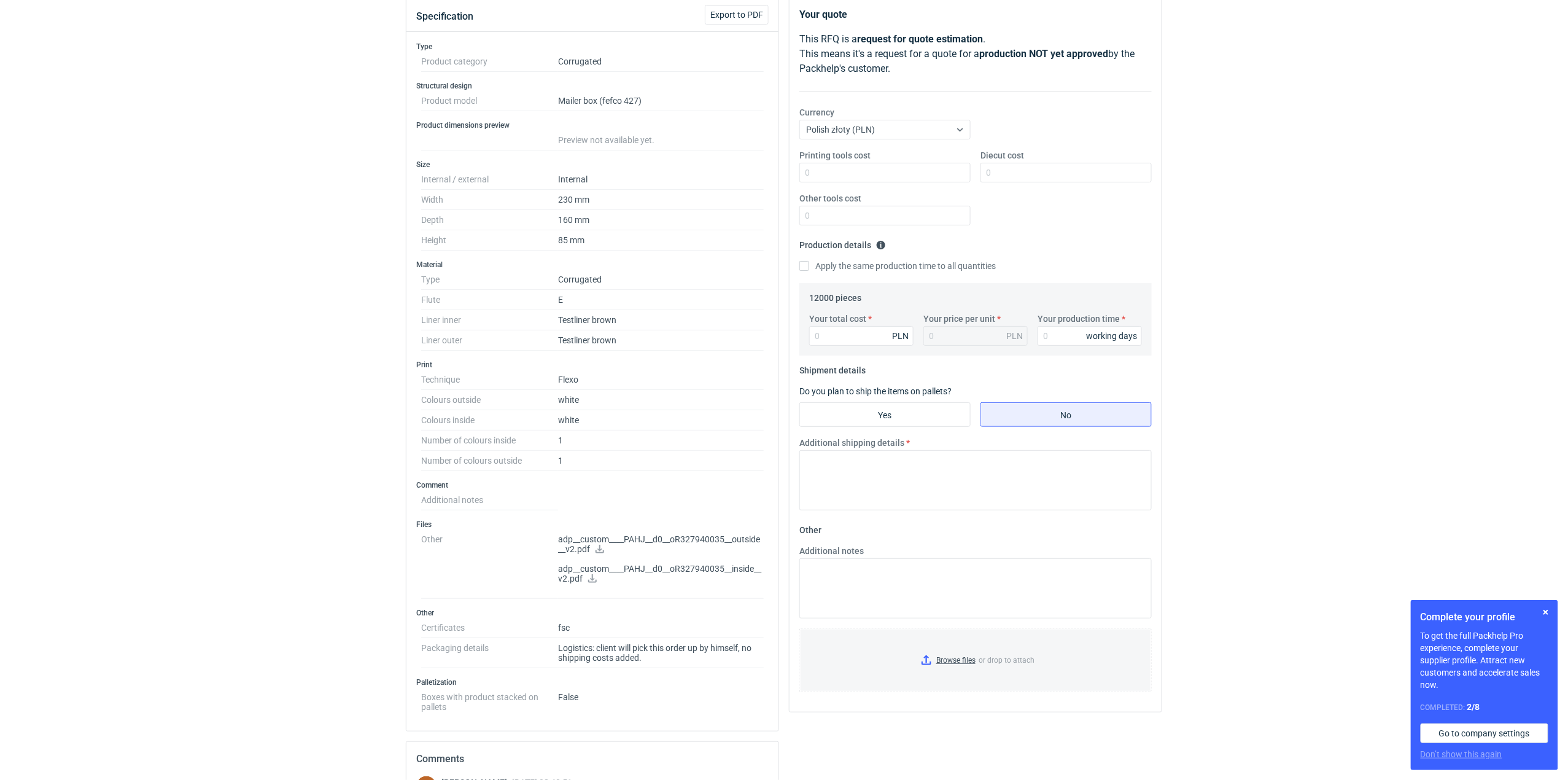
scroll to position [404, 0]
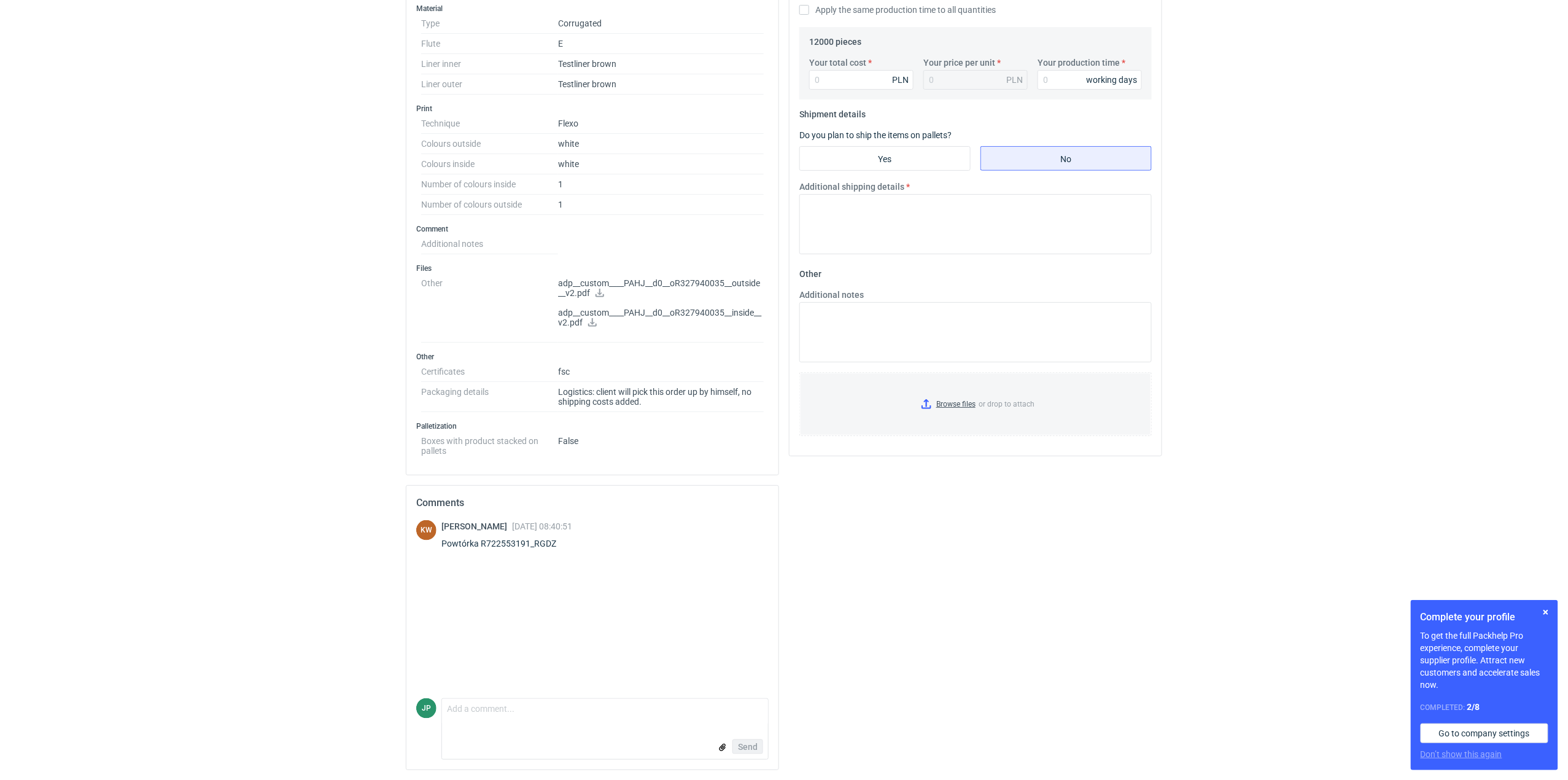
click at [981, 612] on div "Your quote This RFQ is a request for quote estimation . This means it's a reque…" at bounding box center [976, 260] width 383 height 1039
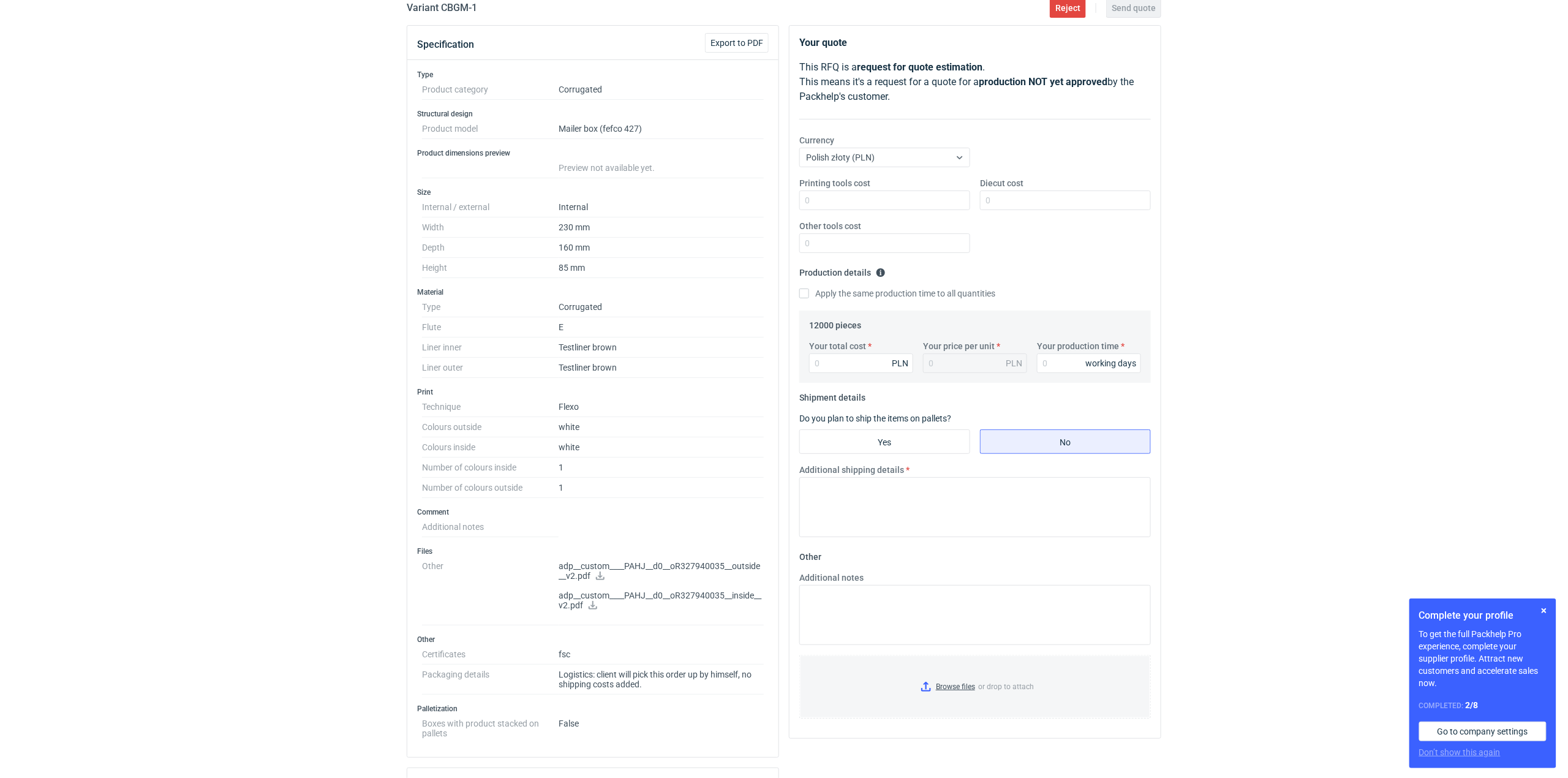
scroll to position [0, 0]
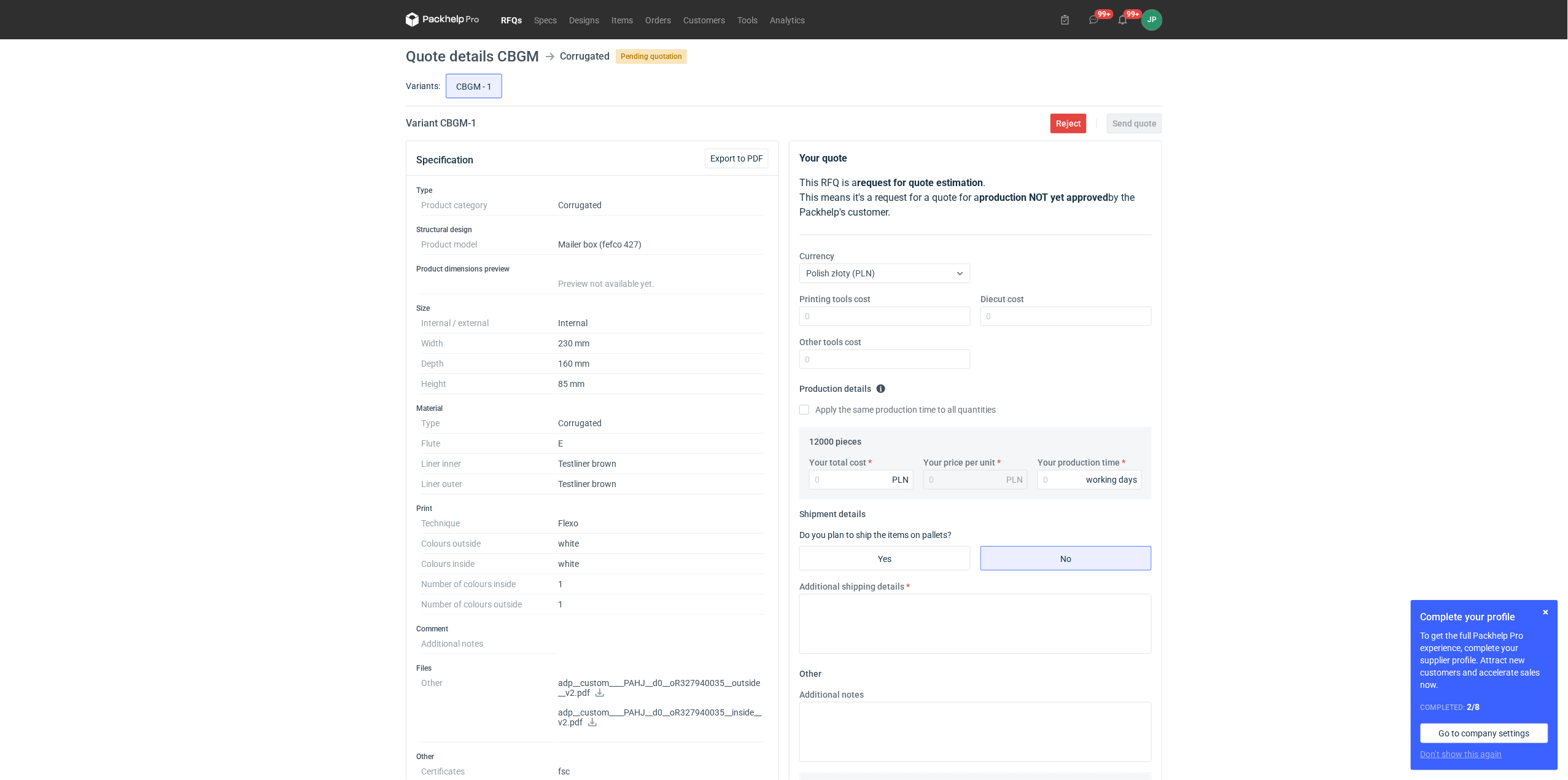
click at [506, 21] on link "RFQs" at bounding box center [511, 19] width 33 height 14
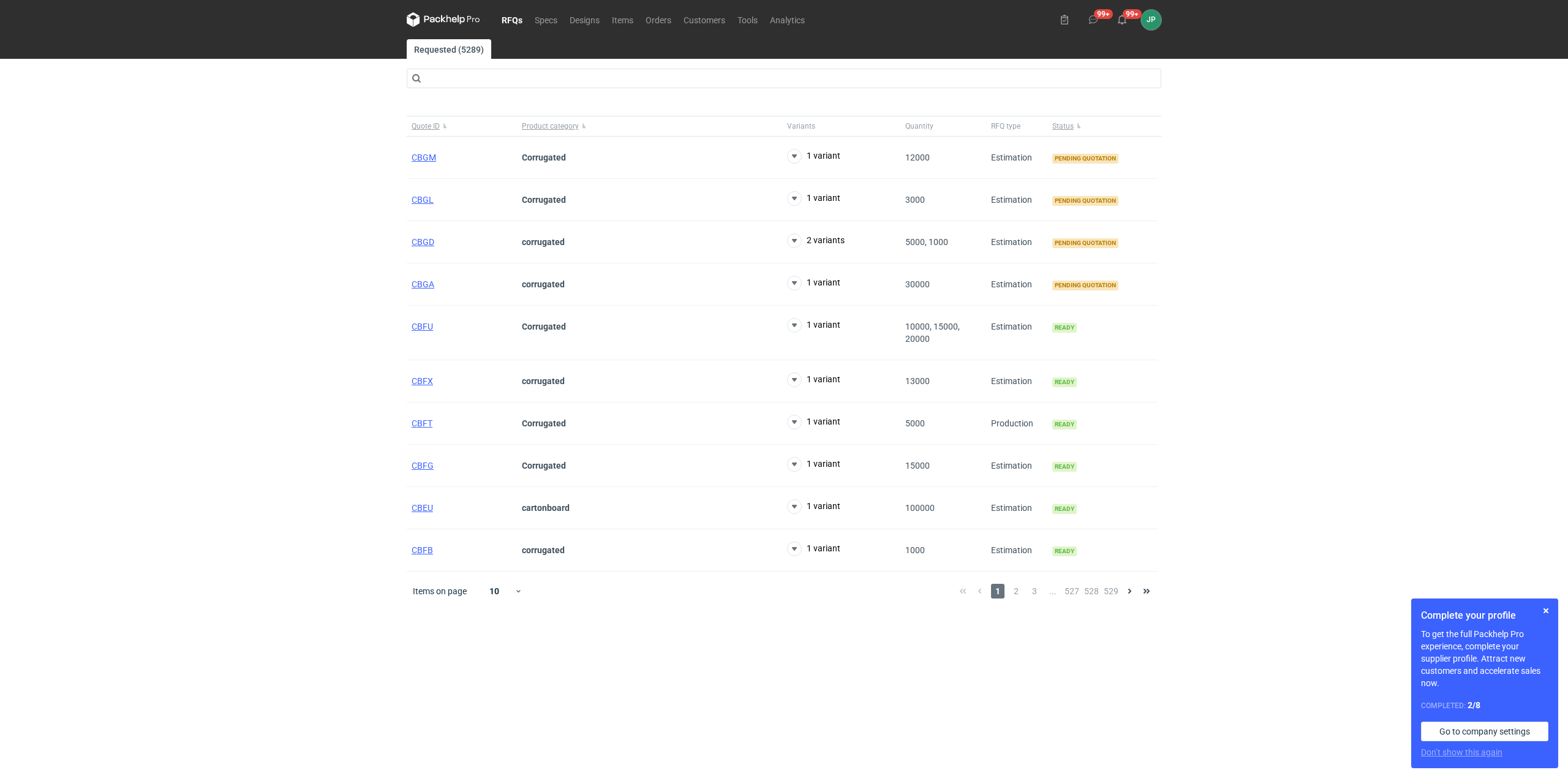
click at [888, 671] on main "Requested (5289) Quote ID Product category Variants Quantity RFQ type Status CB…" at bounding box center [784, 409] width 764 height 738
